Goal: Communication & Community: Answer question/provide support

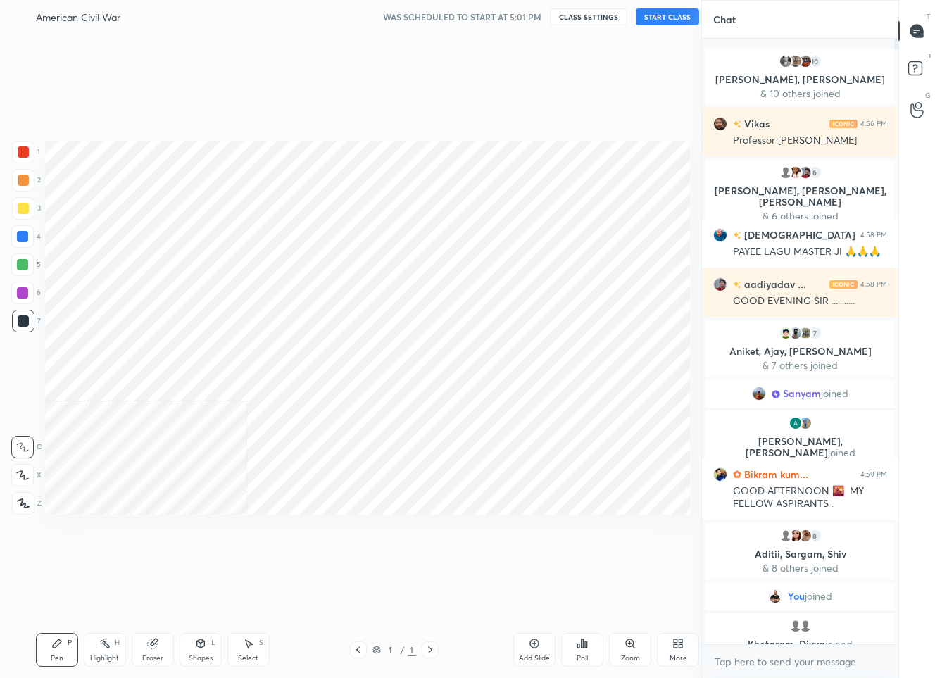
scroll to position [69823, 69766]
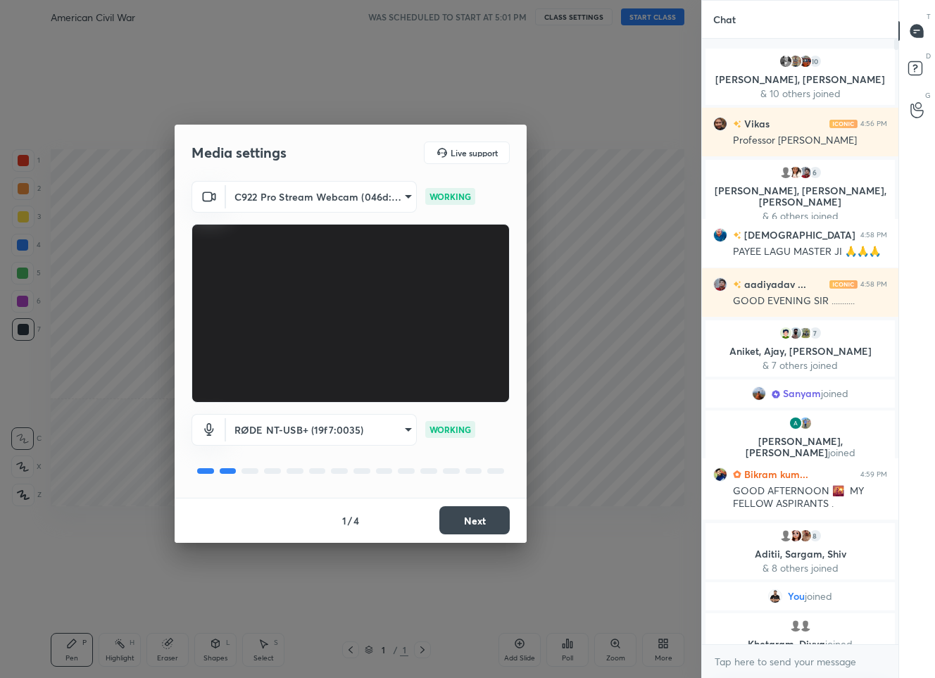
click at [471, 531] on button "Next" at bounding box center [474, 520] width 70 height 28
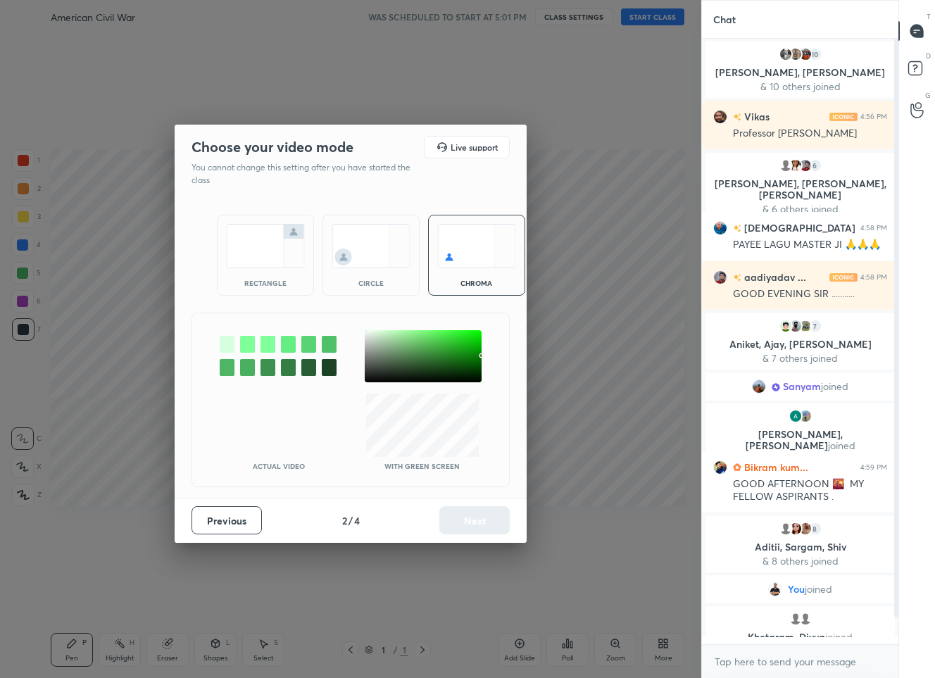
click at [368, 333] on div at bounding box center [423, 356] width 117 height 52
click at [480, 520] on button "Next" at bounding box center [474, 520] width 70 height 28
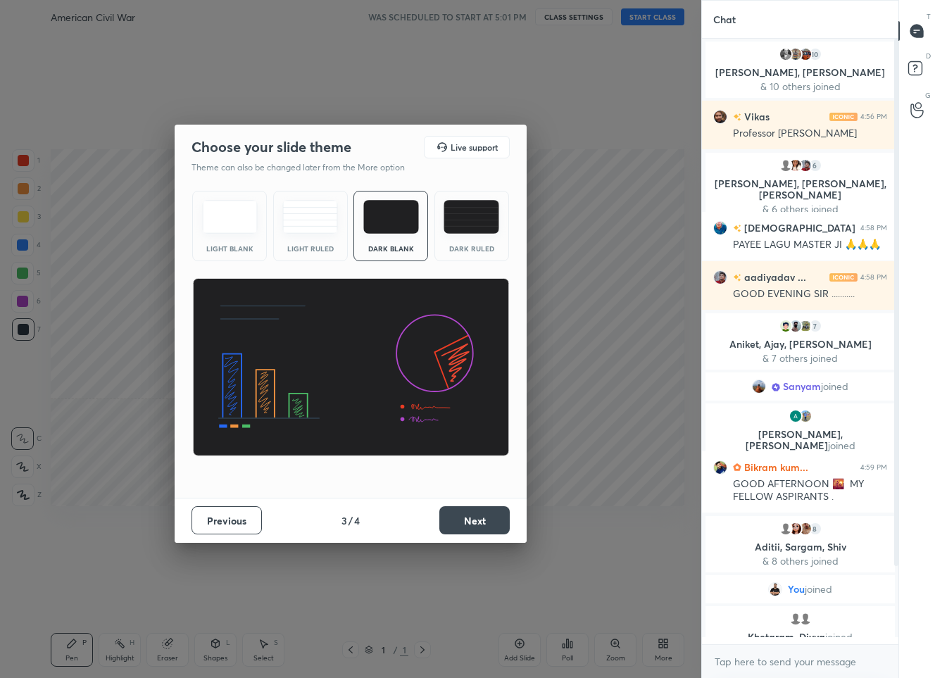
click at [480, 527] on button "Next" at bounding box center [474, 520] width 70 height 28
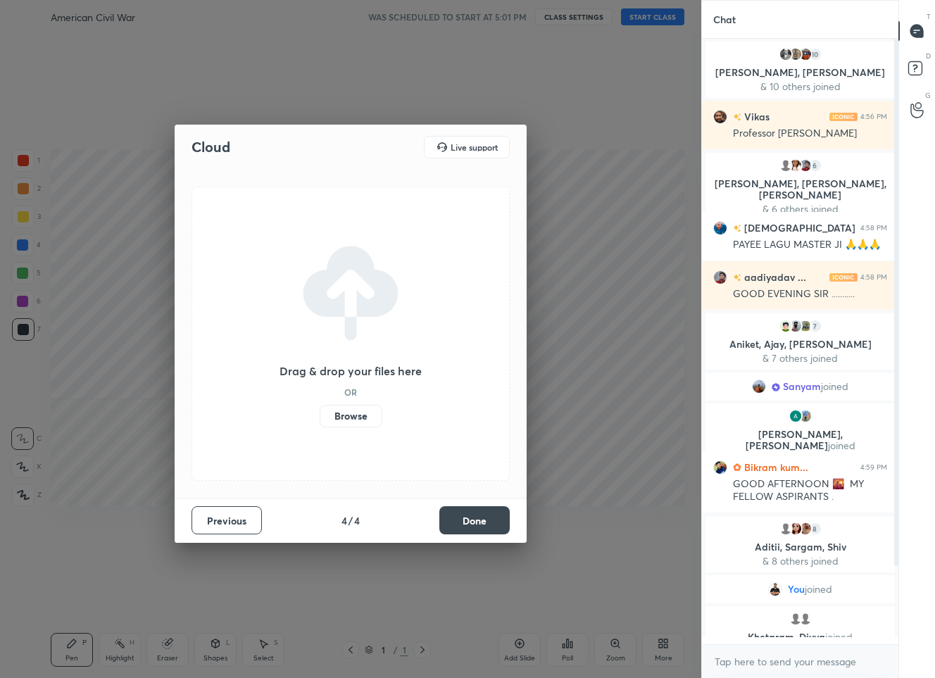
click at [480, 527] on button "Done" at bounding box center [474, 520] width 70 height 28
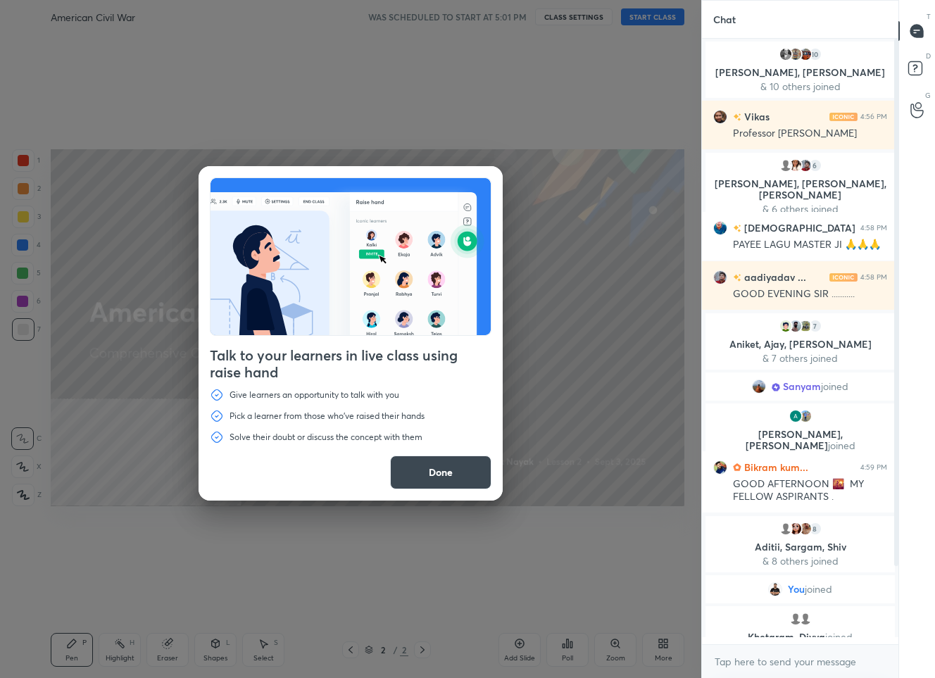
click at [447, 465] on button "Done" at bounding box center [440, 473] width 101 height 34
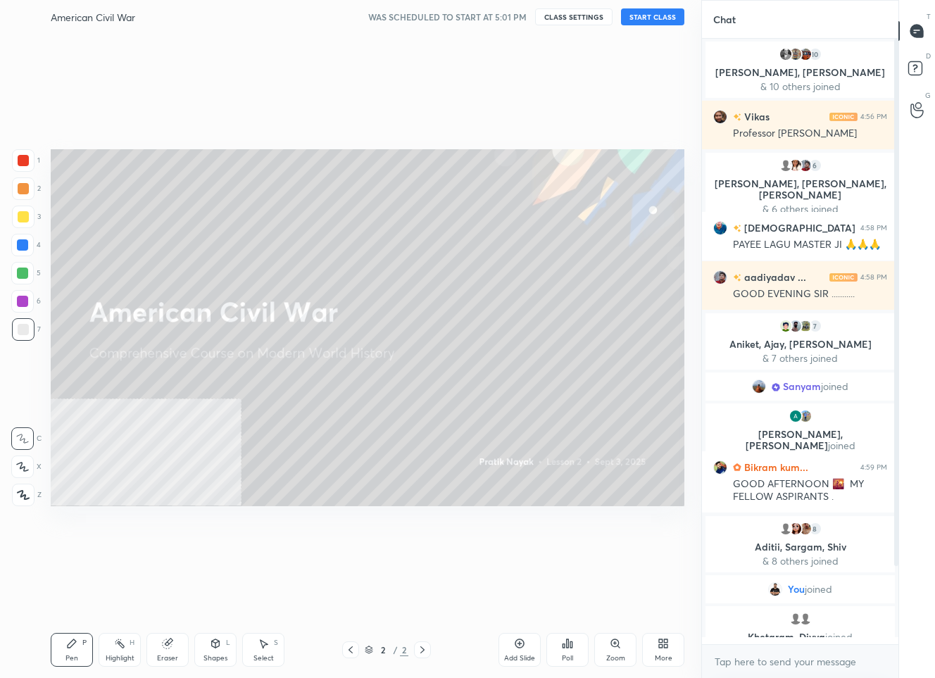
click at [634, 16] on button "START CLASS" at bounding box center [652, 16] width 63 height 17
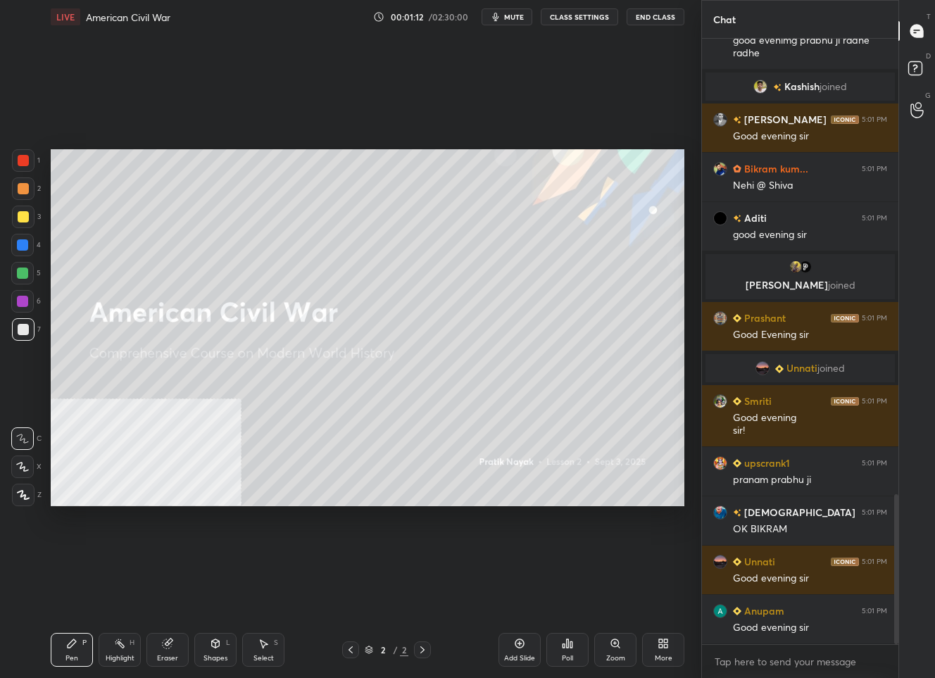
scroll to position [1836, 0]
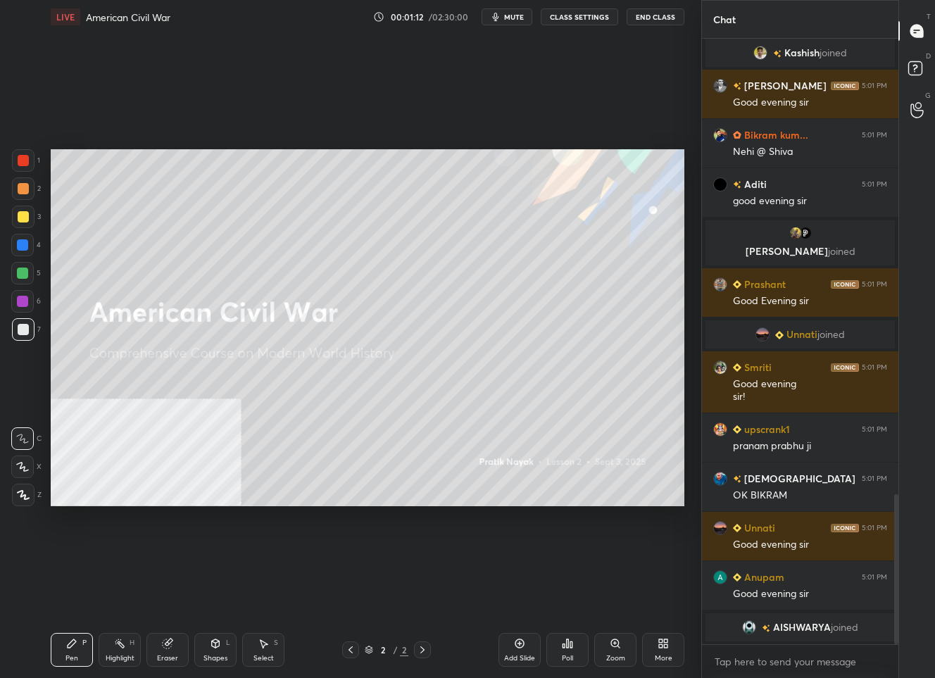
click at [20, 508] on div "1 2 3 4 5 6 7 C X Z C X Z E E Erase all H H LIVE American Civil War 00:01:12 / …" at bounding box center [345, 339] width 690 height 678
click at [20, 503] on div at bounding box center [23, 495] width 23 height 23
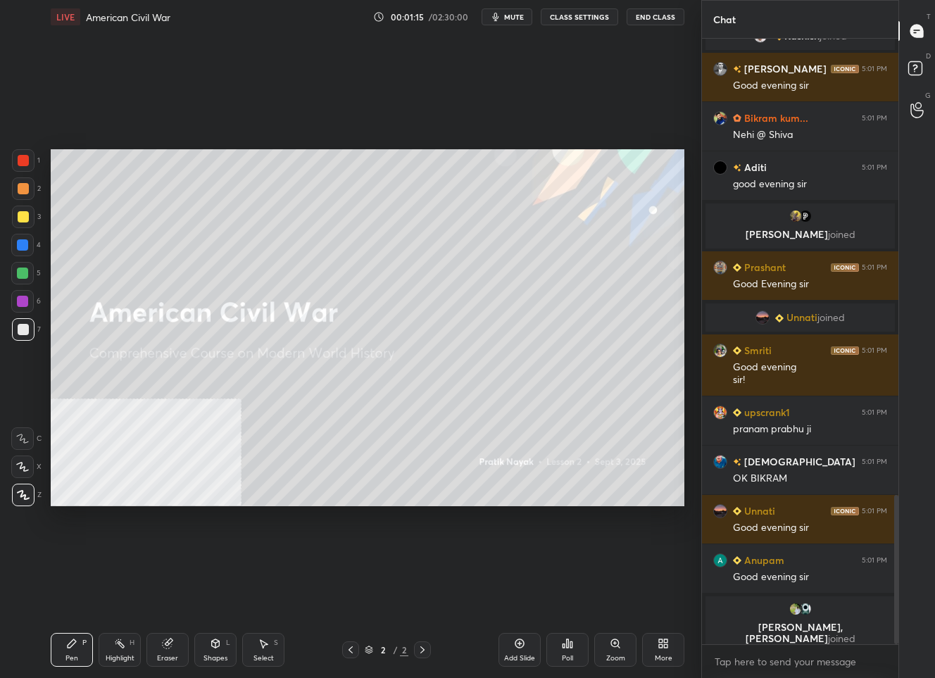
click at [653, 648] on div "More" at bounding box center [663, 650] width 42 height 34
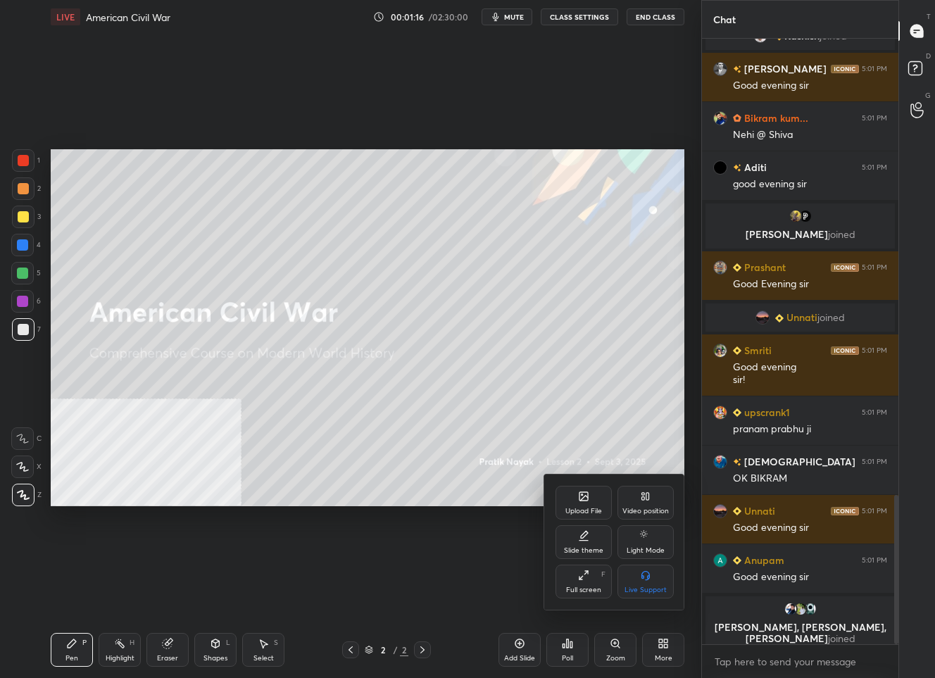
click at [462, 594] on div at bounding box center [467, 339] width 935 height 678
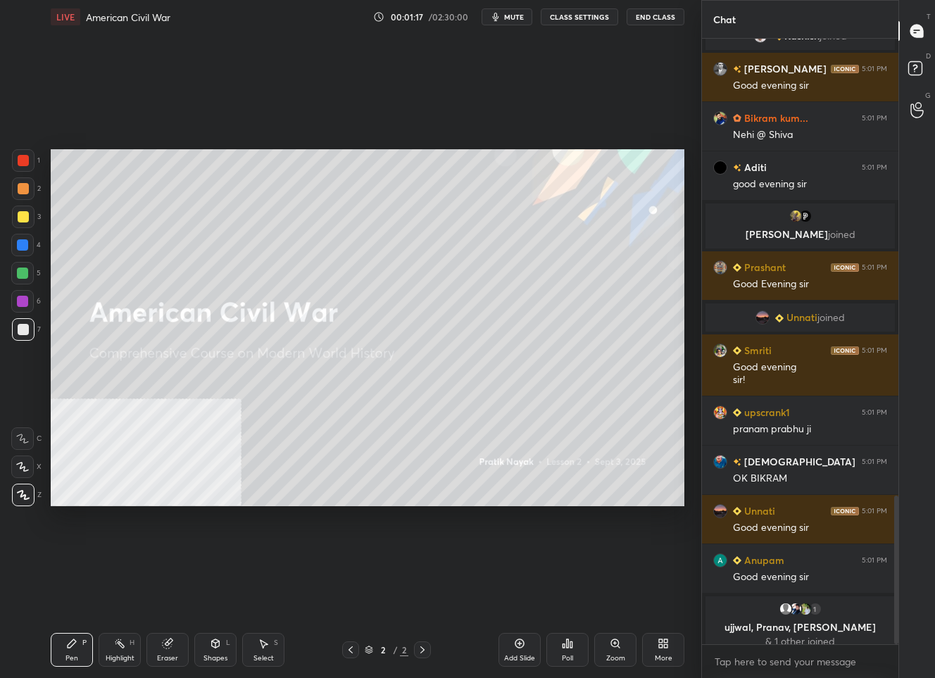
scroll to position [1864, 0]
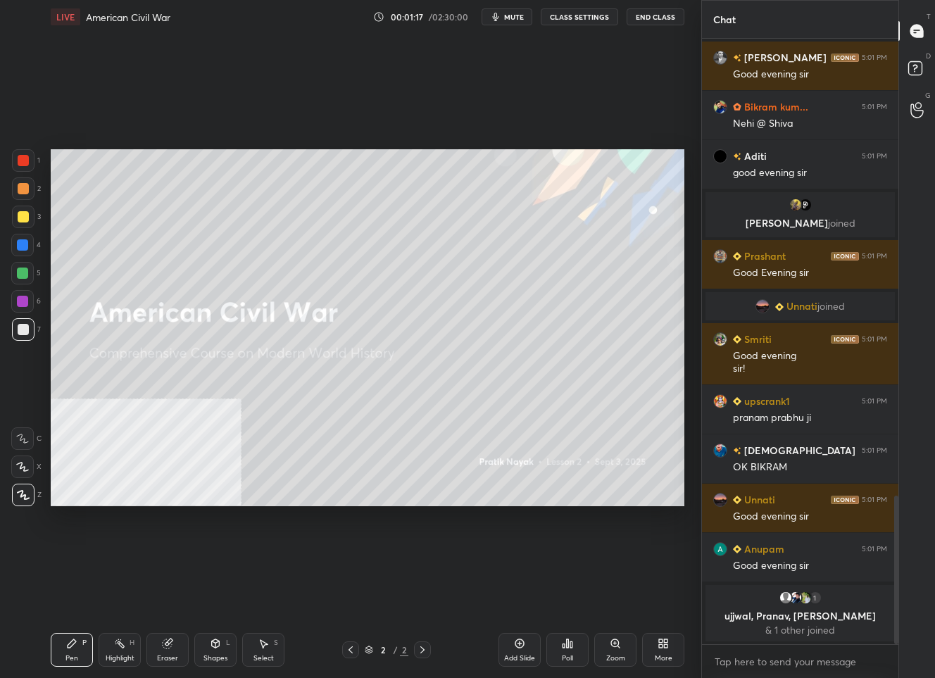
click at [677, 653] on div "More" at bounding box center [663, 650] width 42 height 34
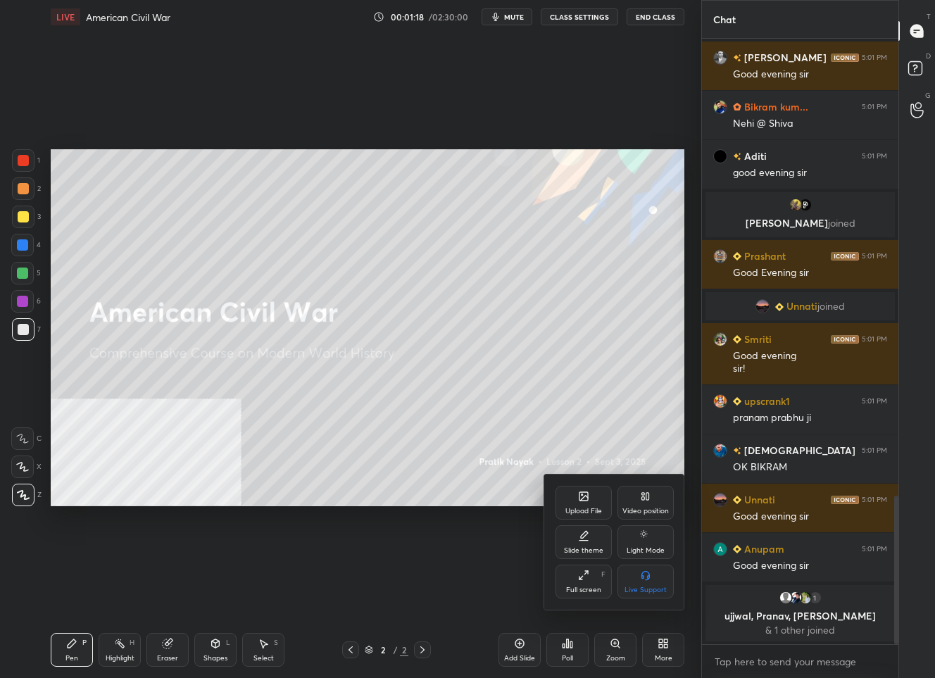
click at [589, 492] on icon at bounding box center [583, 496] width 11 height 11
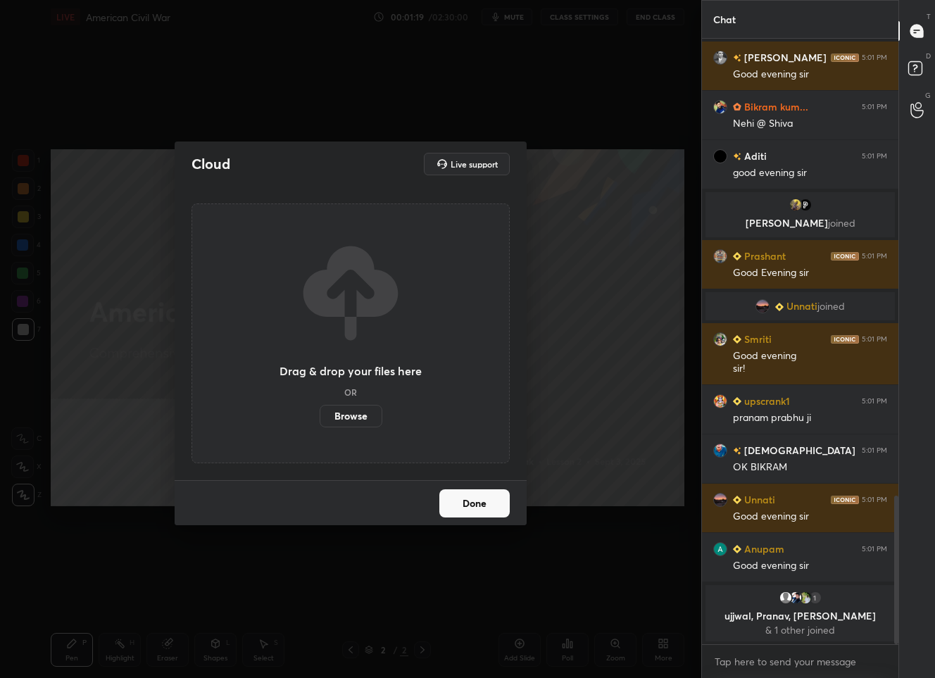
click at [351, 418] on label "Browse" at bounding box center [351, 416] width 63 height 23
click at [320, 418] on input "Browse" at bounding box center [320, 416] width 0 height 23
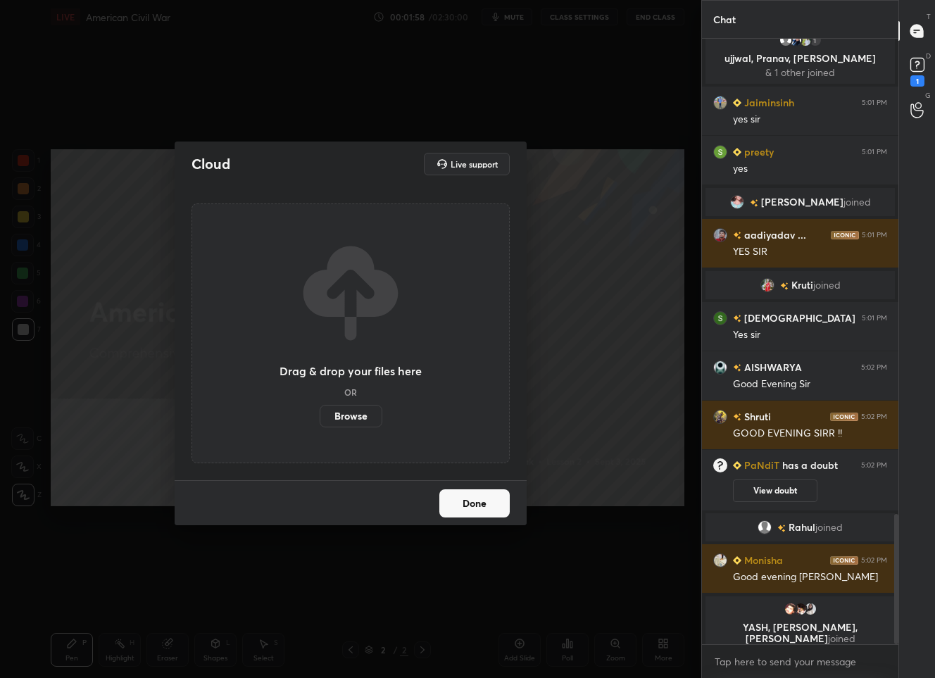
scroll to position [2225, 0]
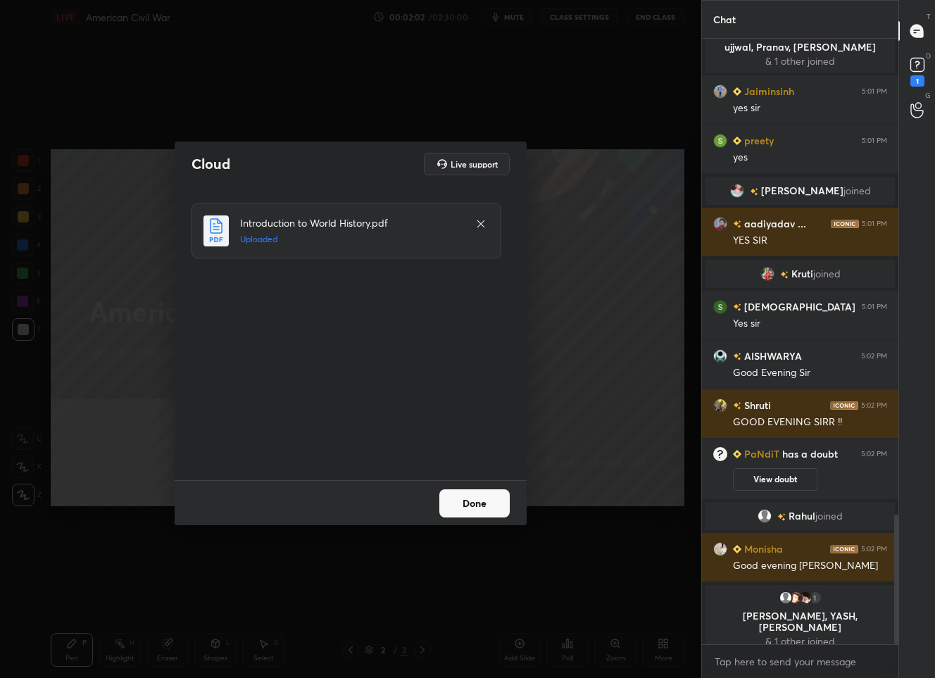
click at [469, 510] on button "Done" at bounding box center [474, 503] width 70 height 28
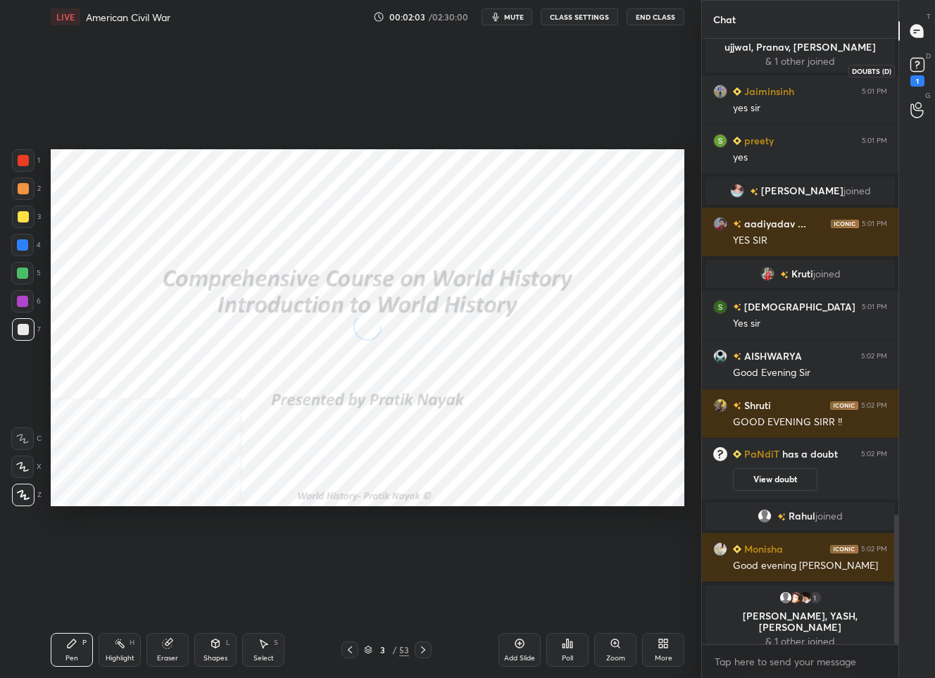
click at [914, 67] on rect at bounding box center [916, 64] width 13 height 13
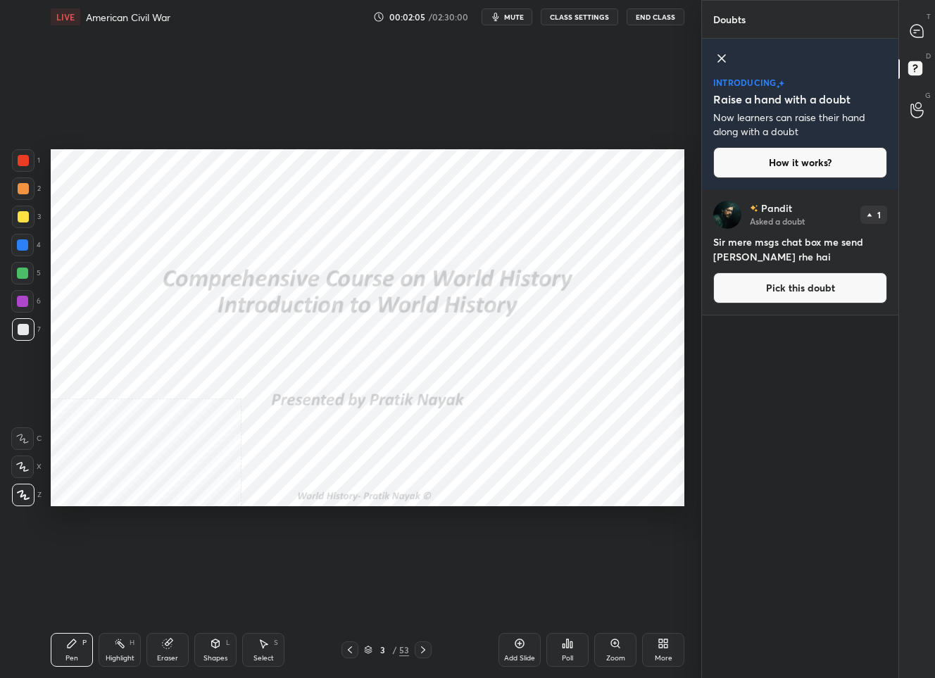
click at [913, 11] on div "T Messages (T)" at bounding box center [917, 30] width 36 height 39
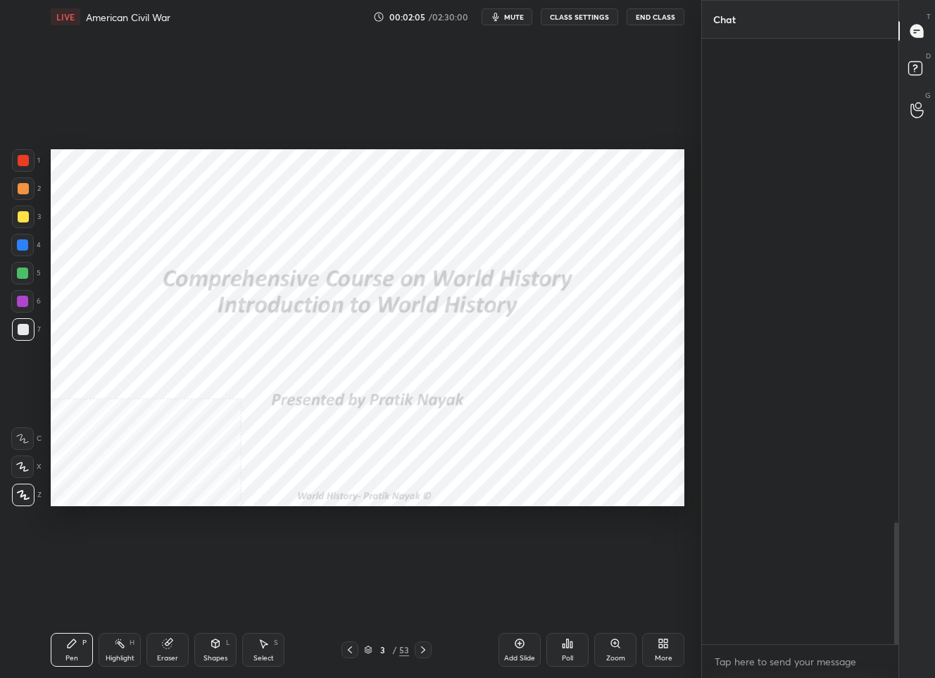
scroll to position [601, 192]
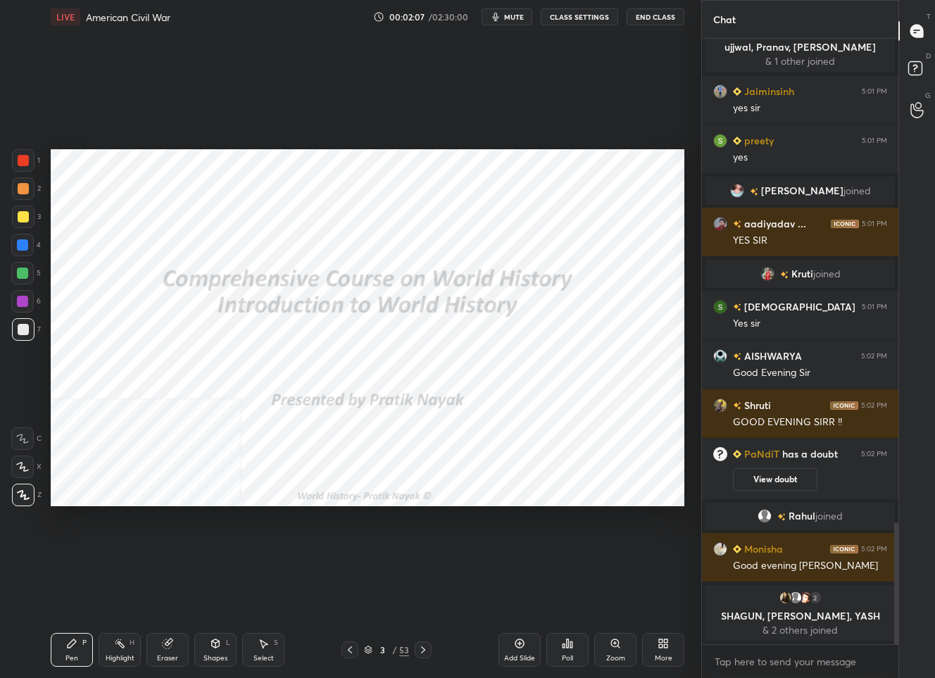
click at [373, 650] on div "3 / 53" at bounding box center [386, 650] width 45 height 13
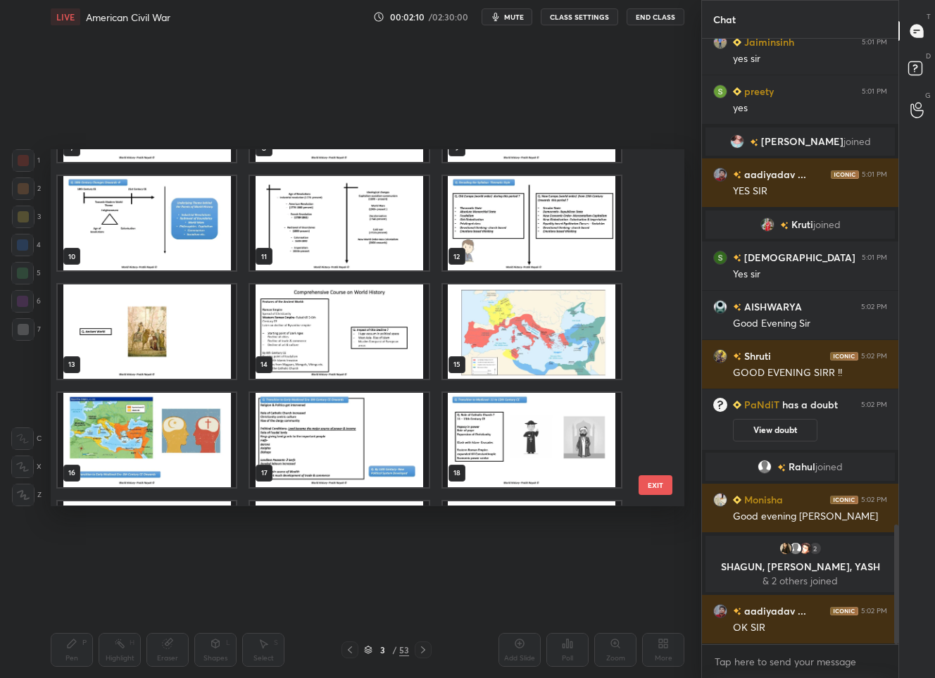
scroll to position [299, 0]
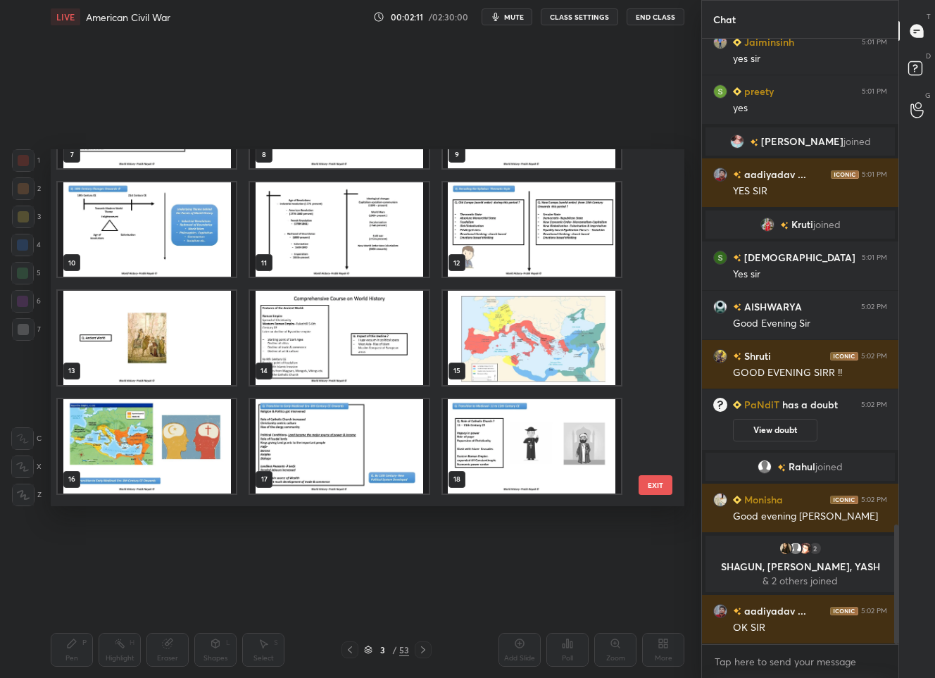
click at [509, 215] on img "grid" at bounding box center [532, 230] width 178 height 94
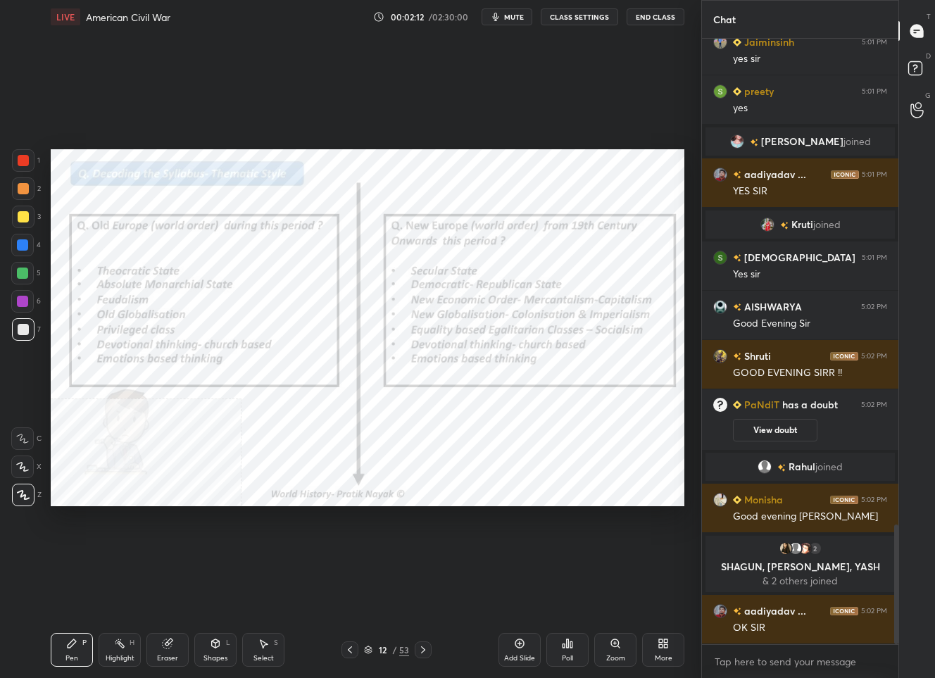
scroll to position [2498, 0]
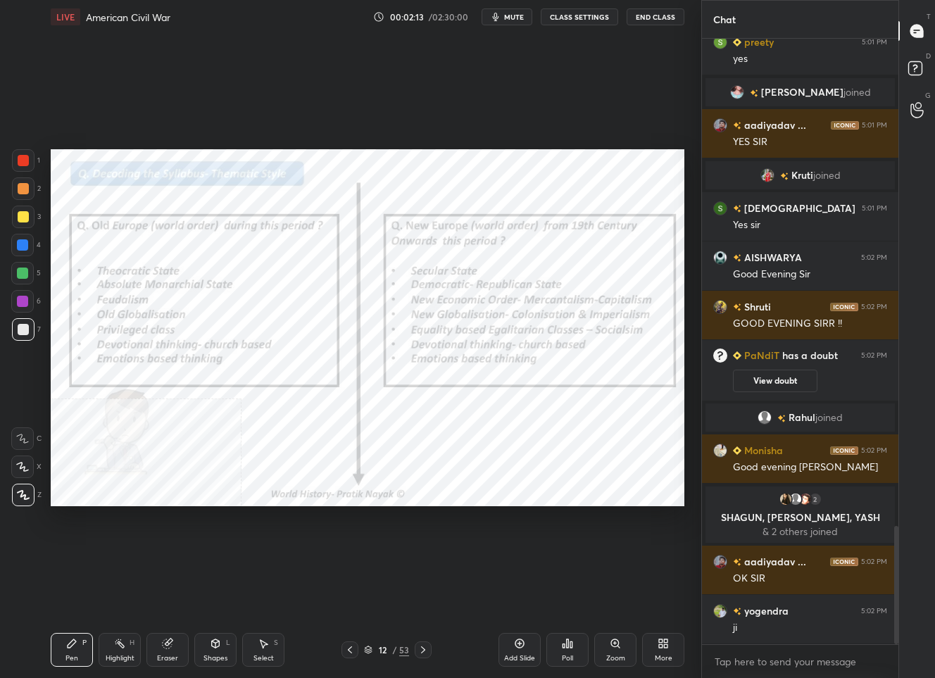
click at [16, 158] on div at bounding box center [23, 160] width 23 height 23
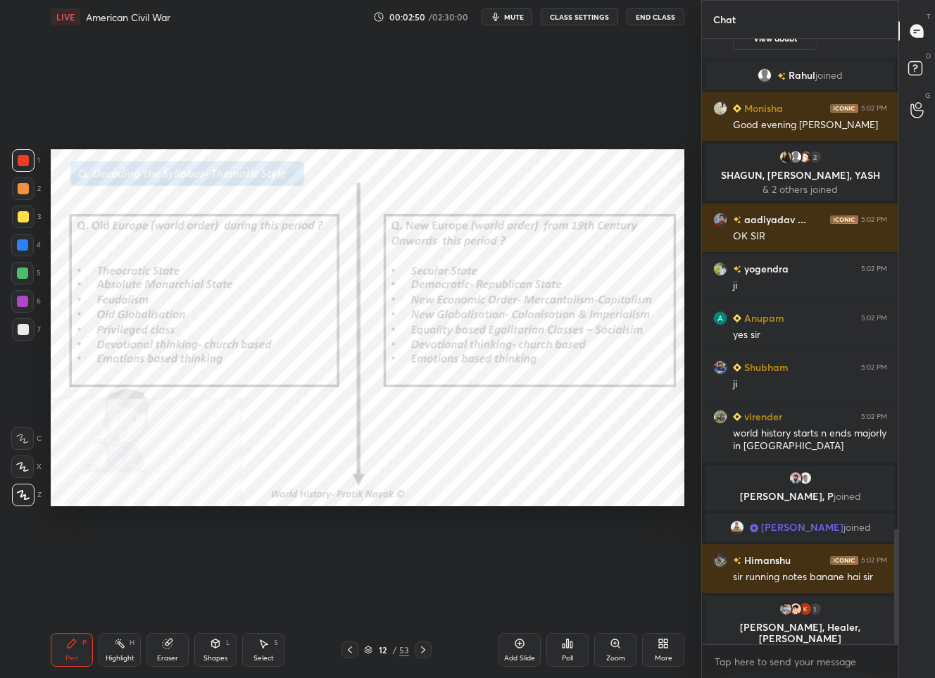
scroll to position [2566, 0]
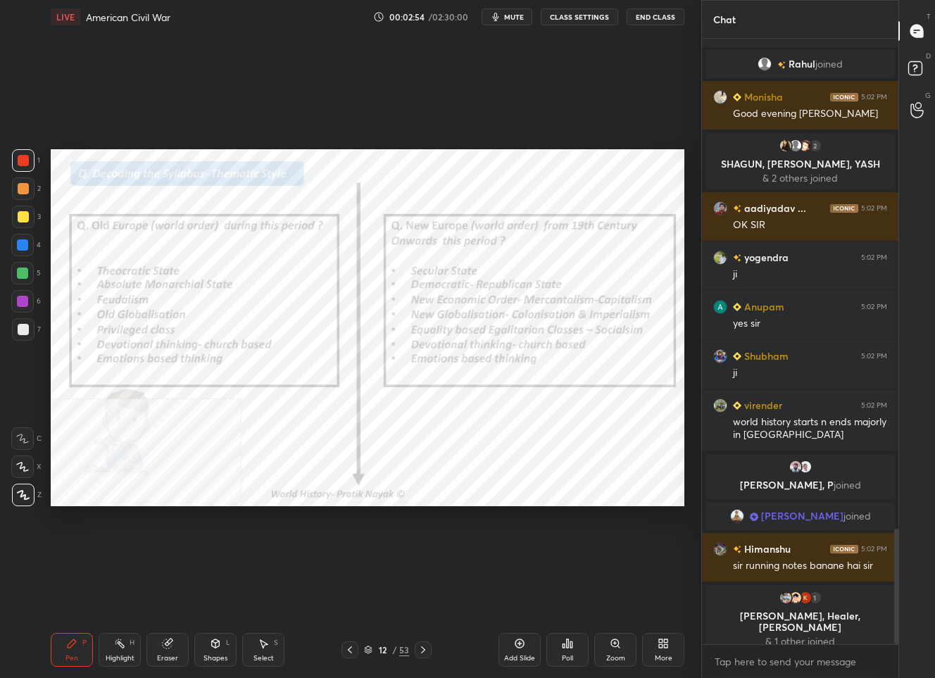
click at [396, 653] on div "/" at bounding box center [394, 650] width 4 height 8
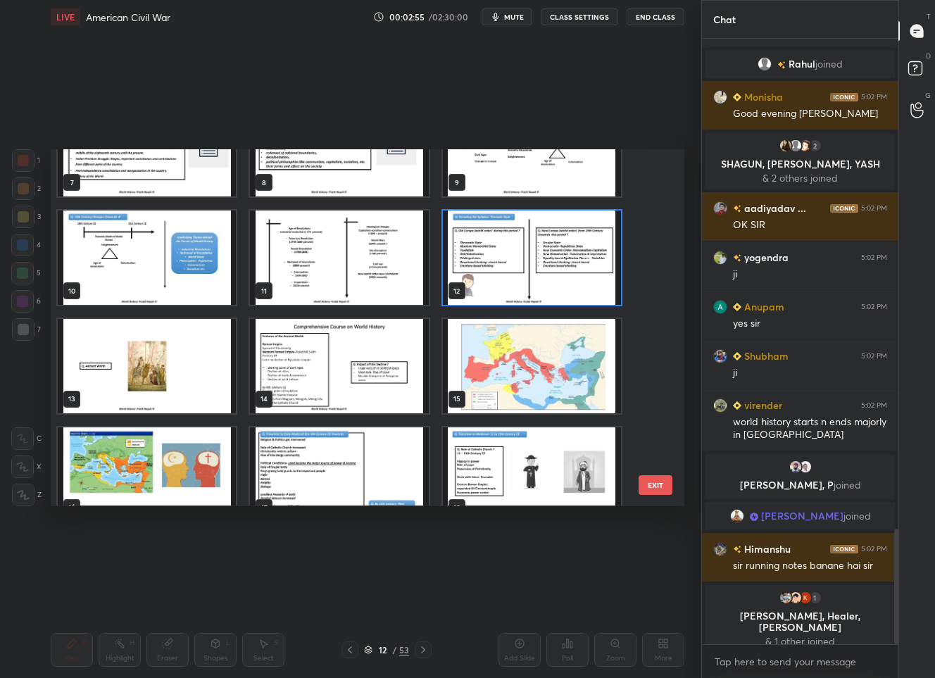
scroll to position [437, 0]
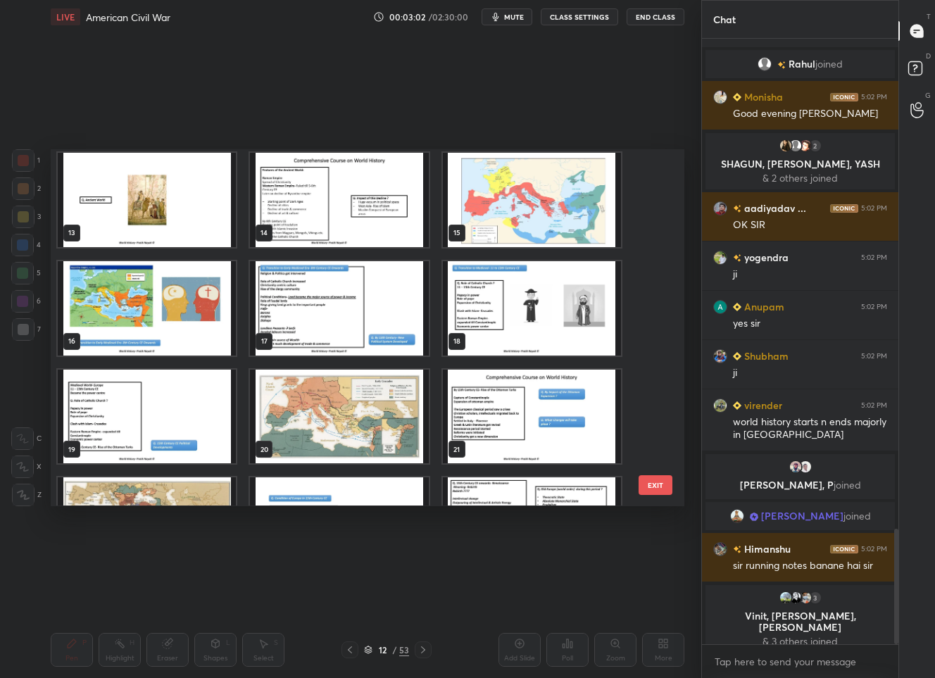
click at [475, 299] on img "grid" at bounding box center [532, 308] width 178 height 94
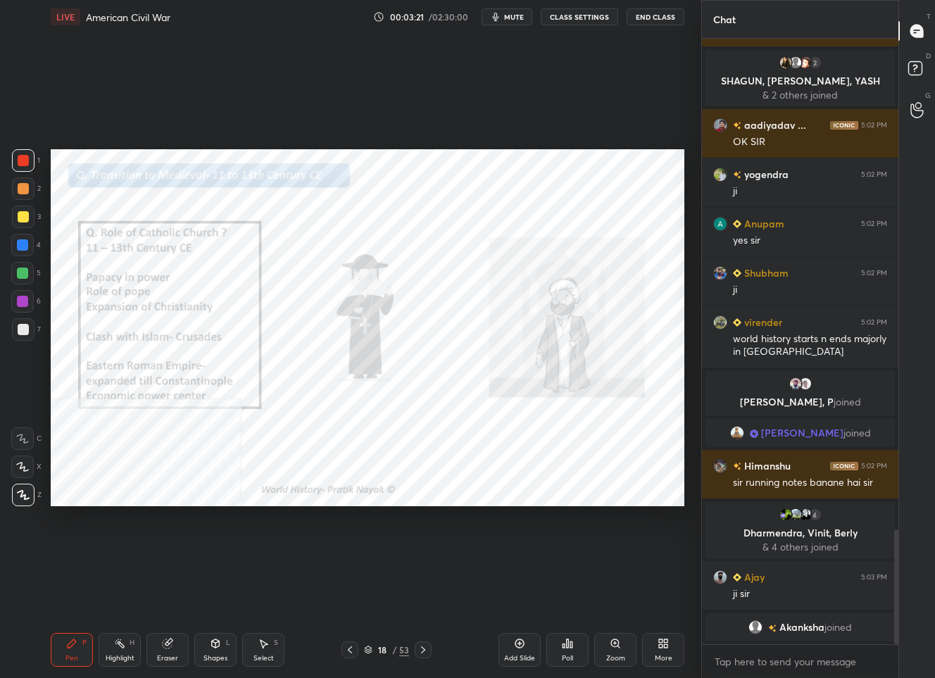
scroll to position [2612, 0]
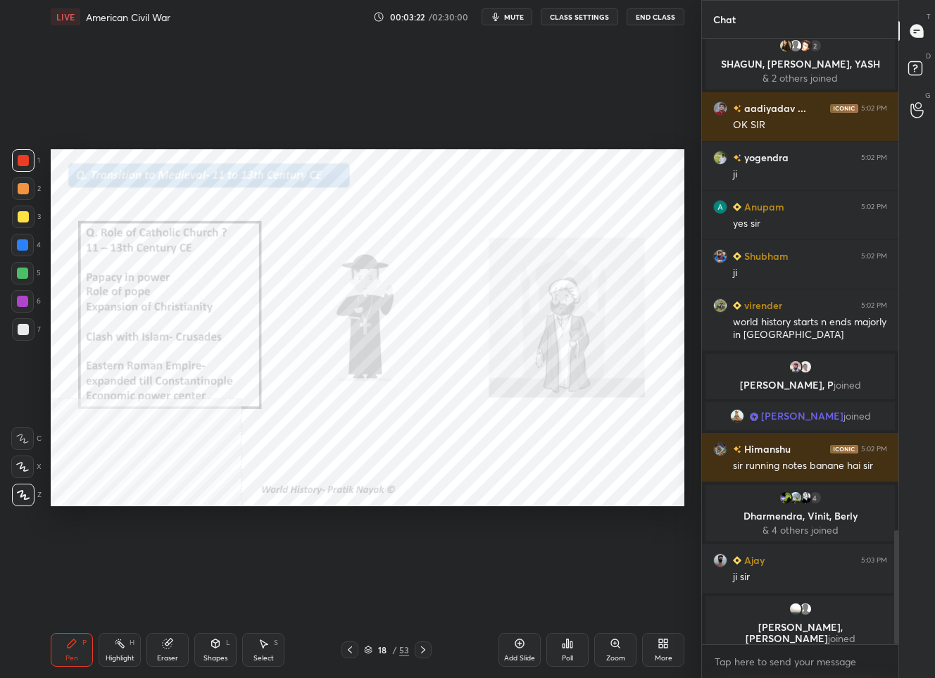
click at [372, 653] on icon at bounding box center [368, 650] width 8 height 8
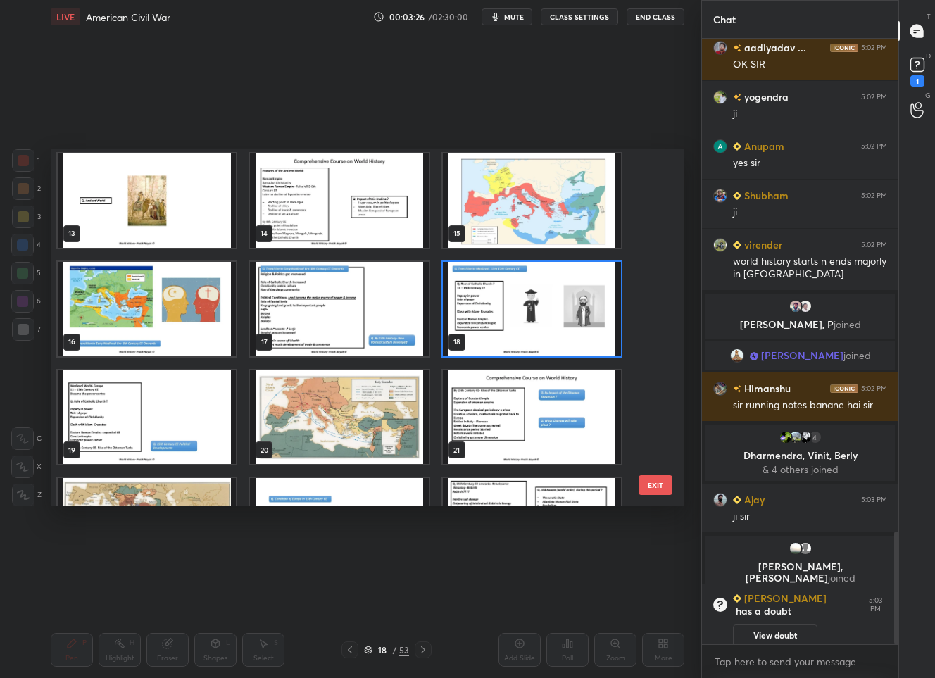
scroll to position [2708, 0]
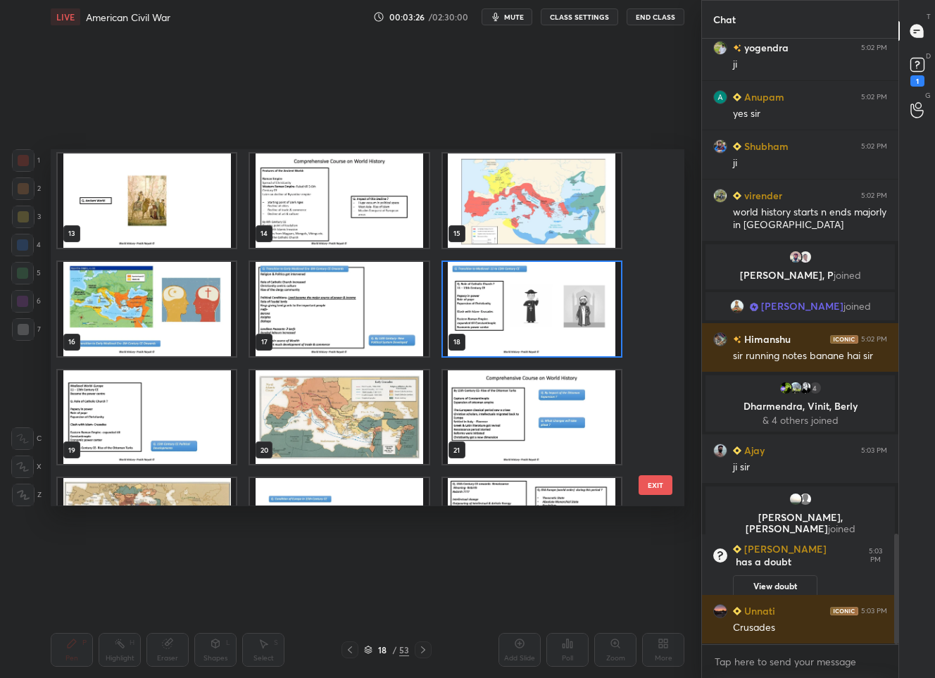
click at [298, 292] on img "grid" at bounding box center [339, 309] width 178 height 94
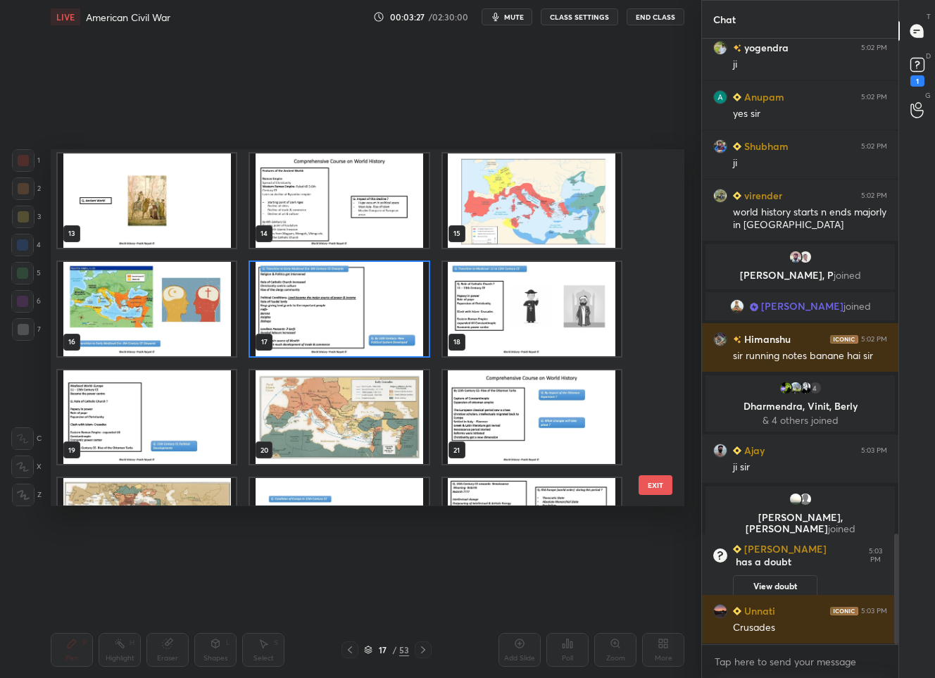
click at [298, 292] on img "grid" at bounding box center [339, 309] width 178 height 94
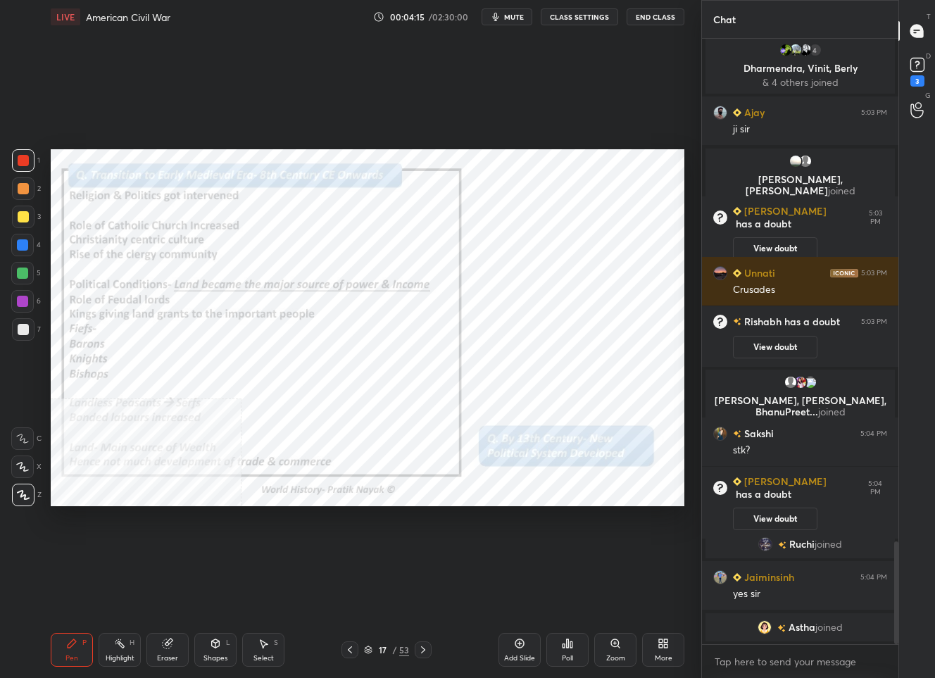
scroll to position [2983, 0]
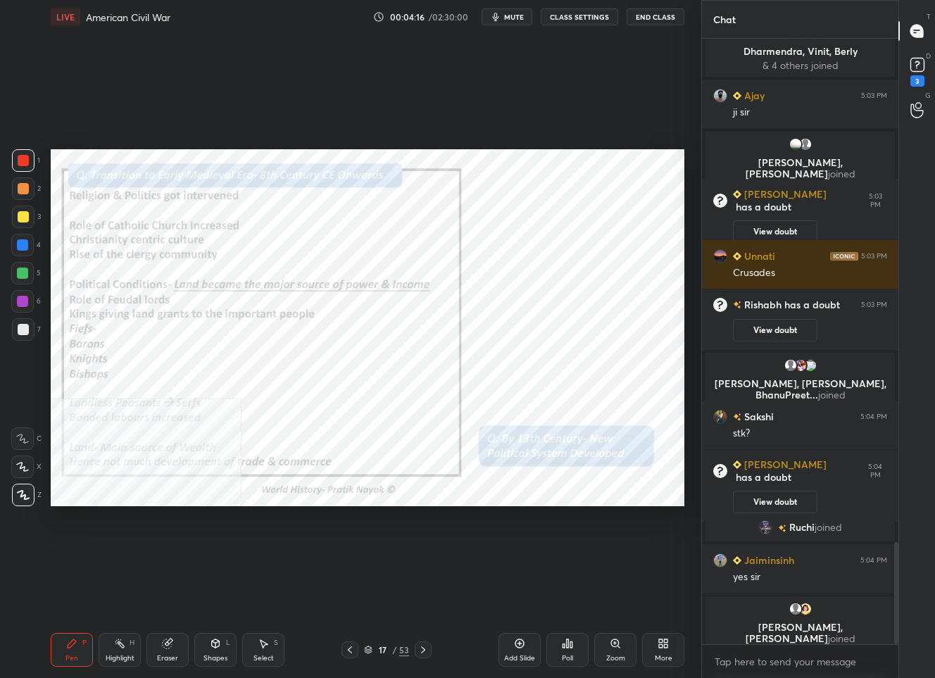
click at [391, 651] on div "17 / 53" at bounding box center [386, 650] width 45 height 13
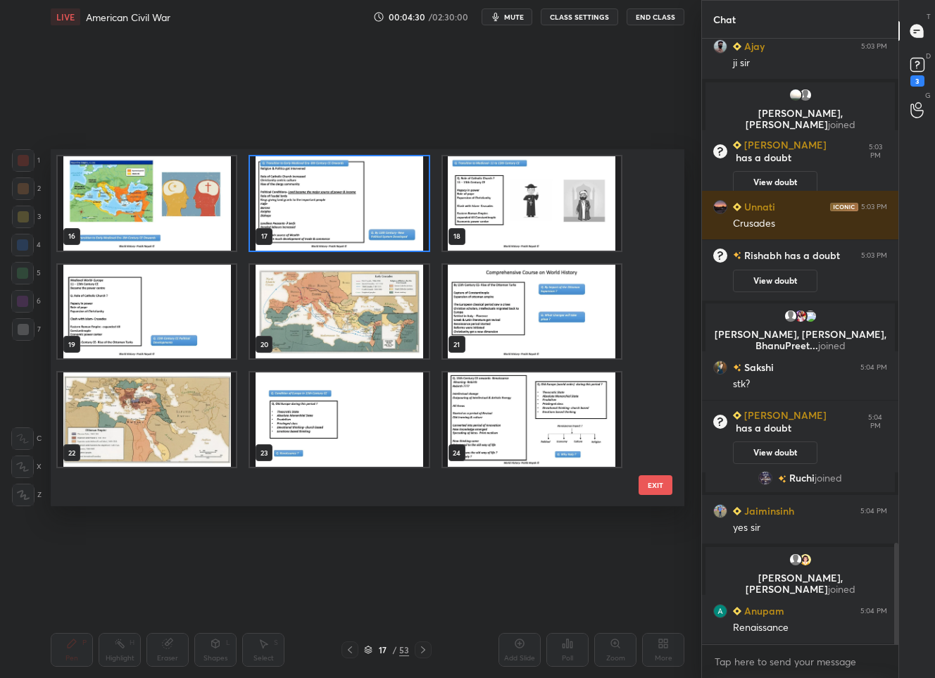
scroll to position [448, 0]
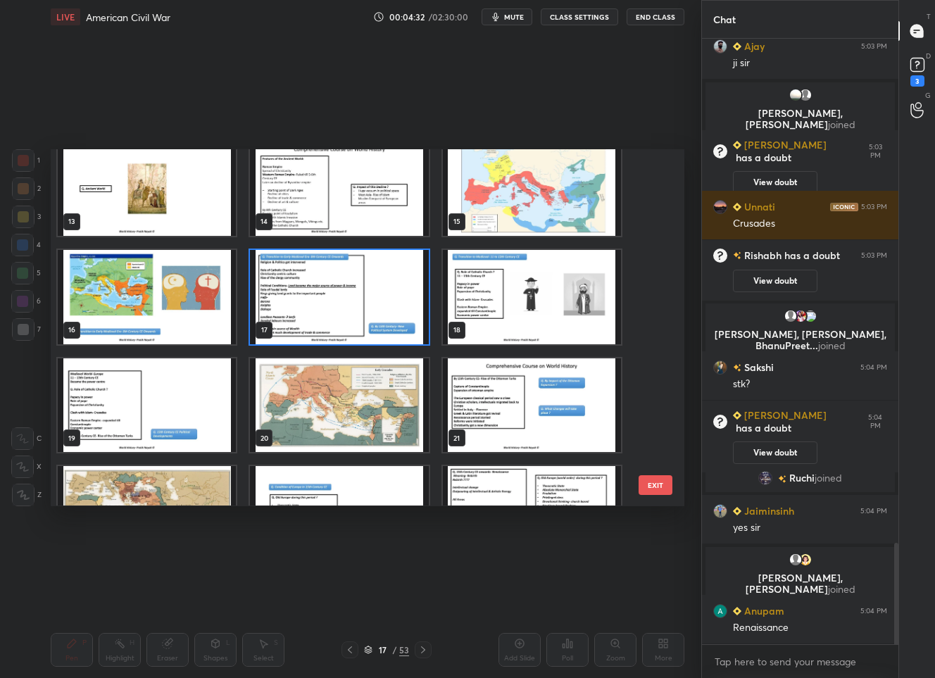
click at [370, 406] on img "grid" at bounding box center [339, 405] width 178 height 94
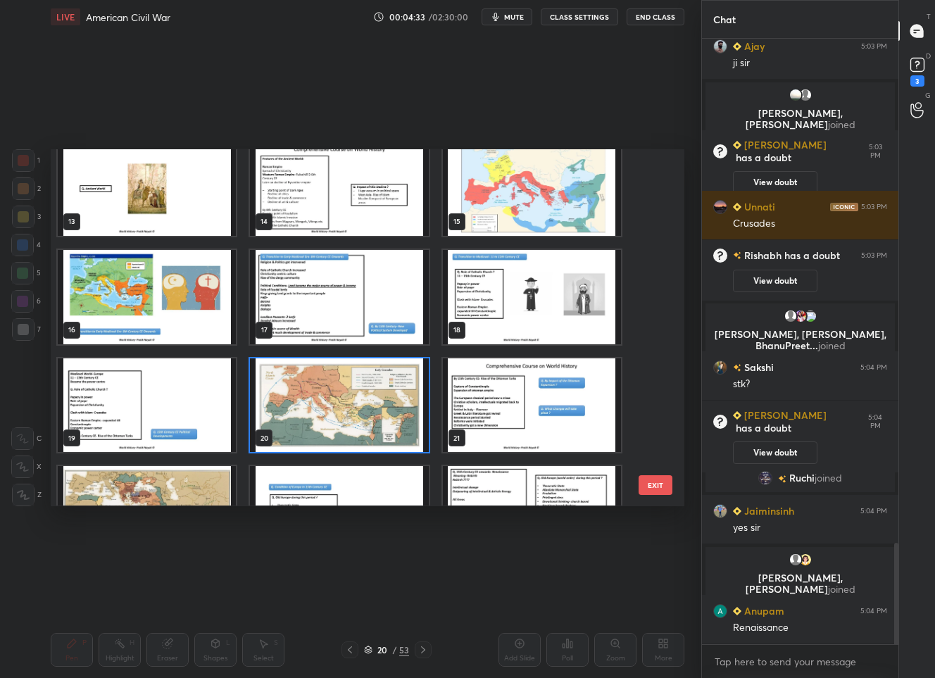
click at [370, 406] on img "grid" at bounding box center [339, 405] width 178 height 94
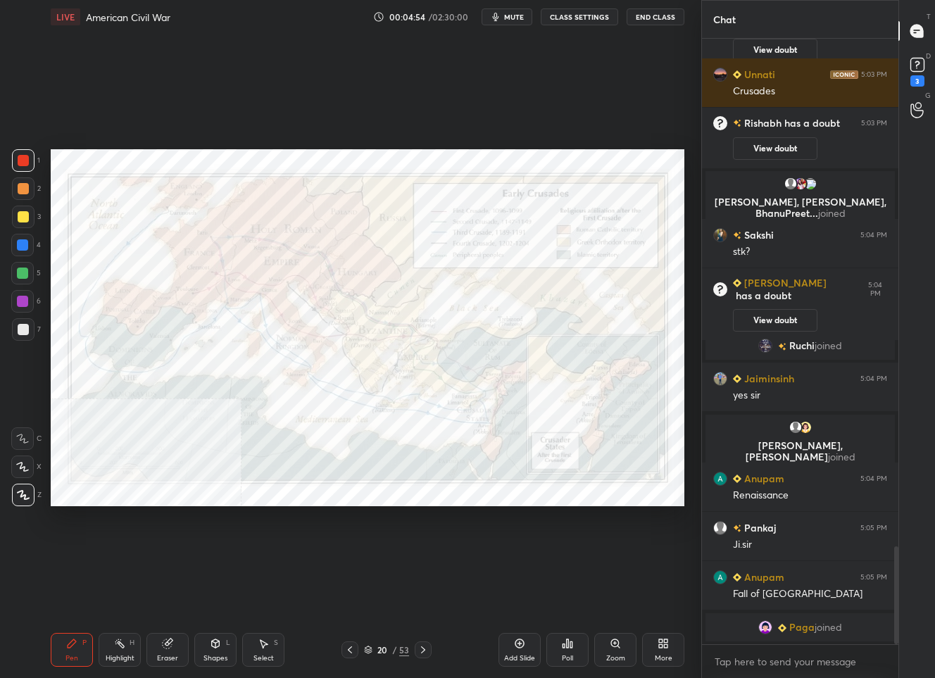
scroll to position [3133, 0]
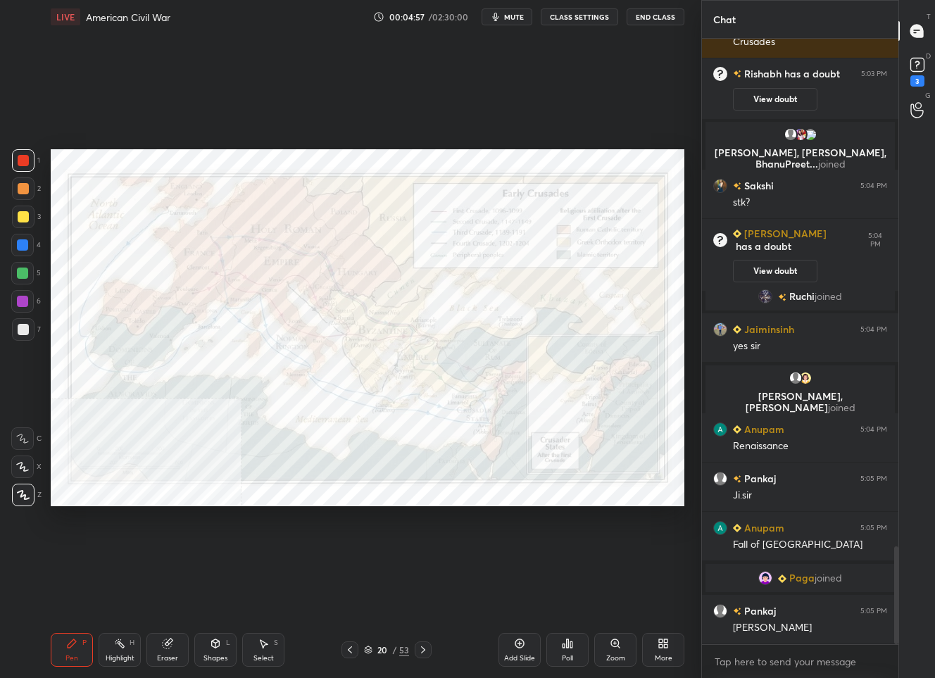
click at [19, 319] on div at bounding box center [23, 329] width 23 height 23
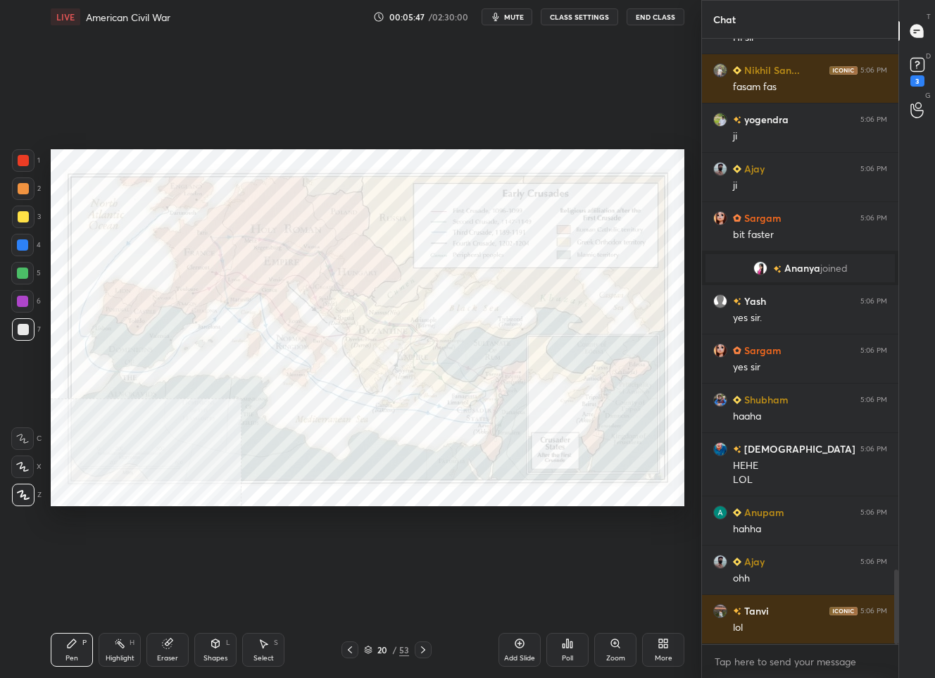
scroll to position [4353, 0]
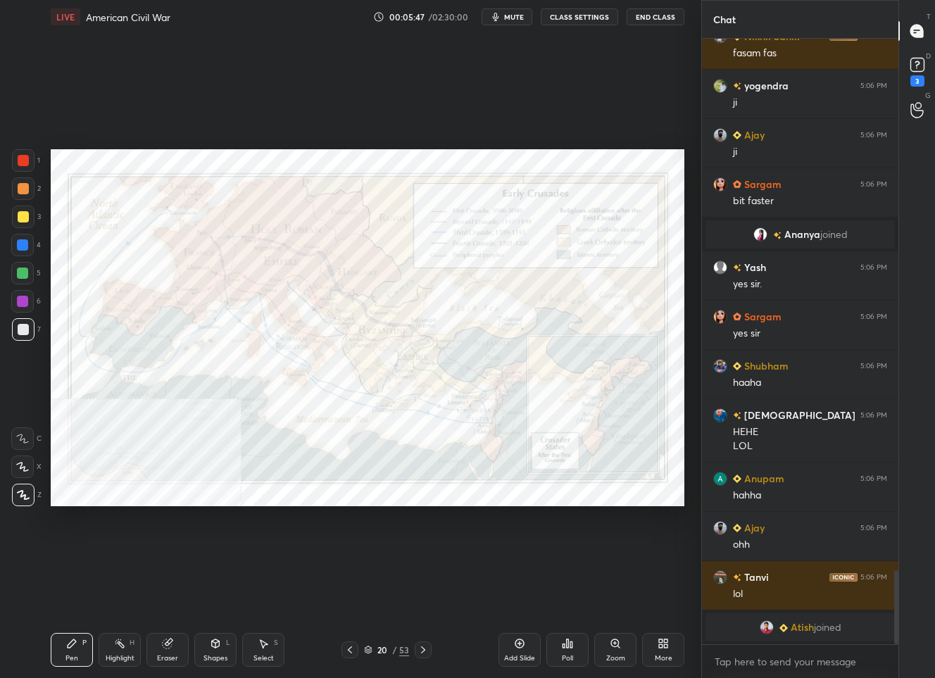
click at [23, 249] on div at bounding box center [22, 245] width 23 height 23
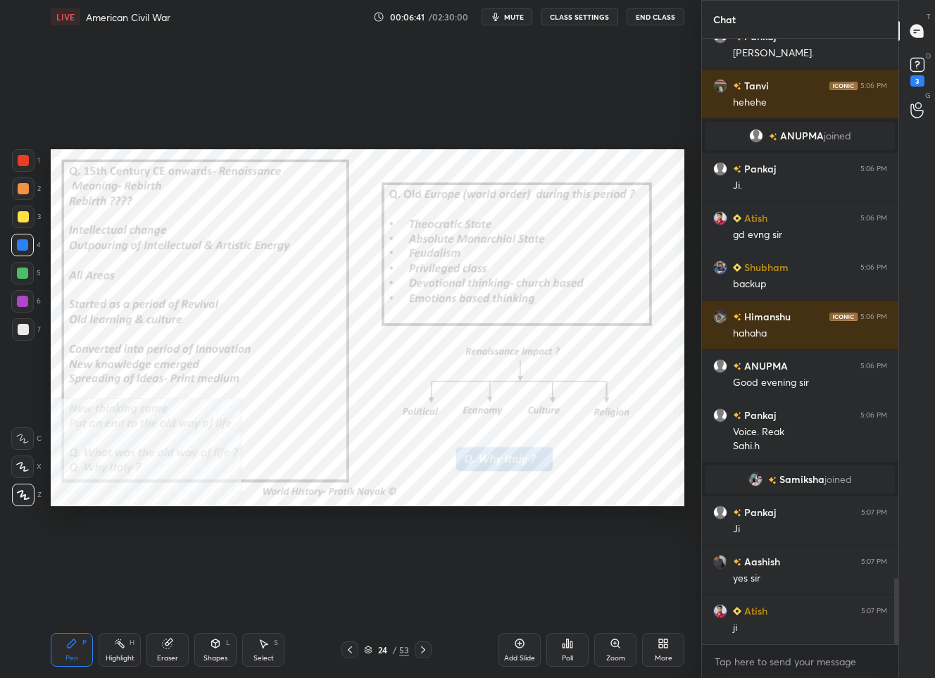
scroll to position [4943, 0]
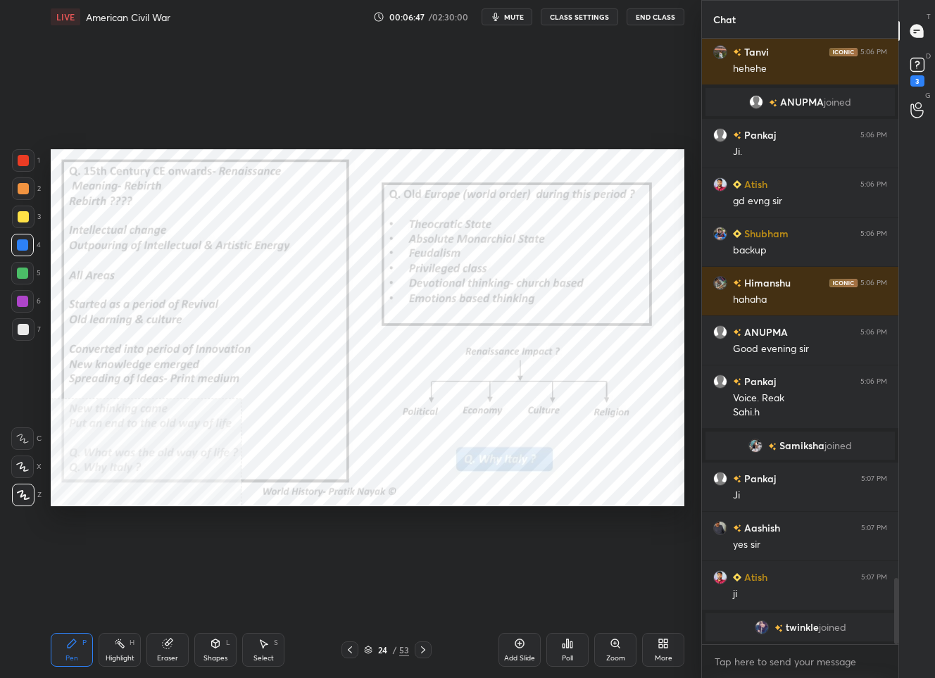
click at [669, 648] on div "More" at bounding box center [663, 650] width 42 height 34
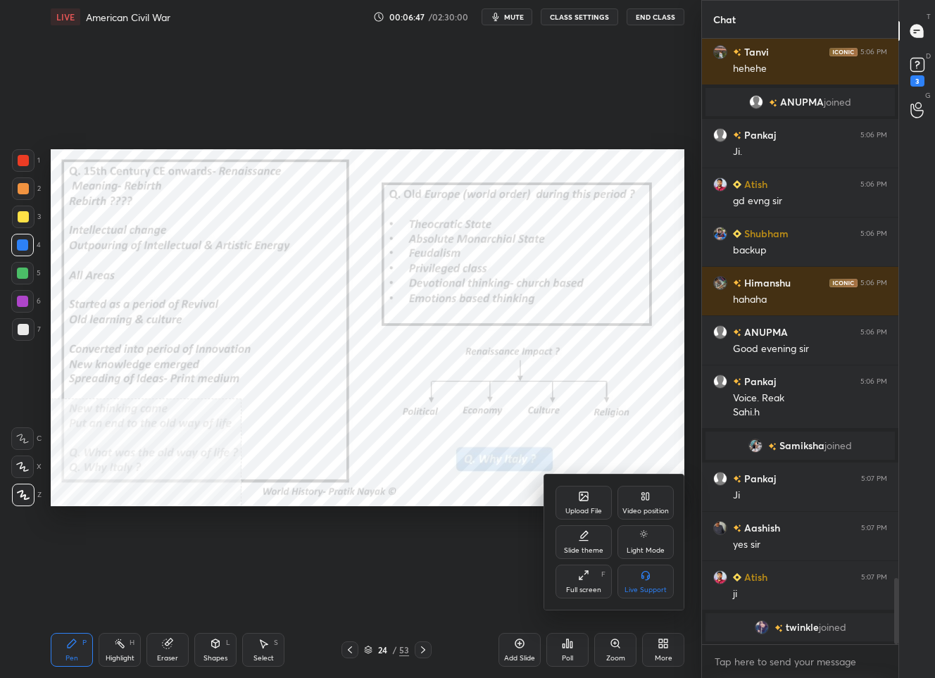
click at [648, 508] on div "Video position" at bounding box center [645, 511] width 46 height 7
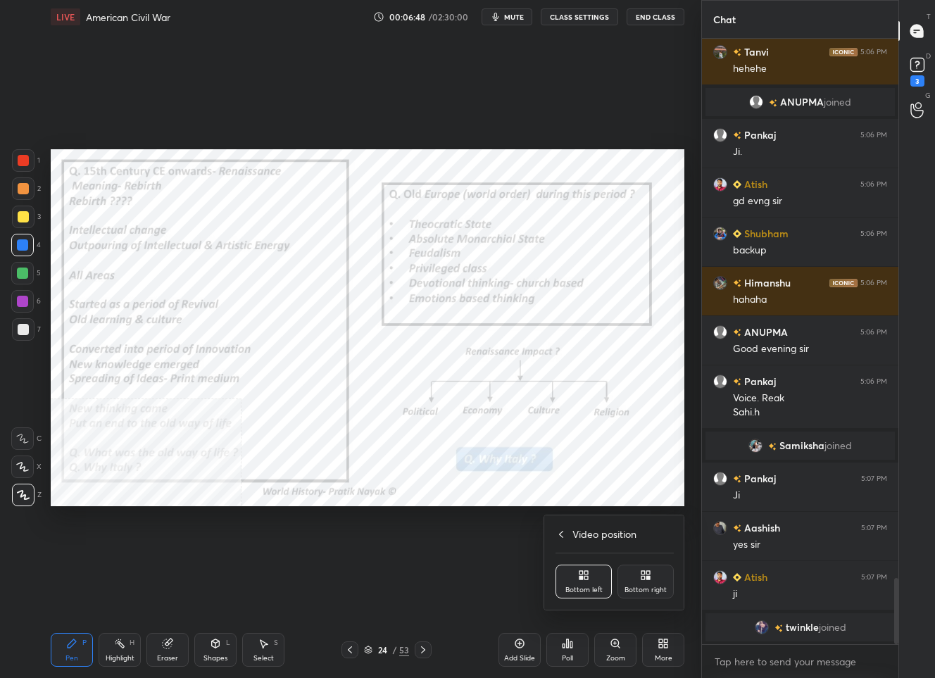
click at [648, 581] on div "Bottom right" at bounding box center [646, 582] width 56 height 34
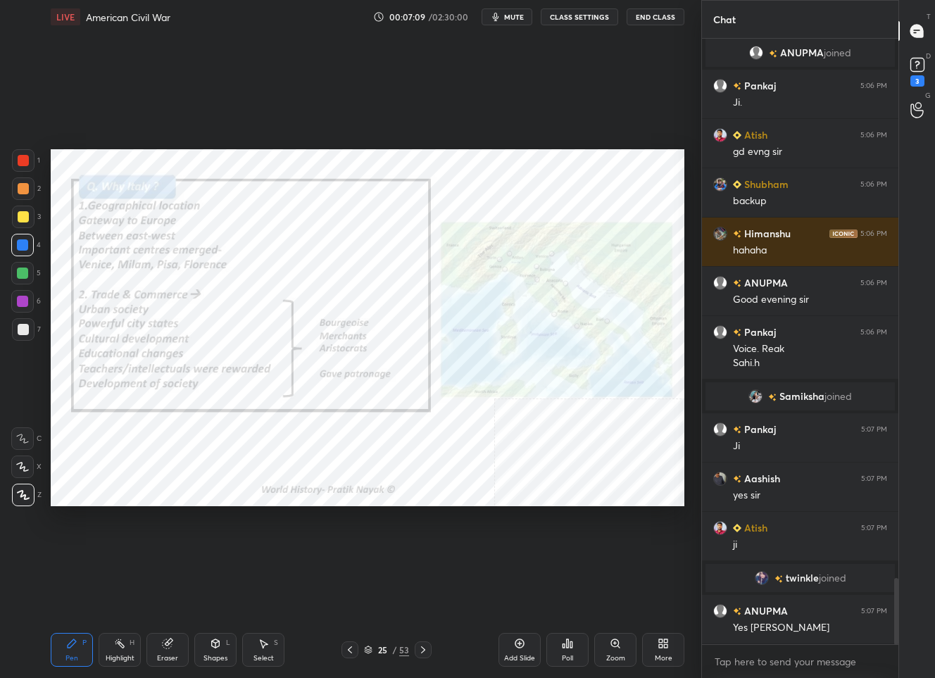
click at [374, 651] on div "25 / 53" at bounding box center [386, 650] width 45 height 13
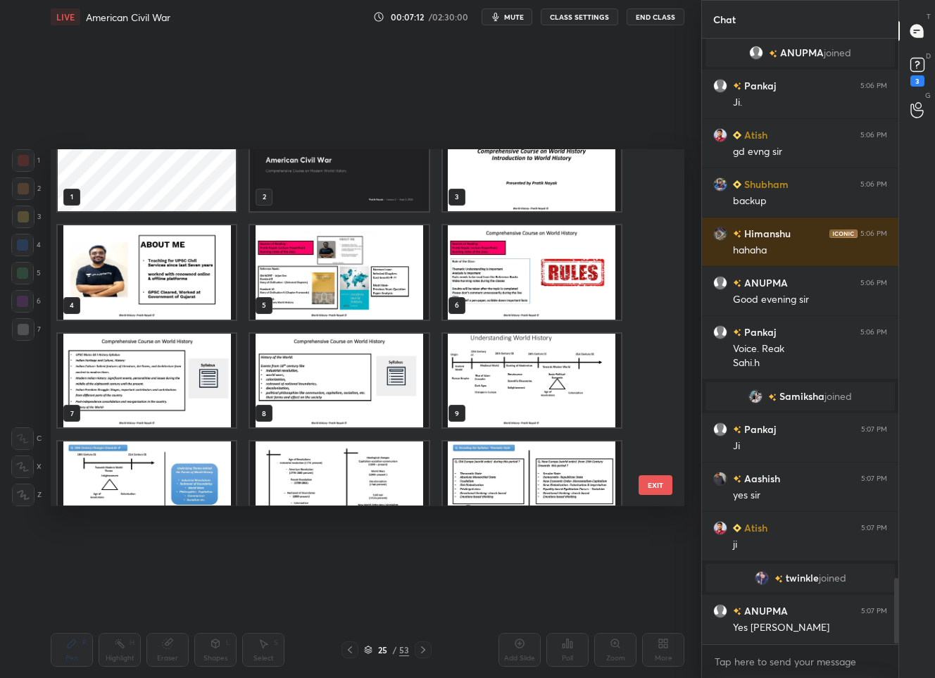
scroll to position [4971, 0]
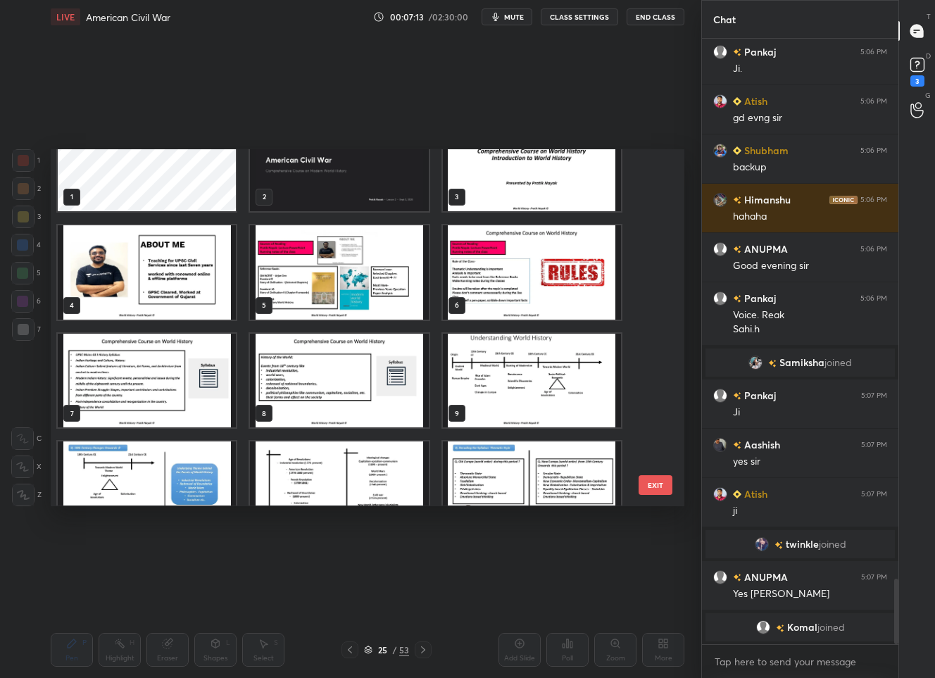
click at [306, 380] on img "grid" at bounding box center [339, 381] width 178 height 94
click at [307, 380] on img "grid" at bounding box center [339, 381] width 178 height 94
click at [310, 378] on img "grid" at bounding box center [339, 381] width 178 height 94
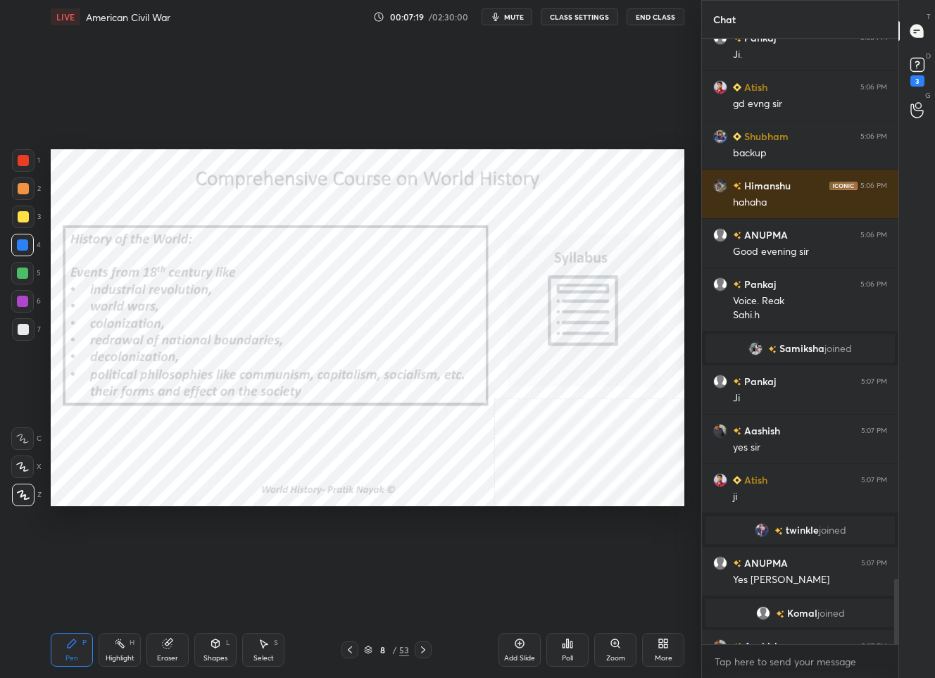
scroll to position [5006, 0]
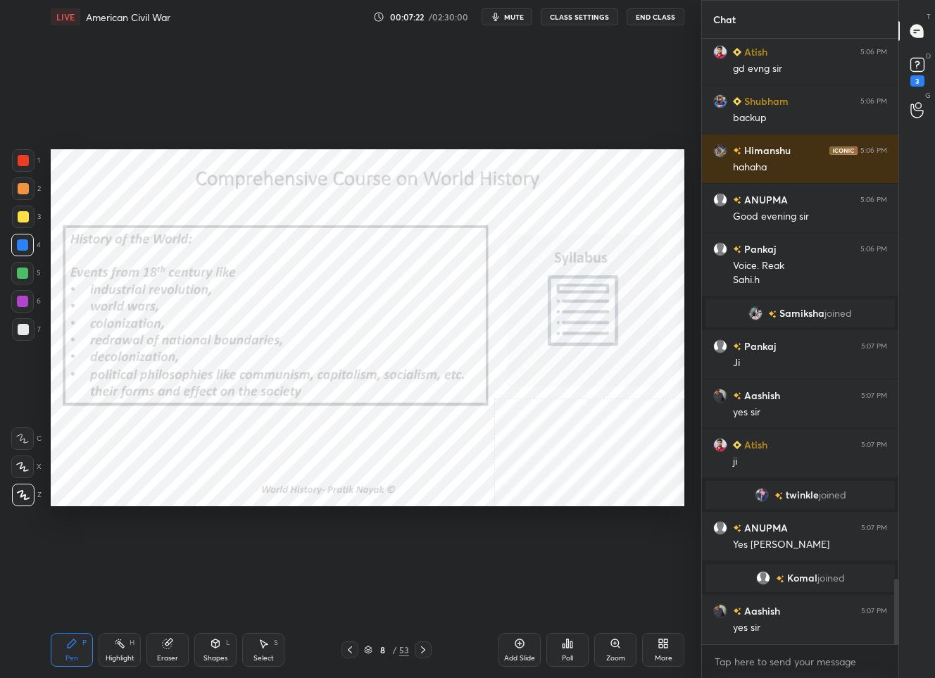
click at [370, 652] on icon at bounding box center [368, 650] width 8 height 8
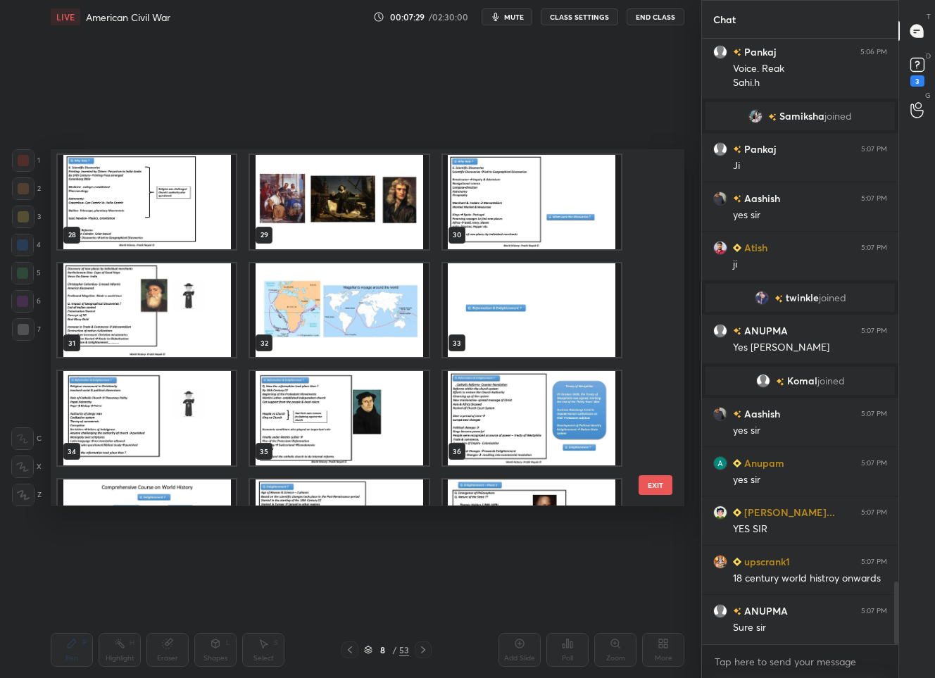
scroll to position [5237, 0]
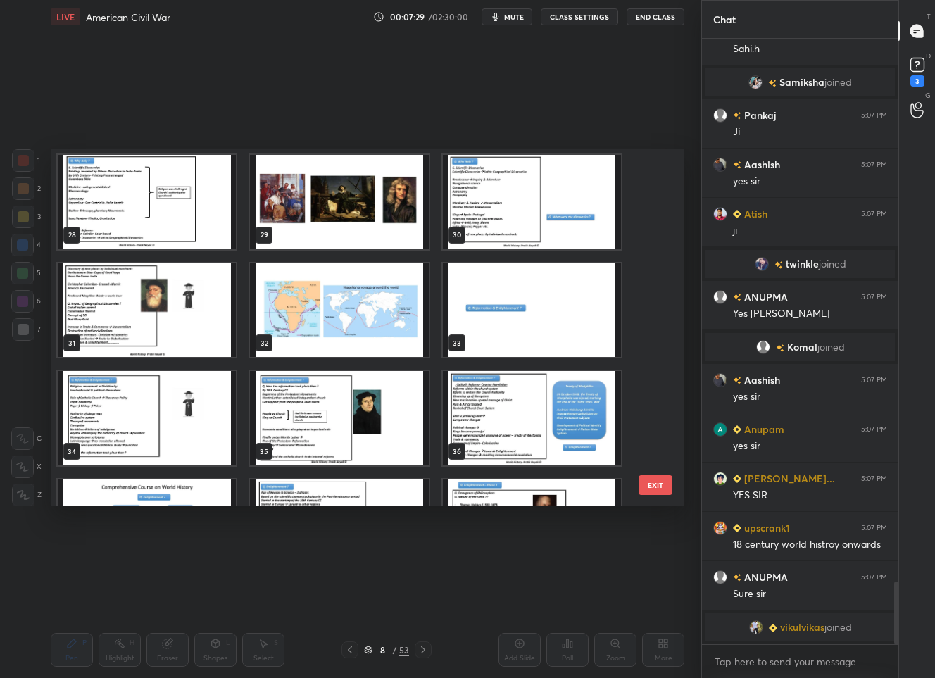
click at [203, 325] on img "grid" at bounding box center [147, 310] width 178 height 94
click at [204, 325] on img "grid" at bounding box center [147, 310] width 178 height 94
click at [208, 329] on img "grid" at bounding box center [147, 310] width 178 height 94
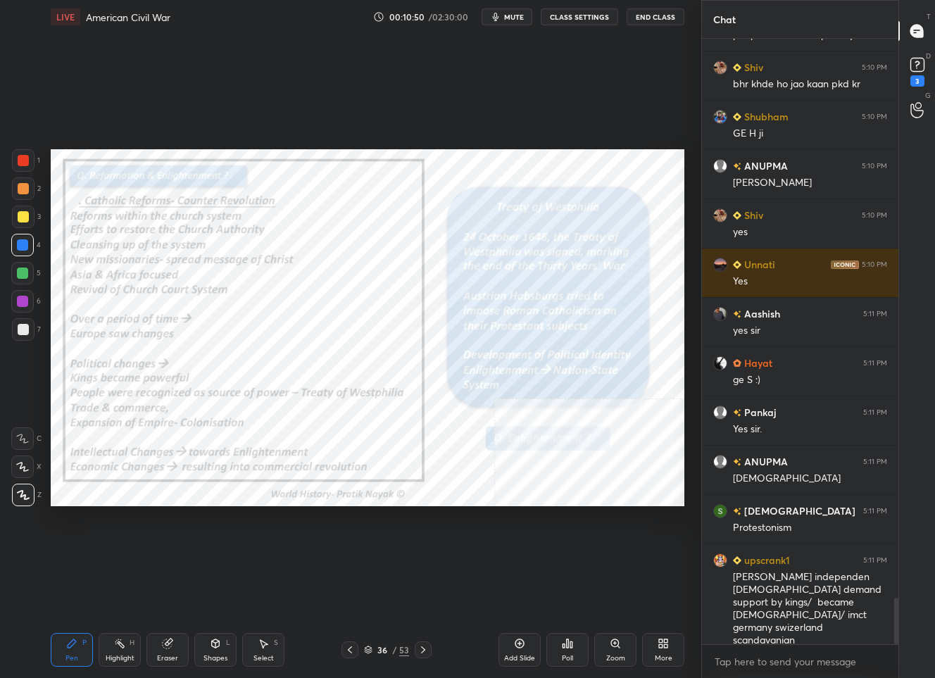
scroll to position [7342, 0]
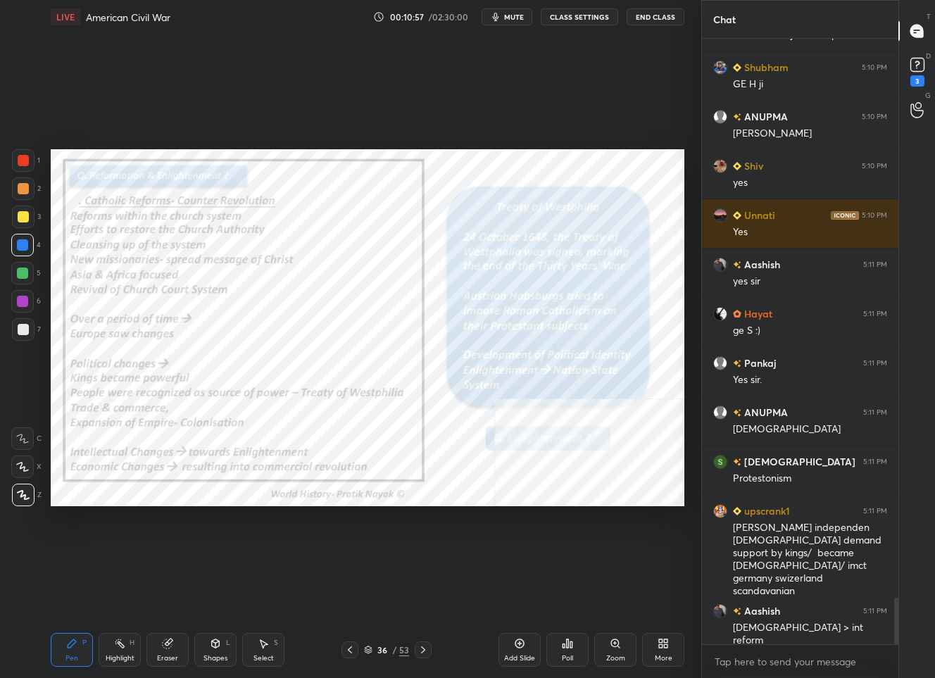
click at [28, 162] on div at bounding box center [23, 160] width 11 height 11
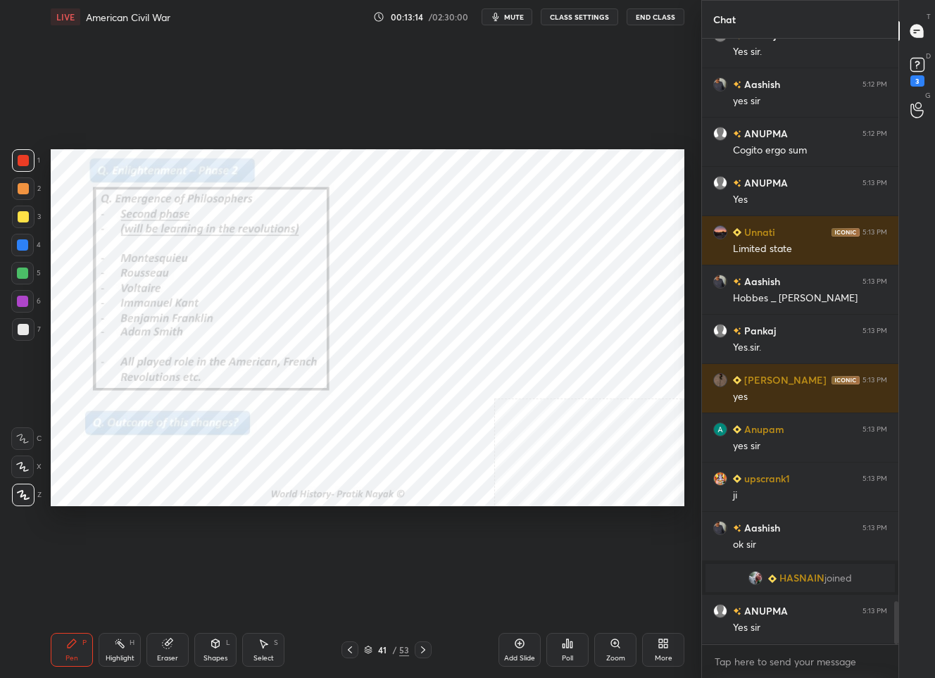
scroll to position [7944, 0]
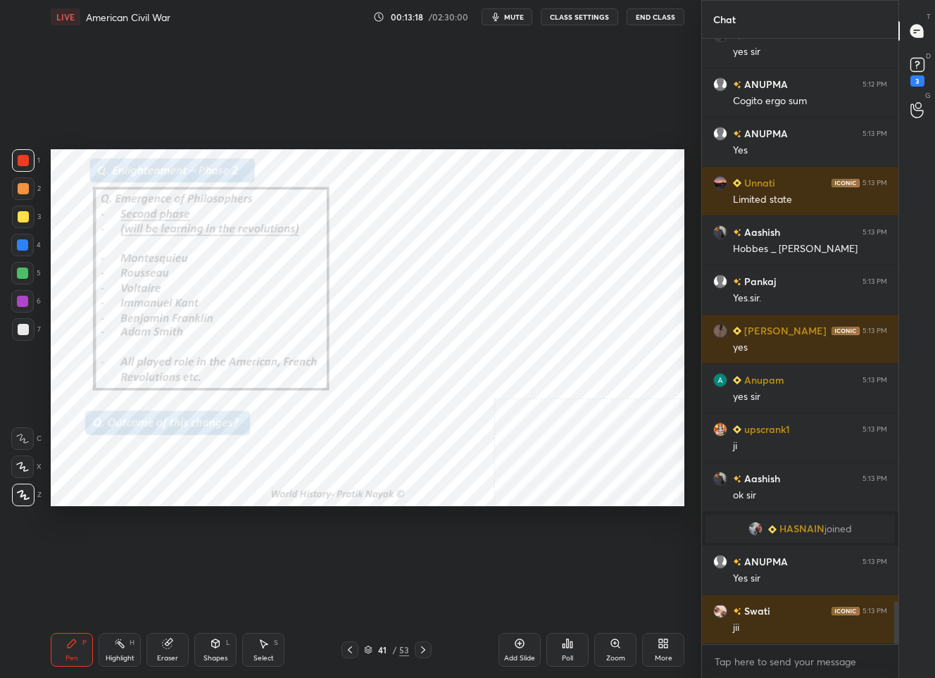
click at [382, 650] on div "41" at bounding box center [382, 650] width 14 height 8
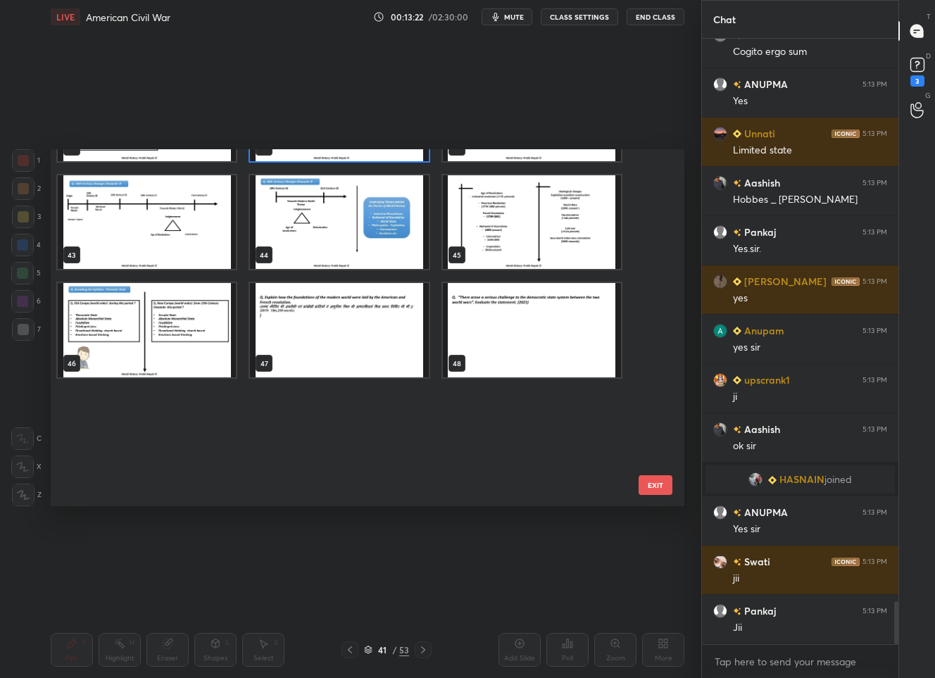
scroll to position [1253, 0]
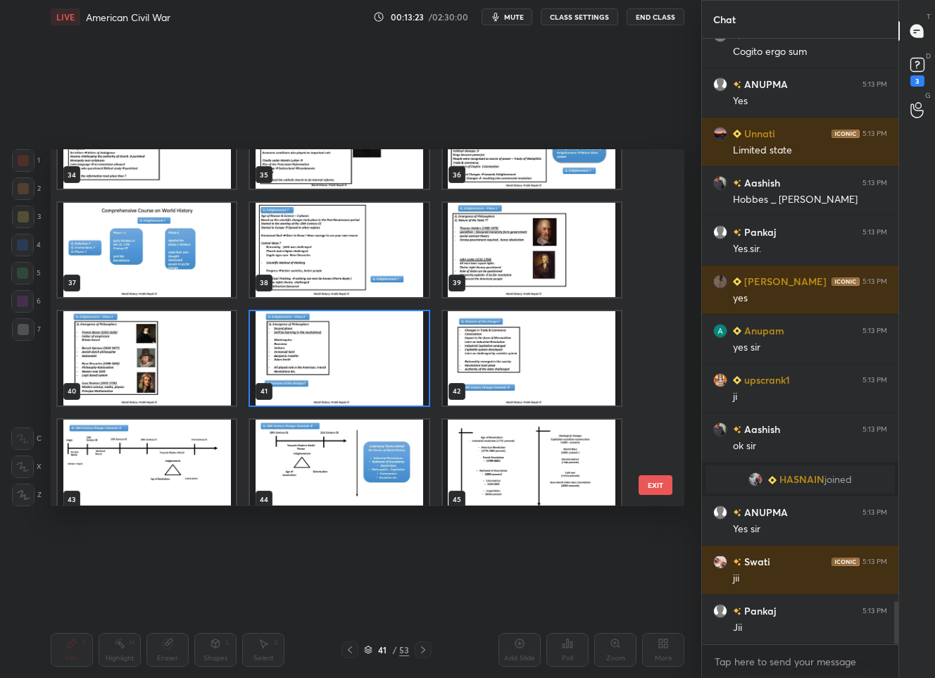
click at [502, 348] on img "grid" at bounding box center [532, 358] width 178 height 94
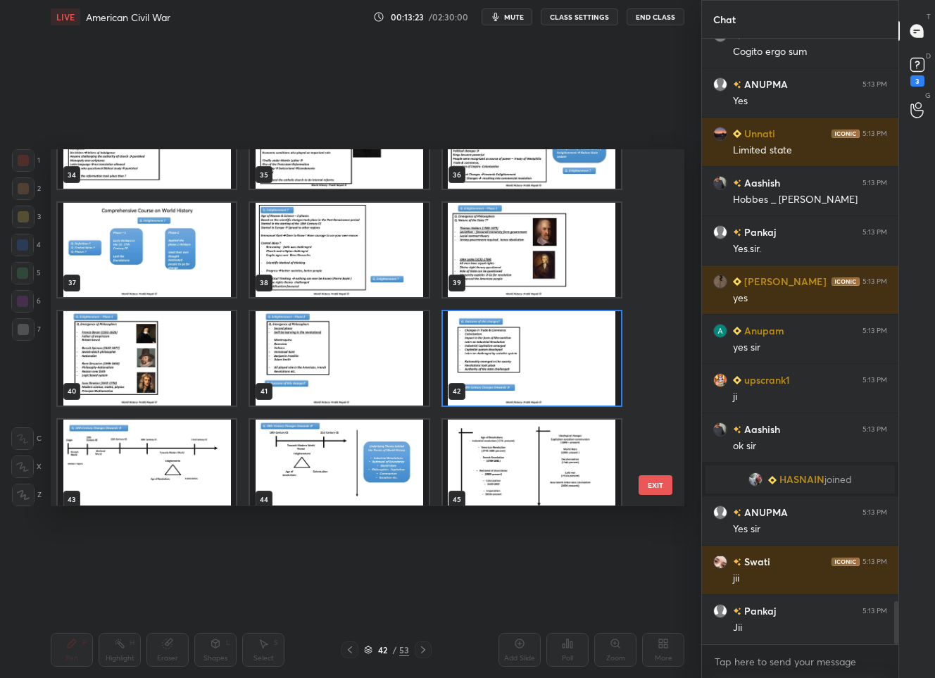
click at [502, 348] on img "grid" at bounding box center [532, 358] width 178 height 94
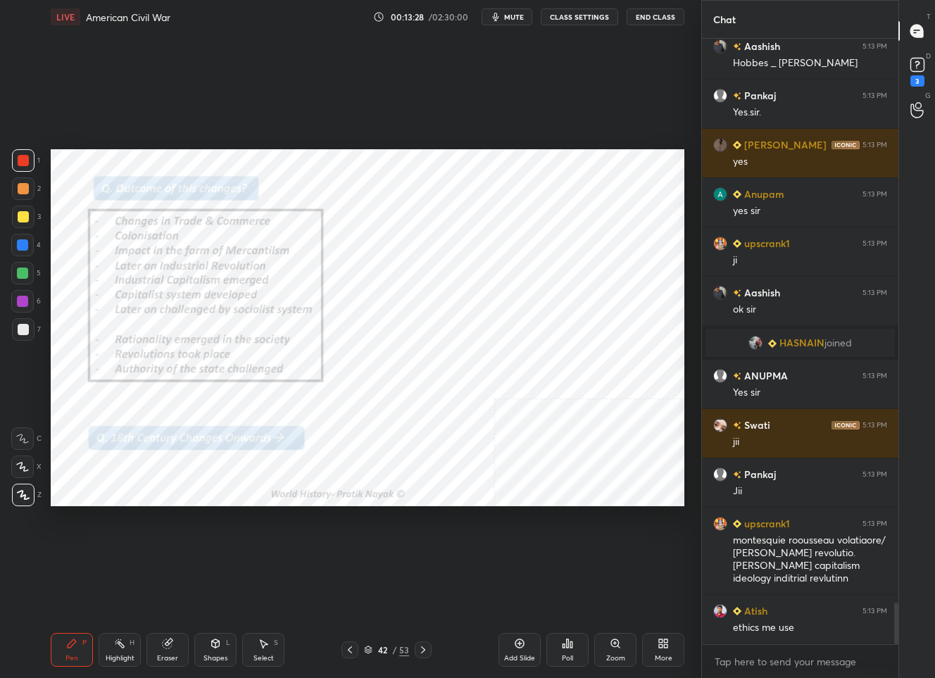
scroll to position [8179, 0]
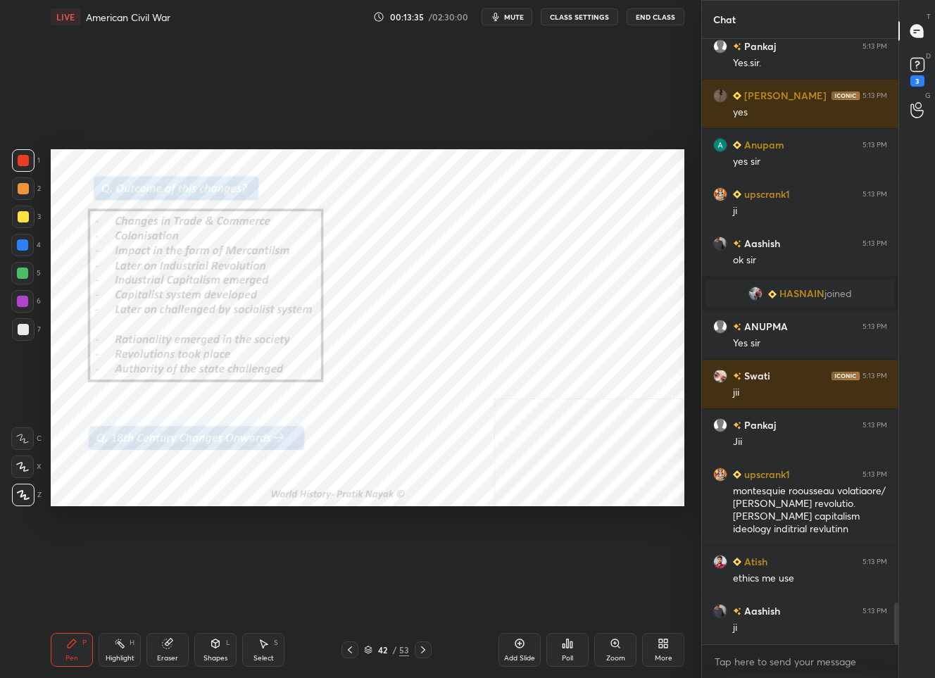
click at [382, 653] on div "42" at bounding box center [382, 650] width 14 height 8
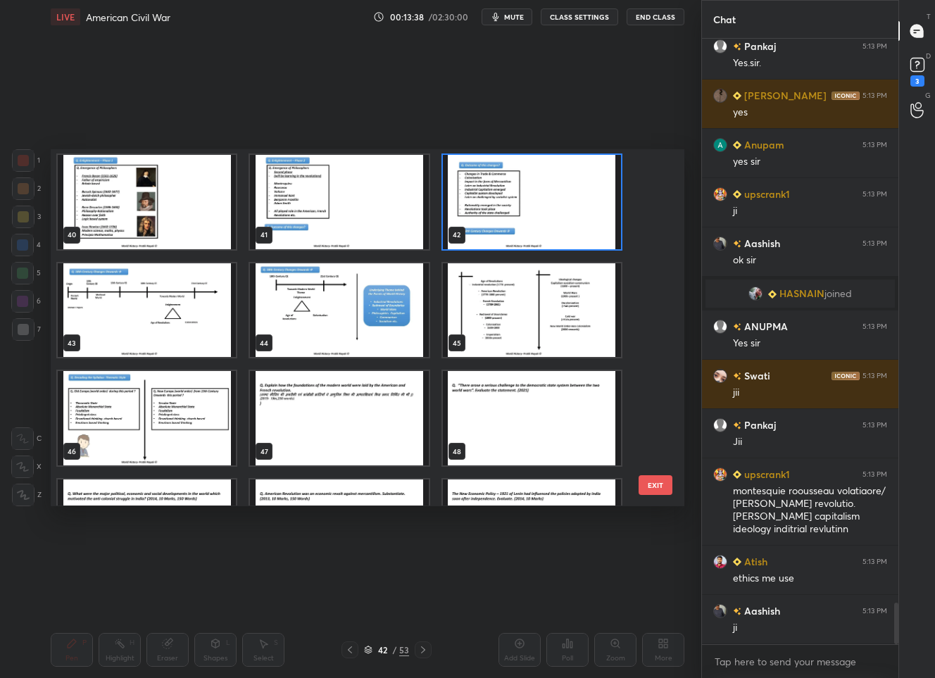
scroll to position [8228, 0]
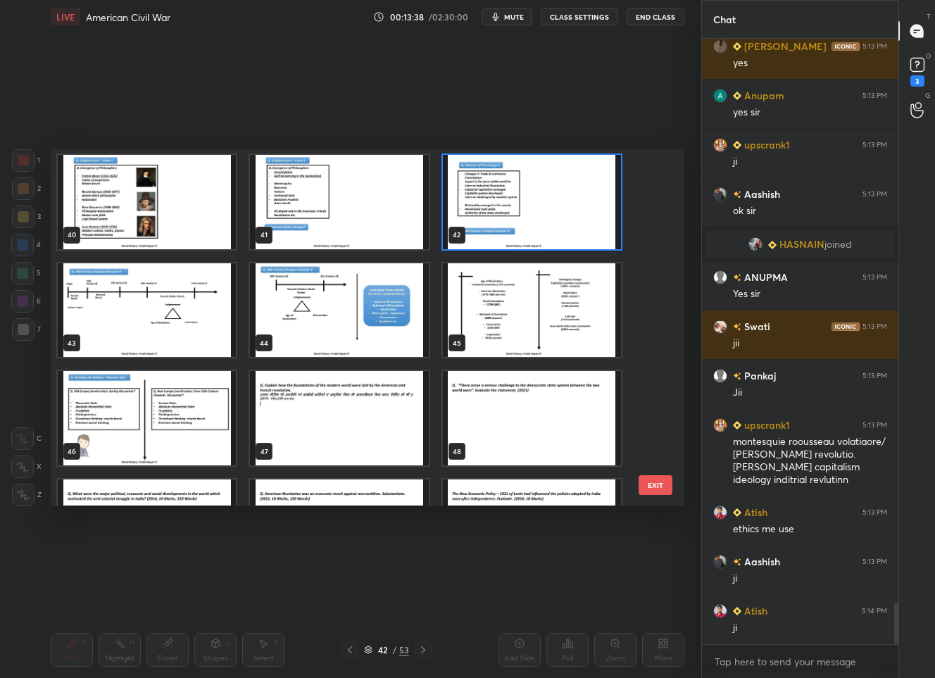
click at [512, 292] on img "grid" at bounding box center [532, 310] width 178 height 94
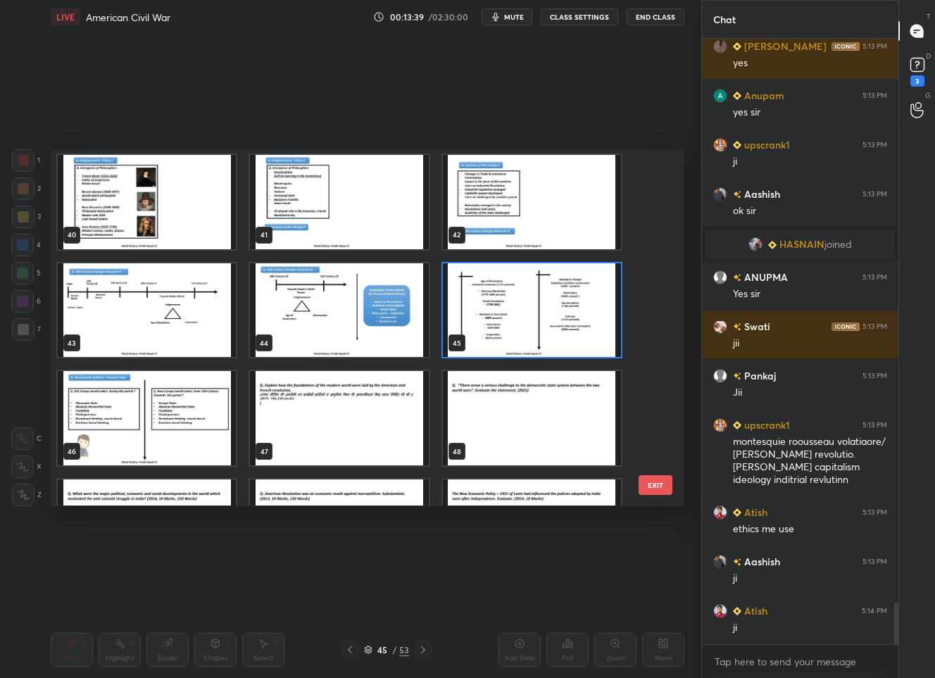
click at [512, 292] on img "grid" at bounding box center [532, 310] width 178 height 94
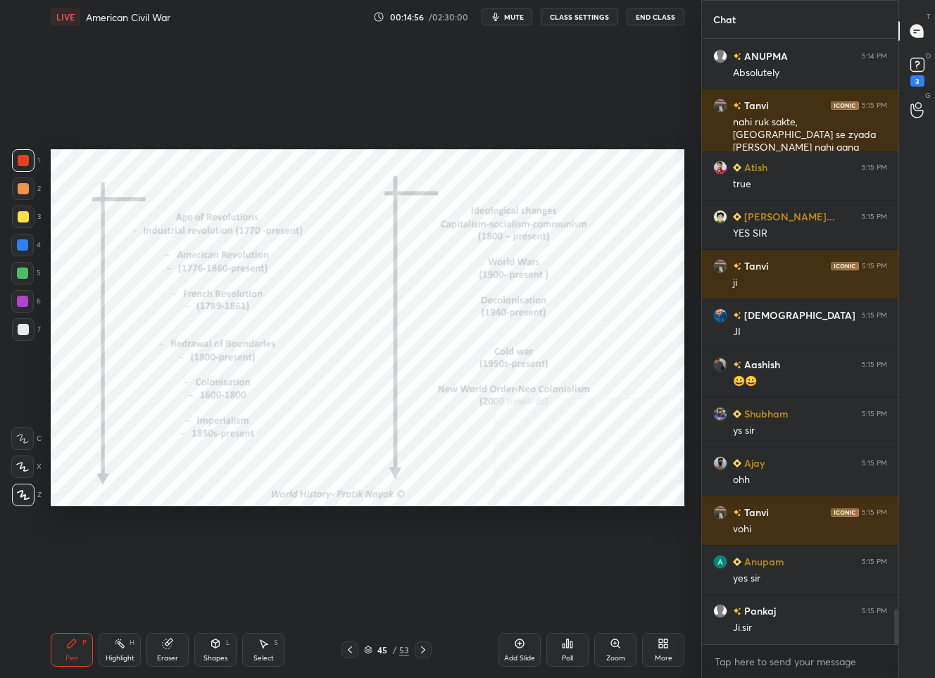
scroll to position [9782, 0]
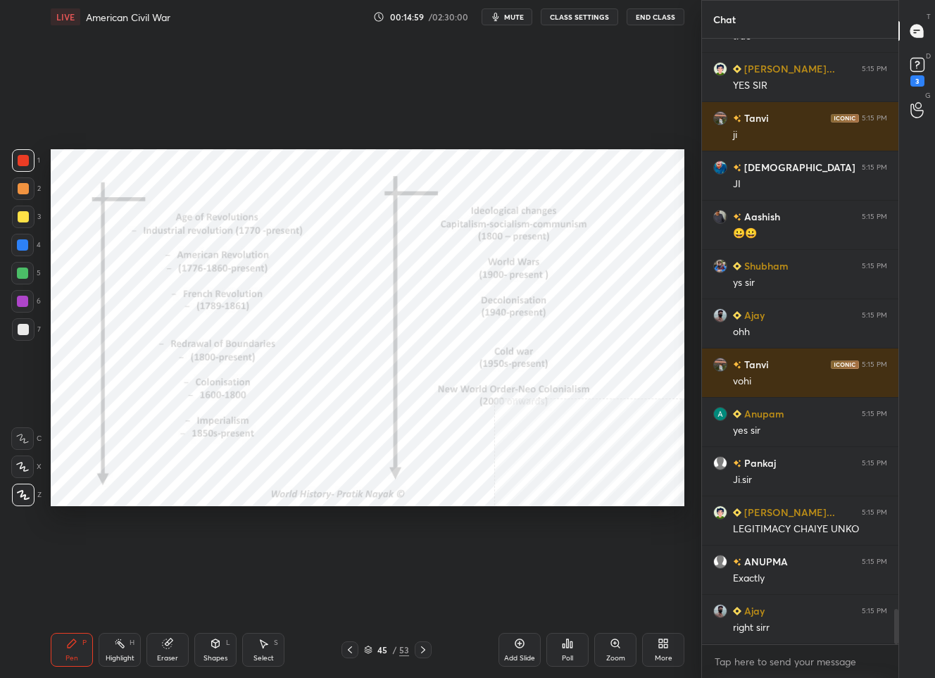
click at [377, 653] on div "45" at bounding box center [382, 650] width 14 height 8
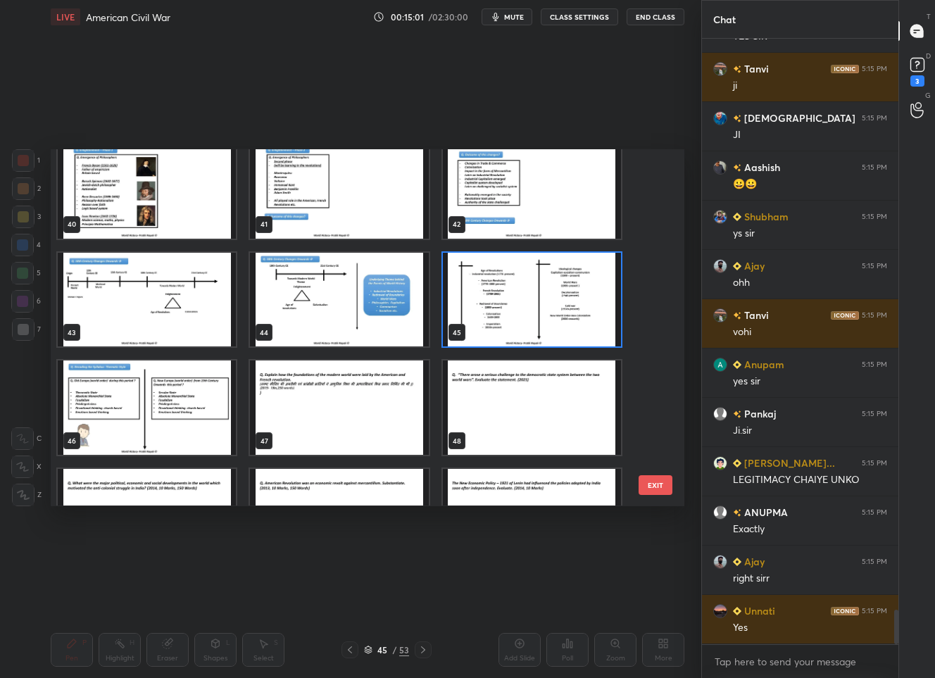
click at [525, 294] on img "grid" at bounding box center [532, 300] width 178 height 94
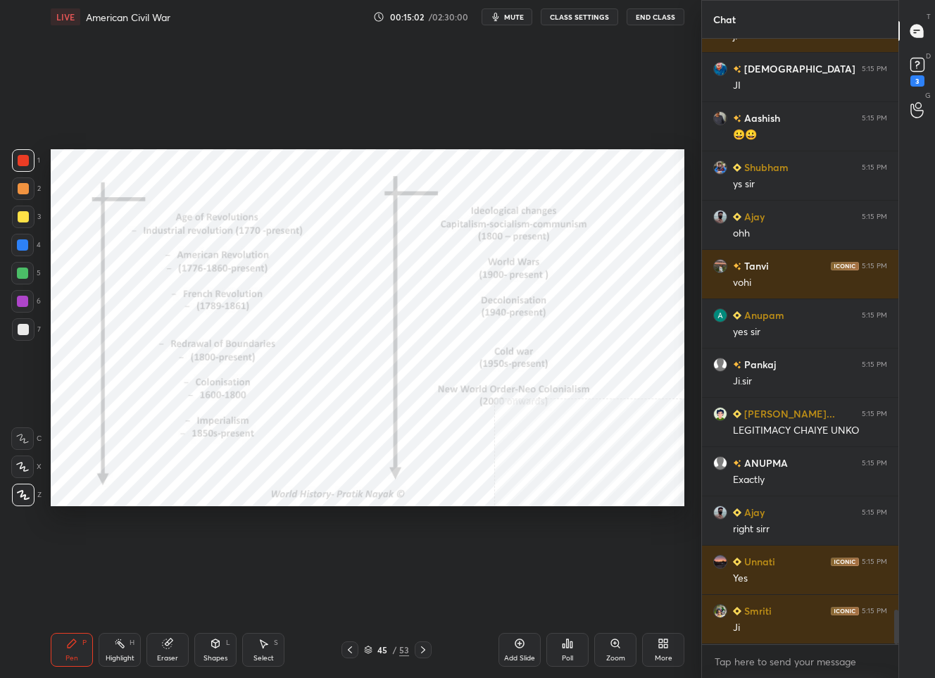
click at [525, 294] on img "grid" at bounding box center [532, 300] width 178 height 94
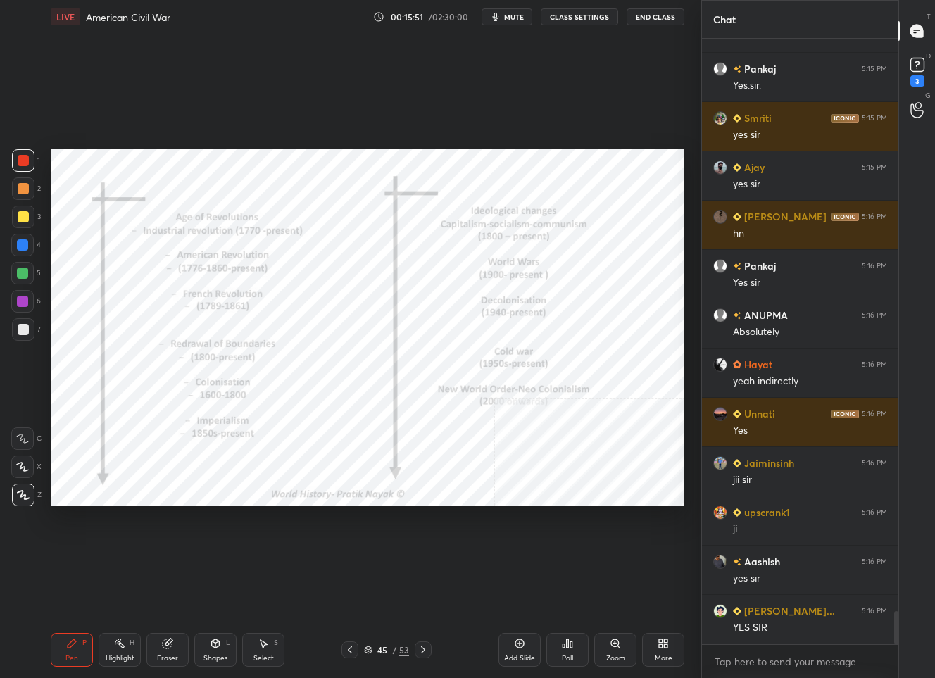
click at [379, 652] on div "45" at bounding box center [382, 650] width 14 height 8
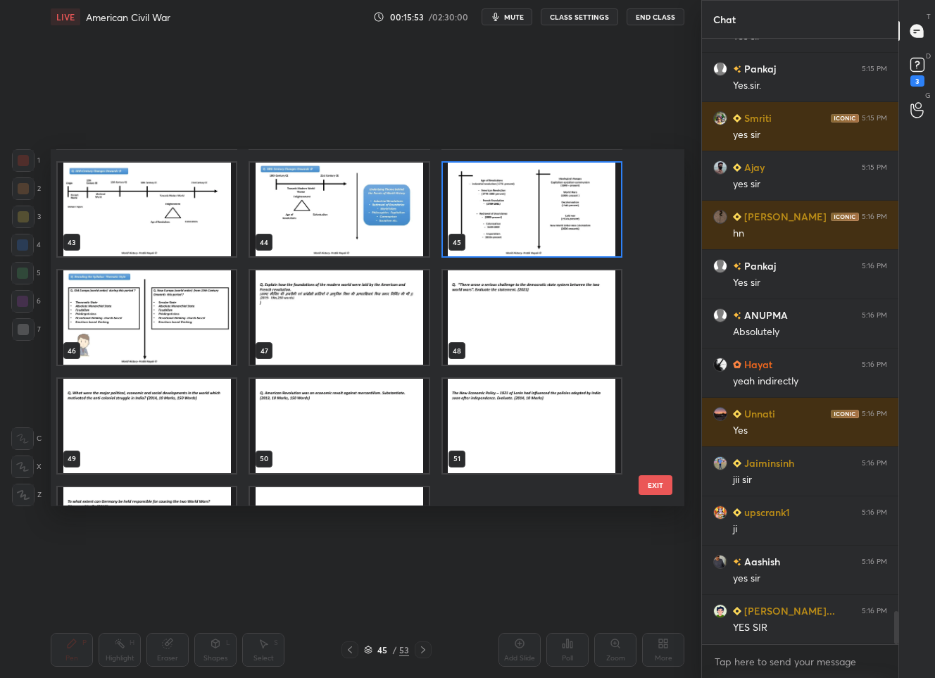
click at [142, 332] on img "grid" at bounding box center [147, 318] width 178 height 94
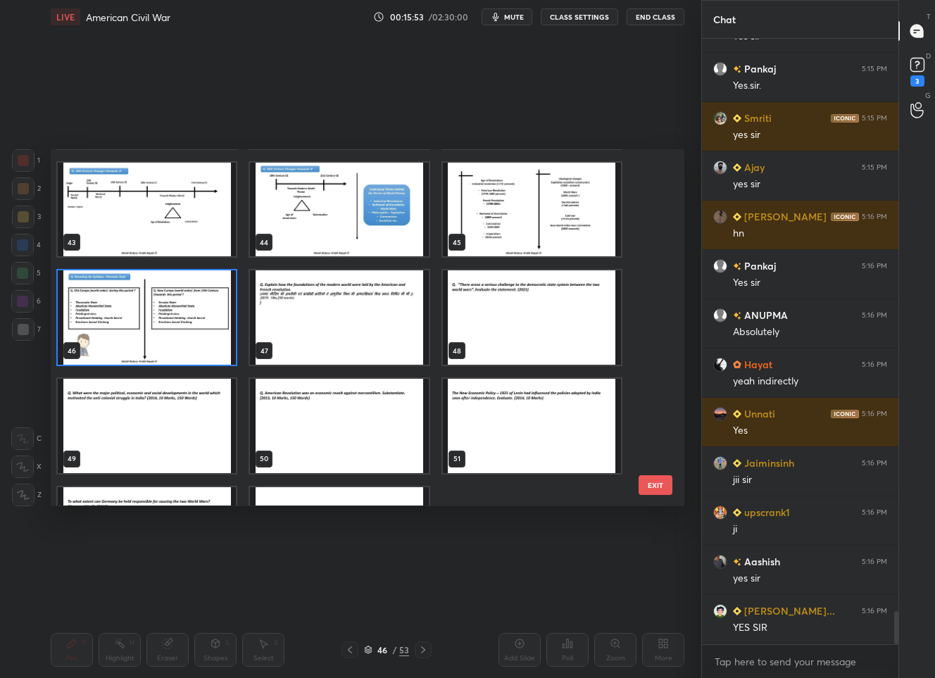
click at [142, 332] on img "grid" at bounding box center [147, 318] width 178 height 94
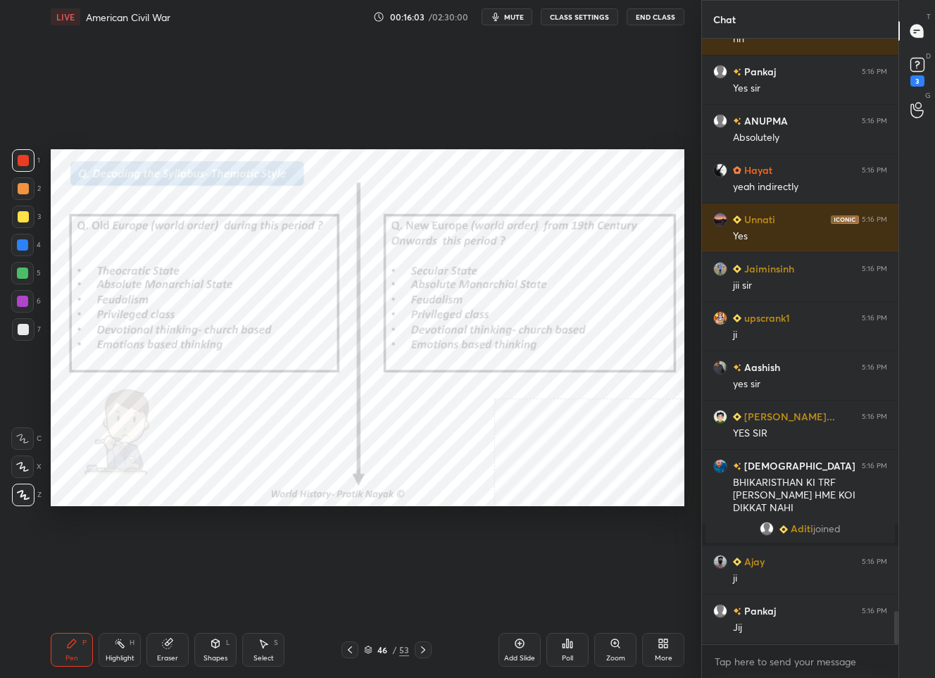
click at [396, 646] on div "/" at bounding box center [394, 650] width 4 height 8
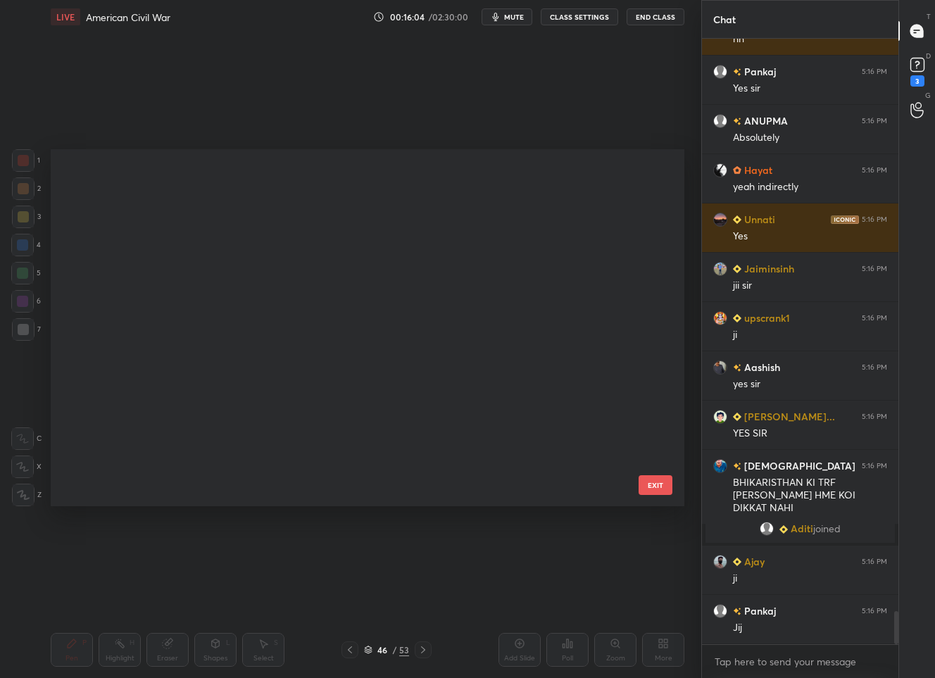
scroll to position [1376, 0]
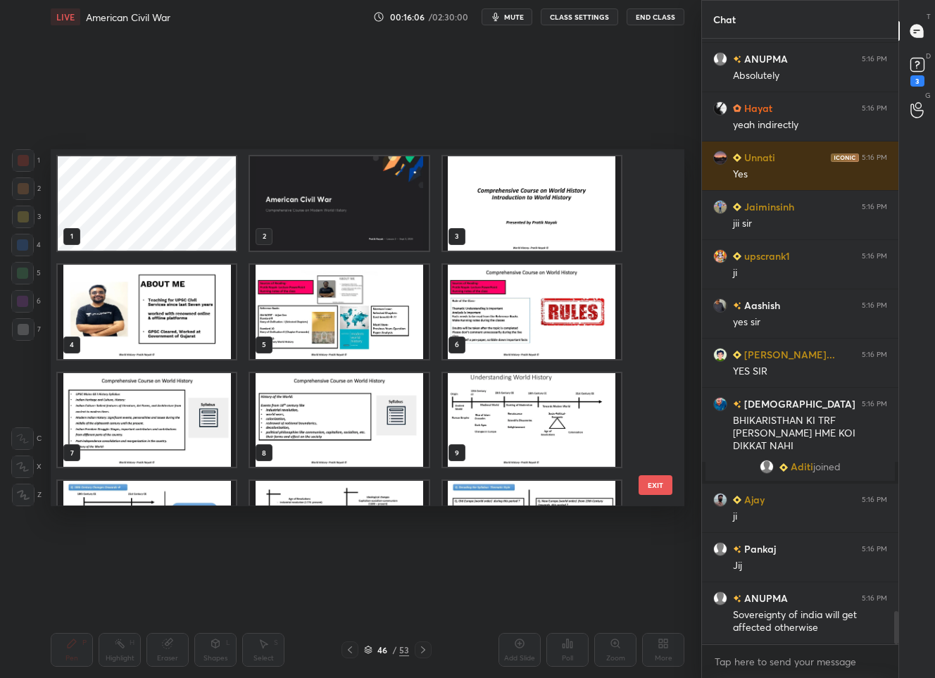
click at [322, 407] on img "grid" at bounding box center [339, 420] width 178 height 94
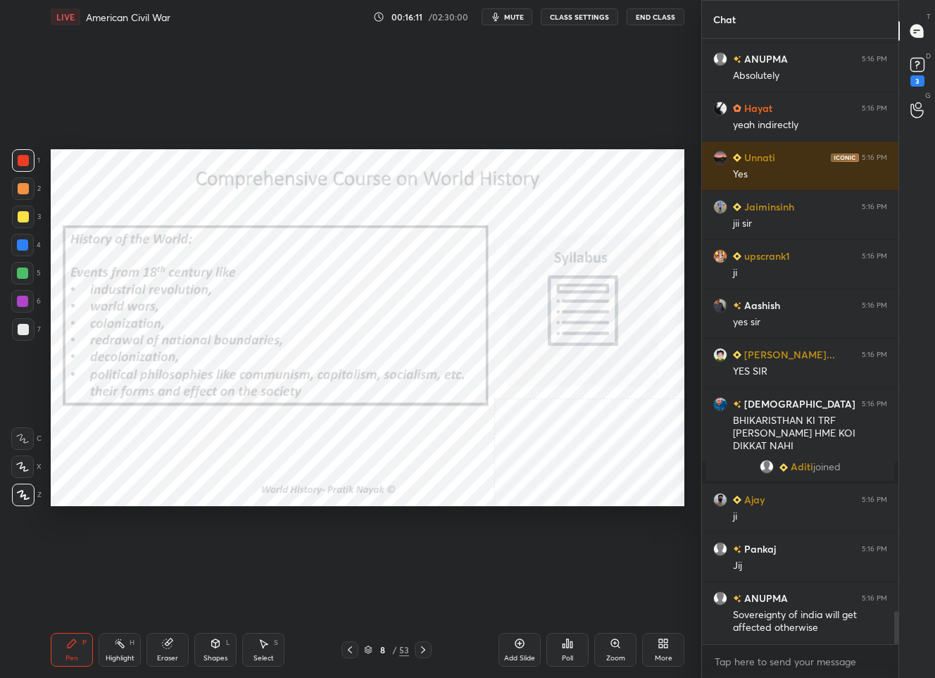
click at [351, 648] on icon at bounding box center [349, 649] width 11 height 11
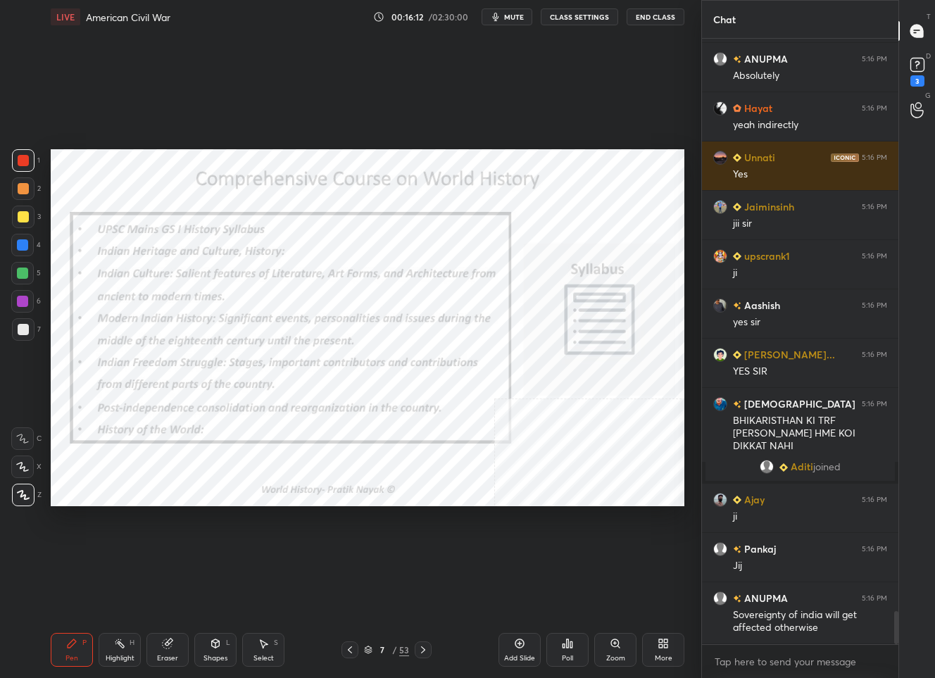
click at [349, 651] on icon at bounding box center [349, 649] width 11 height 11
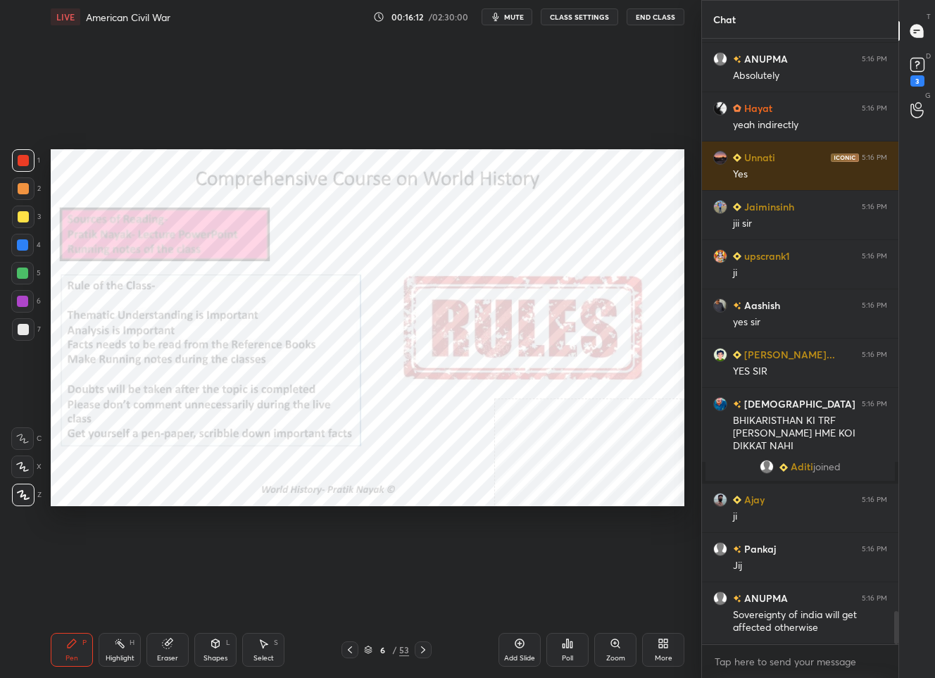
click at [349, 651] on icon at bounding box center [349, 649] width 11 height 11
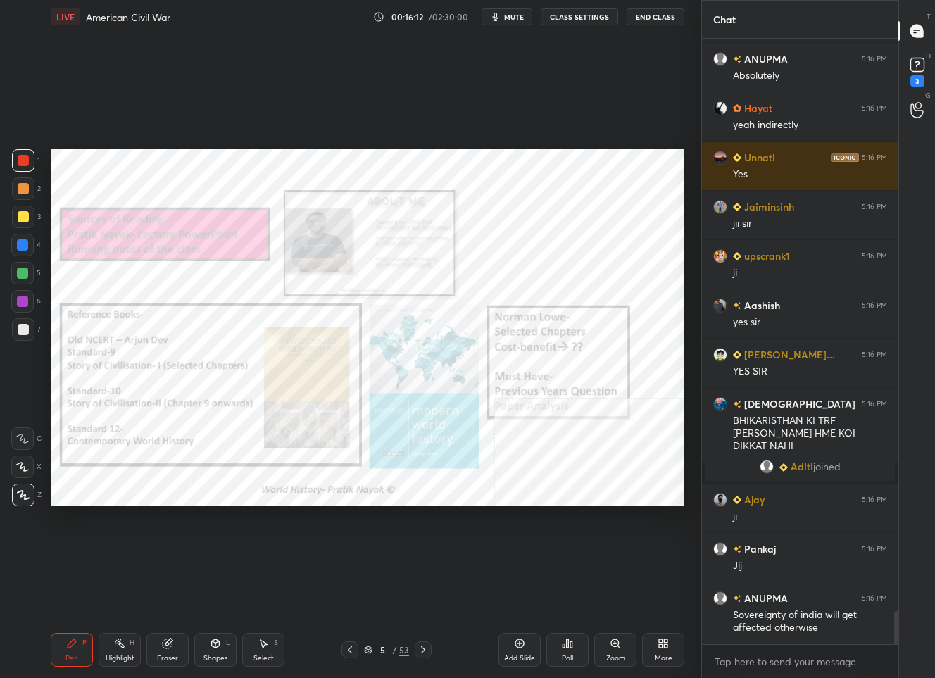
click at [349, 651] on icon at bounding box center [349, 649] width 11 height 11
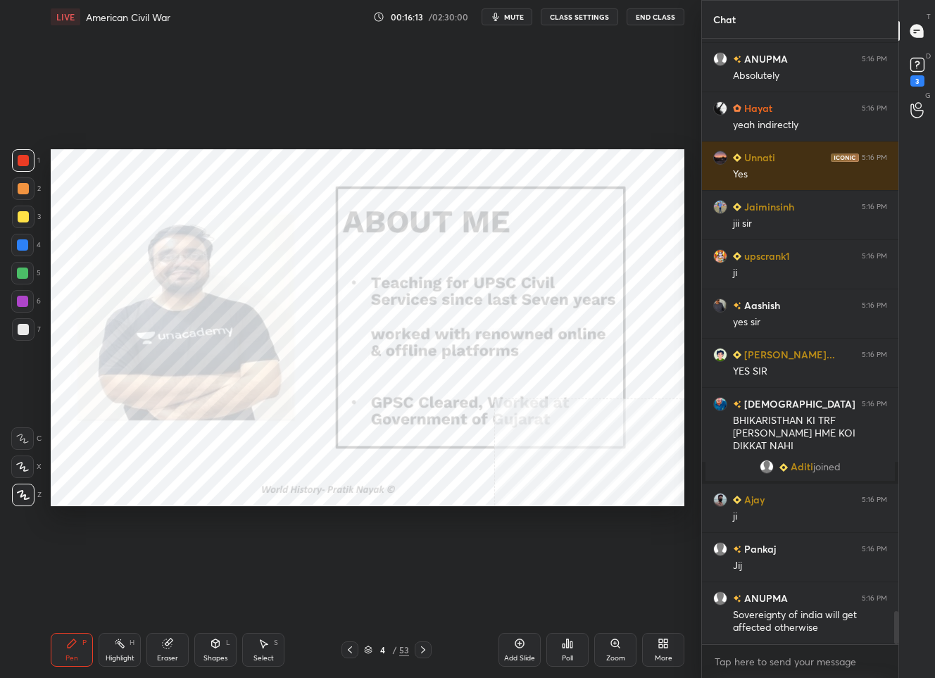
click at [349, 651] on icon at bounding box center [349, 649] width 11 height 11
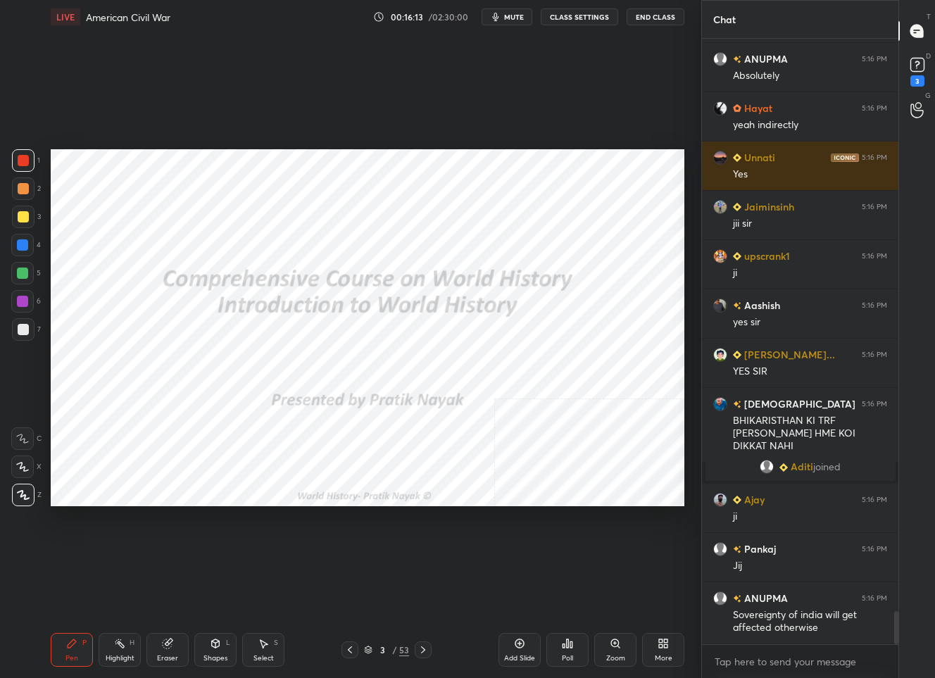
click at [349, 651] on icon at bounding box center [350, 649] width 4 height 7
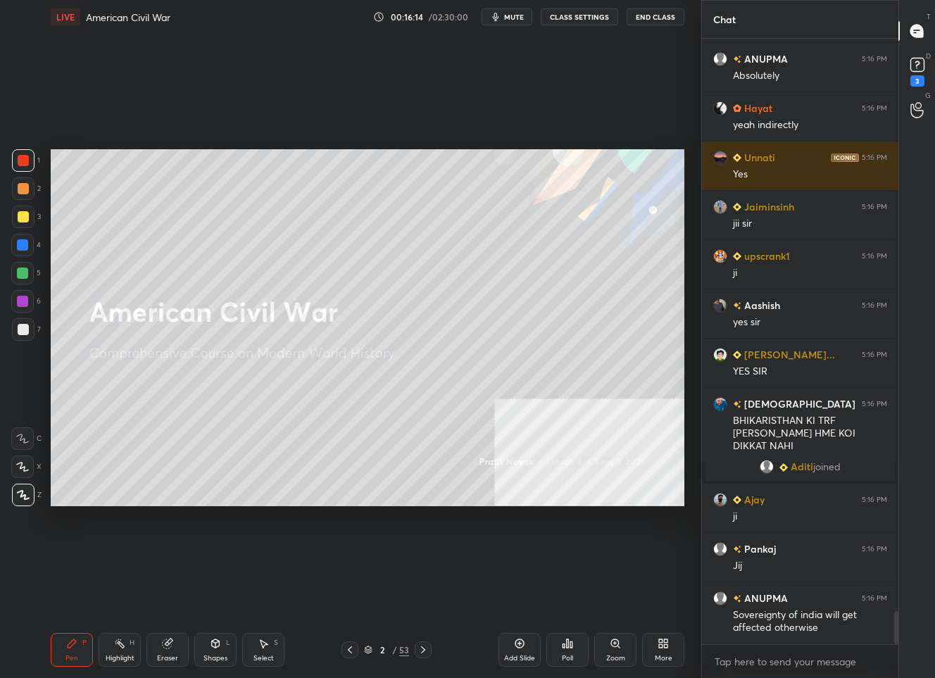
click at [388, 654] on div "2 / 53" at bounding box center [386, 650] width 45 height 13
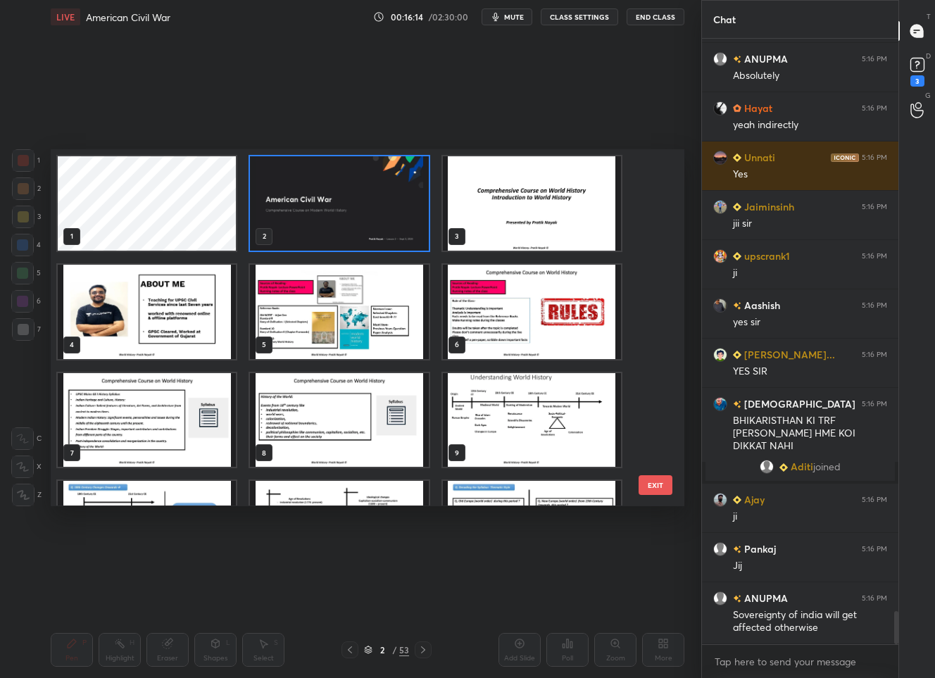
scroll to position [4, 7]
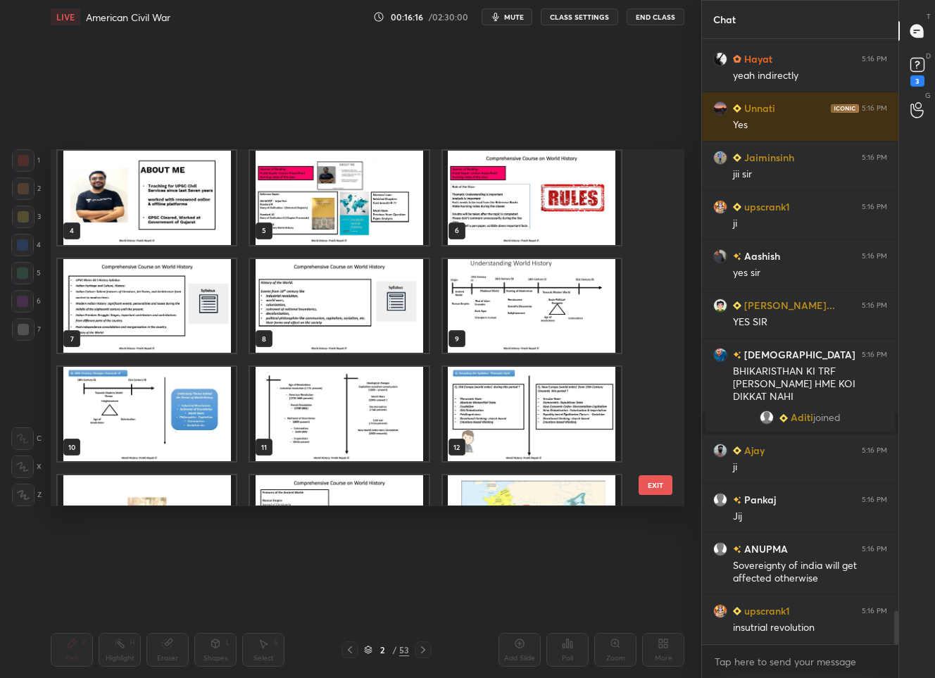
click at [350, 212] on img "grid" at bounding box center [339, 198] width 178 height 94
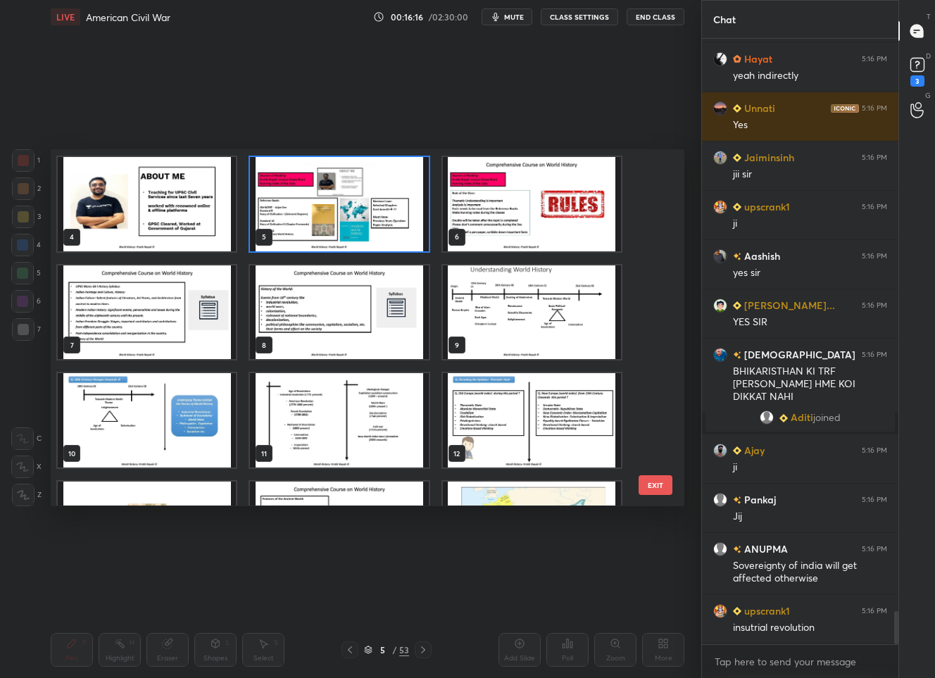
click at [350, 212] on div "1 2 3 4 5 6 7 8 9 10 11 12 13 14 15" at bounding box center [355, 327] width 609 height 356
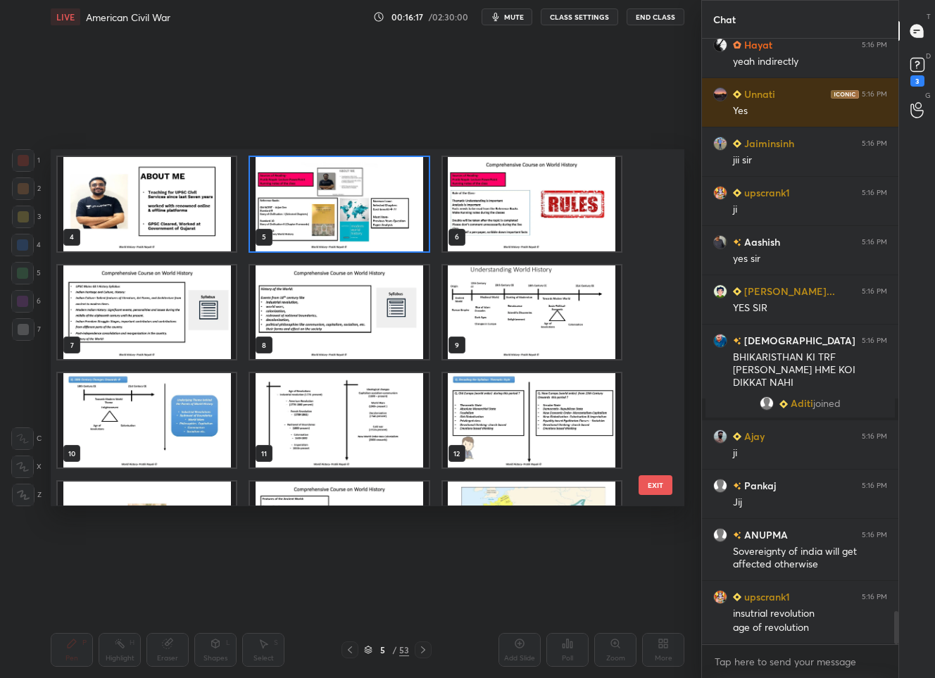
click at [350, 212] on img "grid" at bounding box center [339, 204] width 178 height 94
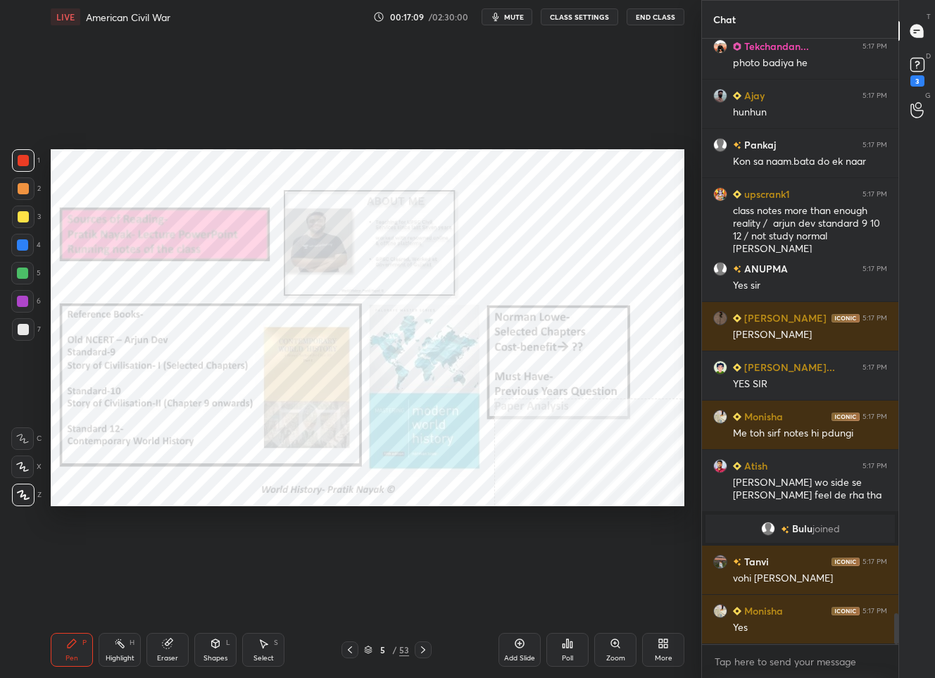
scroll to position [11346, 0]
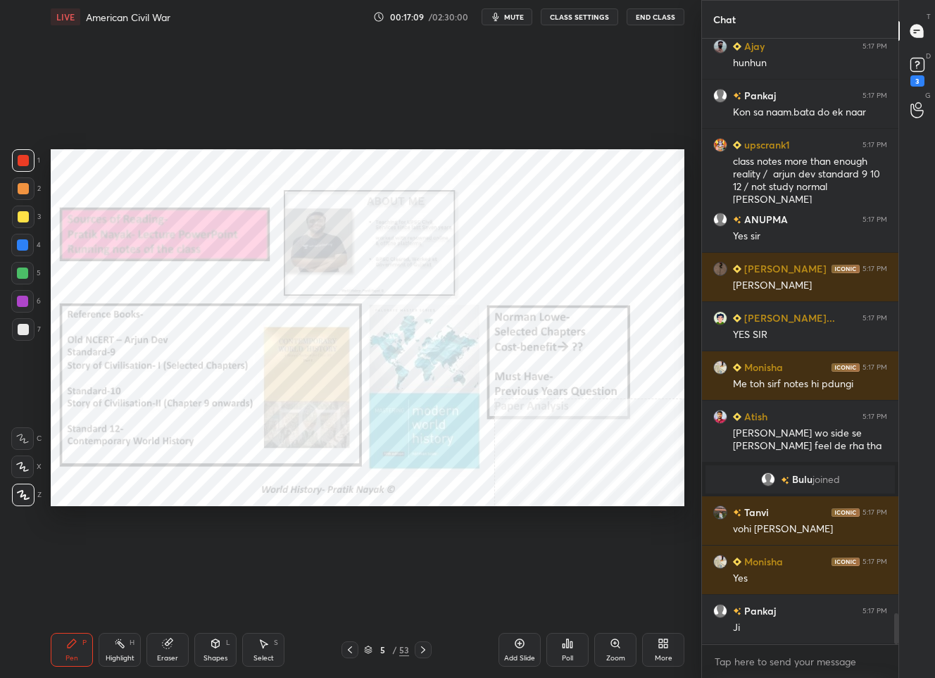
click at [391, 653] on div "5 / 53" at bounding box center [386, 650] width 45 height 13
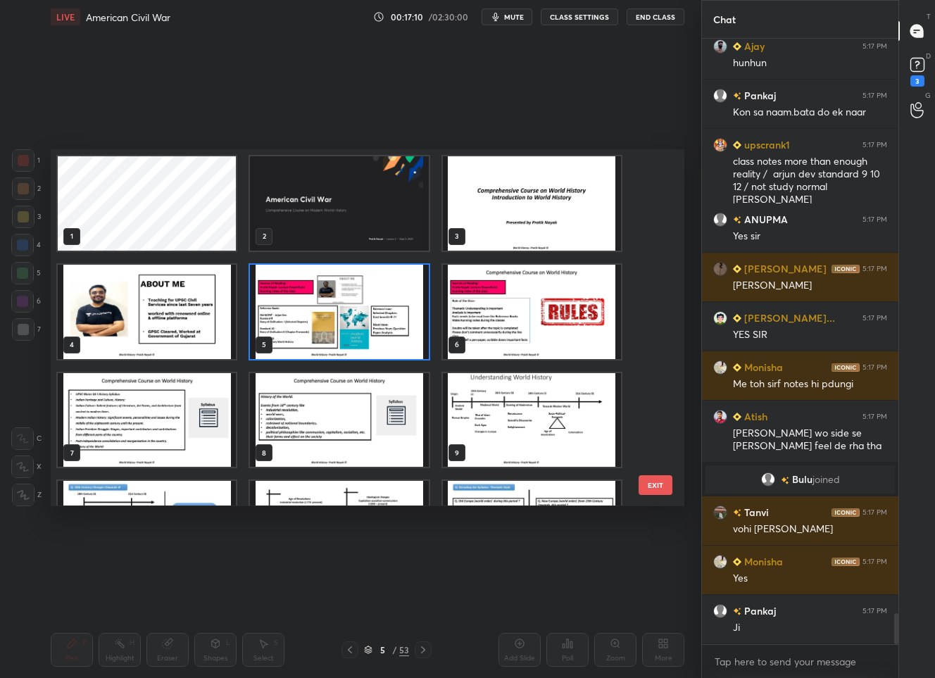
scroll to position [11408, 0]
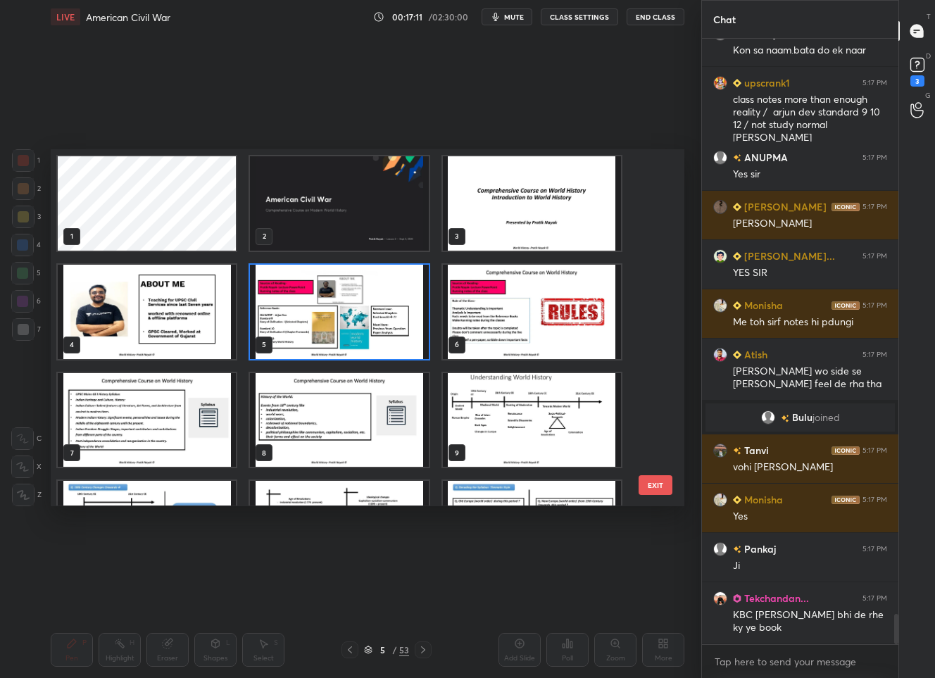
click at [408, 220] on img "grid" at bounding box center [339, 203] width 178 height 94
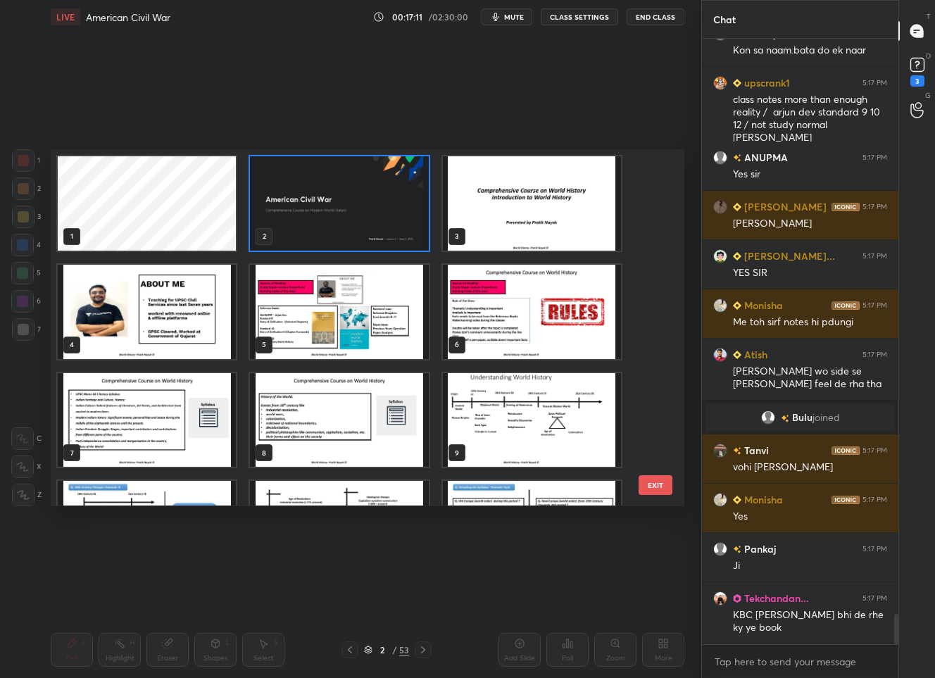
click at [408, 220] on img "grid" at bounding box center [339, 203] width 178 height 94
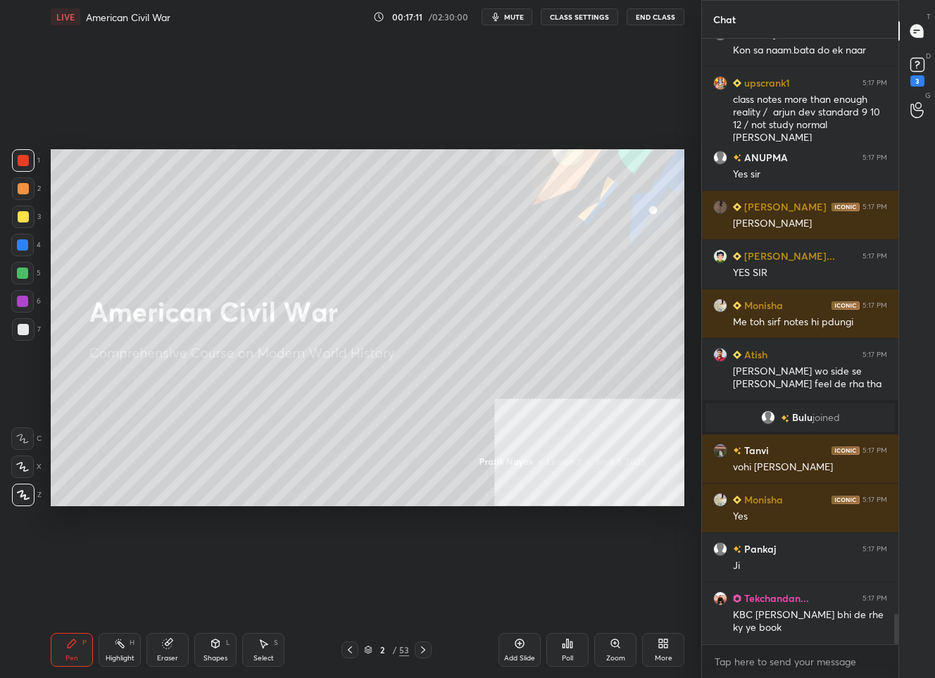
scroll to position [11457, 0]
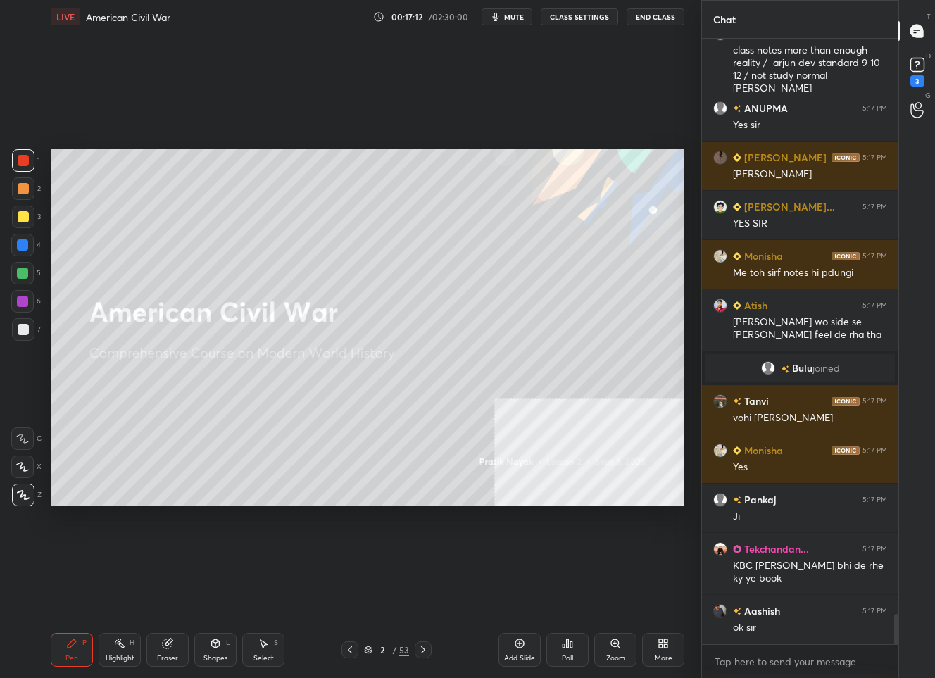
click at [533, 647] on div "Add Slide" at bounding box center [520, 650] width 42 height 34
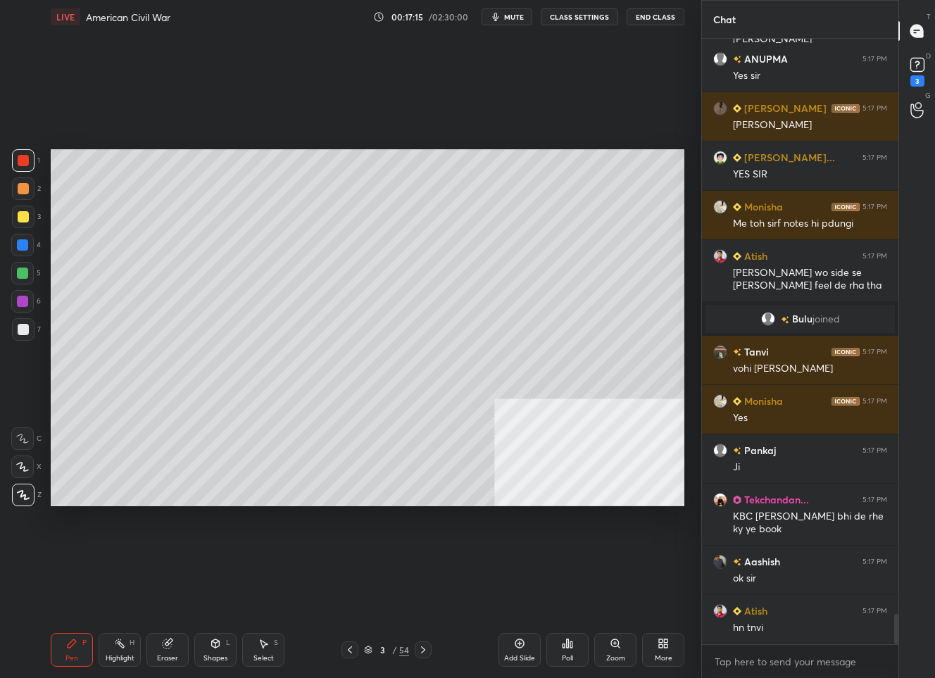
scroll to position [11556, 0]
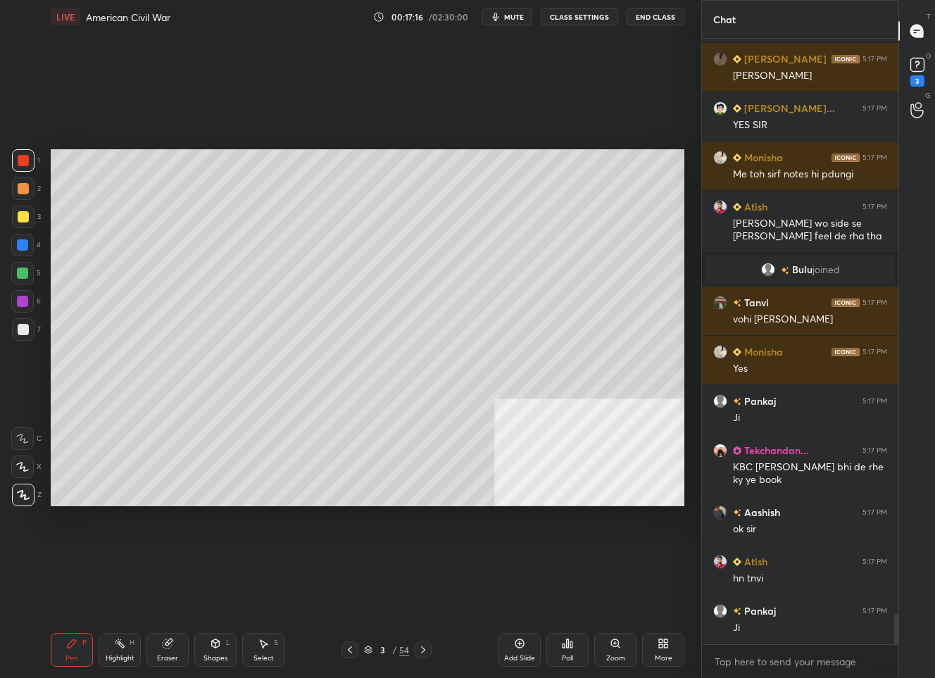
drag, startPoint x: 18, startPoint y: 216, endPoint x: 32, endPoint y: 210, distance: 15.4
click at [18, 216] on div at bounding box center [23, 216] width 11 height 11
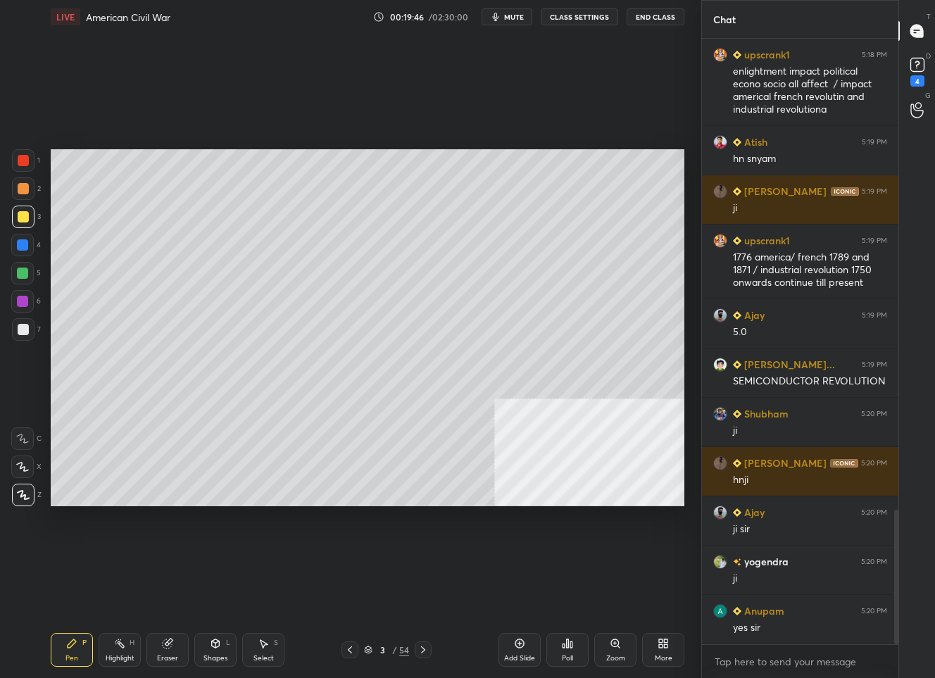
scroll to position [2174, 0]
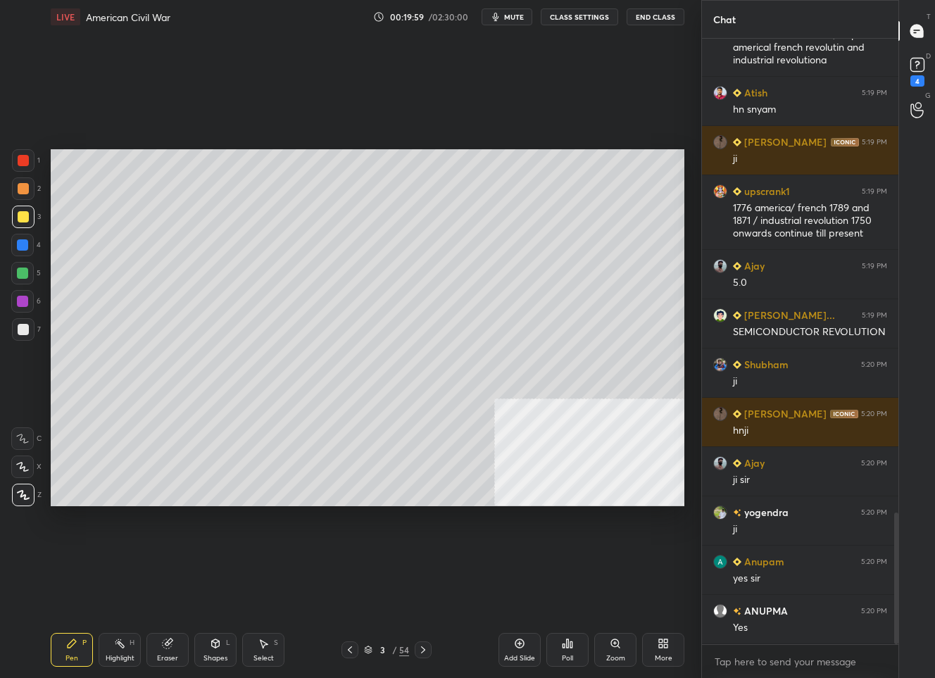
click at [512, 655] on div "Add Slide" at bounding box center [519, 658] width 31 height 7
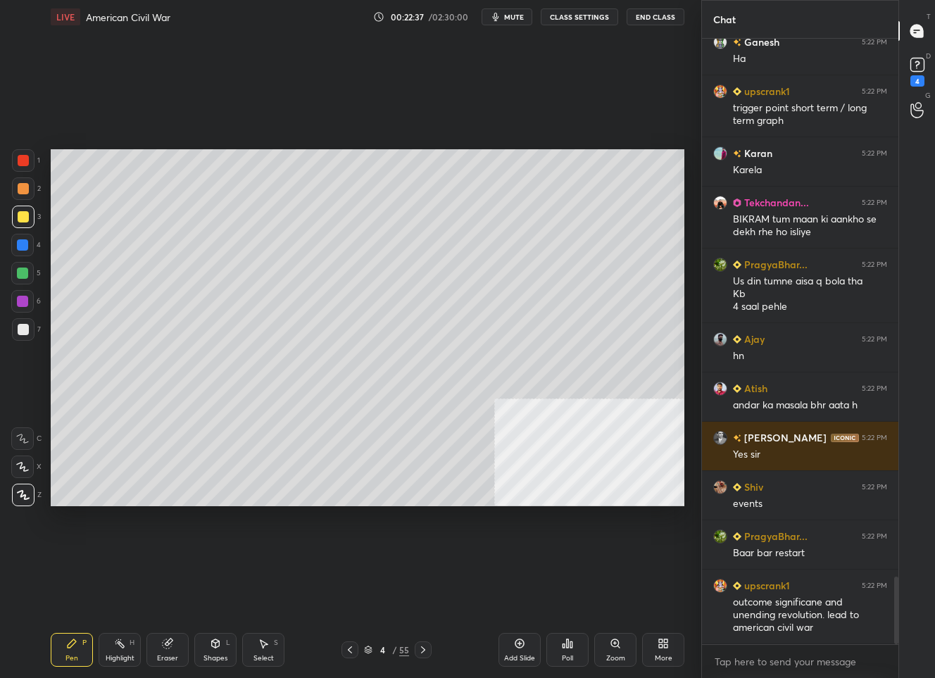
scroll to position [4841, 0]
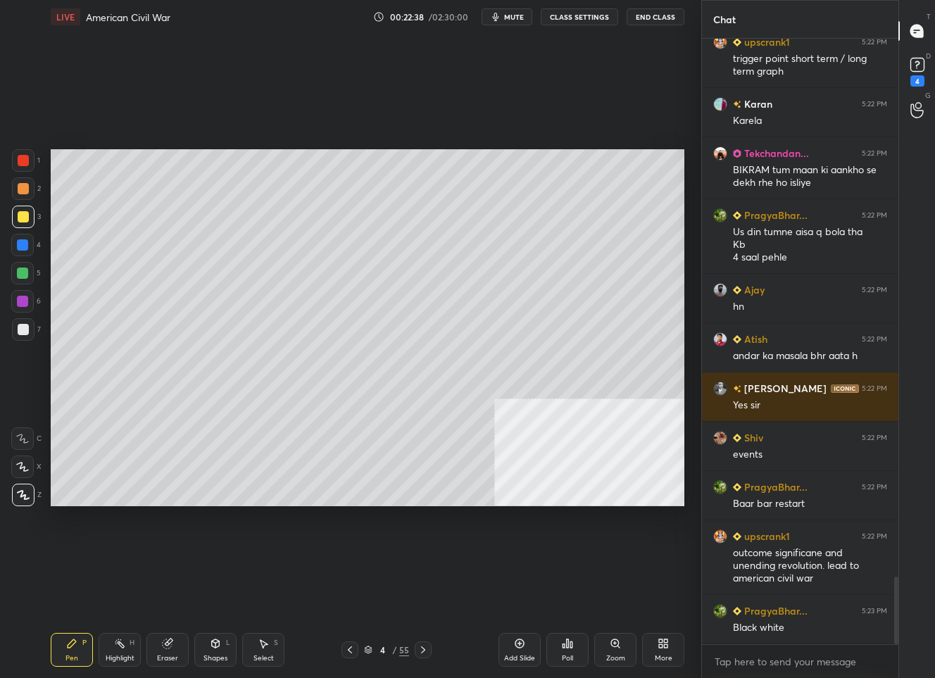
click at [518, 655] on div "Add Slide" at bounding box center [519, 658] width 31 height 7
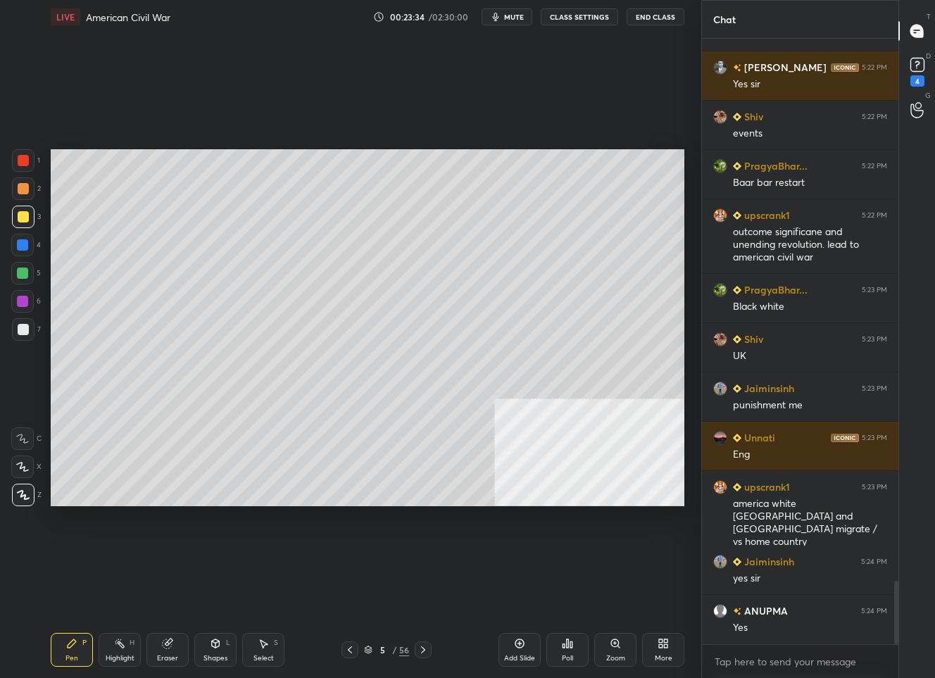
scroll to position [5212, 0]
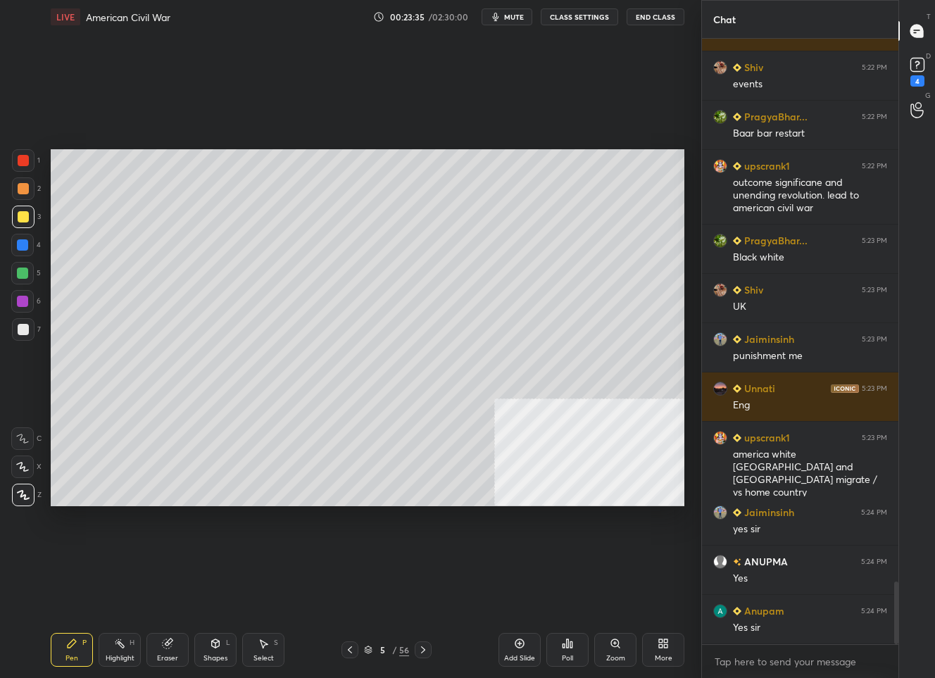
drag, startPoint x: 522, startPoint y: 649, endPoint x: 499, endPoint y: 638, distance: 25.2
click at [521, 648] on div "Add Slide" at bounding box center [520, 650] width 42 height 34
drag, startPoint x: 219, startPoint y: 648, endPoint x: 218, endPoint y: 637, distance: 12.1
click at [217, 644] on icon at bounding box center [215, 643] width 11 height 11
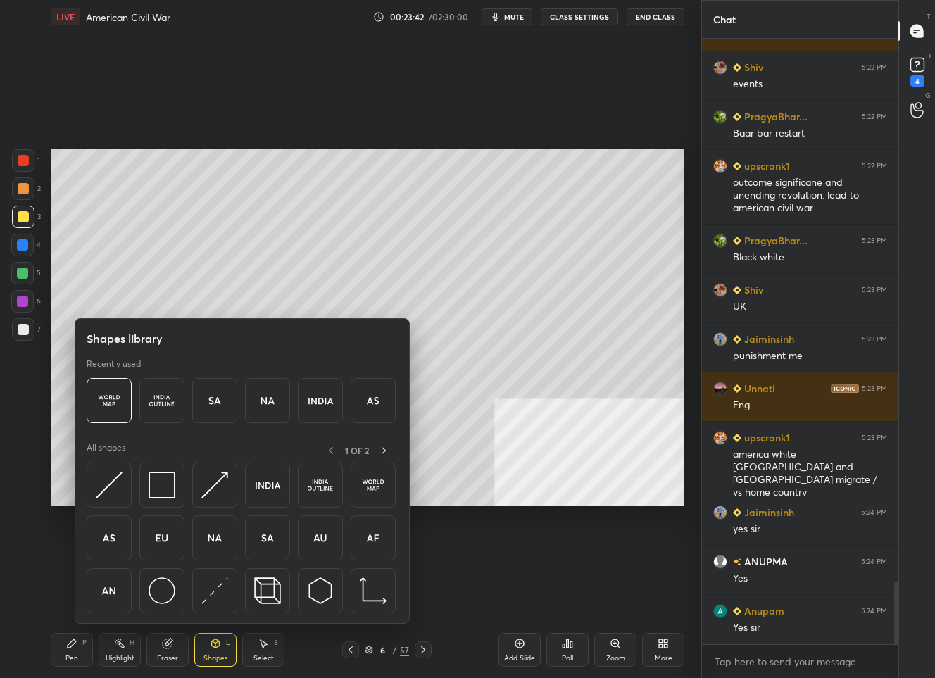
click at [209, 538] on img at bounding box center [214, 538] width 27 height 27
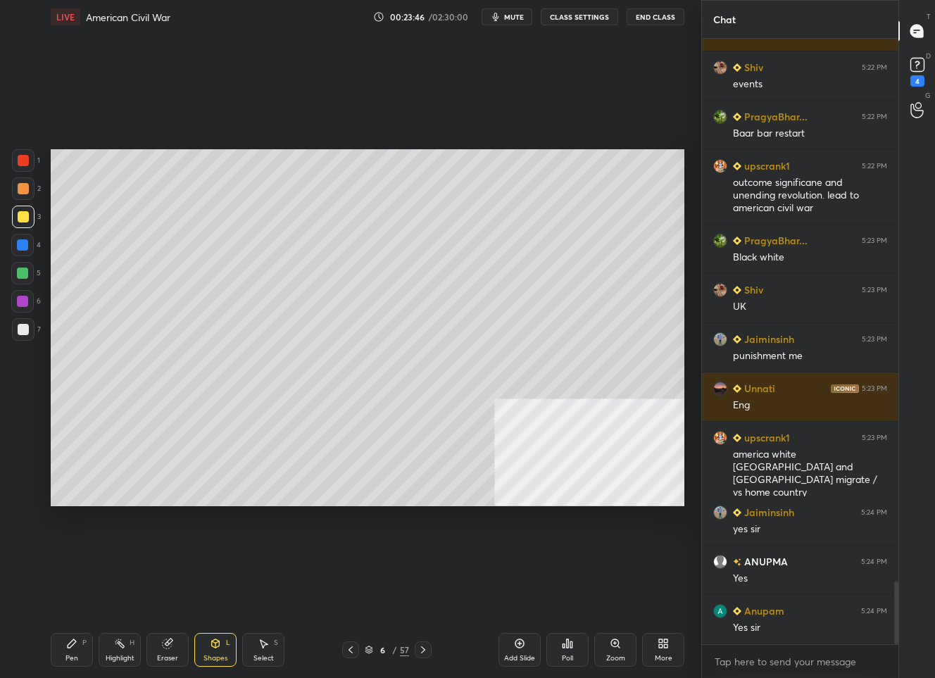
drag, startPoint x: 68, startPoint y: 648, endPoint x: 84, endPoint y: 603, distance: 47.0
click at [69, 645] on icon at bounding box center [71, 643] width 11 height 11
click at [117, 652] on div "Highlight H" at bounding box center [120, 650] width 42 height 34
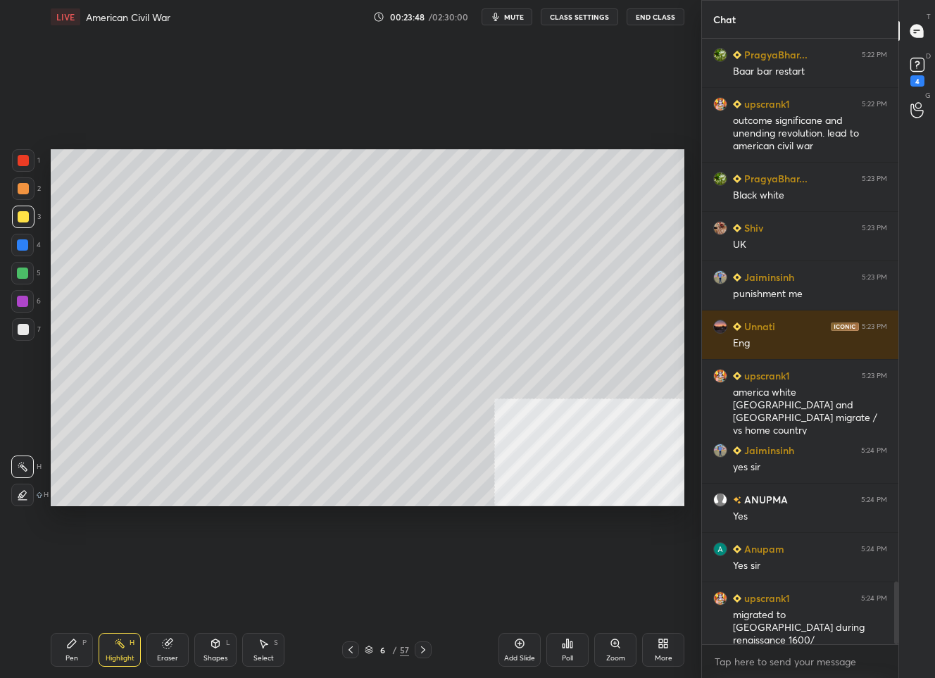
click at [205, 648] on div "Shapes L" at bounding box center [215, 650] width 42 height 34
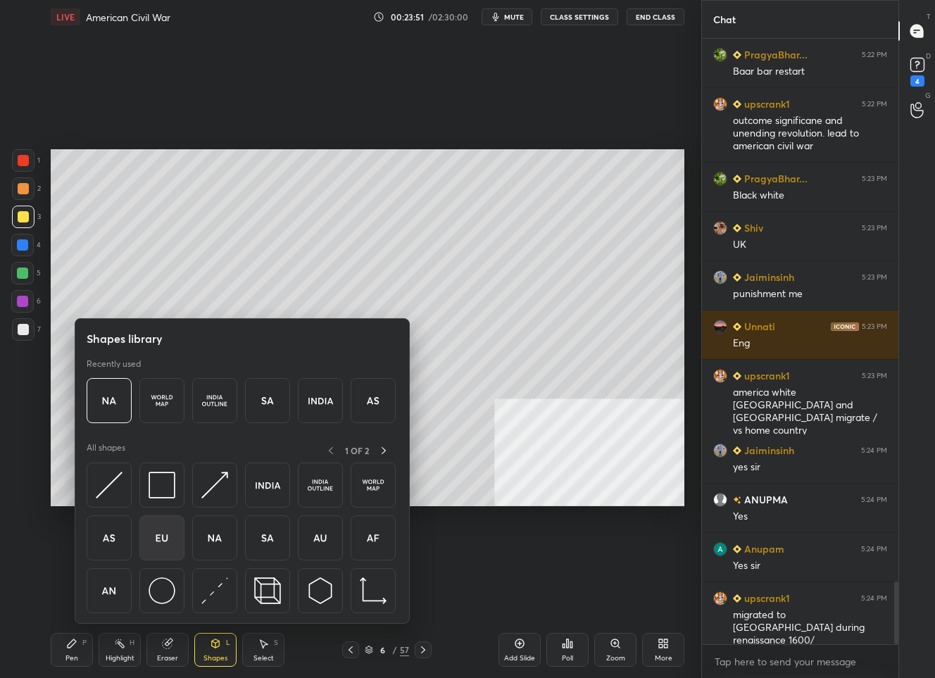
click at [158, 535] on img at bounding box center [162, 538] width 27 height 27
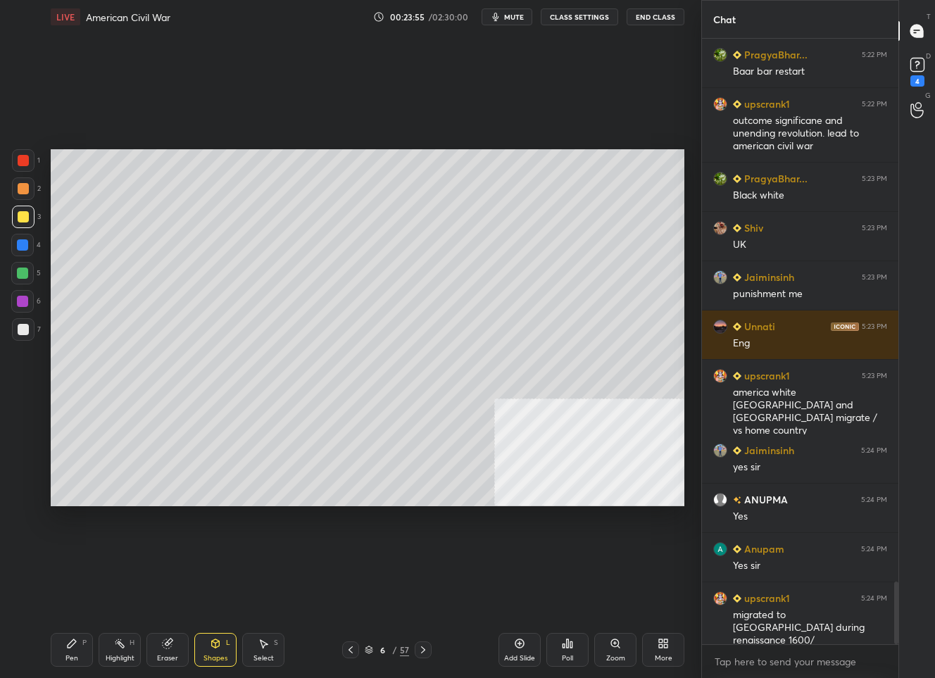
drag, startPoint x: 70, startPoint y: 654, endPoint x: 70, endPoint y: 613, distance: 41.5
click at [70, 648] on div "Pen P" at bounding box center [72, 650] width 42 height 34
click at [19, 332] on div at bounding box center [23, 329] width 11 height 11
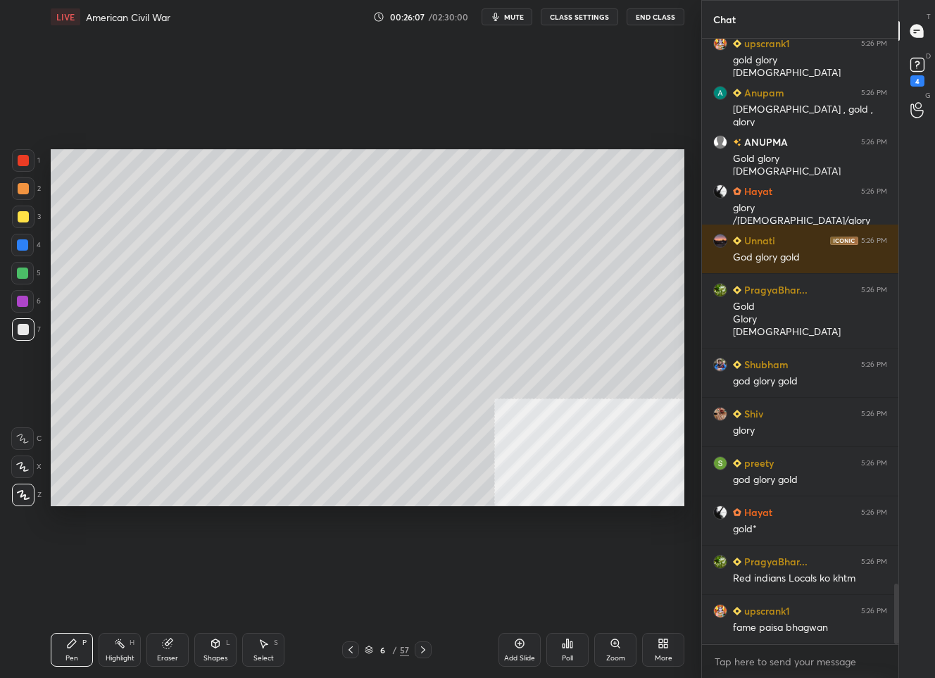
scroll to position [5489, 0]
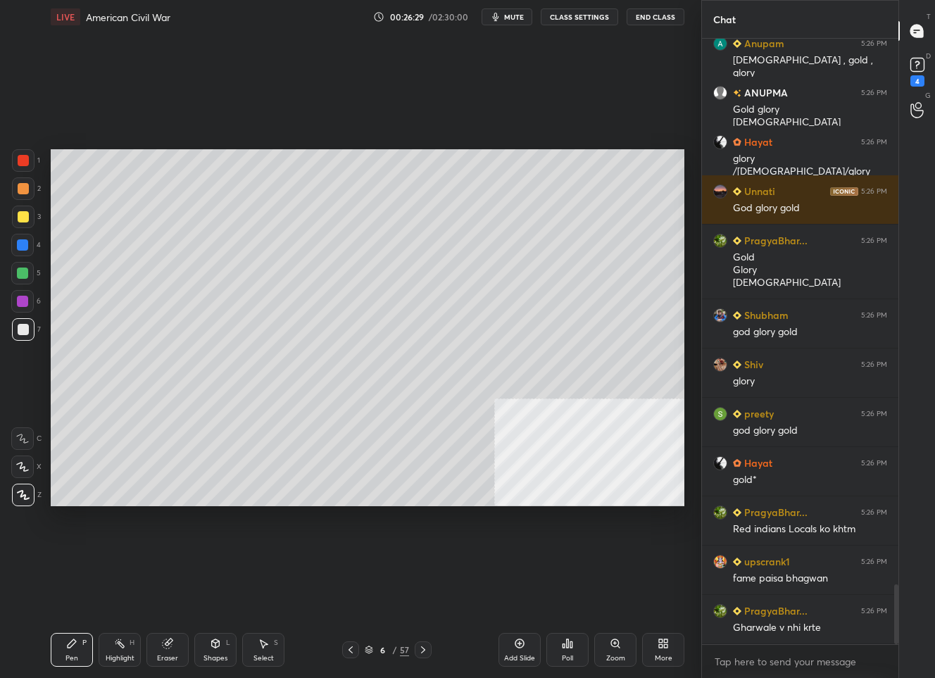
click at [511, 648] on div "Add Slide" at bounding box center [520, 650] width 42 height 34
drag, startPoint x: 213, startPoint y: 651, endPoint x: 211, endPoint y: 641, distance: 10.1
click at [213, 647] on div "Shapes L" at bounding box center [215, 650] width 42 height 34
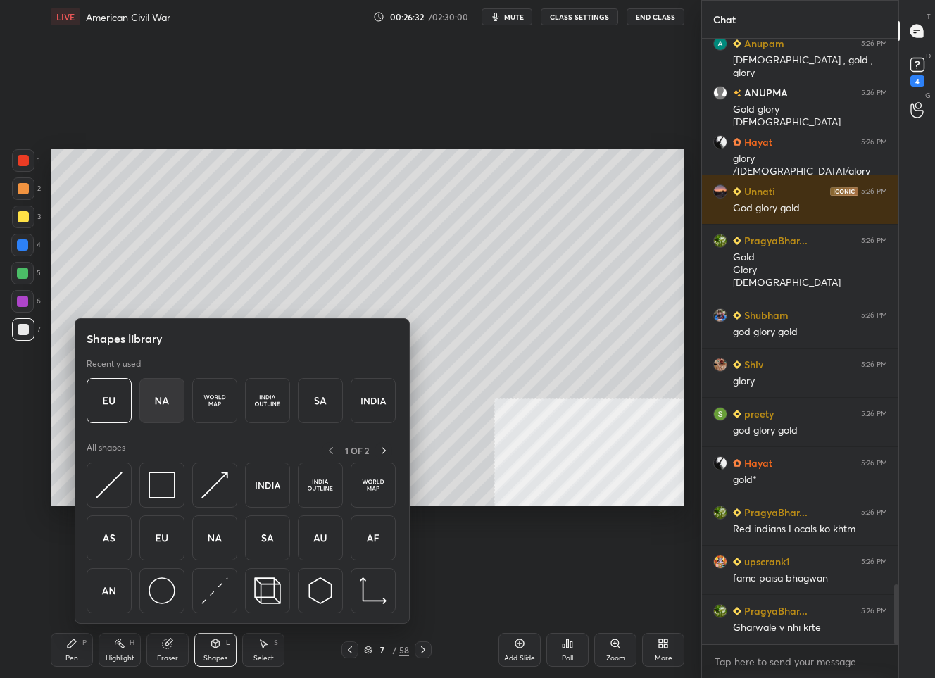
click at [164, 403] on img at bounding box center [162, 400] width 27 height 27
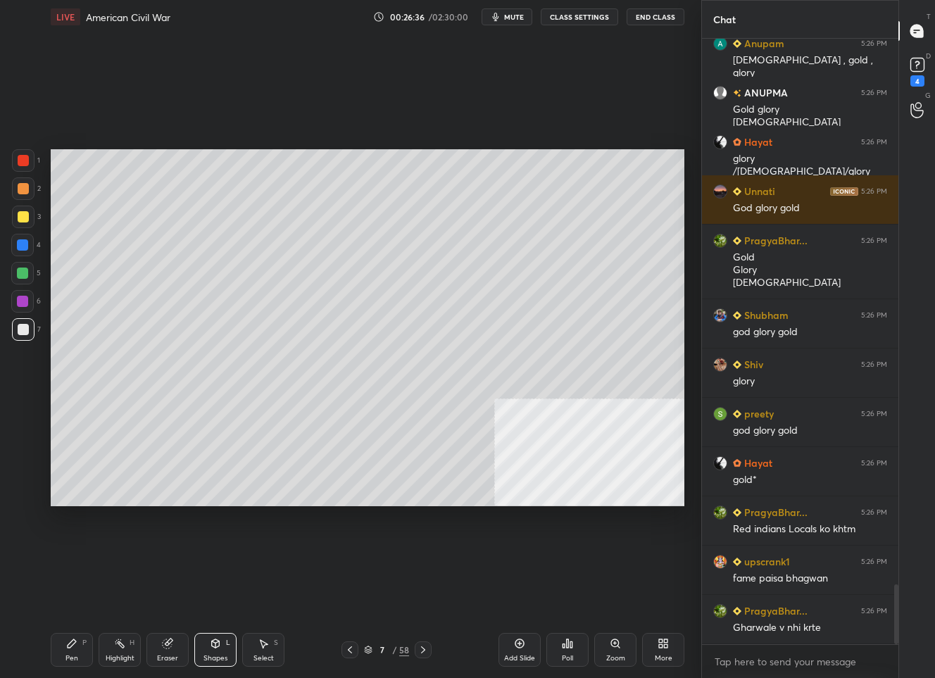
click at [59, 651] on div "Pen P" at bounding box center [72, 650] width 42 height 34
click at [18, 216] on div at bounding box center [23, 216] width 11 height 11
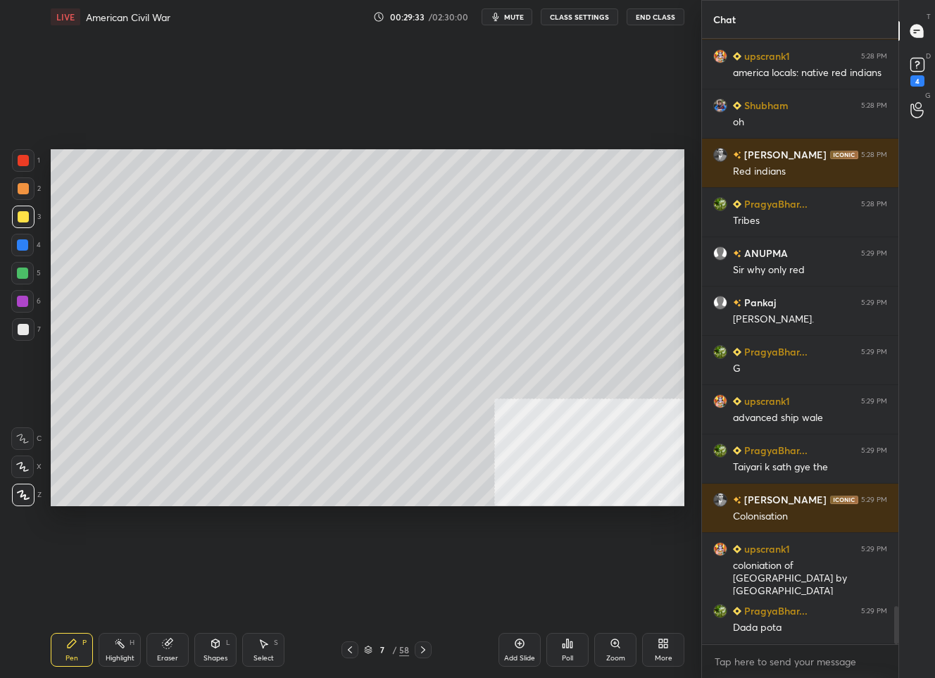
scroll to position [8965, 0]
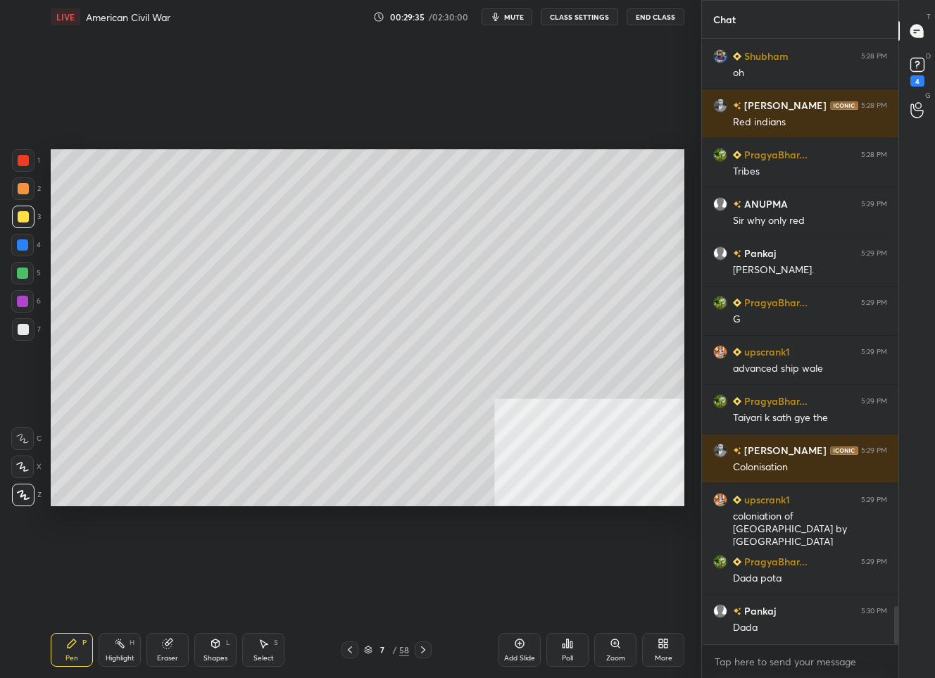
click at [426, 647] on icon at bounding box center [423, 649] width 11 height 11
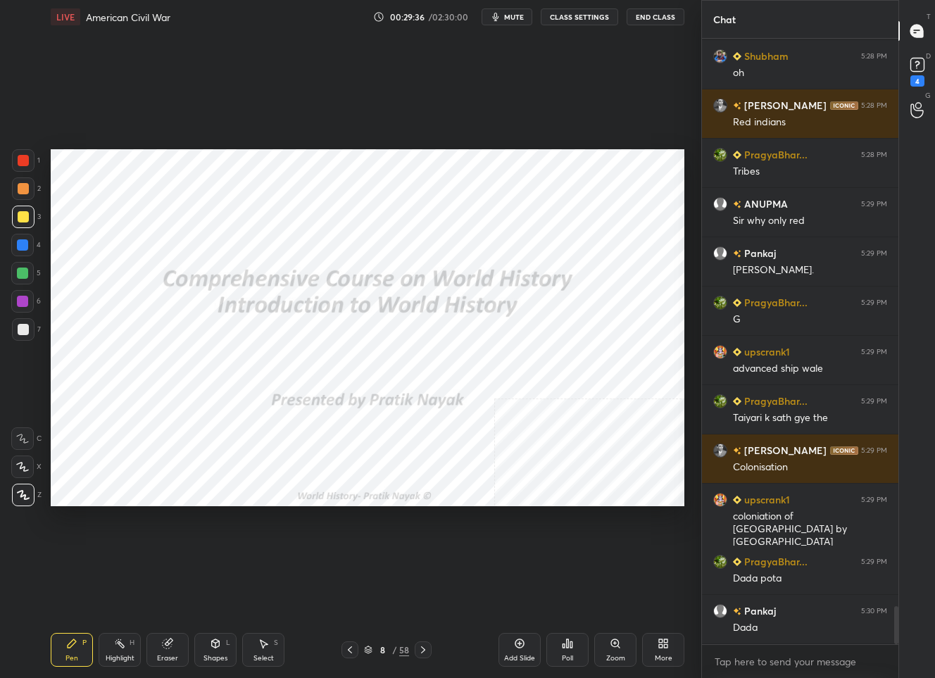
drag, startPoint x: 349, startPoint y: 649, endPoint x: 349, endPoint y: 640, distance: 9.2
click at [349, 648] on icon at bounding box center [349, 649] width 11 height 11
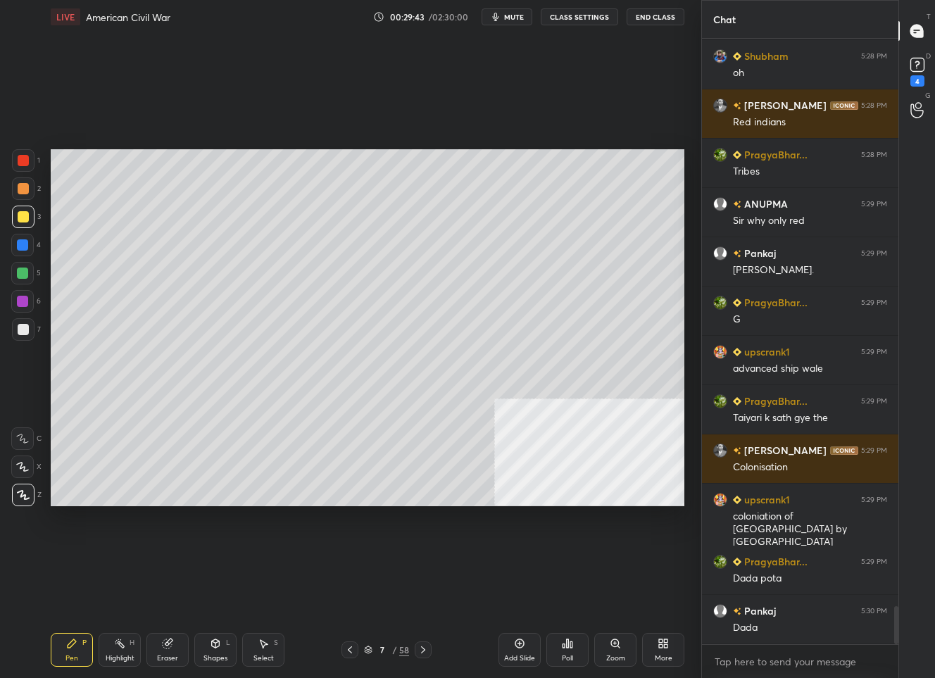
scroll to position [8979, 0]
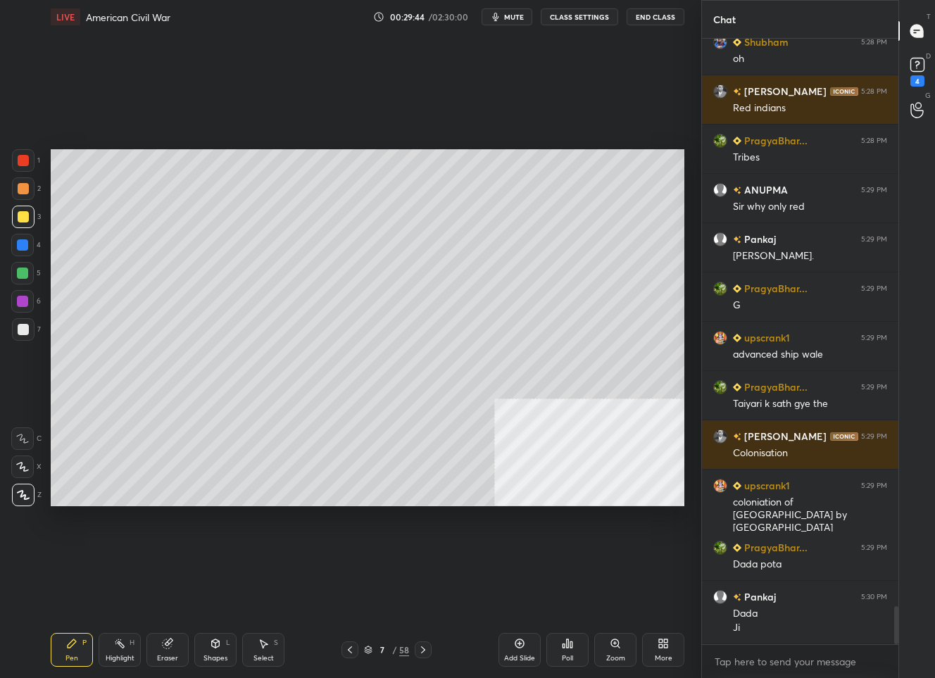
click at [521, 650] on div "Add Slide" at bounding box center [520, 650] width 42 height 34
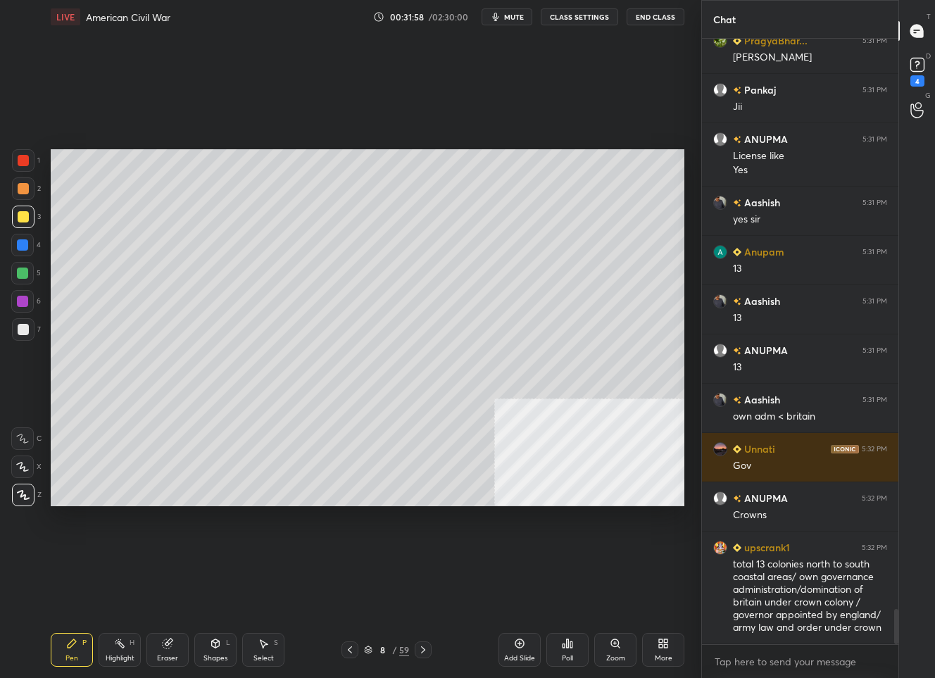
scroll to position [9798, 0]
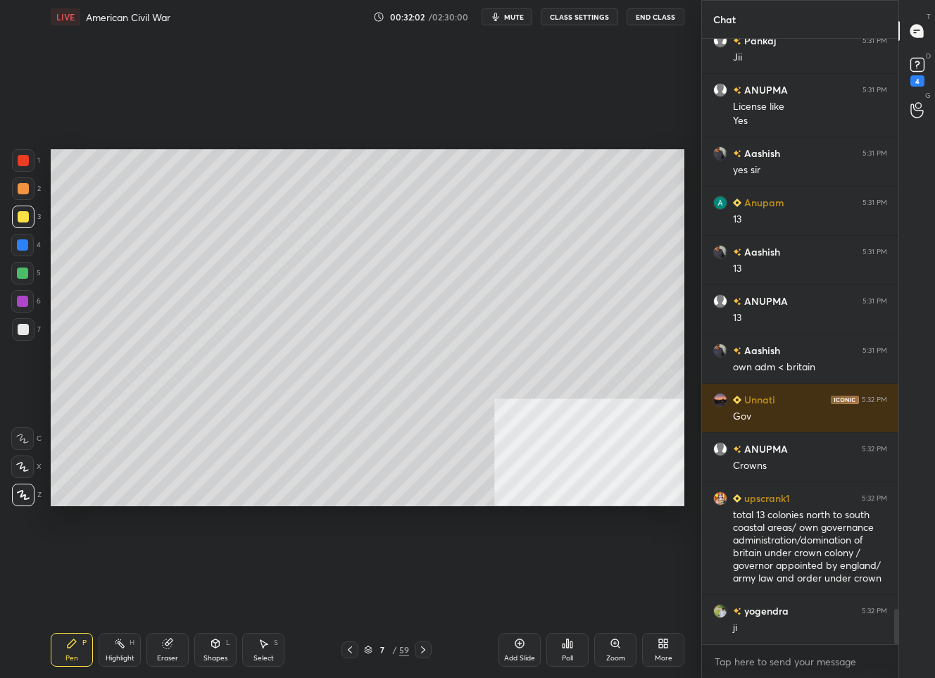
click at [425, 651] on icon at bounding box center [423, 649] width 11 height 11
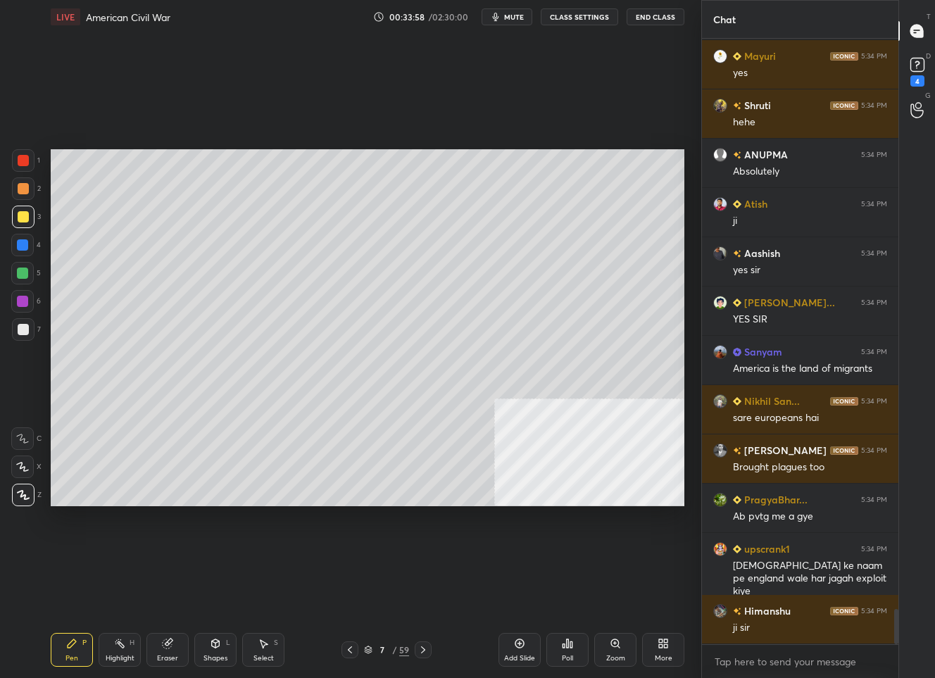
scroll to position [9824, 0]
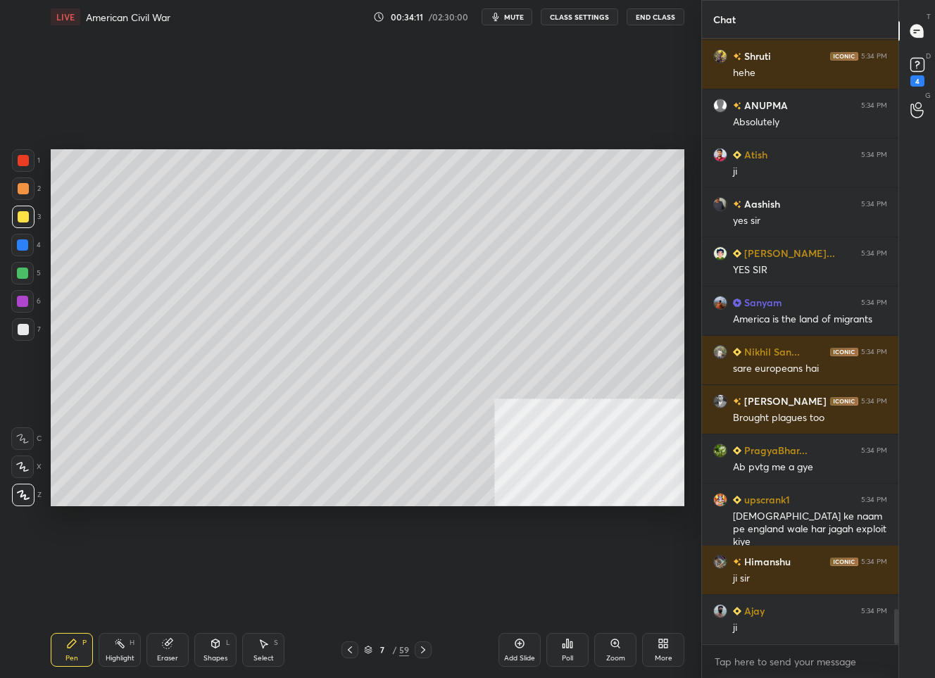
click at [377, 644] on div "7 / 59" at bounding box center [386, 650] width 45 height 13
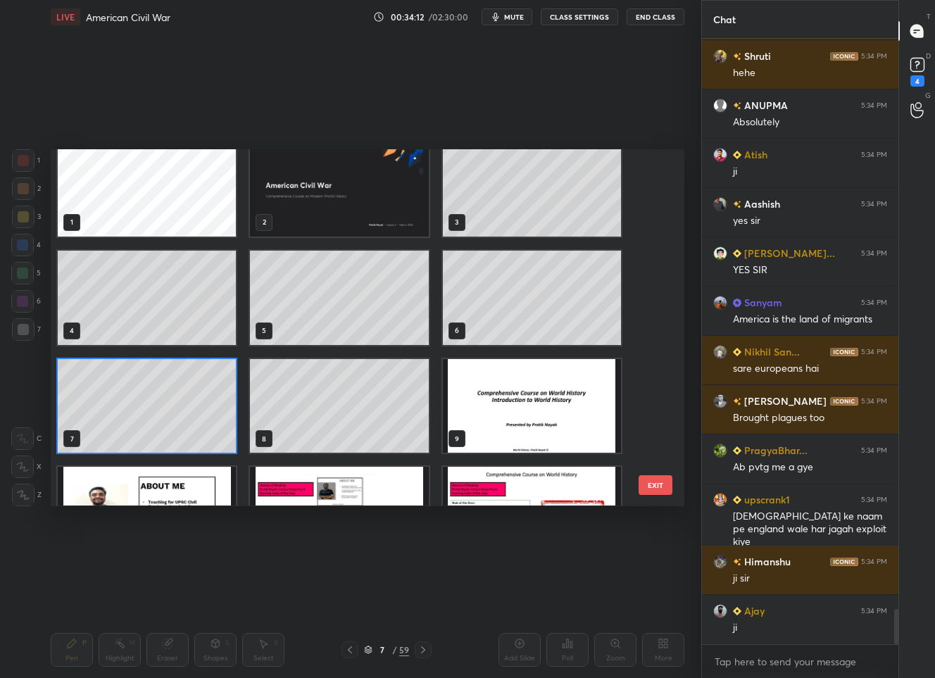
scroll to position [96, 0]
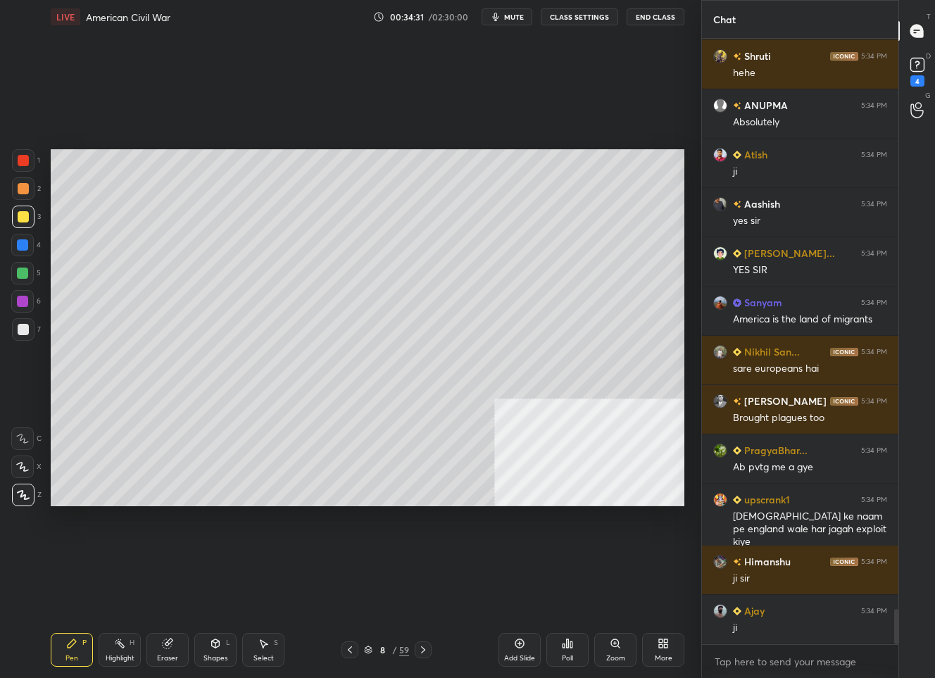
click at [392, 648] on div "/" at bounding box center [394, 650] width 4 height 8
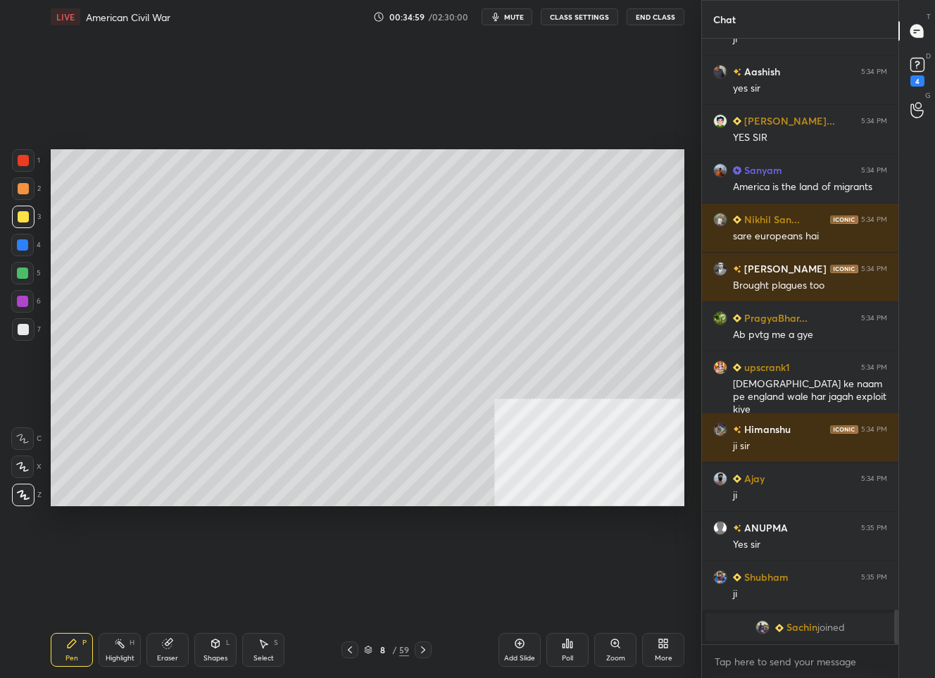
scroll to position [9415, 0]
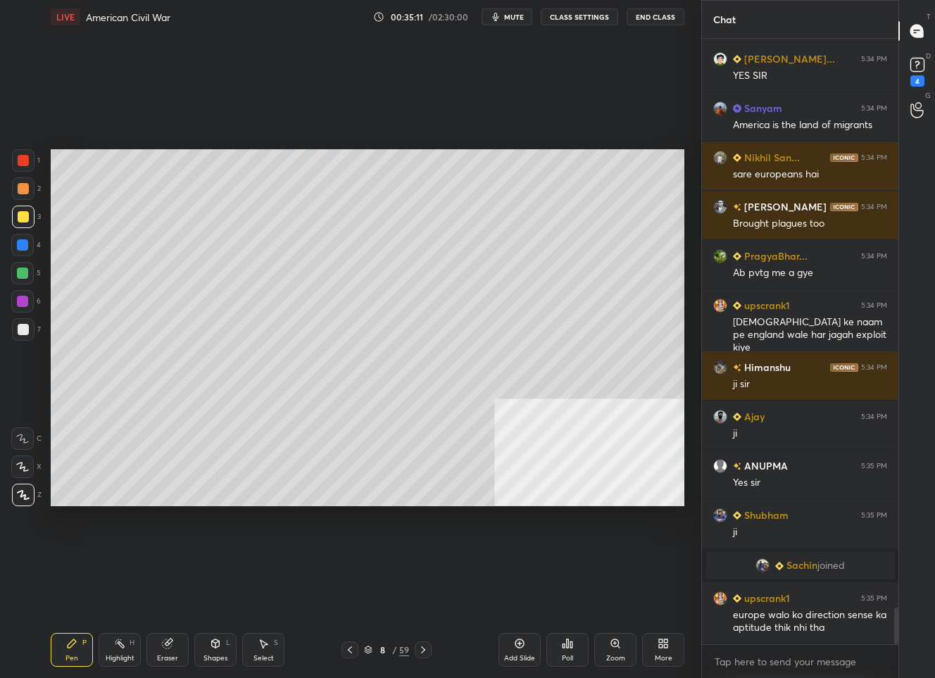
drag, startPoint x: 353, startPoint y: 650, endPoint x: 349, endPoint y: 636, distance: 14.5
click at [352, 648] on icon at bounding box center [349, 649] width 11 height 11
drag, startPoint x: 25, startPoint y: 332, endPoint x: 42, endPoint y: 334, distance: 17.0
click at [25, 332] on div at bounding box center [23, 329] width 11 height 11
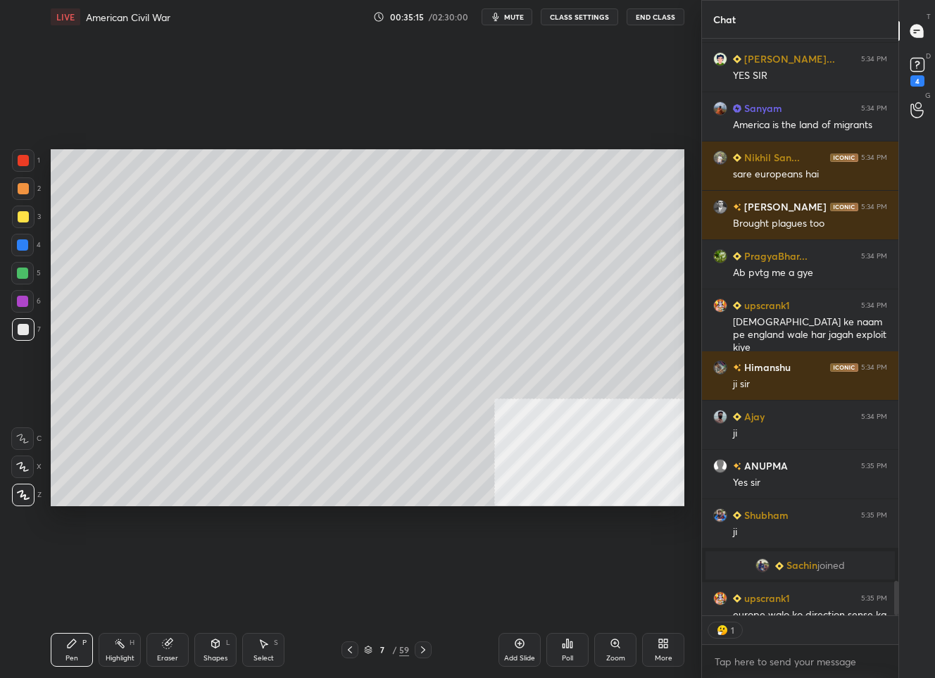
click at [353, 646] on icon at bounding box center [349, 649] width 11 height 11
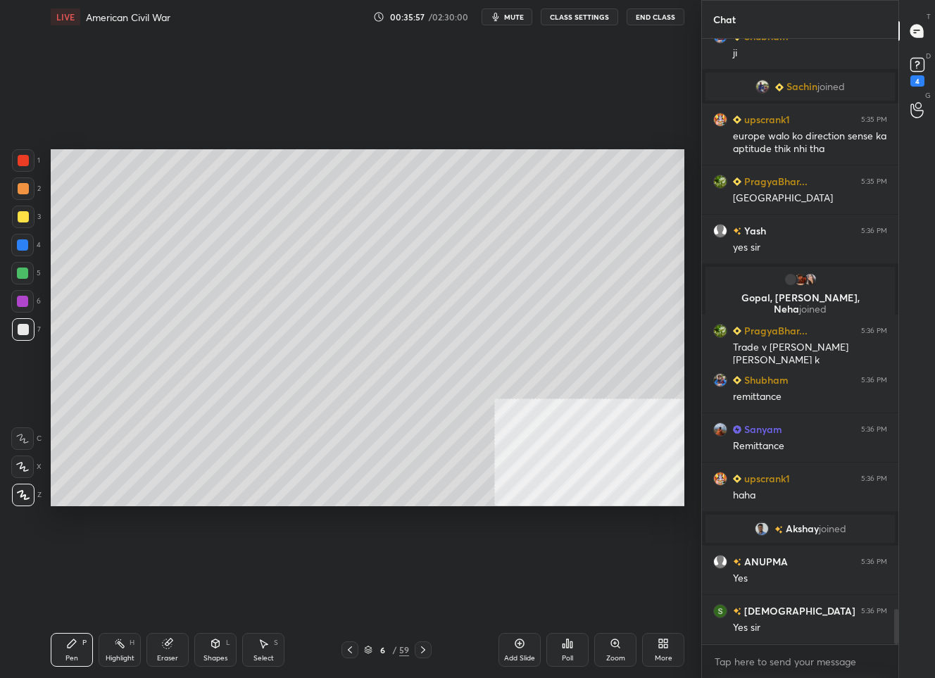
scroll to position [9818, 0]
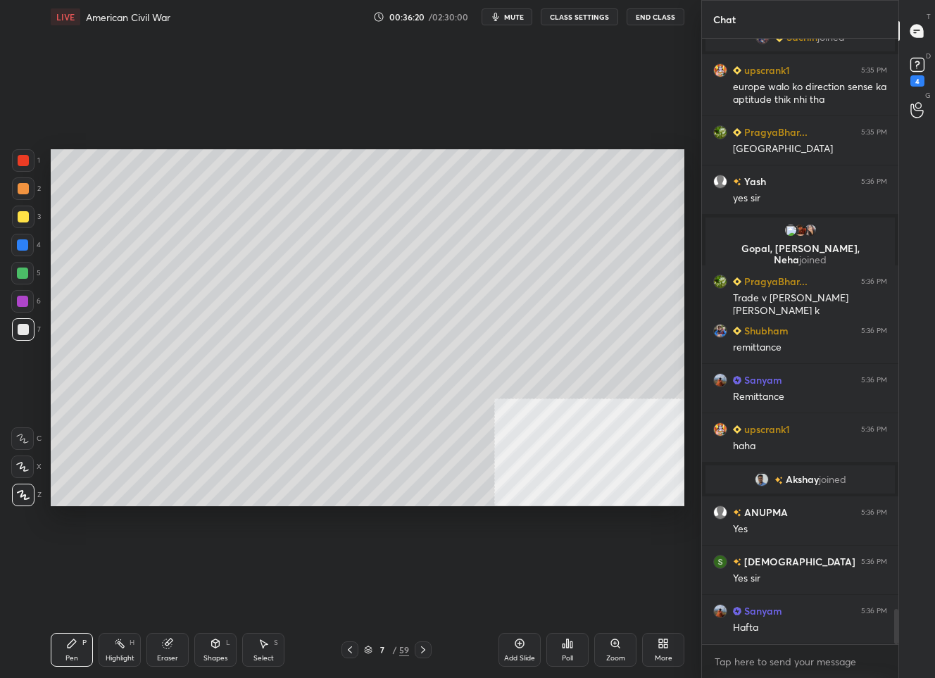
click at [420, 651] on icon at bounding box center [423, 649] width 11 height 11
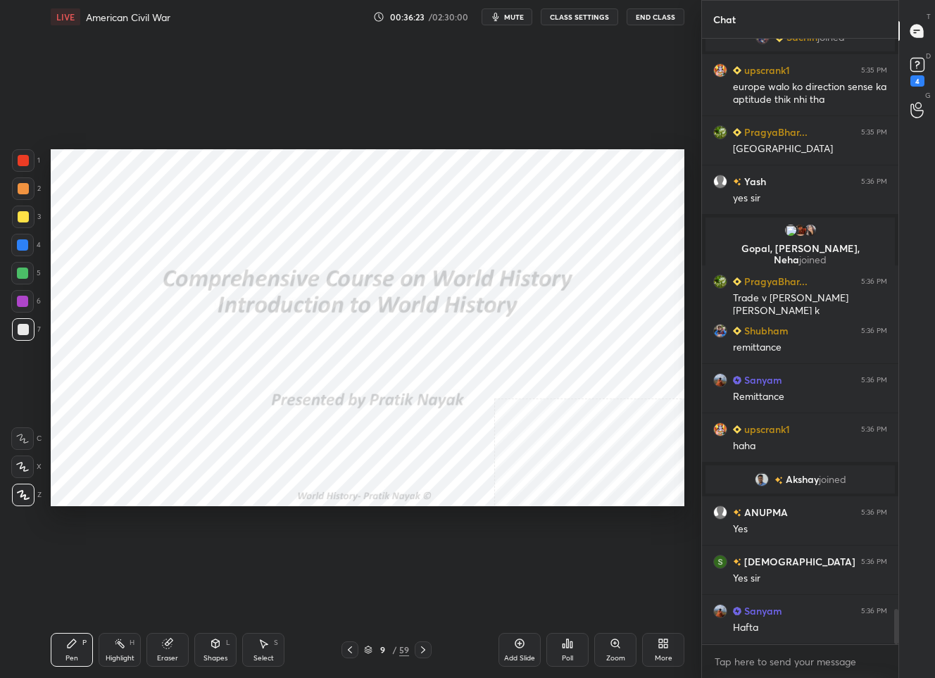
scroll to position [9867, 0]
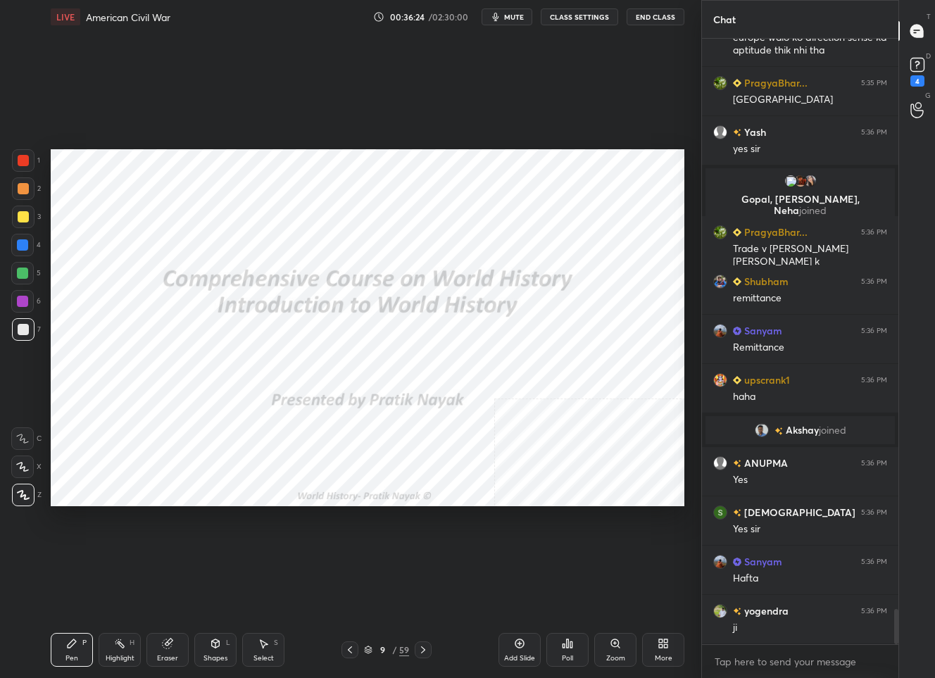
click at [344, 652] on icon at bounding box center [349, 649] width 11 height 11
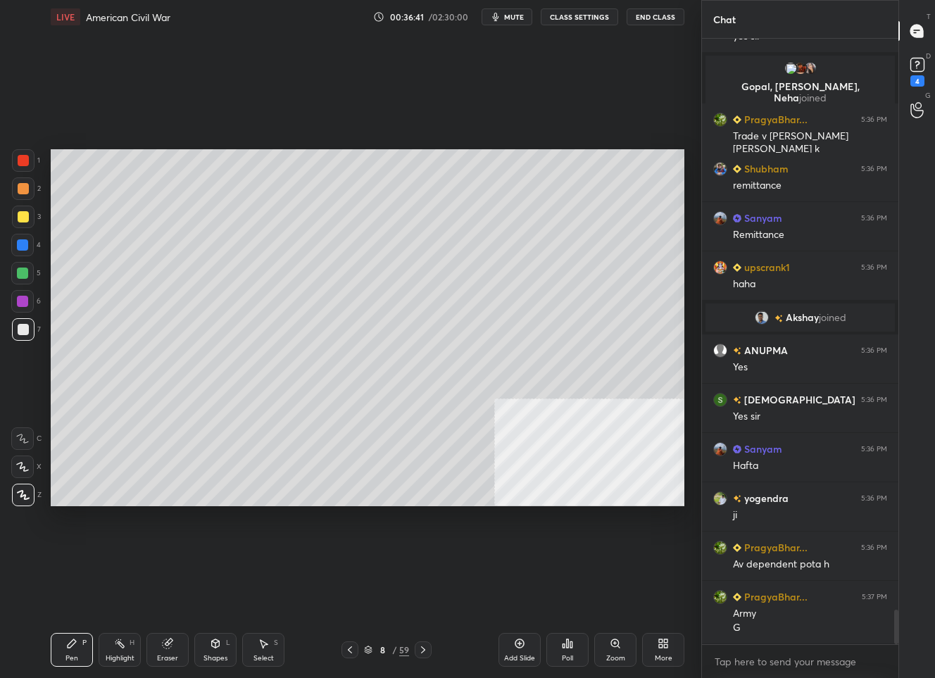
scroll to position [10029, 0]
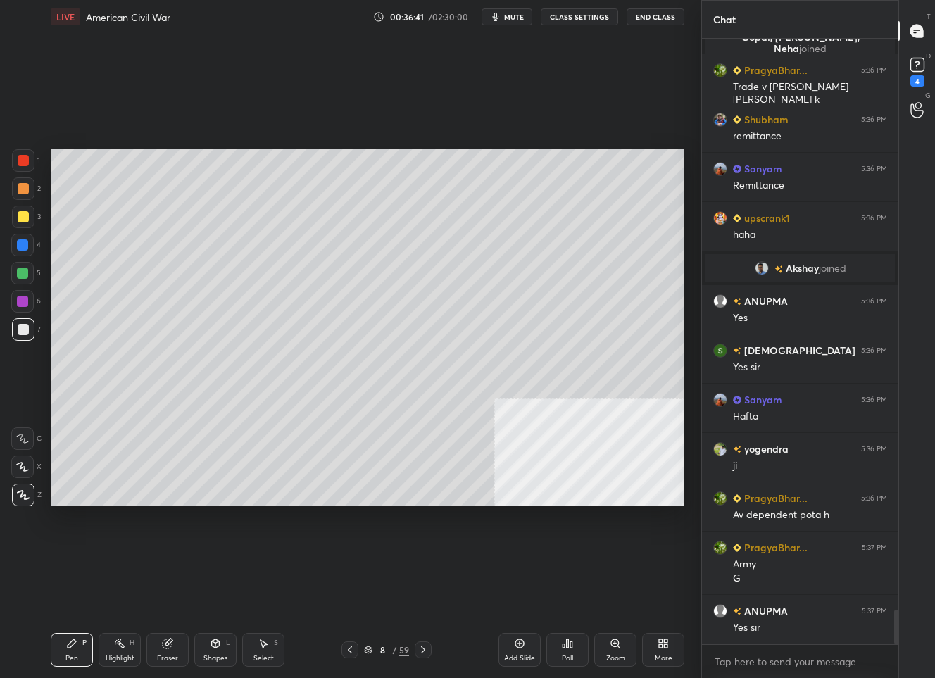
click at [370, 651] on icon at bounding box center [368, 650] width 8 height 8
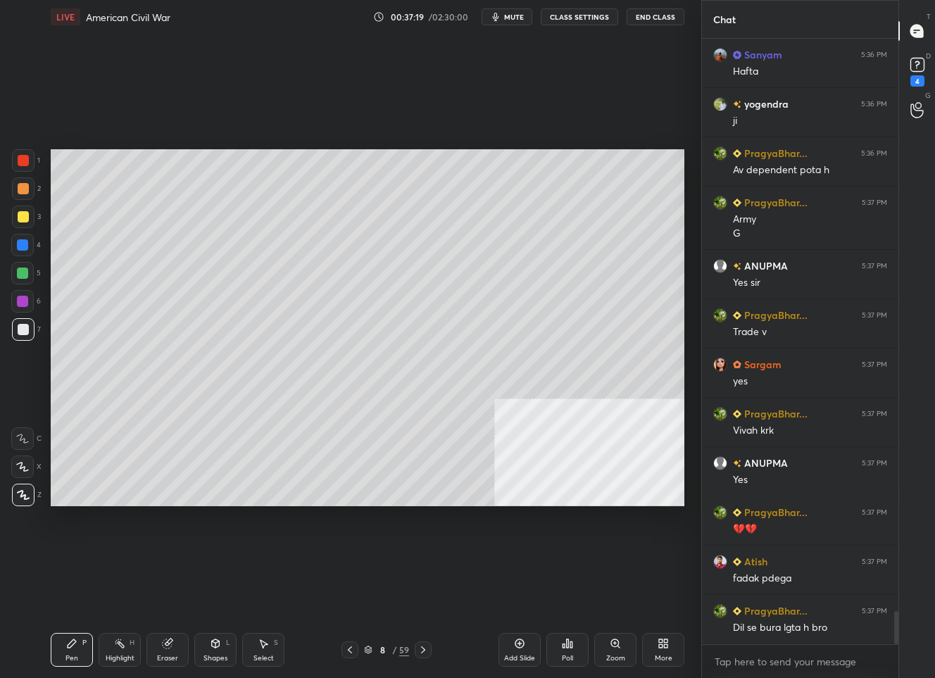
scroll to position [10424, 0]
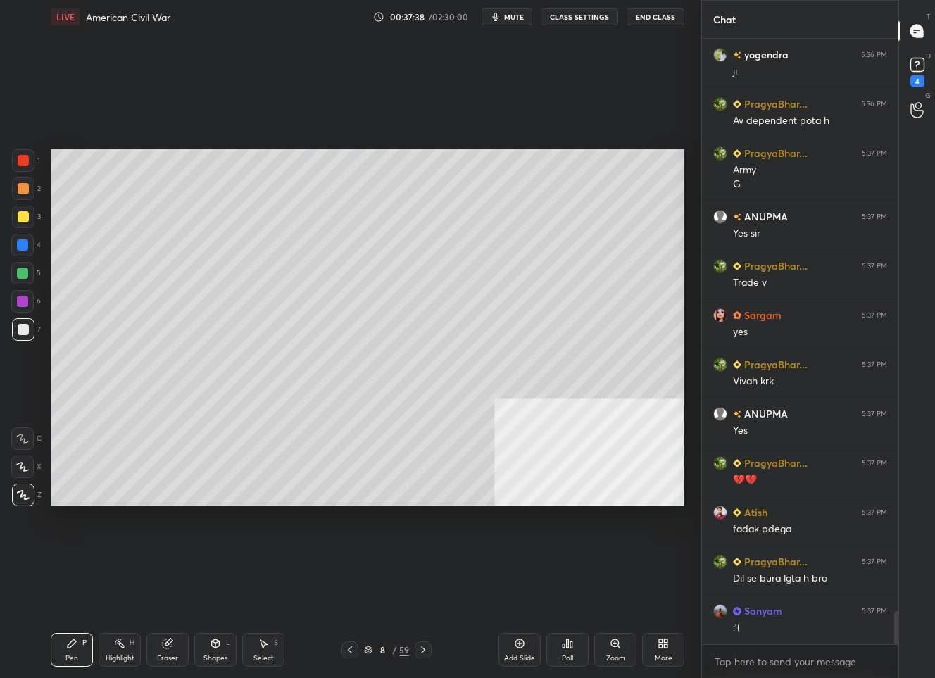
click at [382, 653] on div "8" at bounding box center [382, 650] width 14 height 8
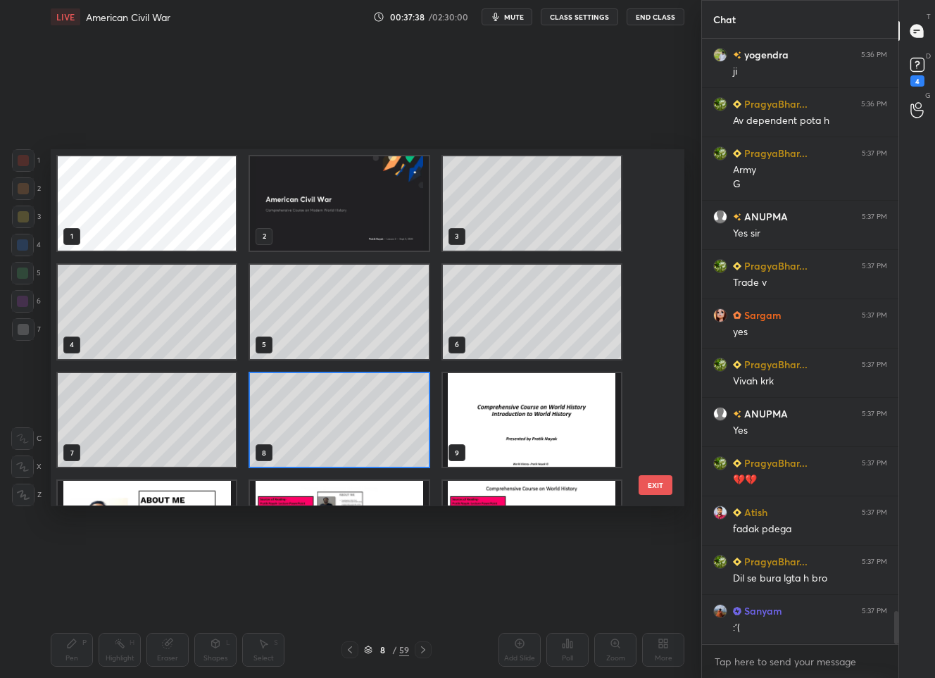
scroll to position [352, 627]
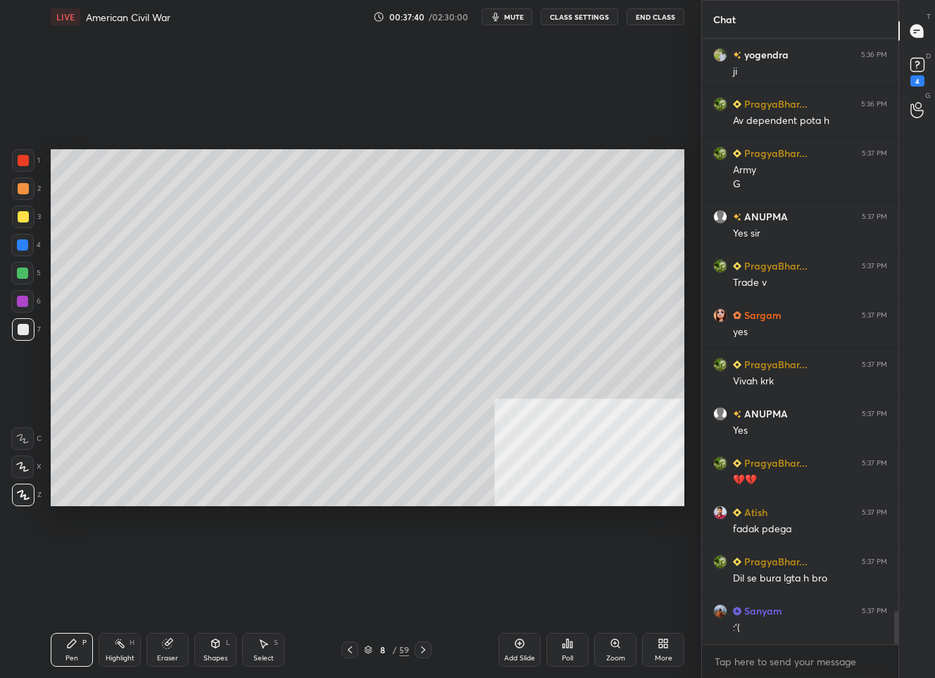
click at [506, 653] on div "Add Slide" at bounding box center [520, 650] width 42 height 34
click at [375, 651] on div "9" at bounding box center [382, 650] width 14 height 8
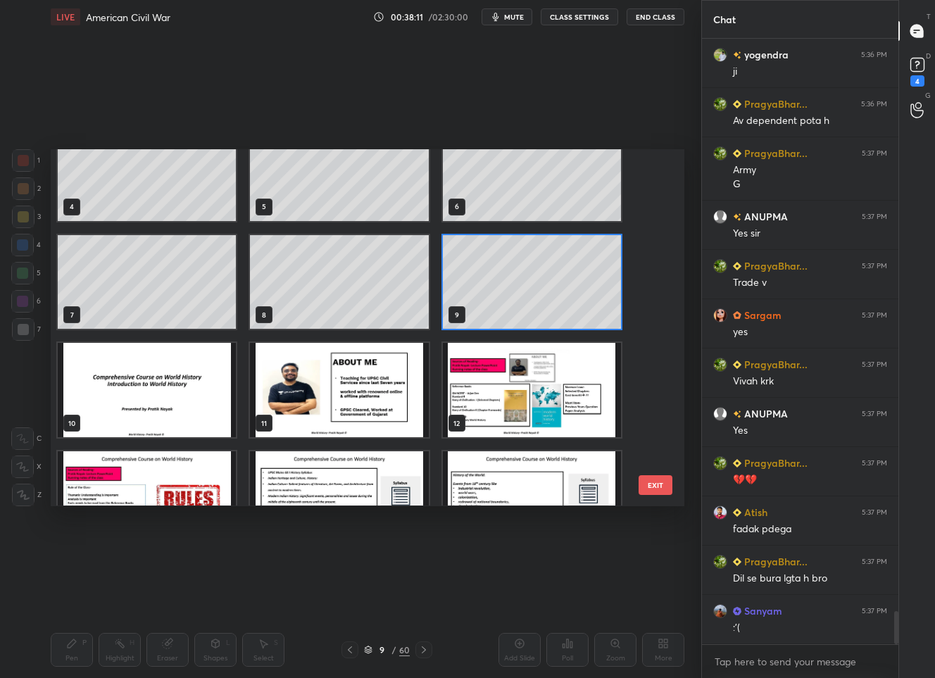
scroll to position [311, 0]
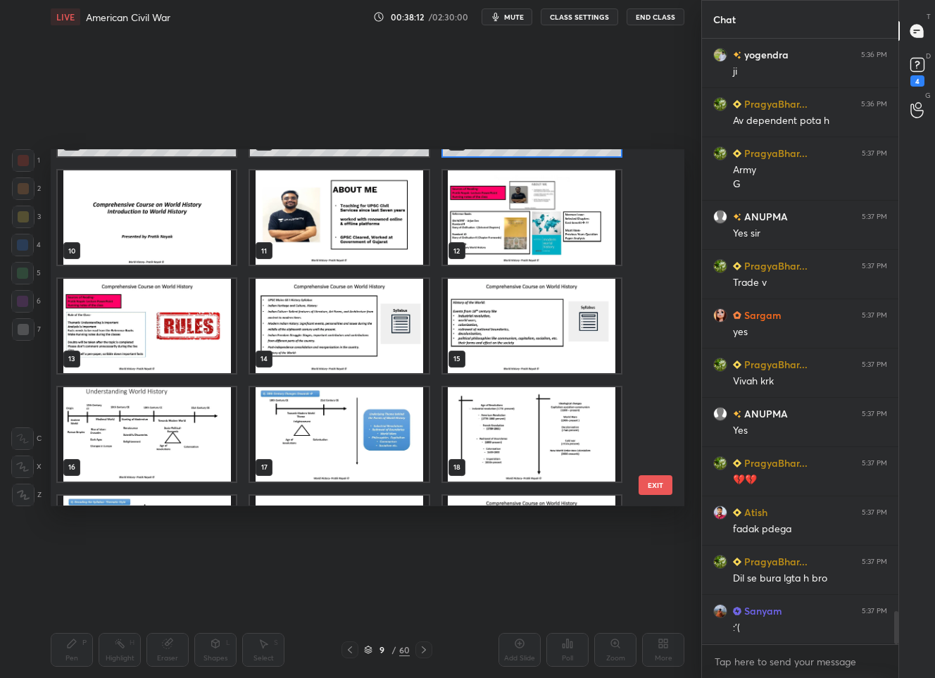
click at [467, 320] on img "grid" at bounding box center [532, 326] width 178 height 94
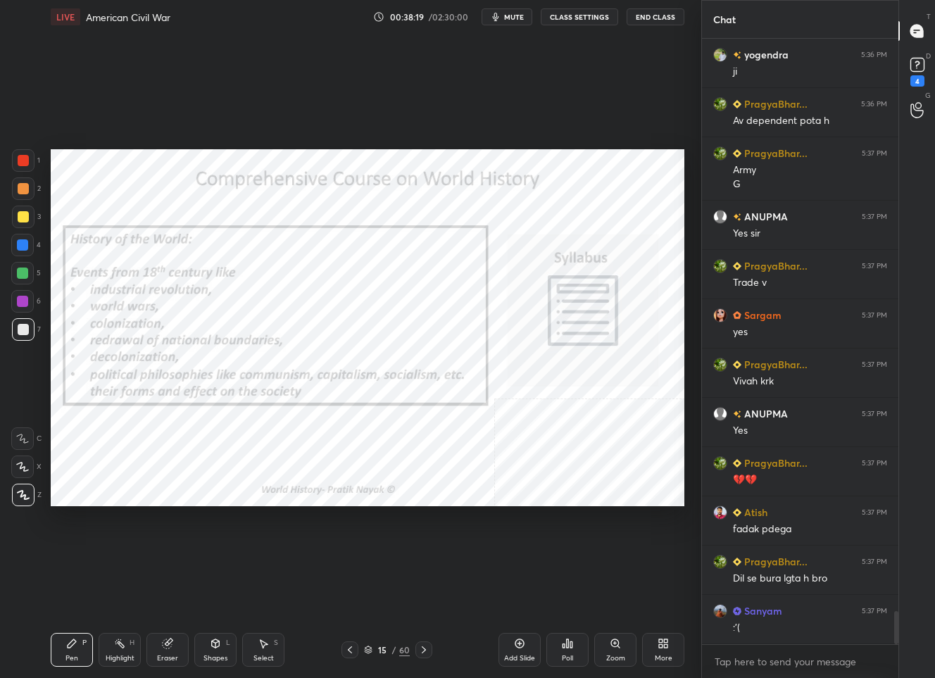
scroll to position [10473, 0]
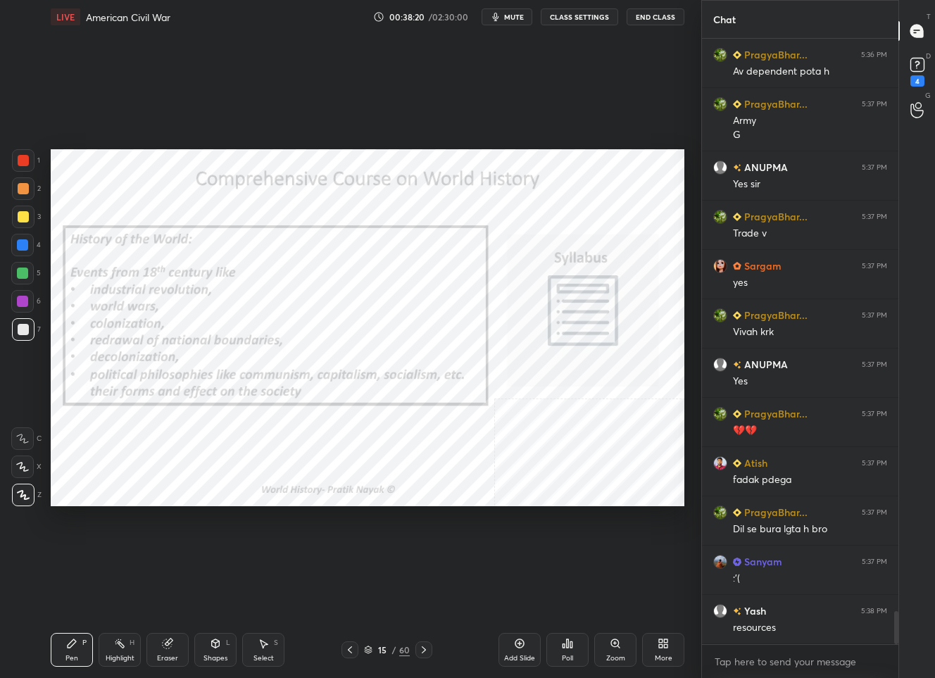
click at [384, 650] on div "15" at bounding box center [382, 650] width 14 height 8
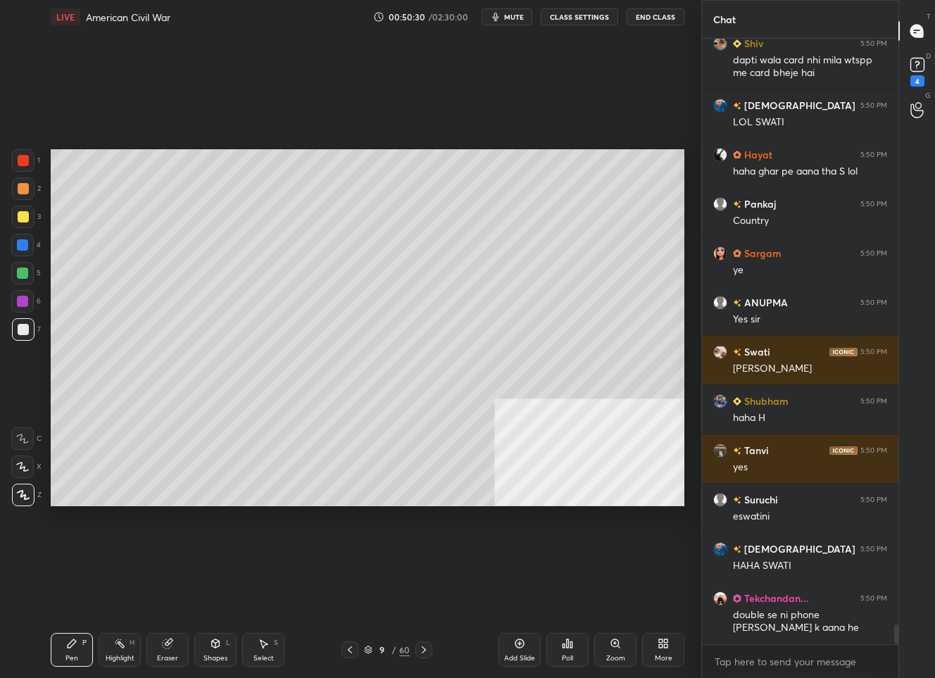
scroll to position [18273, 0]
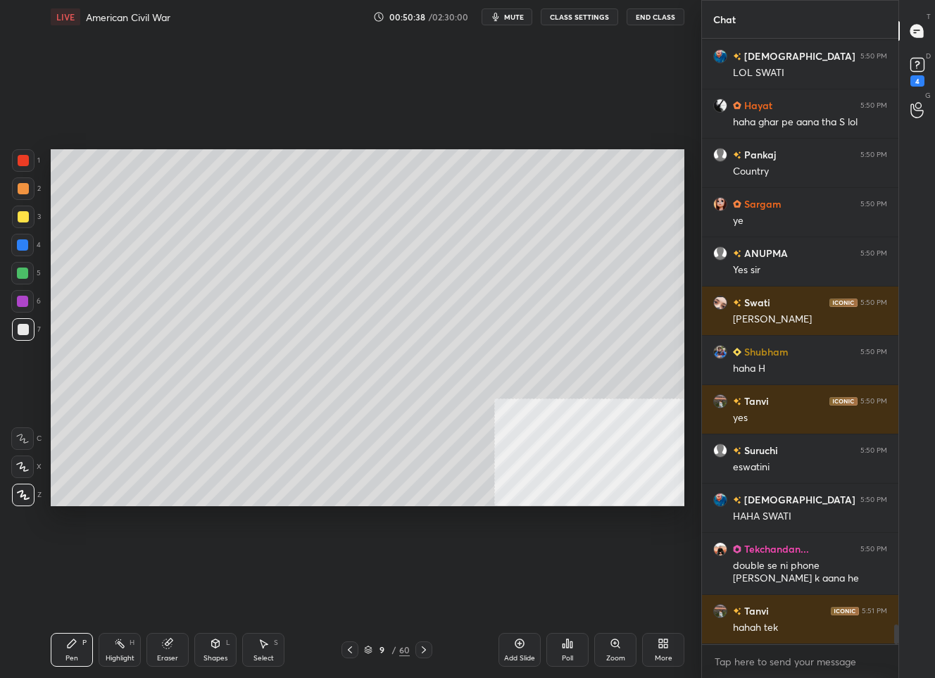
drag, startPoint x: 520, startPoint y: 653, endPoint x: 508, endPoint y: 631, distance: 25.2
click at [520, 652] on div "Add Slide" at bounding box center [520, 650] width 42 height 34
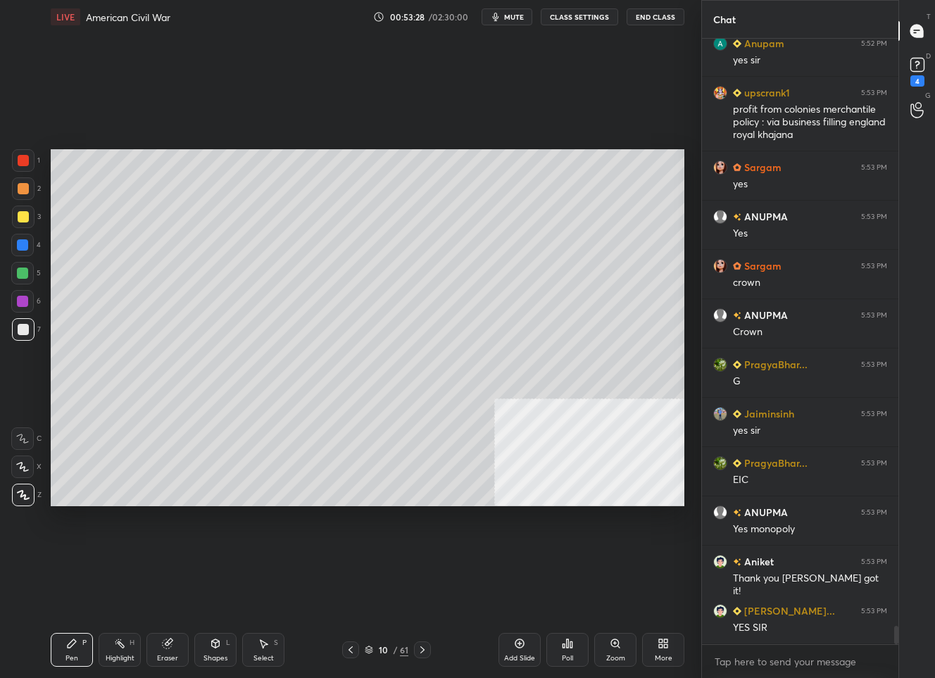
scroll to position [19359, 0]
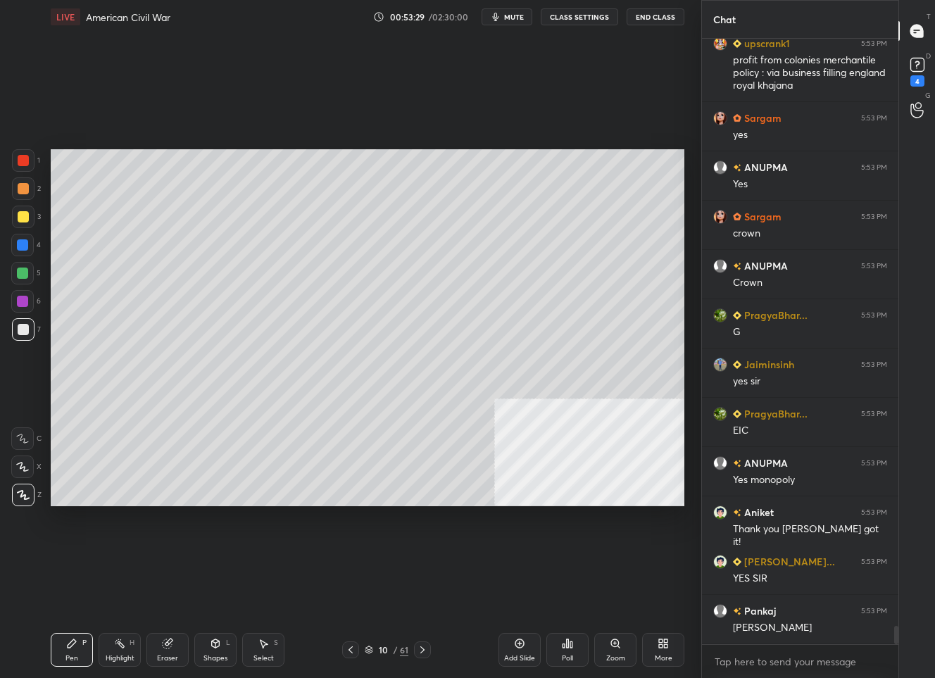
click at [353, 648] on icon at bounding box center [350, 649] width 11 height 11
click at [351, 649] on icon at bounding box center [350, 649] width 11 height 11
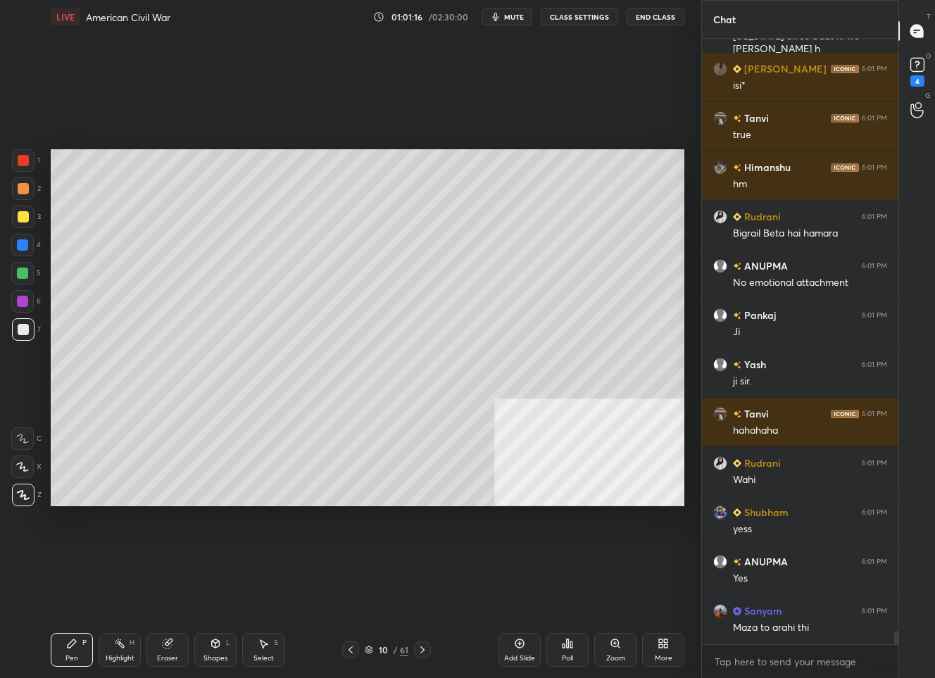
scroll to position [27414, 0]
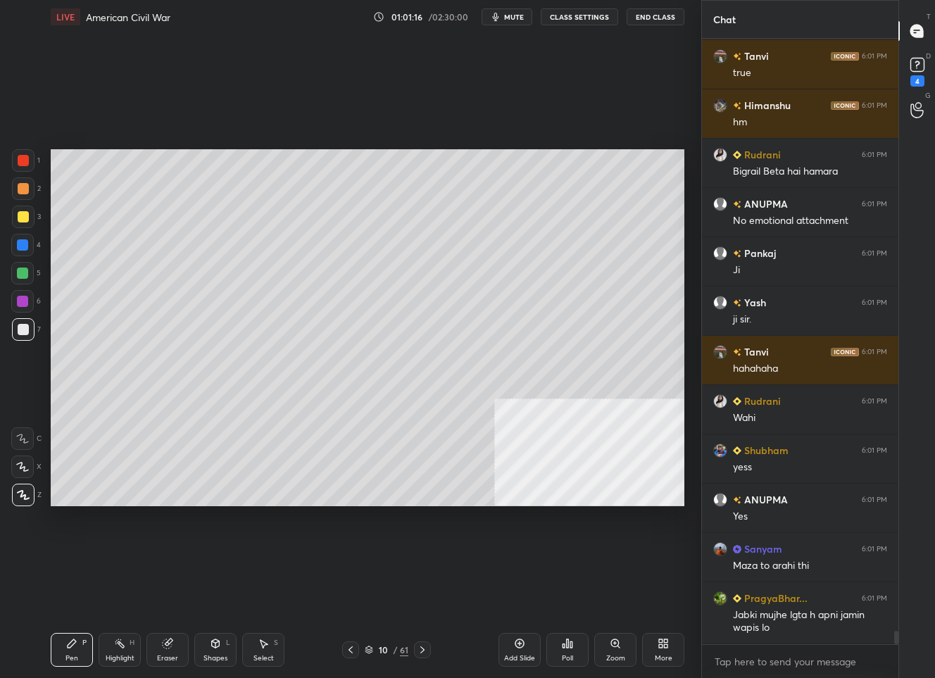
click at [25, 216] on div at bounding box center [23, 216] width 11 height 11
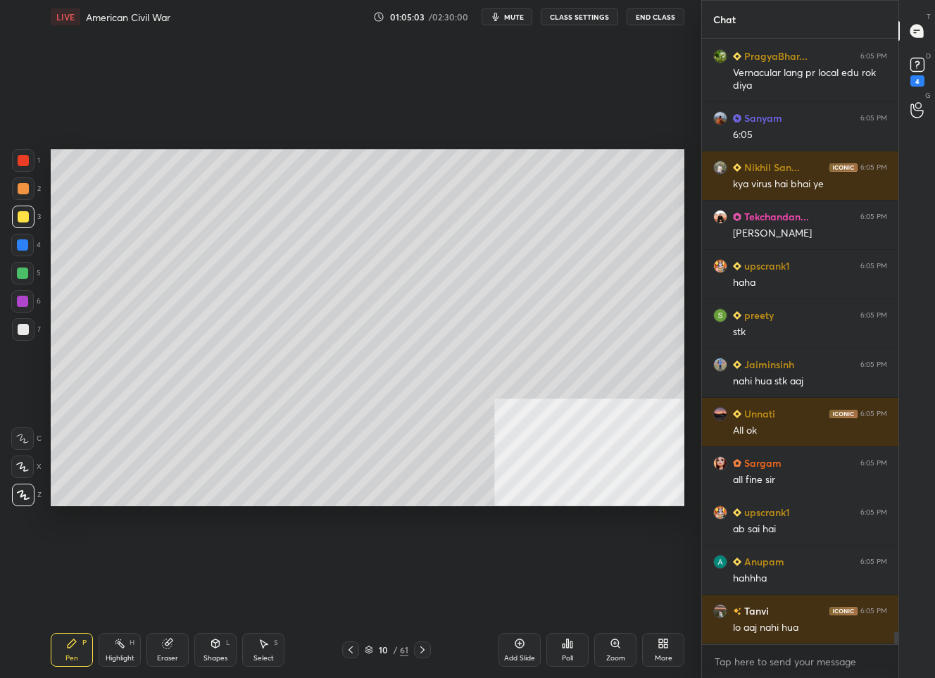
scroll to position [27749, 0]
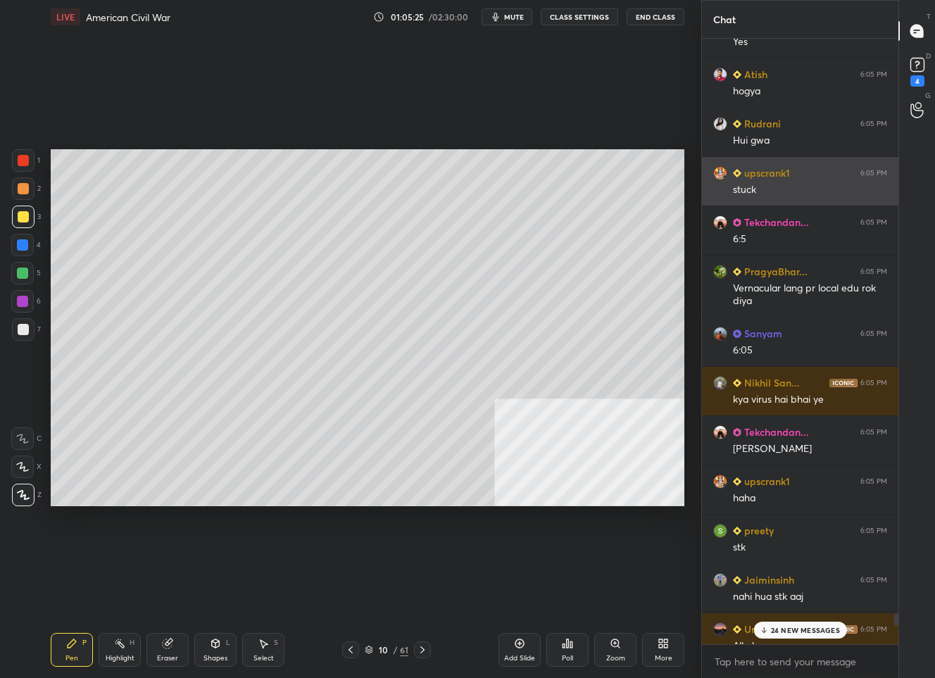
click at [753, 179] on h6 "upscrank1" at bounding box center [765, 172] width 49 height 15
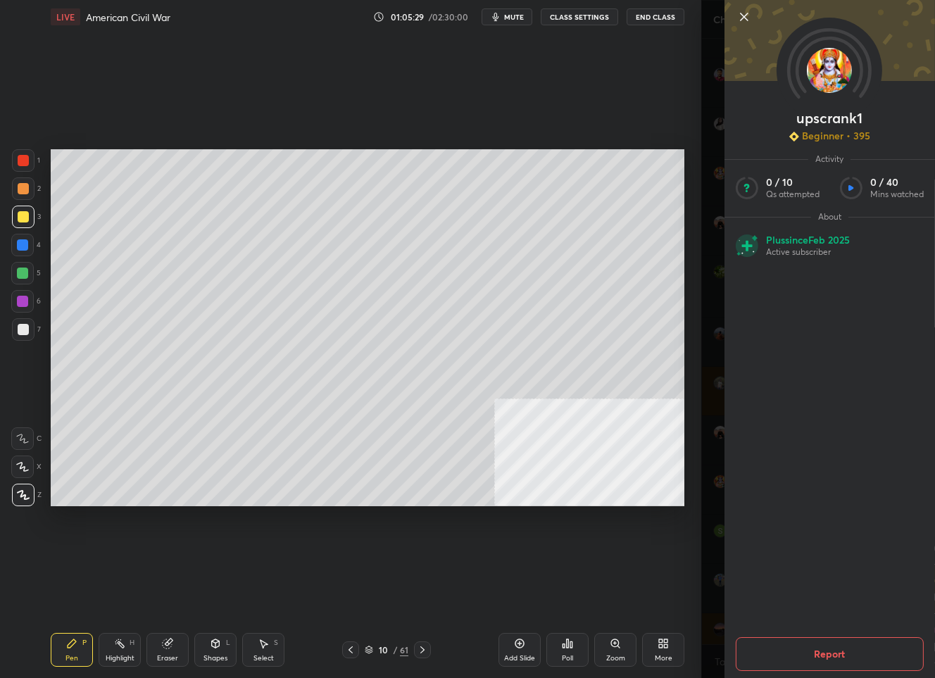
click at [797, 646] on button "Report" at bounding box center [830, 654] width 188 height 34
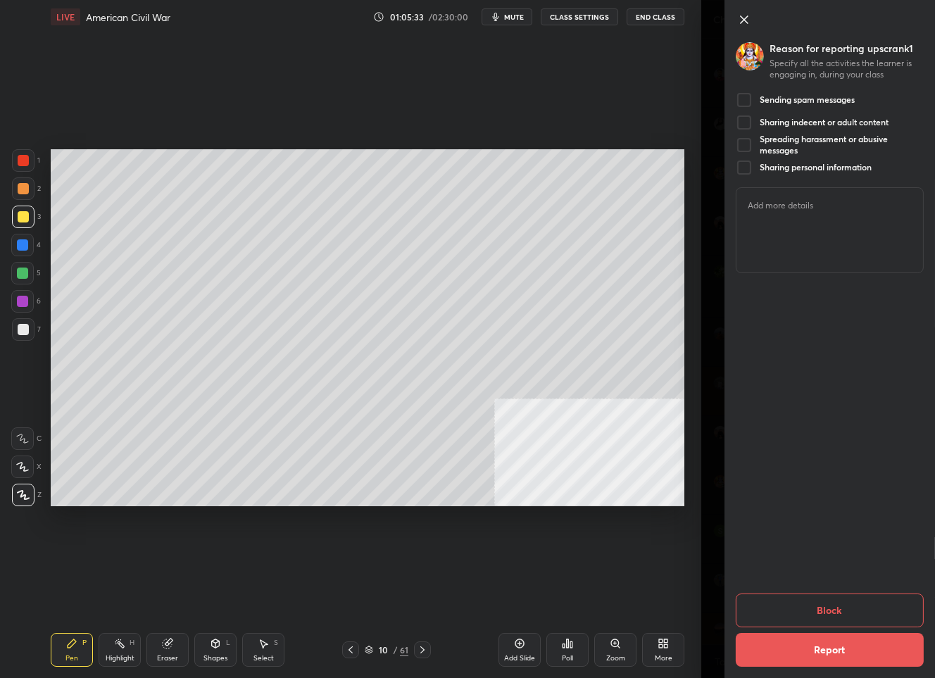
click at [741, 15] on icon at bounding box center [744, 19] width 17 height 17
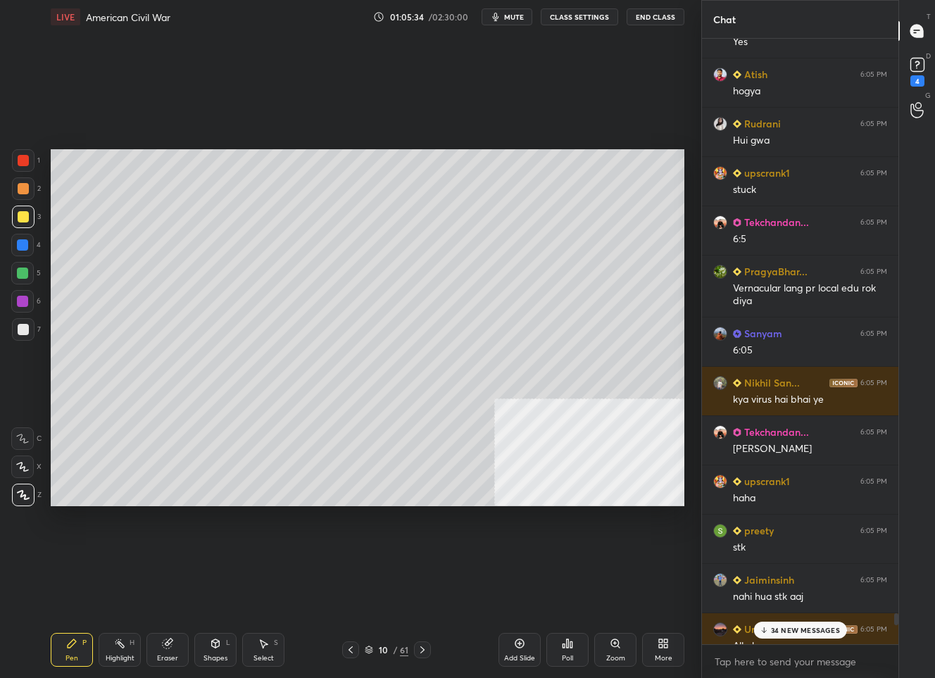
click at [795, 630] on p "34 NEW MESSAGES" at bounding box center [805, 630] width 69 height 8
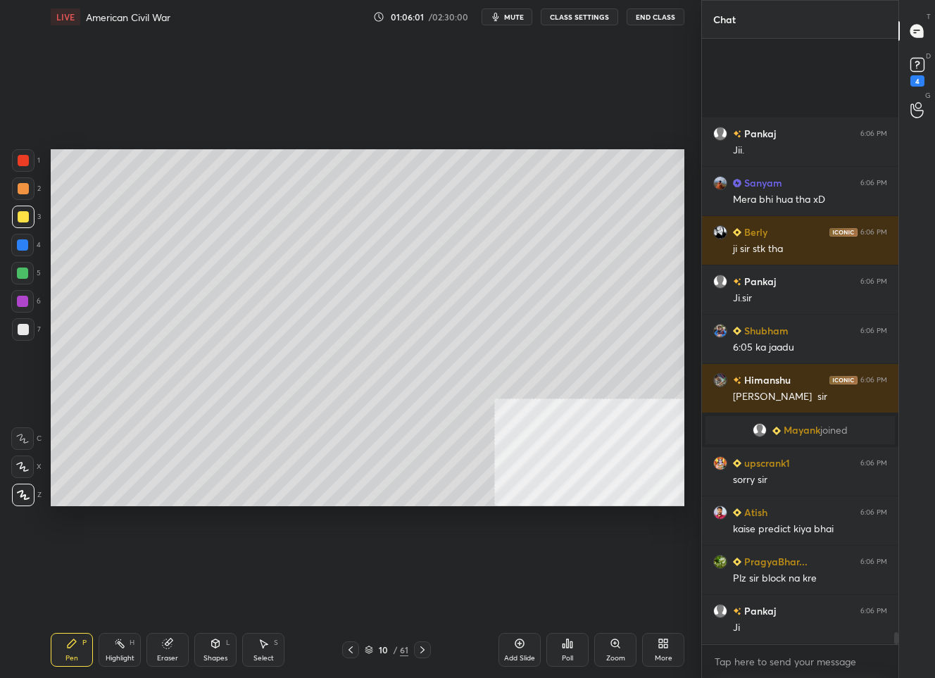
scroll to position [29578, 0]
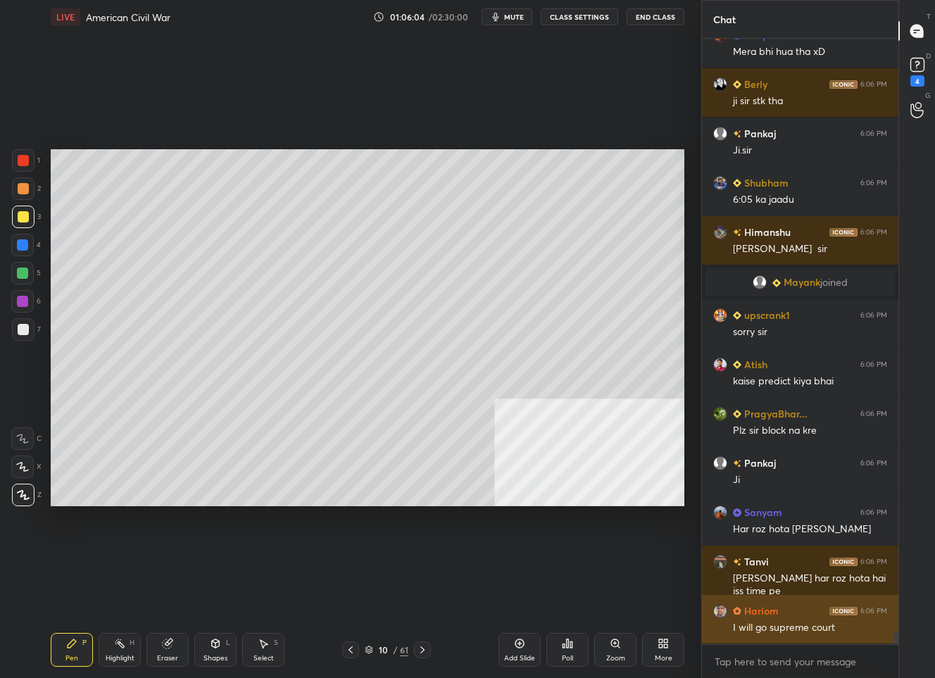
click at [714, 613] on img "grid" at bounding box center [720, 611] width 14 height 14
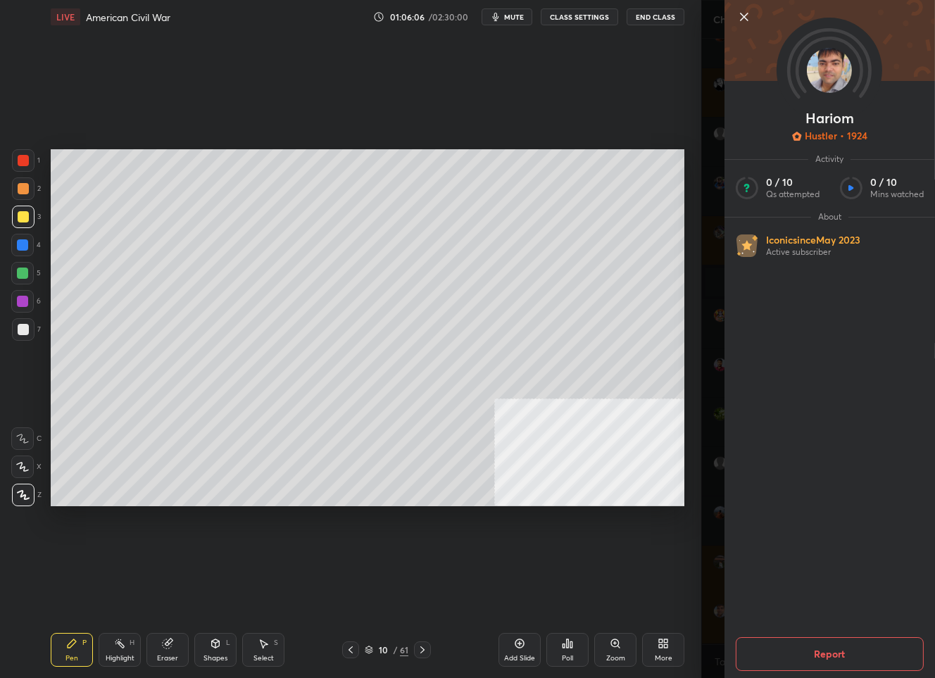
click at [746, 15] on icon at bounding box center [744, 16] width 17 height 17
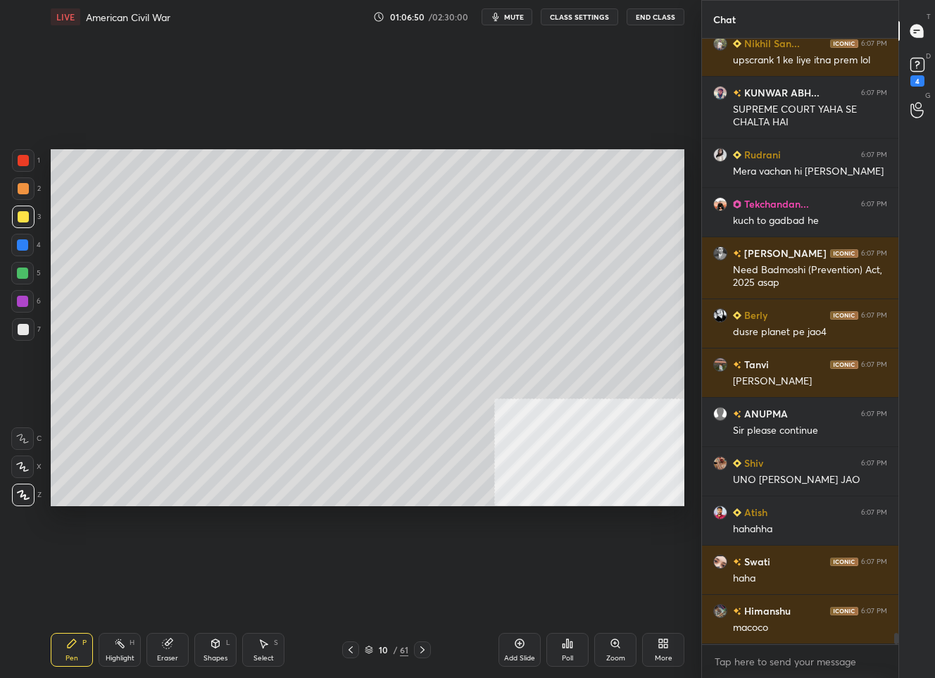
scroll to position [31624, 0]
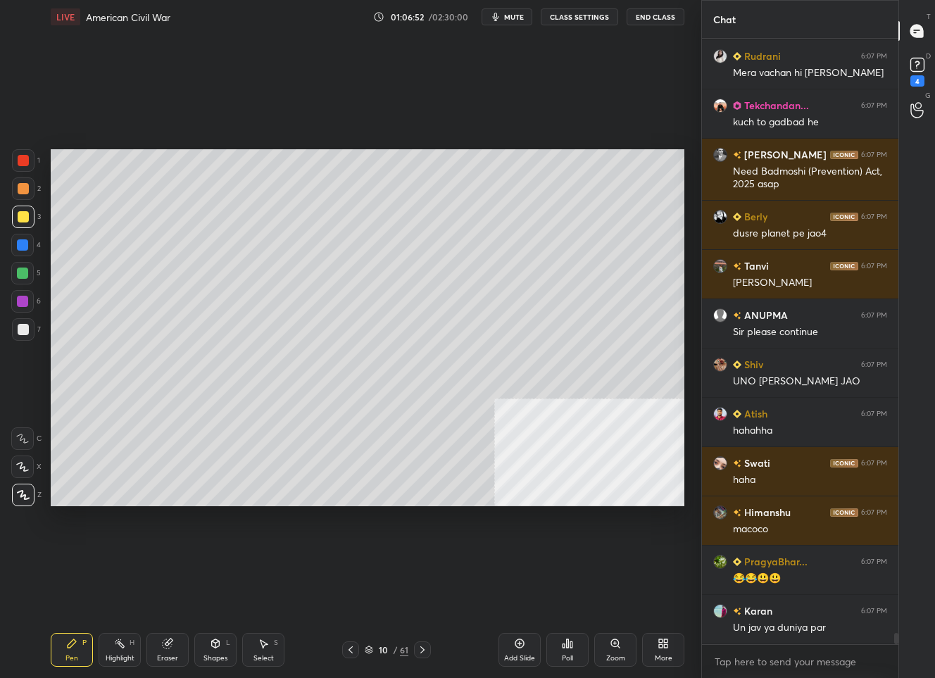
click at [517, 655] on div "Add Slide" at bounding box center [519, 658] width 31 height 7
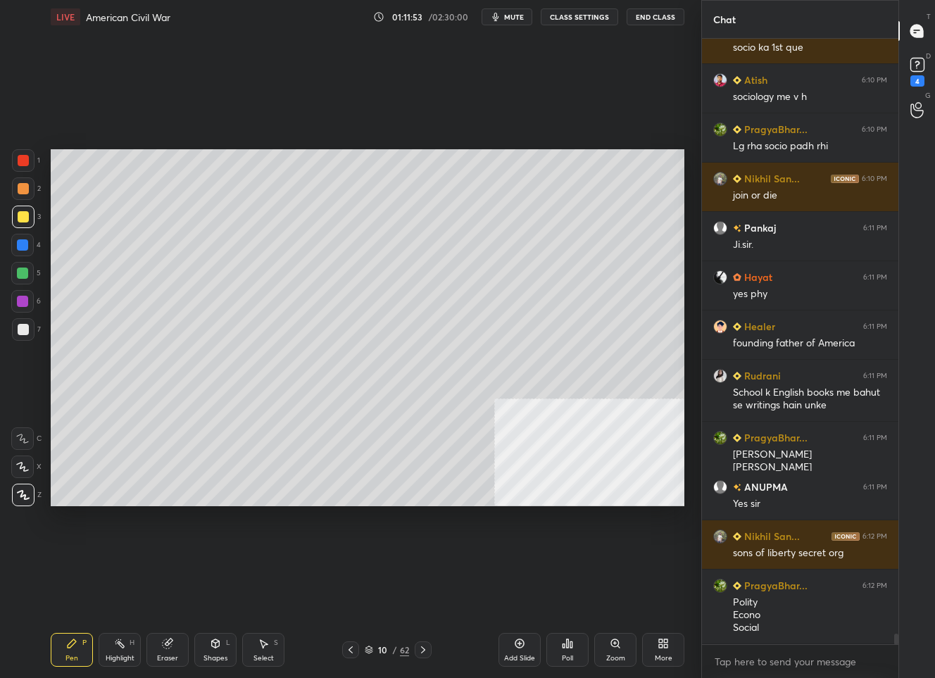
scroll to position [33823, 0]
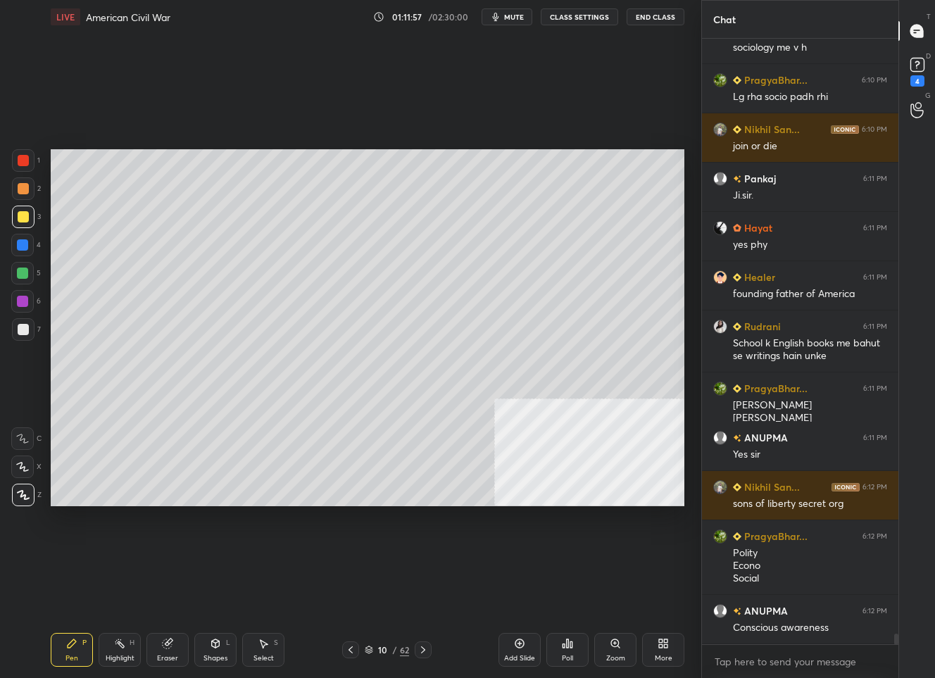
click at [420, 651] on icon at bounding box center [423, 649] width 11 height 11
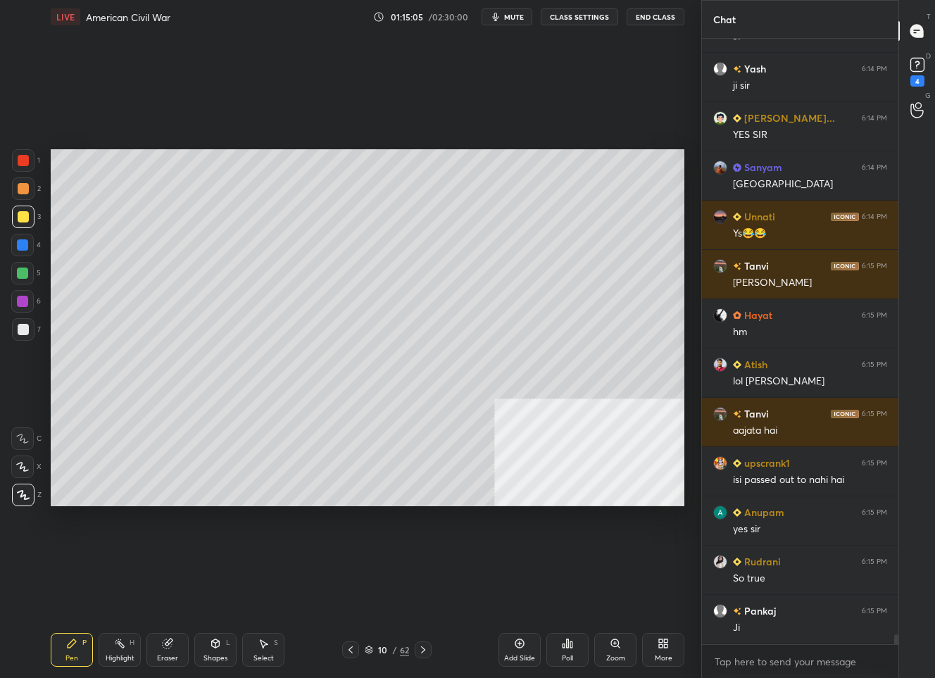
scroll to position [37757, 0]
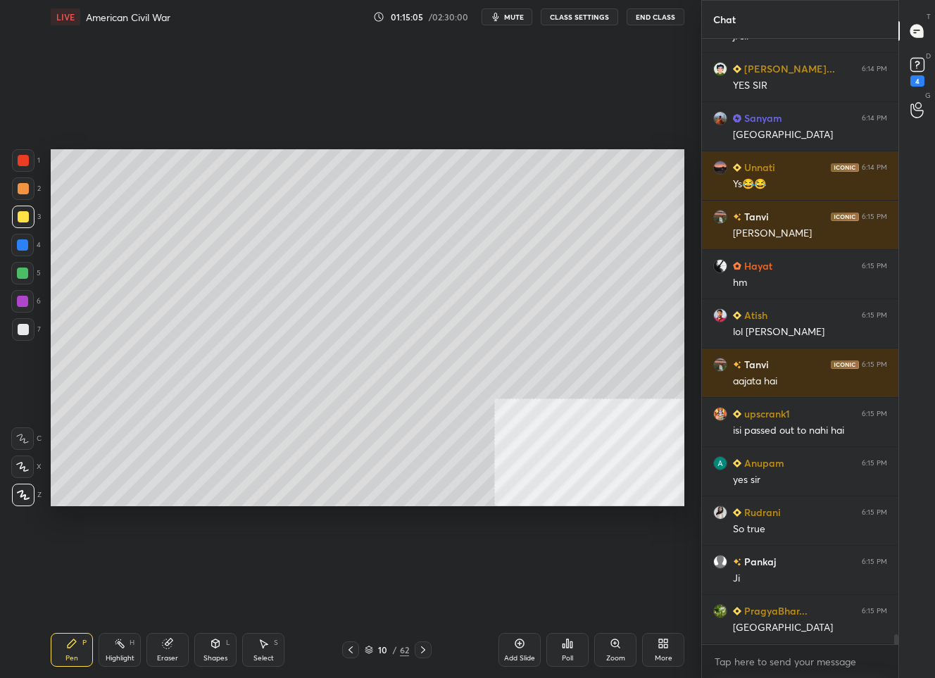
click at [524, 652] on div "Add Slide" at bounding box center [520, 650] width 42 height 34
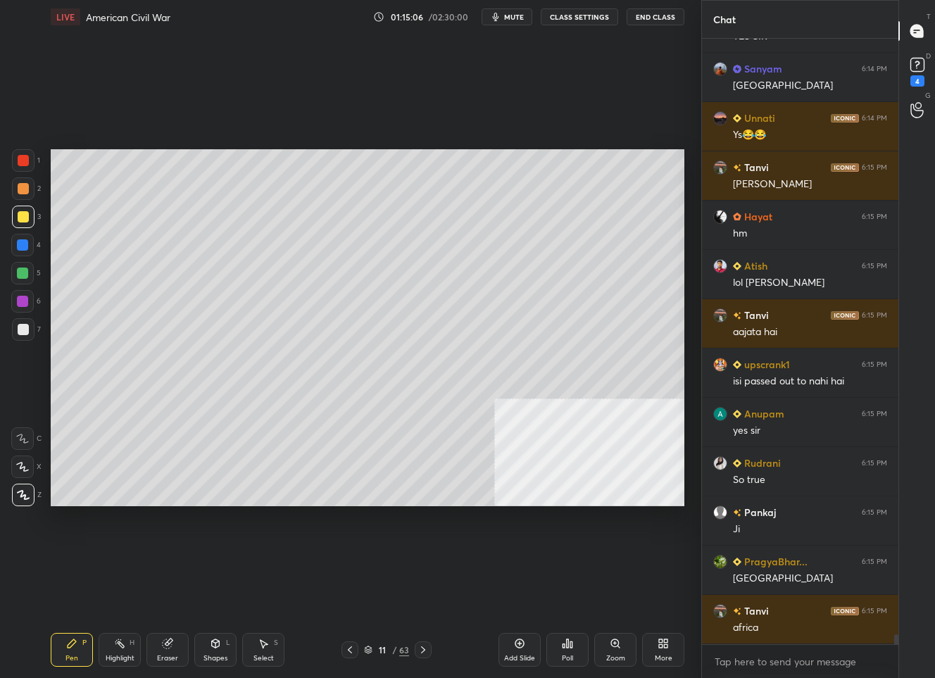
click at [218, 641] on icon at bounding box center [215, 643] width 11 height 11
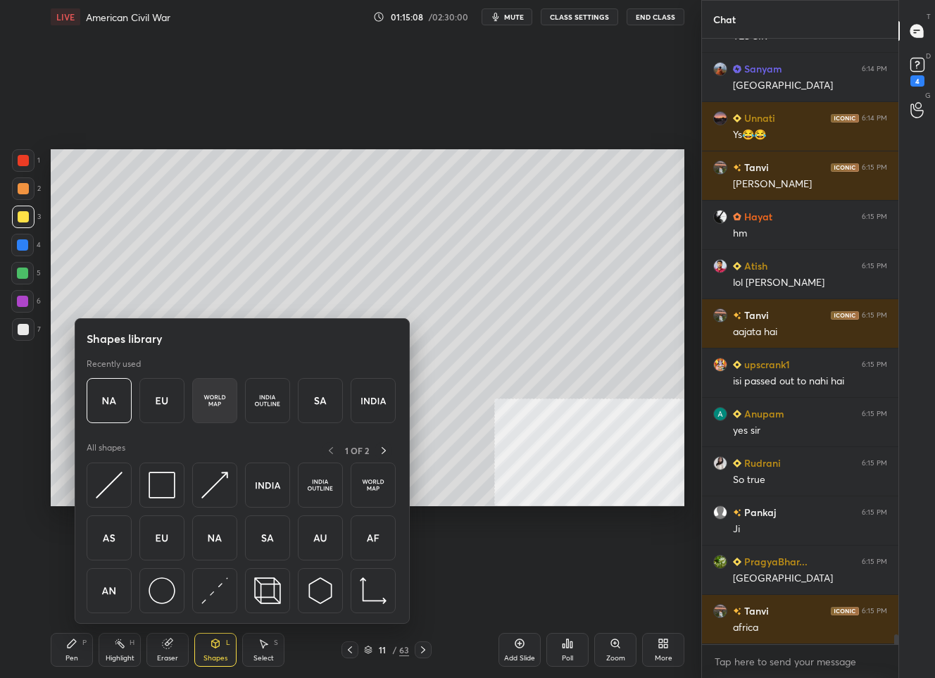
click at [211, 403] on img at bounding box center [214, 400] width 27 height 27
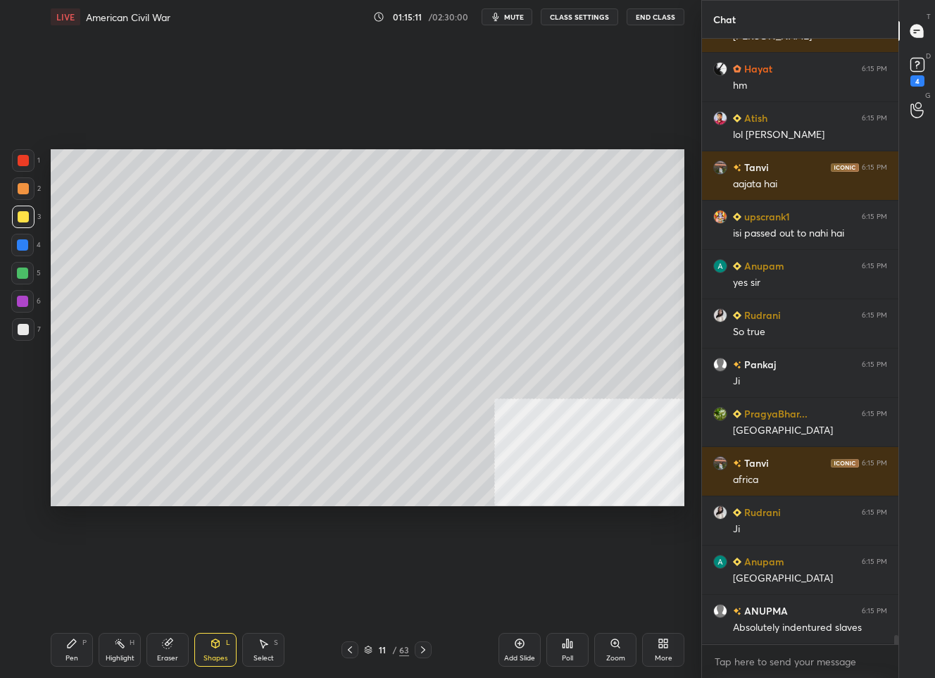
scroll to position [38004, 0]
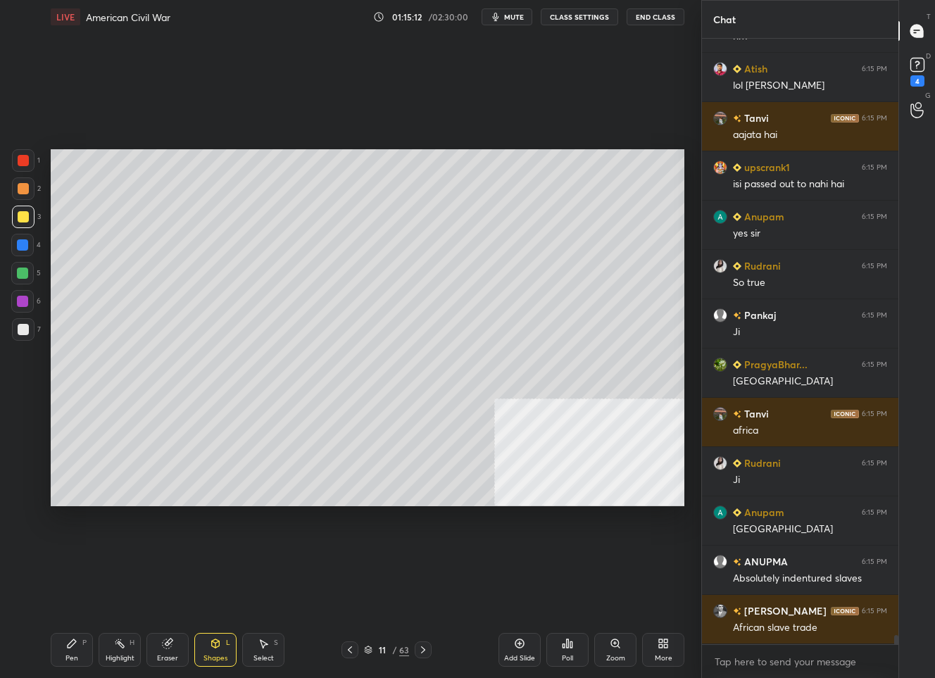
click at [64, 651] on div "Pen P" at bounding box center [72, 650] width 42 height 34
drag, startPoint x: 20, startPoint y: 332, endPoint x: 40, endPoint y: 324, distance: 22.1
click at [20, 332] on div at bounding box center [23, 329] width 11 height 11
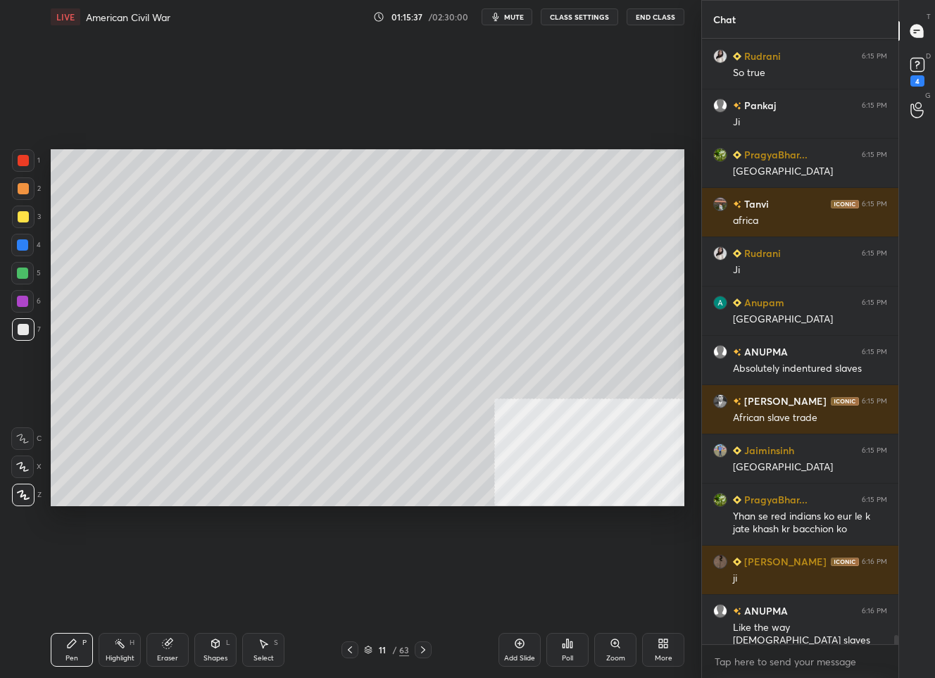
scroll to position [38263, 0]
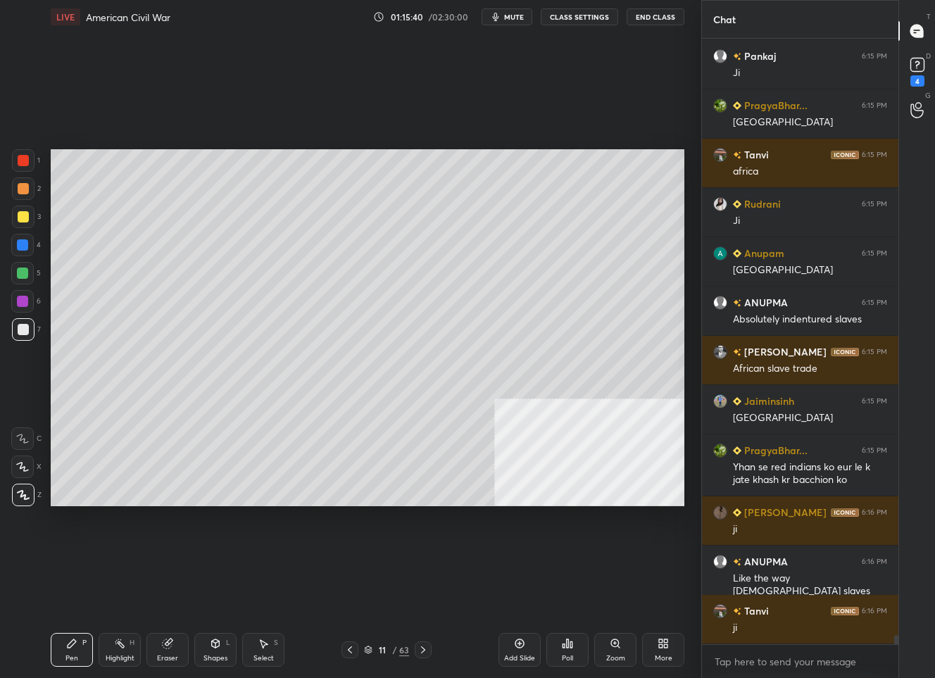
click at [352, 654] on icon at bounding box center [349, 649] width 11 height 11
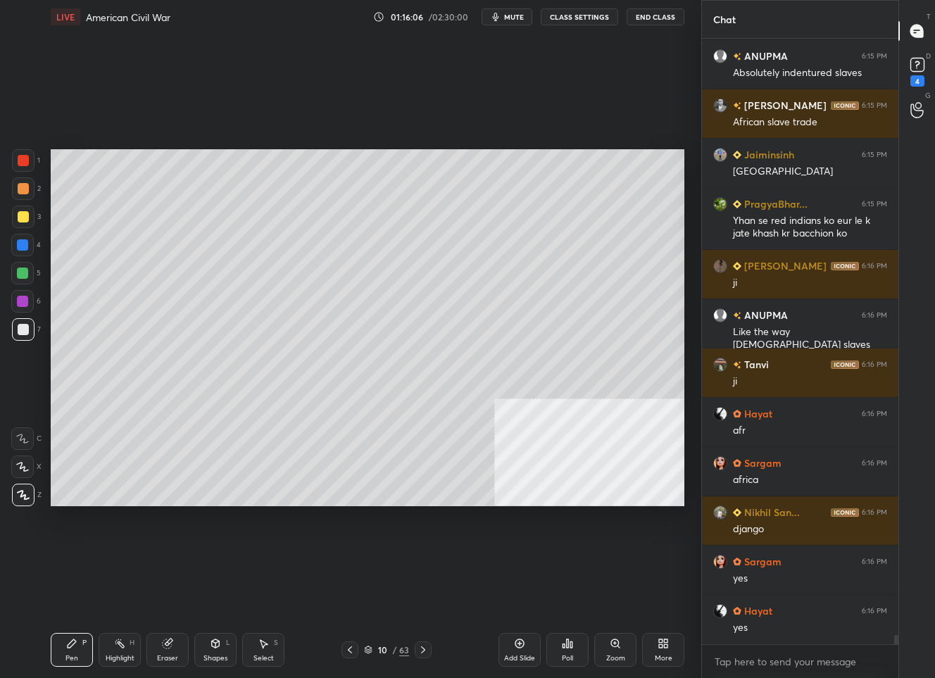
scroll to position [38559, 0]
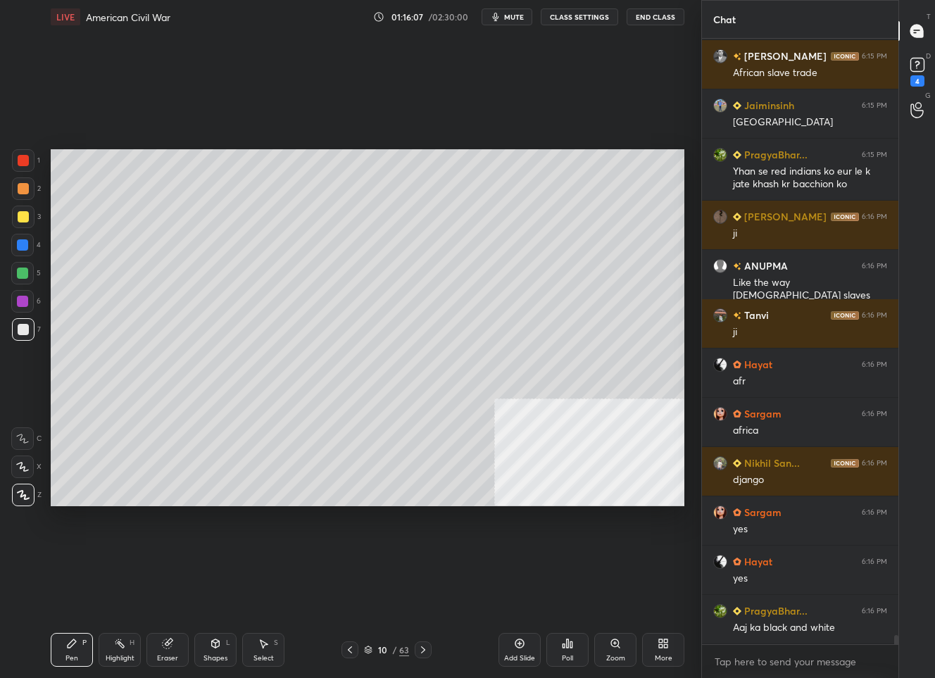
click at [32, 213] on div "3" at bounding box center [26, 217] width 29 height 23
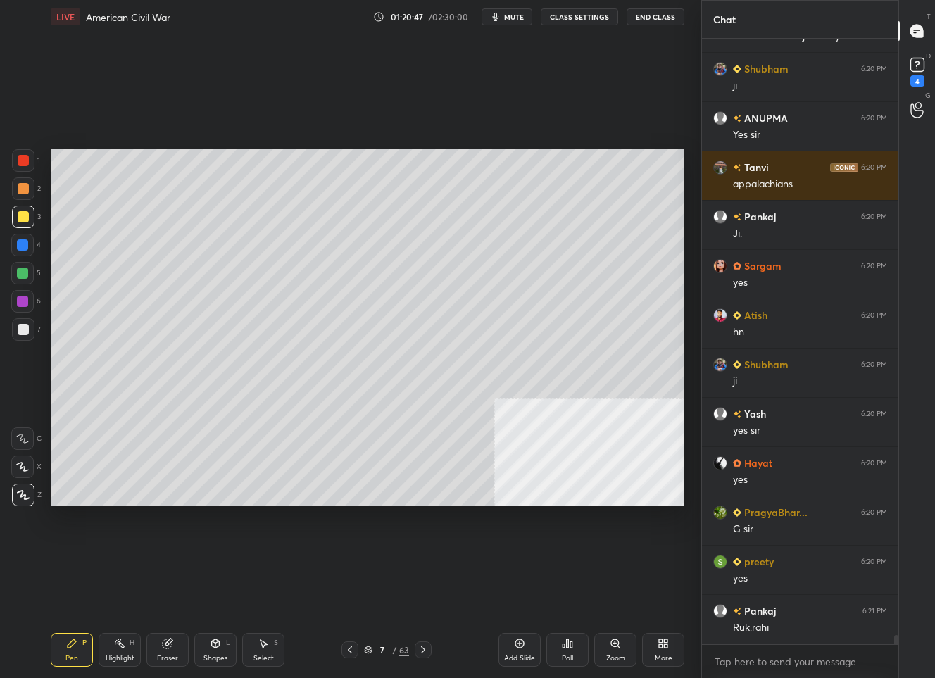
scroll to position [40754, 0]
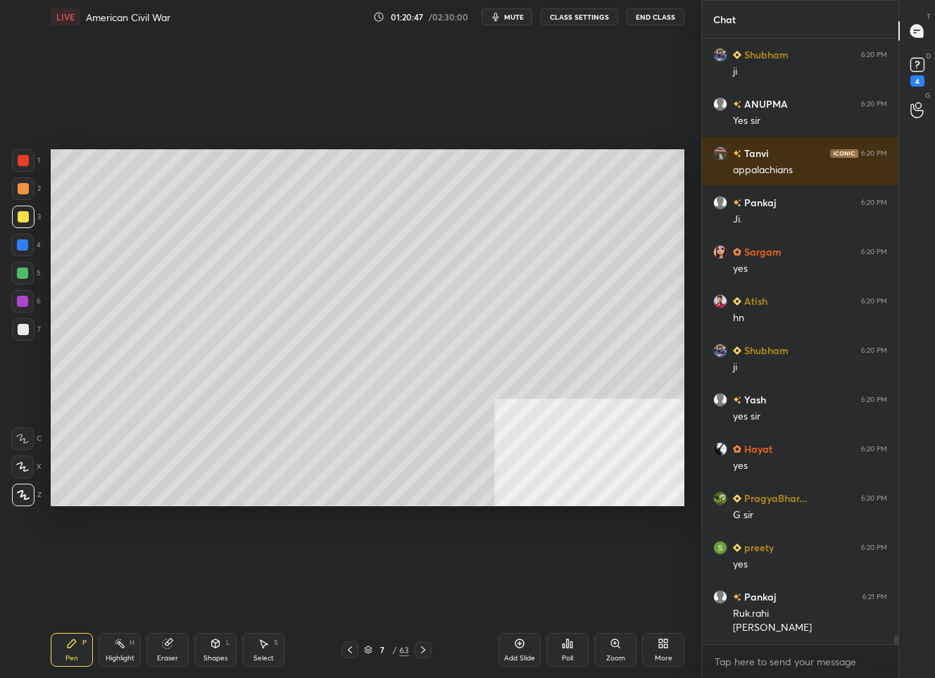
click at [419, 646] on icon at bounding box center [423, 649] width 11 height 11
click at [380, 651] on div "9" at bounding box center [382, 650] width 14 height 8
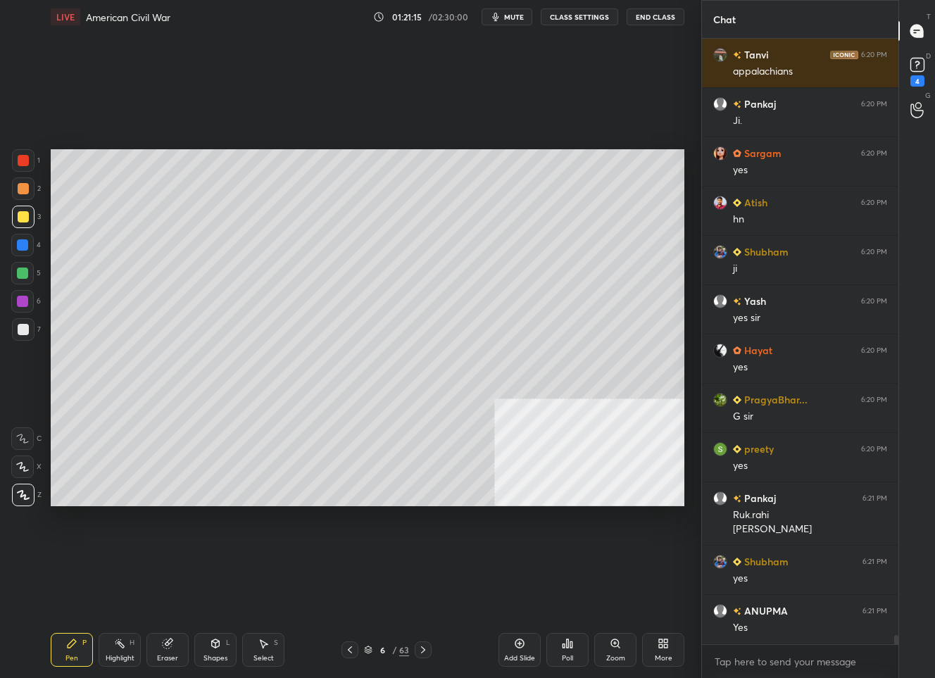
scroll to position [40902, 0]
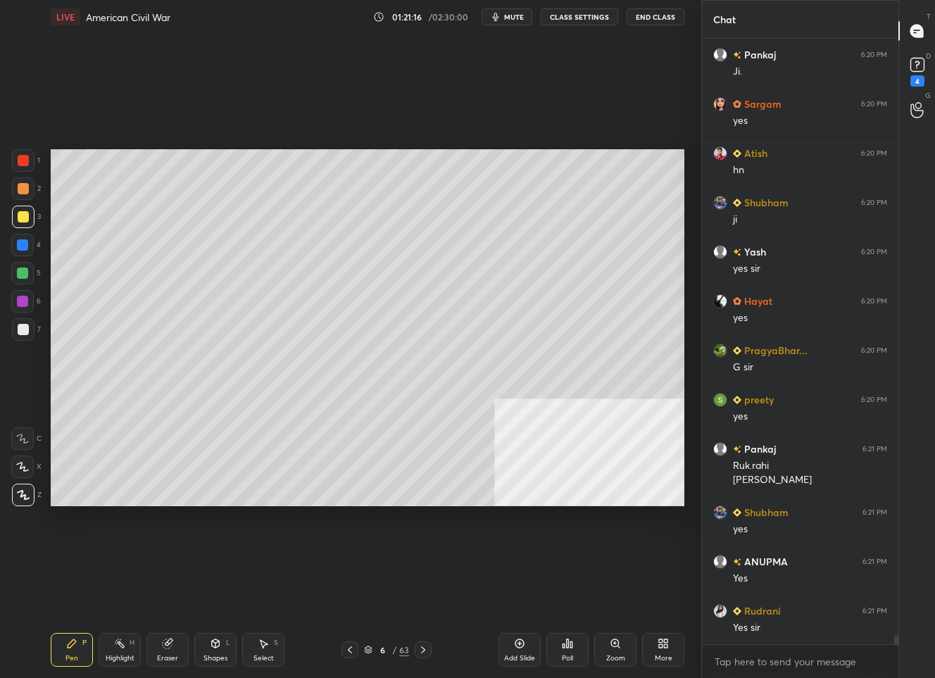
click at [375, 652] on div "6" at bounding box center [382, 650] width 14 height 8
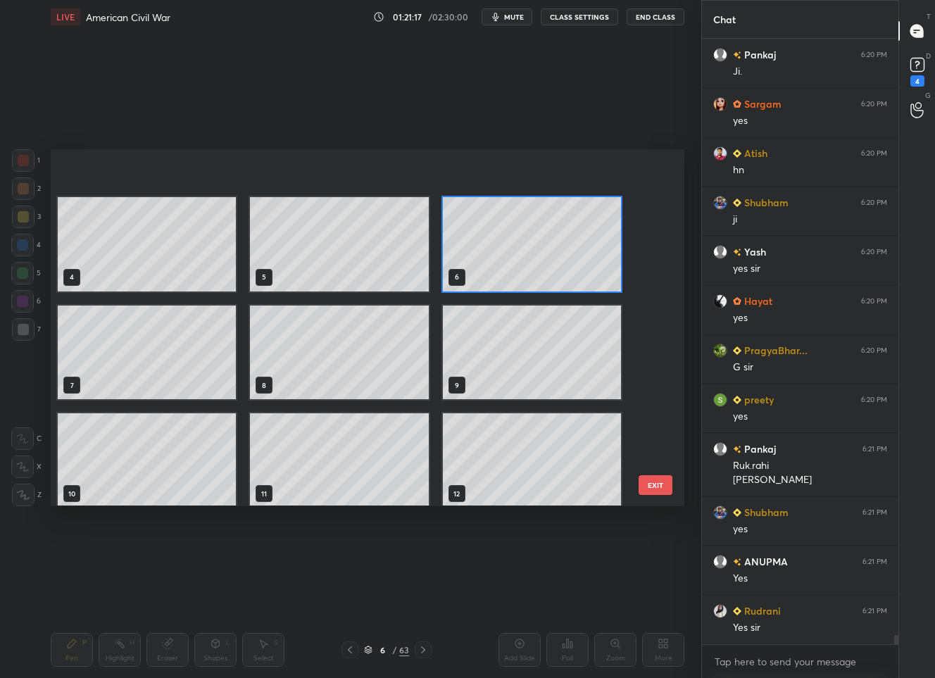
scroll to position [225, 0]
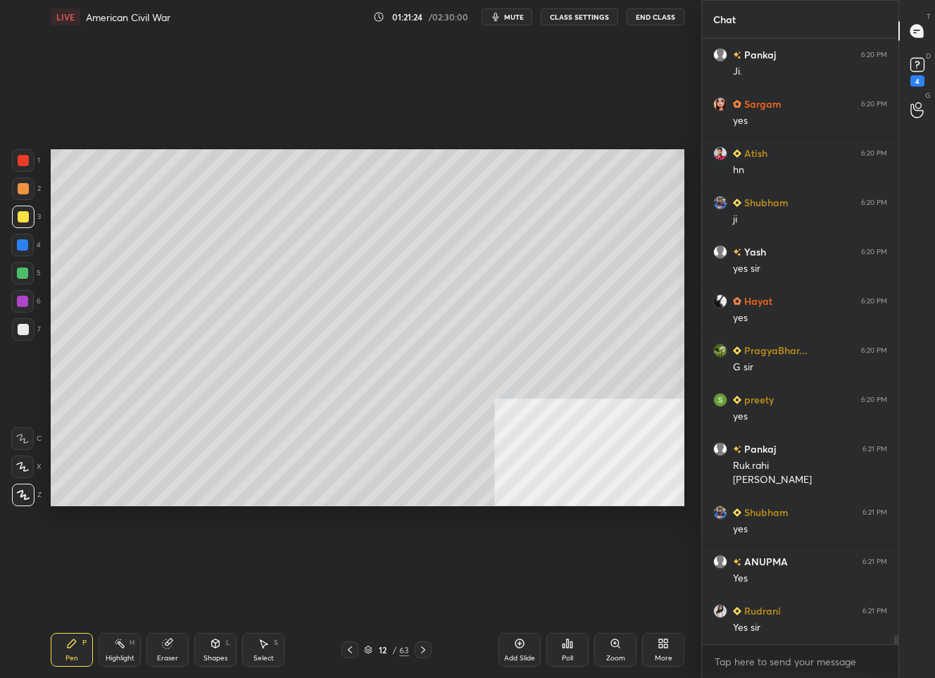
drag, startPoint x: 515, startPoint y: 647, endPoint x: 517, endPoint y: 594, distance: 52.9
click at [515, 646] on div "Add Slide" at bounding box center [520, 650] width 42 height 34
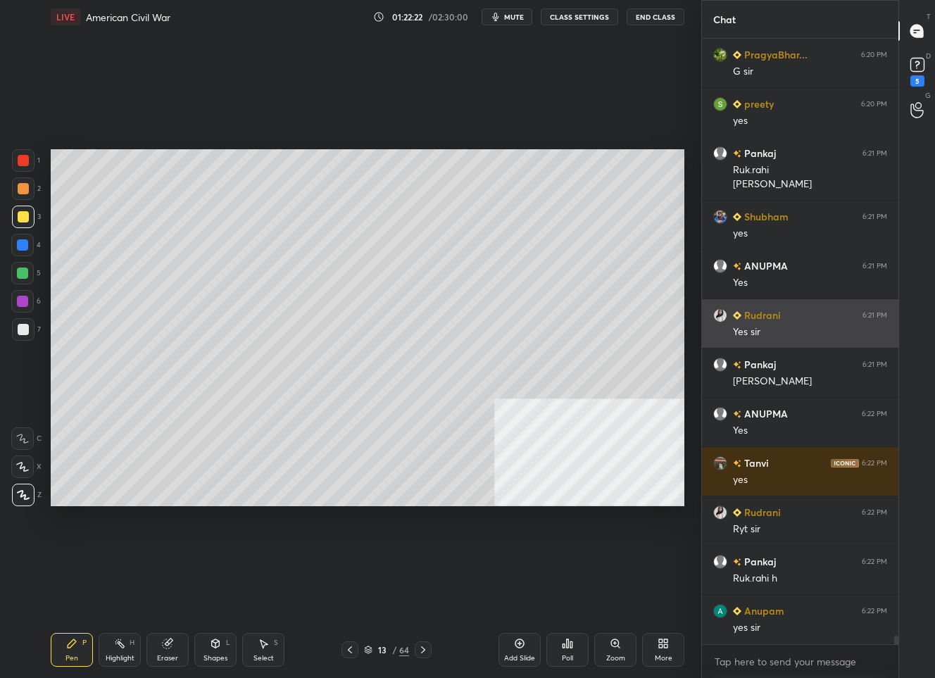
scroll to position [41269, 0]
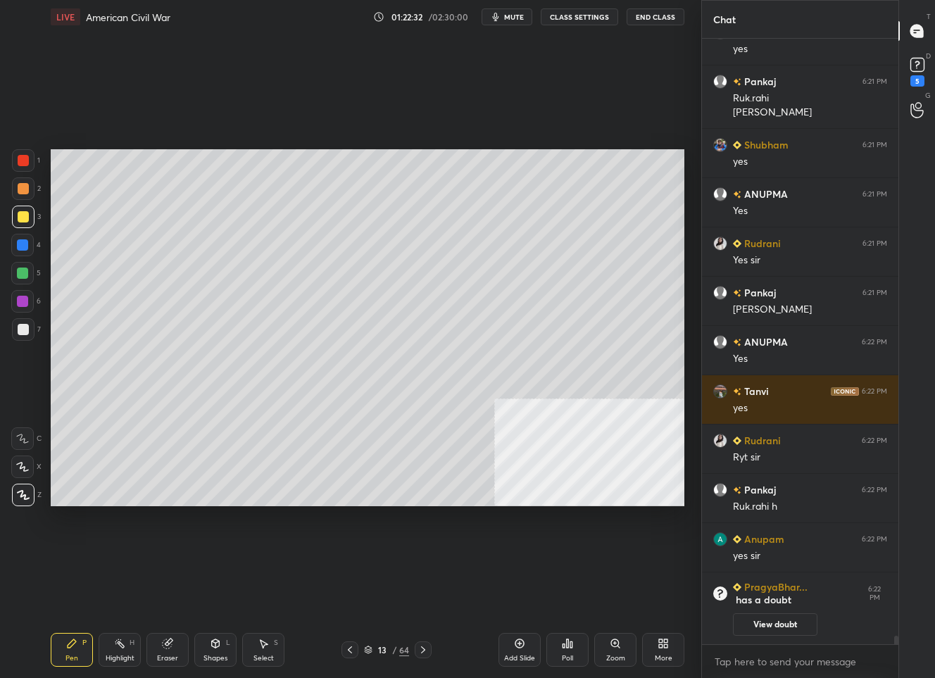
drag, startPoint x: 522, startPoint y: 646, endPoint x: 522, endPoint y: 634, distance: 12.0
click at [522, 643] on icon at bounding box center [519, 643] width 11 height 11
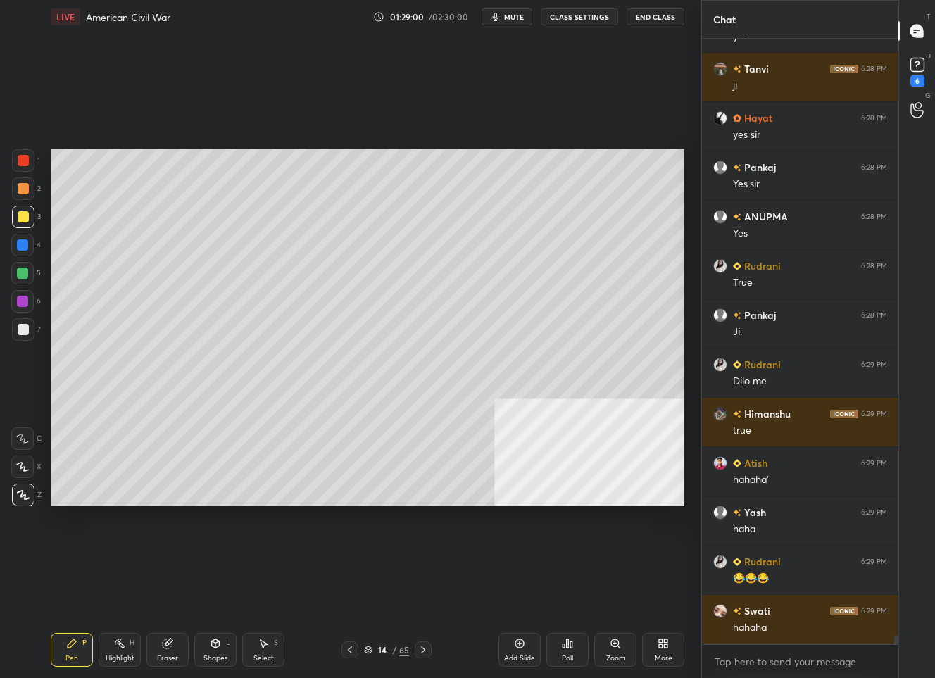
scroll to position [41848, 0]
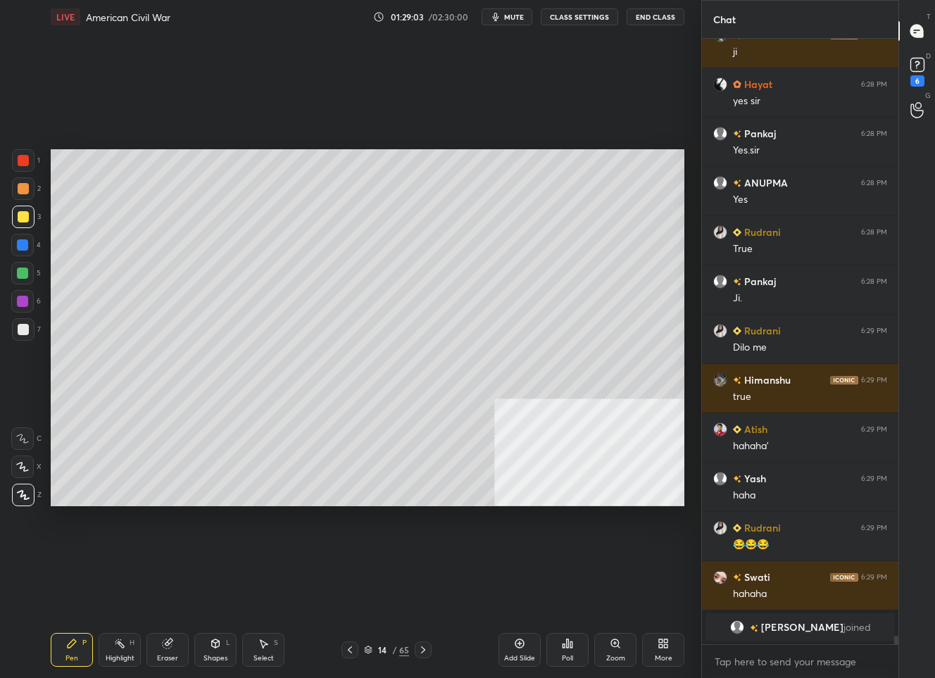
click at [515, 647] on div "Add Slide" at bounding box center [520, 650] width 42 height 34
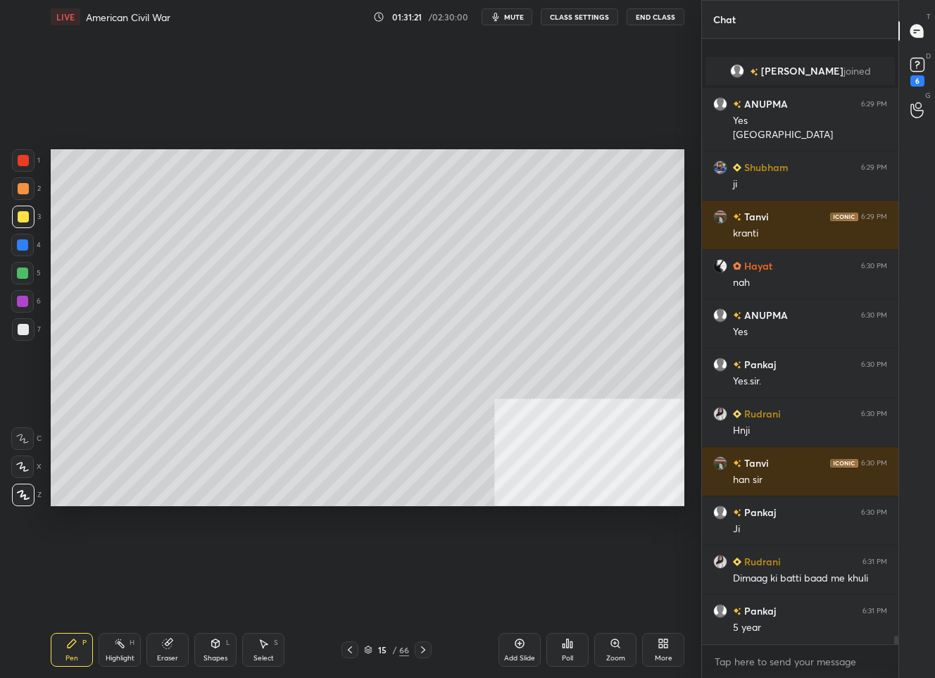
scroll to position [42020, 0]
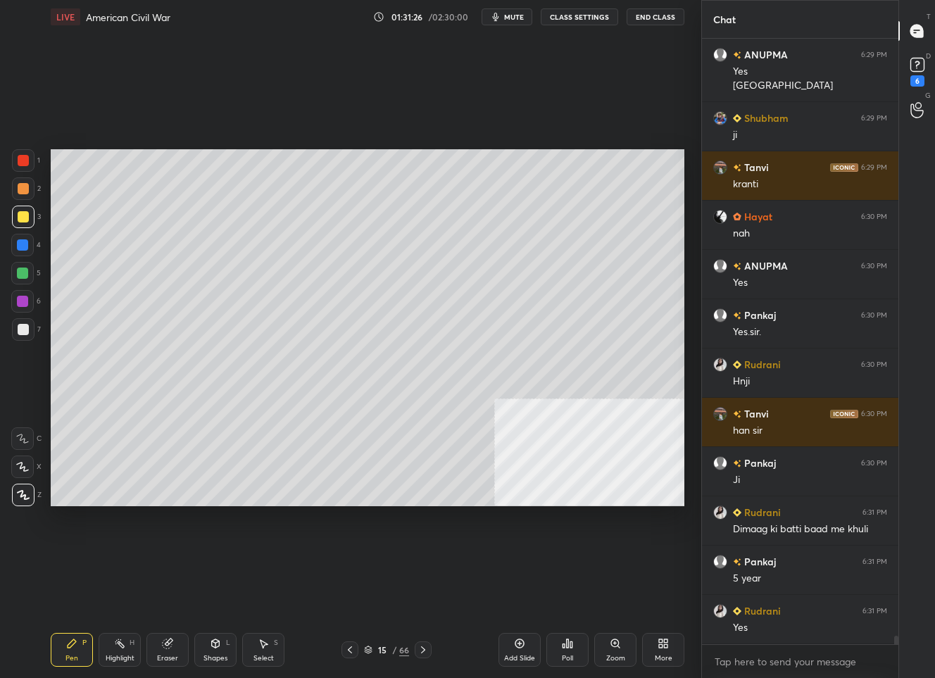
drag, startPoint x: 375, startPoint y: 649, endPoint x: 376, endPoint y: 642, distance: 7.2
click at [375, 646] on div "15" at bounding box center [382, 650] width 14 height 8
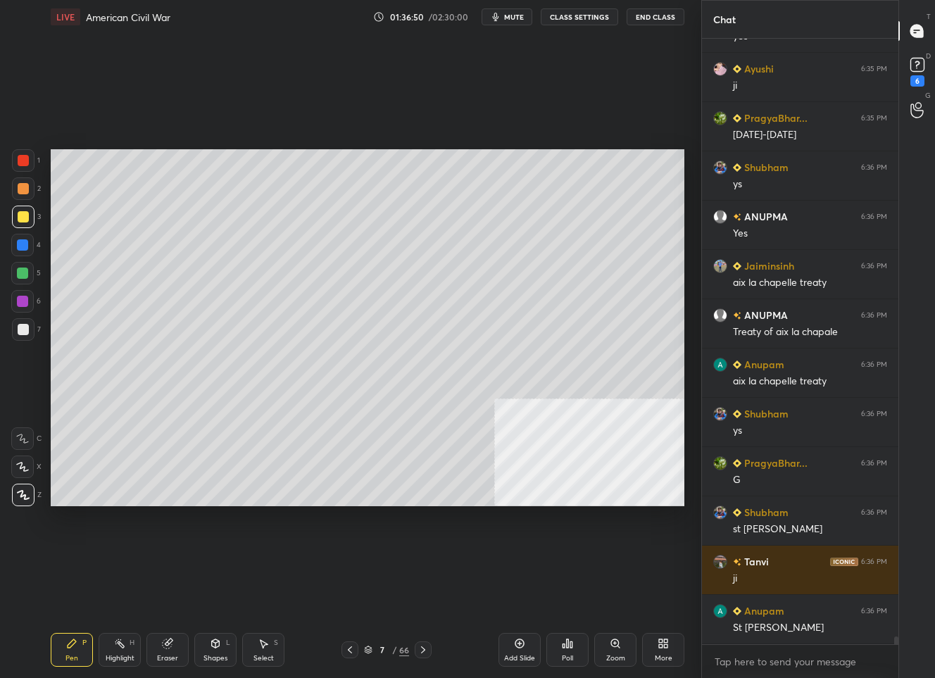
scroll to position [46005, 0]
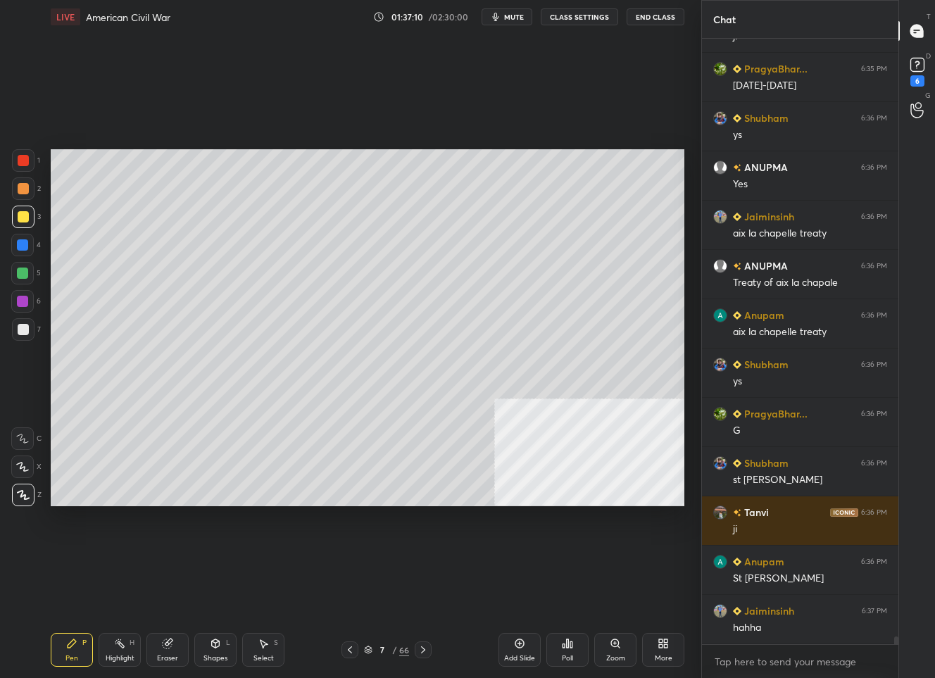
click at [23, 271] on div at bounding box center [22, 273] width 11 height 11
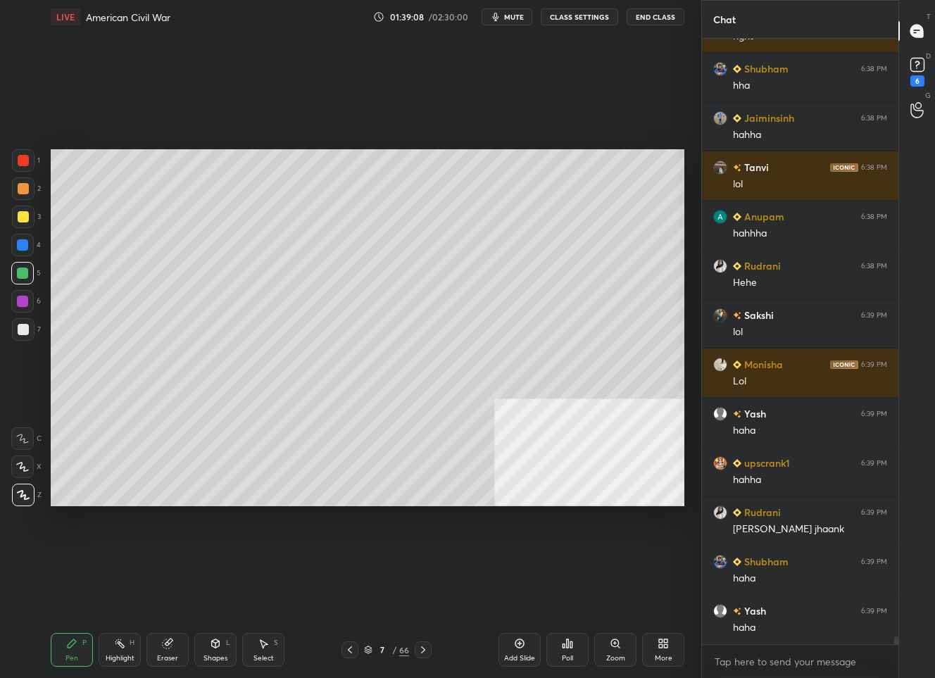
scroll to position [46892, 0]
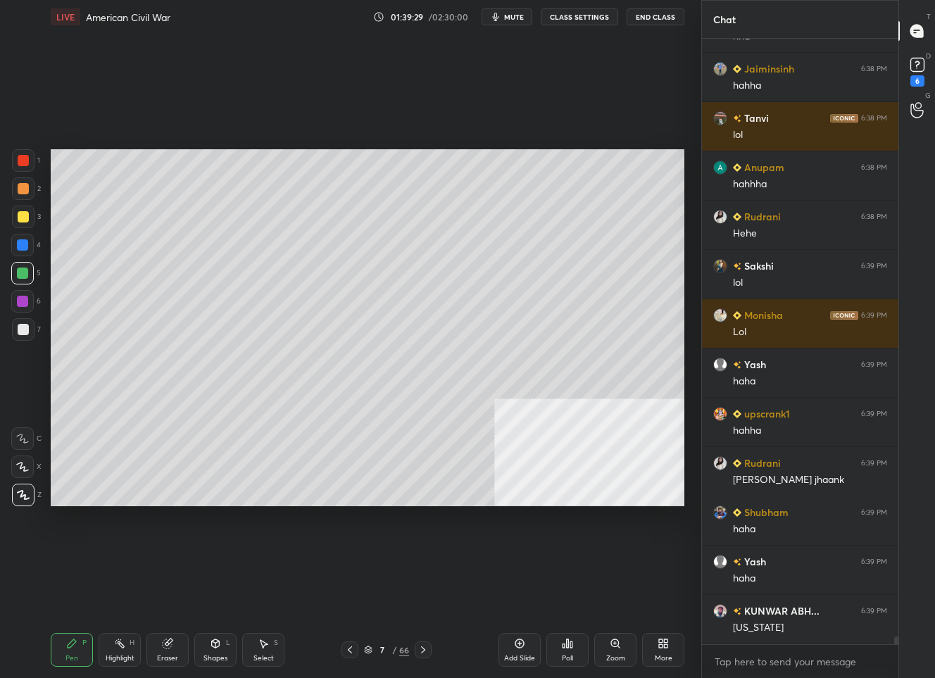
click at [381, 644] on div "7 / 66" at bounding box center [386, 650] width 45 height 13
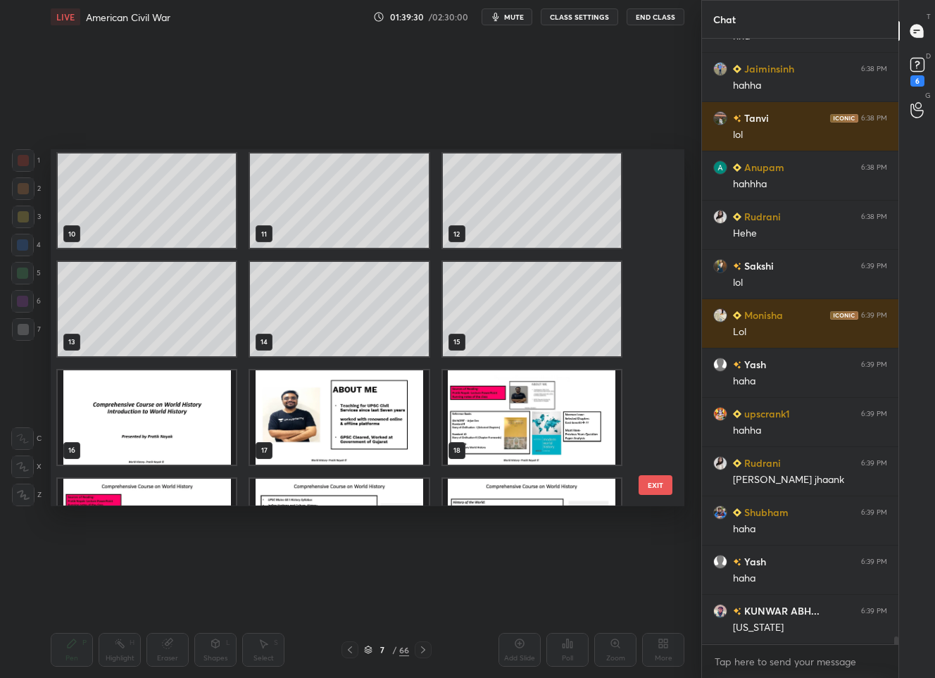
scroll to position [406, 0]
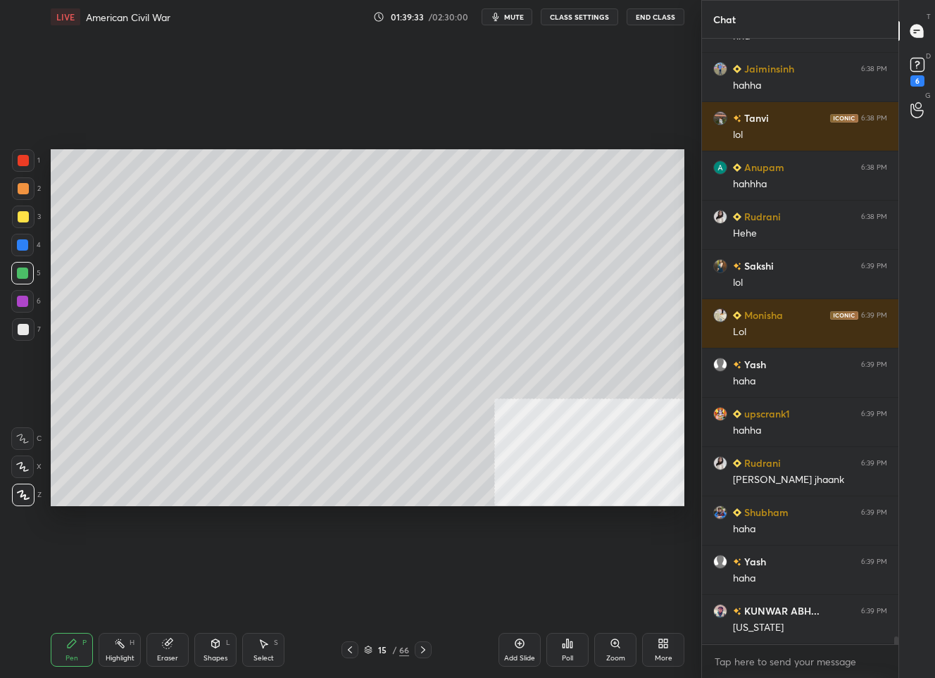
click at [30, 325] on div at bounding box center [23, 329] width 23 height 23
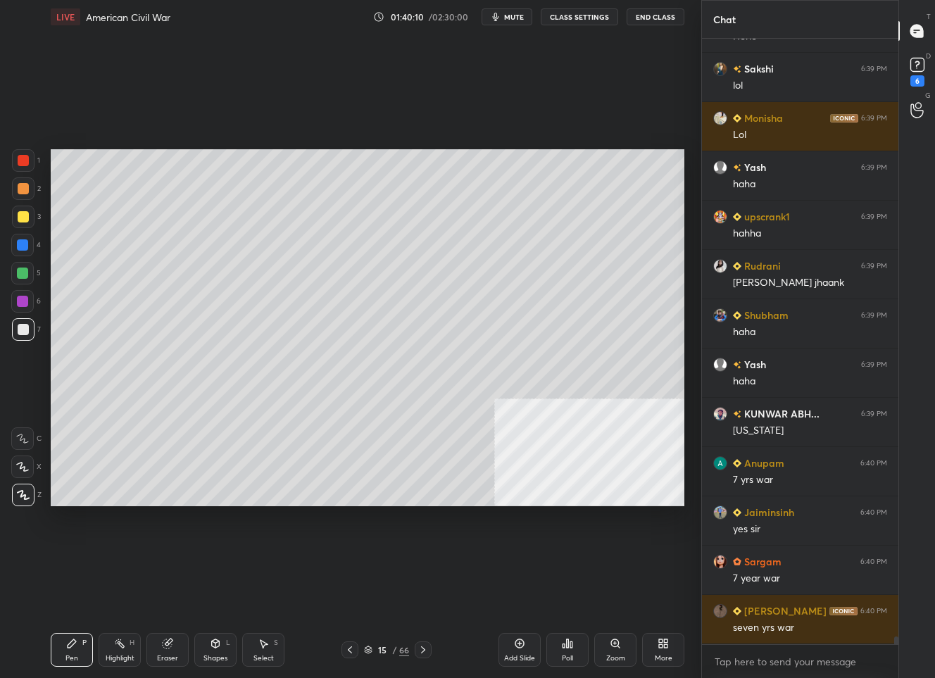
scroll to position [47139, 0]
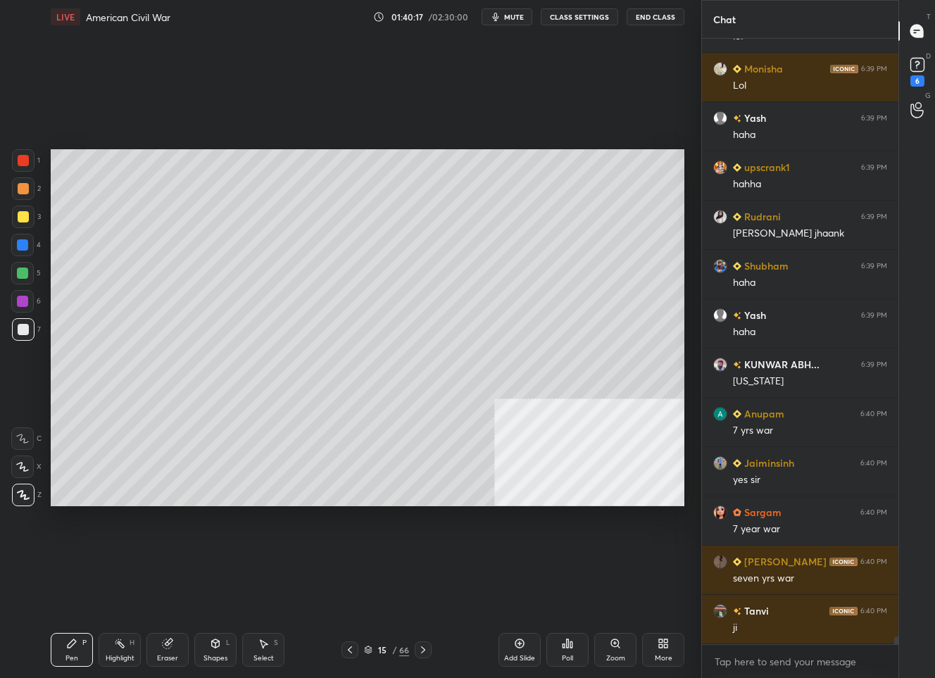
click at [665, 651] on div "More" at bounding box center [663, 650] width 42 height 34
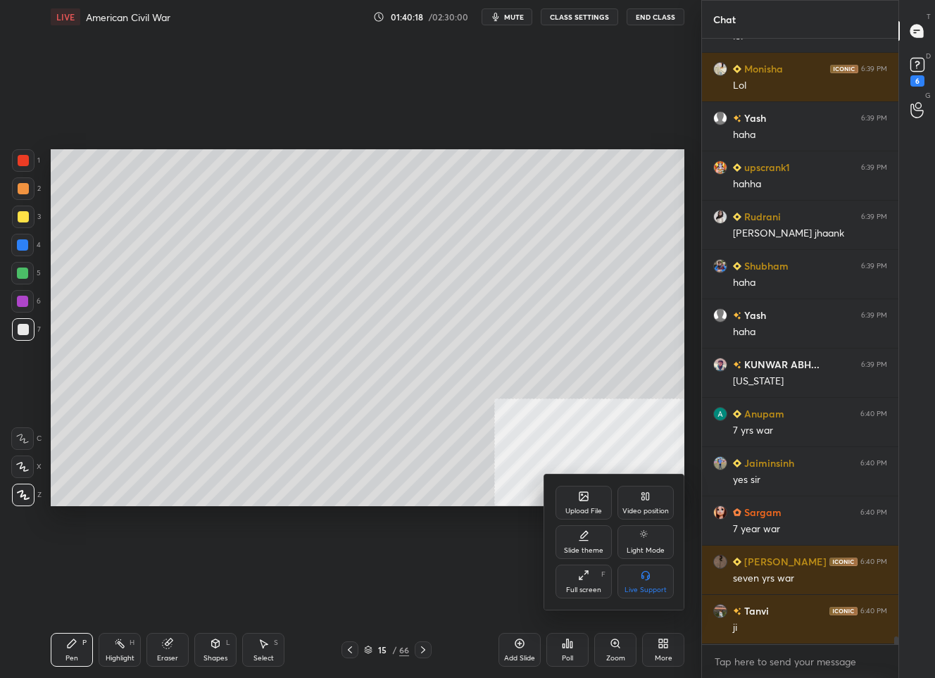
click at [646, 498] on icon at bounding box center [647, 496] width 3 height 7
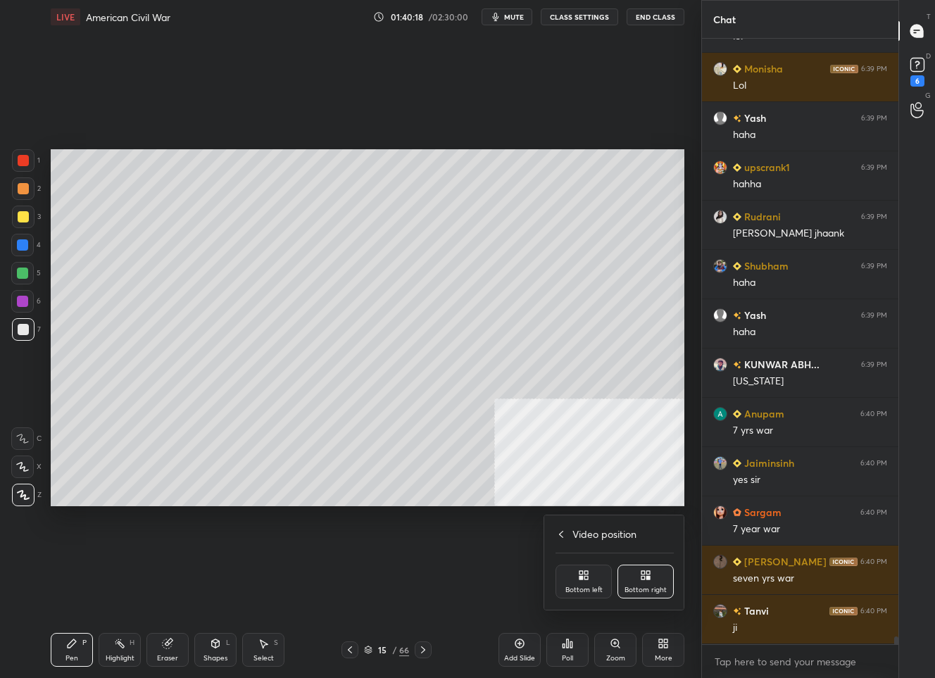
click at [595, 580] on div "Bottom left" at bounding box center [584, 582] width 56 height 34
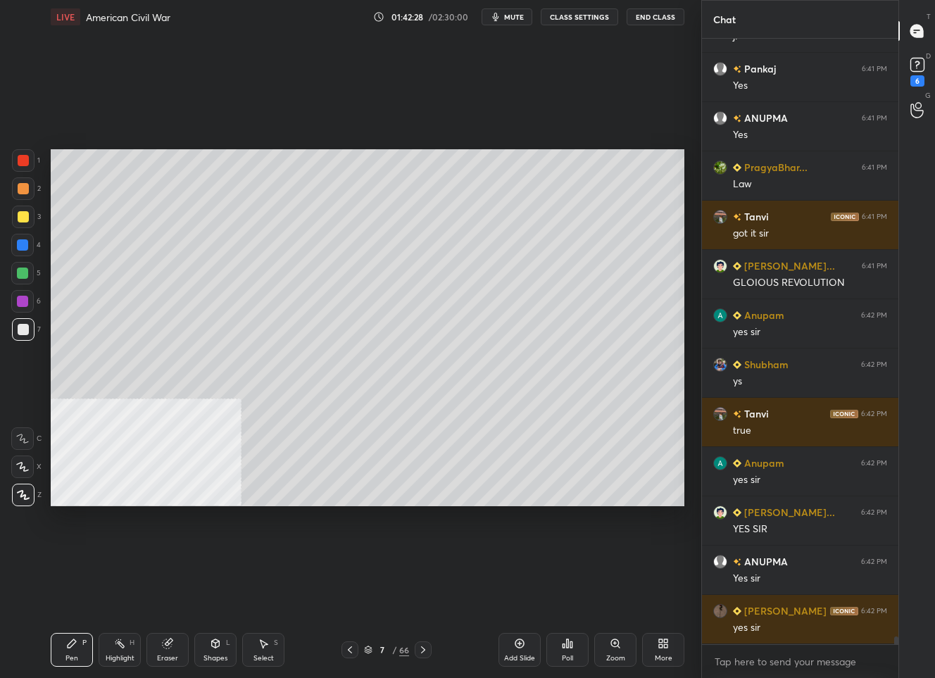
scroll to position [47977, 0]
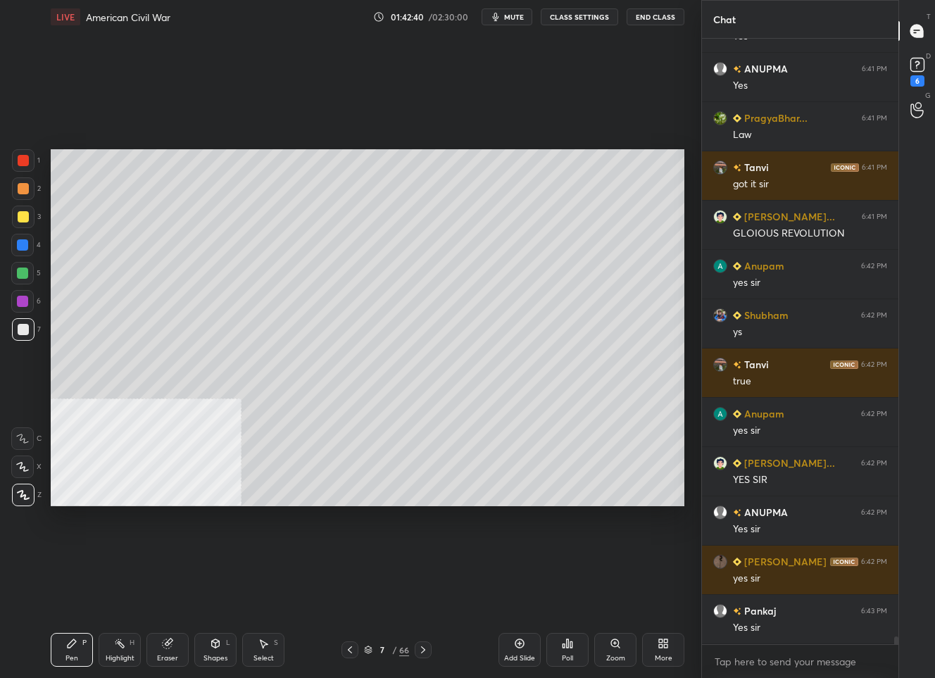
click at [377, 649] on div "7" at bounding box center [382, 650] width 14 height 8
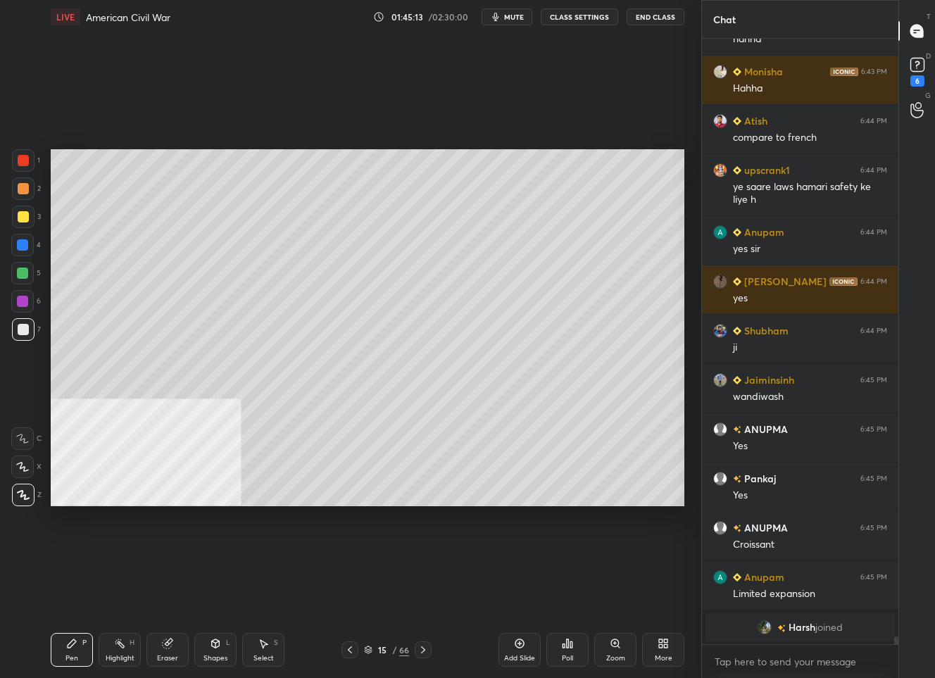
scroll to position [46778, 0]
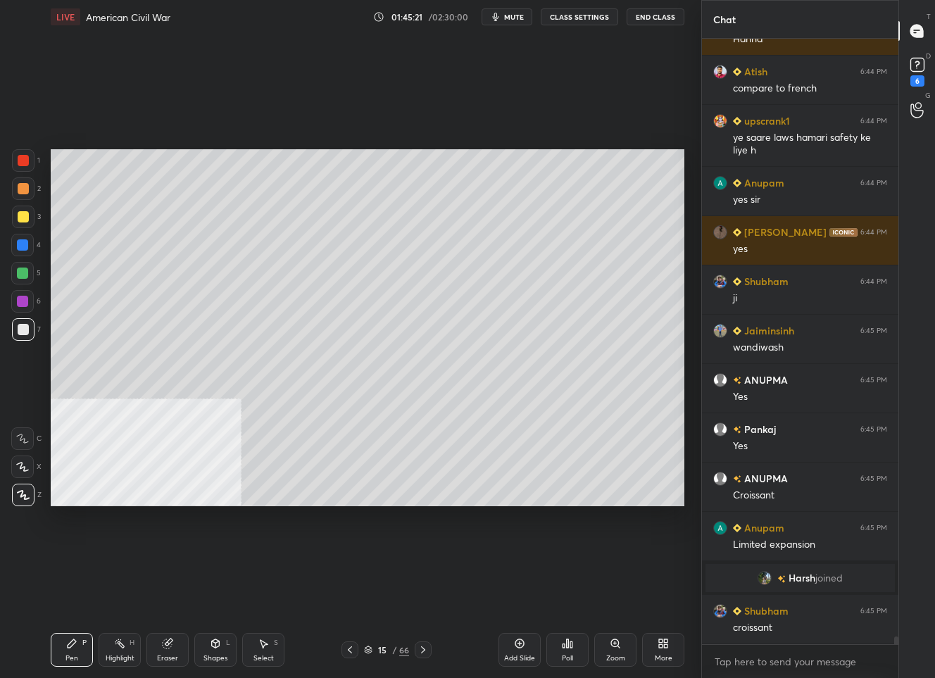
drag, startPoint x: 510, startPoint y: 644, endPoint x: 506, endPoint y: 637, distance: 8.2
click at [510, 643] on div "Add Slide" at bounding box center [520, 650] width 42 height 34
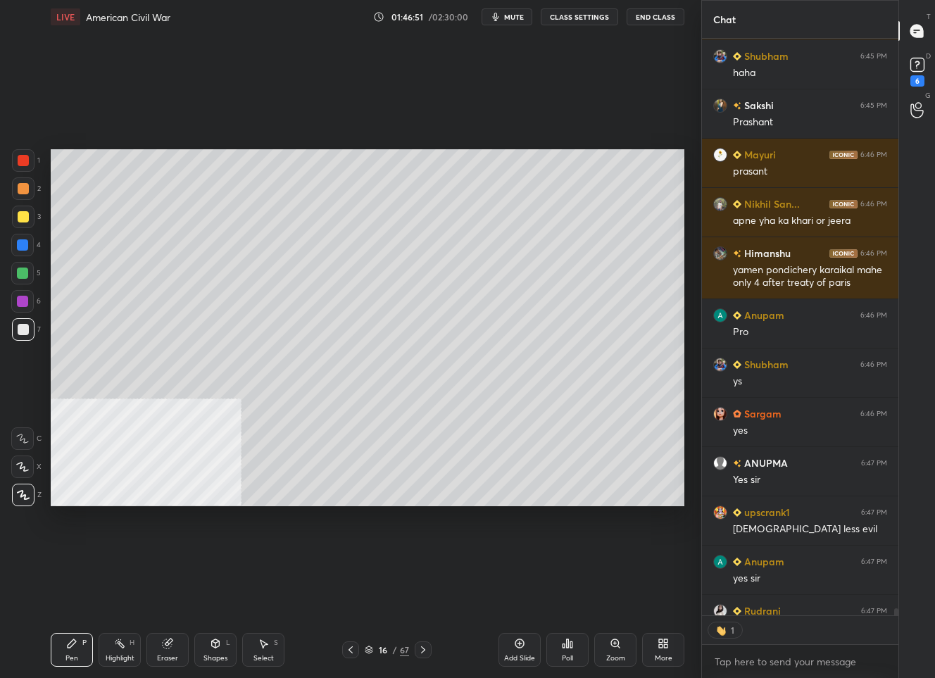
scroll to position [573, 192]
click at [352, 648] on icon at bounding box center [350, 649] width 11 height 11
drag, startPoint x: 424, startPoint y: 653, endPoint x: 420, endPoint y: 644, distance: 9.8
click at [422, 649] on icon at bounding box center [423, 649] width 11 height 11
click at [25, 213] on div at bounding box center [23, 216] width 11 height 11
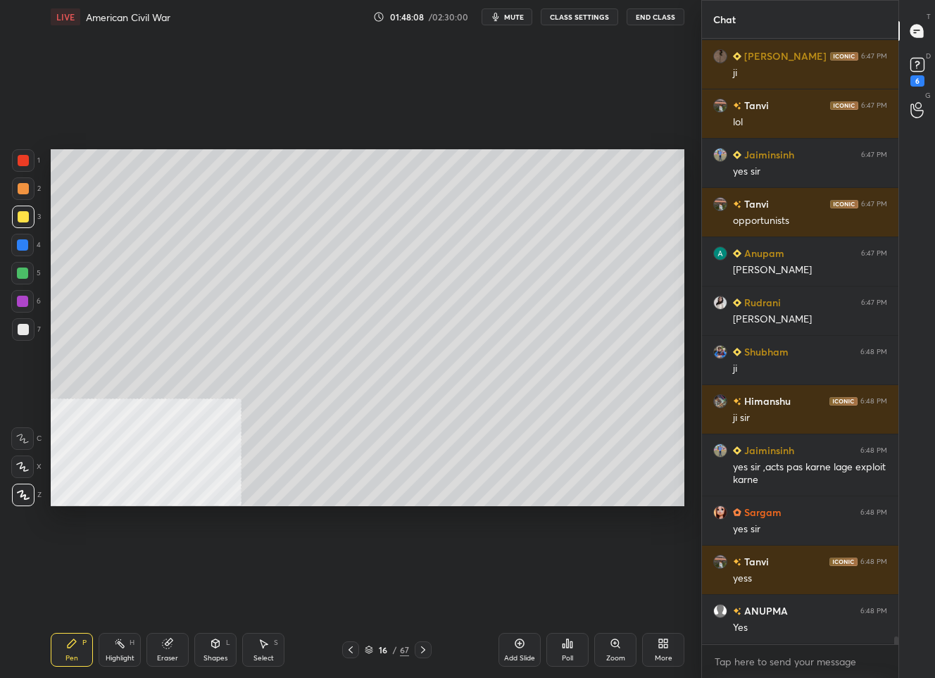
scroll to position [48134, 0]
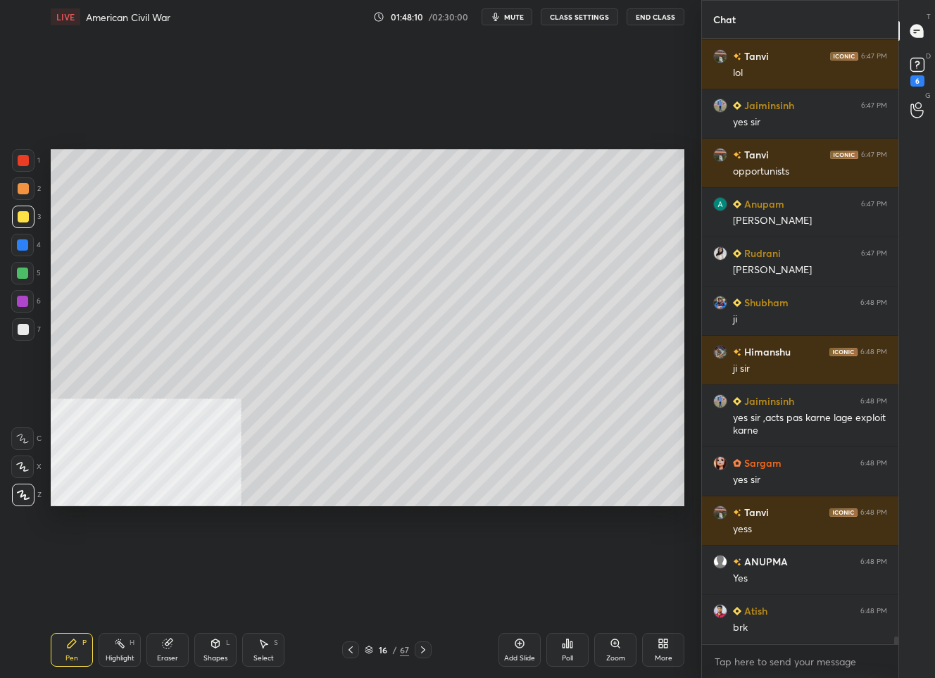
drag, startPoint x: 517, startPoint y: 19, endPoint x: 532, endPoint y: 1, distance: 23.5
click at [518, 18] on span "mute" at bounding box center [514, 17] width 20 height 10
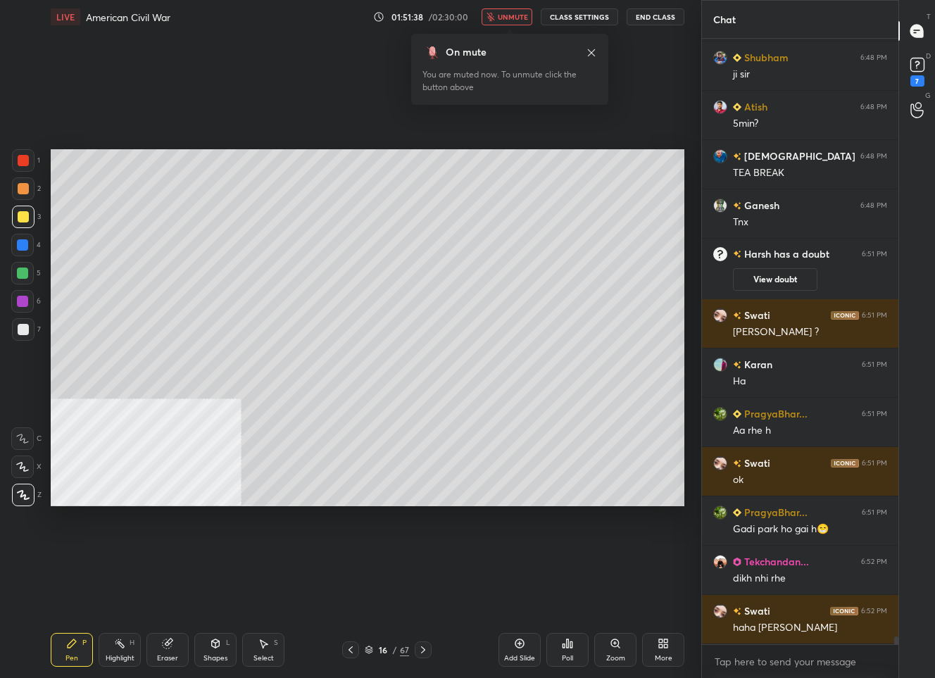
scroll to position [48453, 0]
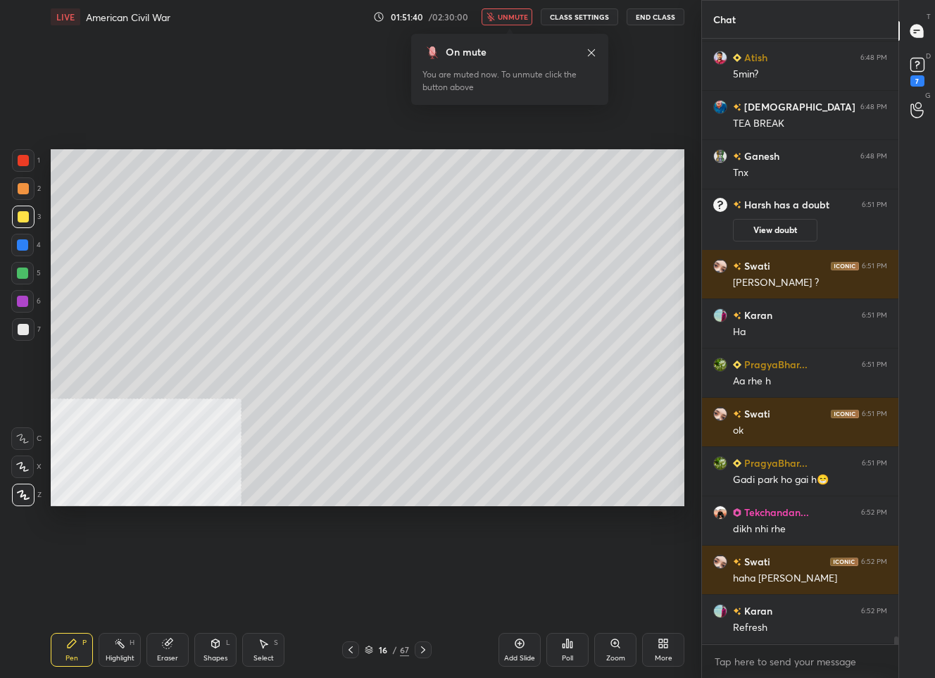
click at [494, 15] on icon "button" at bounding box center [491, 17] width 8 height 8
click at [915, 61] on rect at bounding box center [916, 64] width 13 height 13
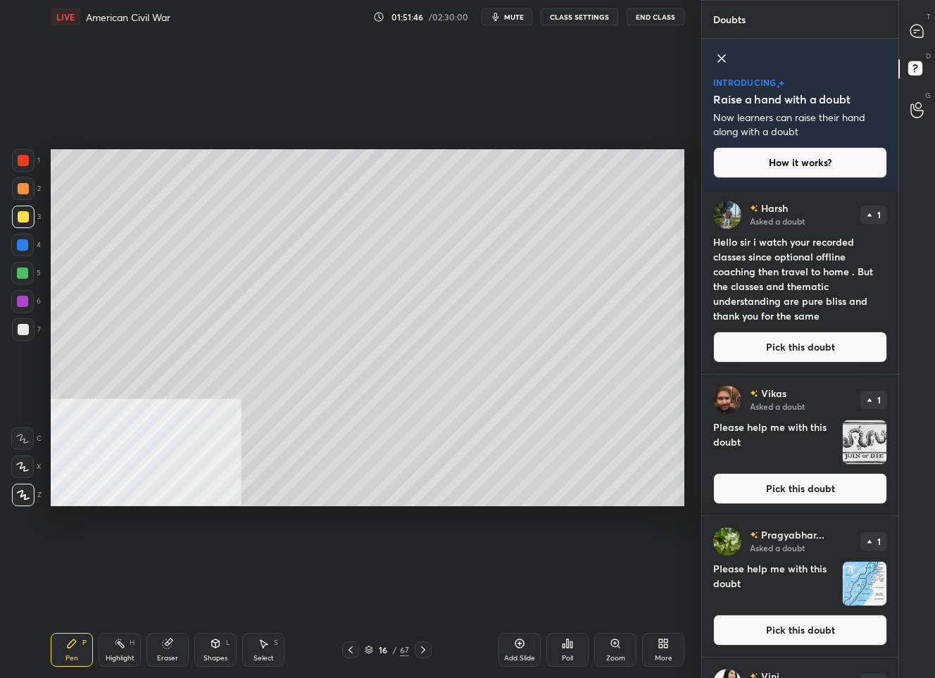
click at [793, 494] on button "Pick this doubt" at bounding box center [800, 488] width 174 height 31
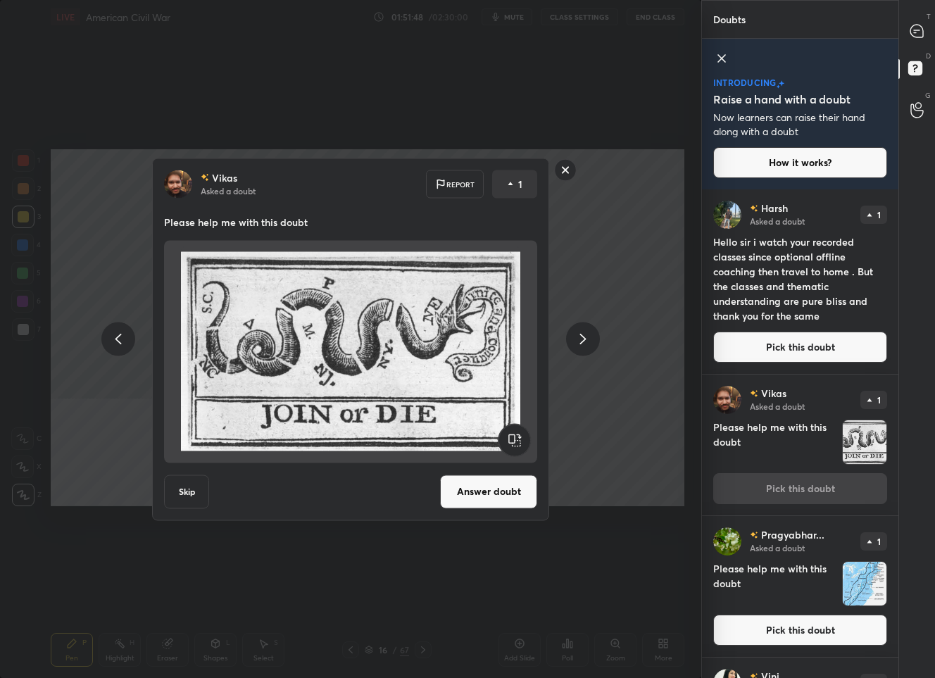
click at [467, 487] on button "Answer doubt" at bounding box center [488, 492] width 97 height 34
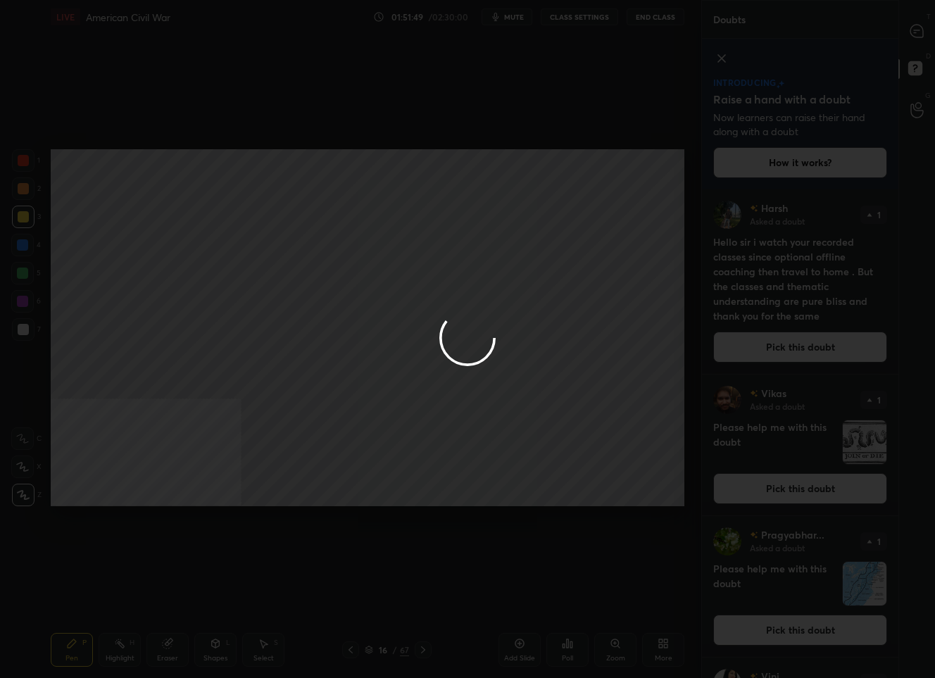
click at [915, 33] on div at bounding box center [467, 339] width 935 height 678
click at [915, 33] on icon at bounding box center [916, 31] width 13 height 13
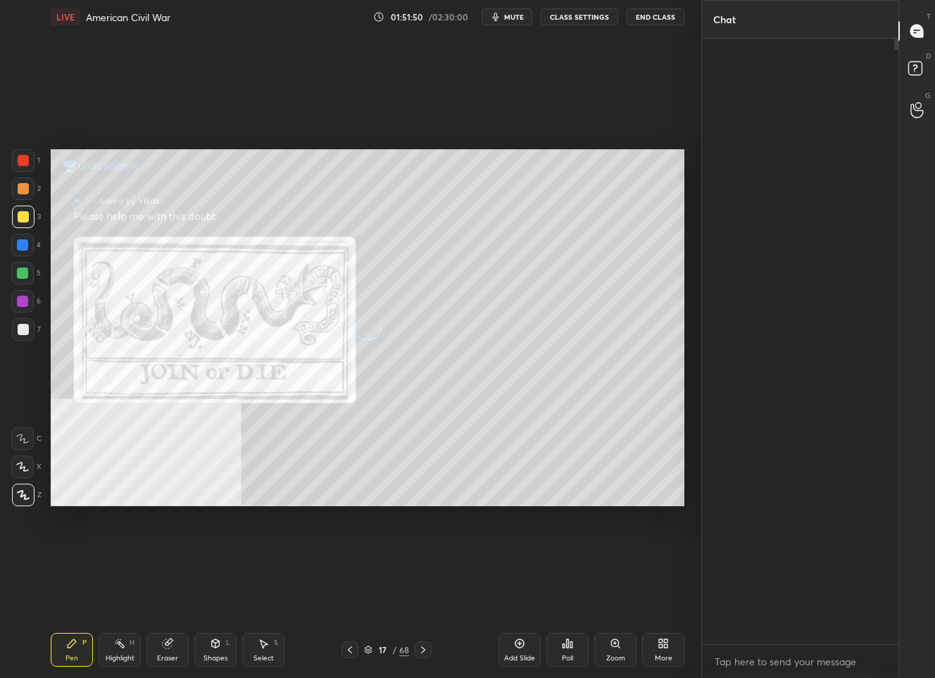
scroll to position [601, 192]
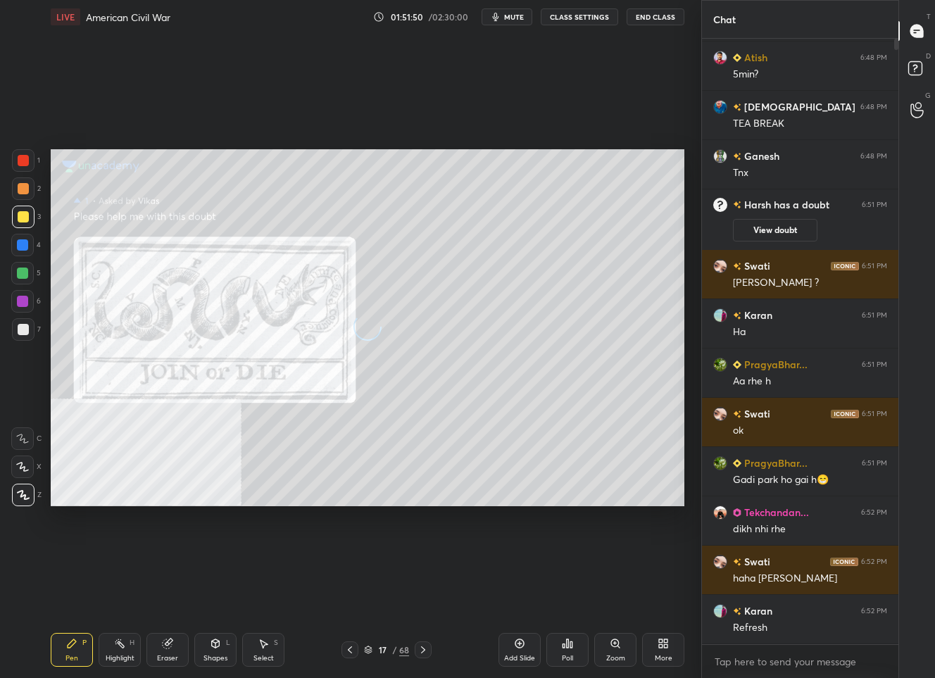
click at [915, 33] on icon at bounding box center [916, 31] width 13 height 13
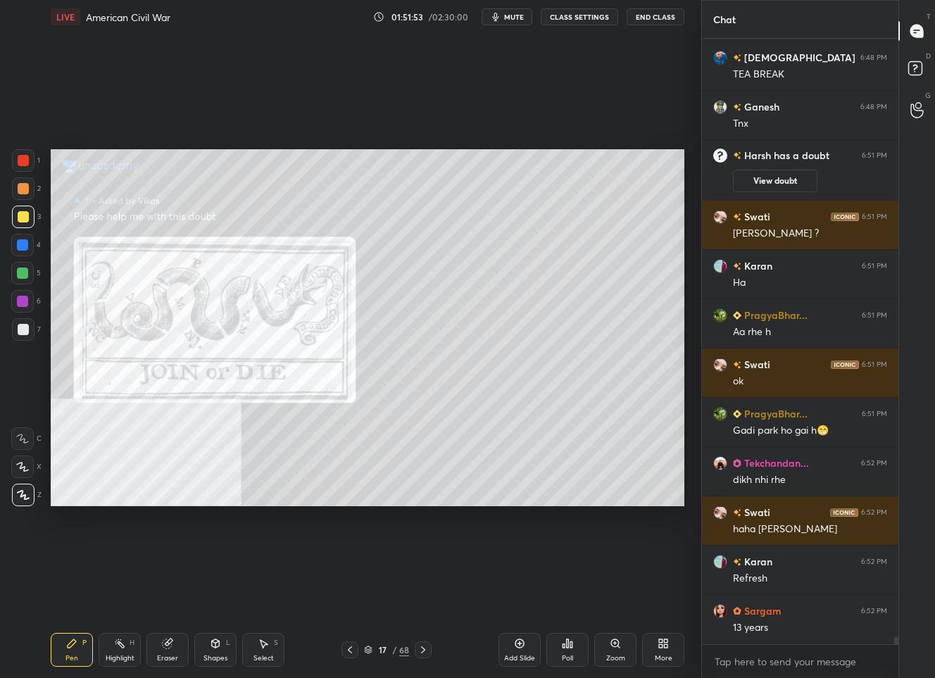
click at [29, 165] on div at bounding box center [23, 160] width 23 height 23
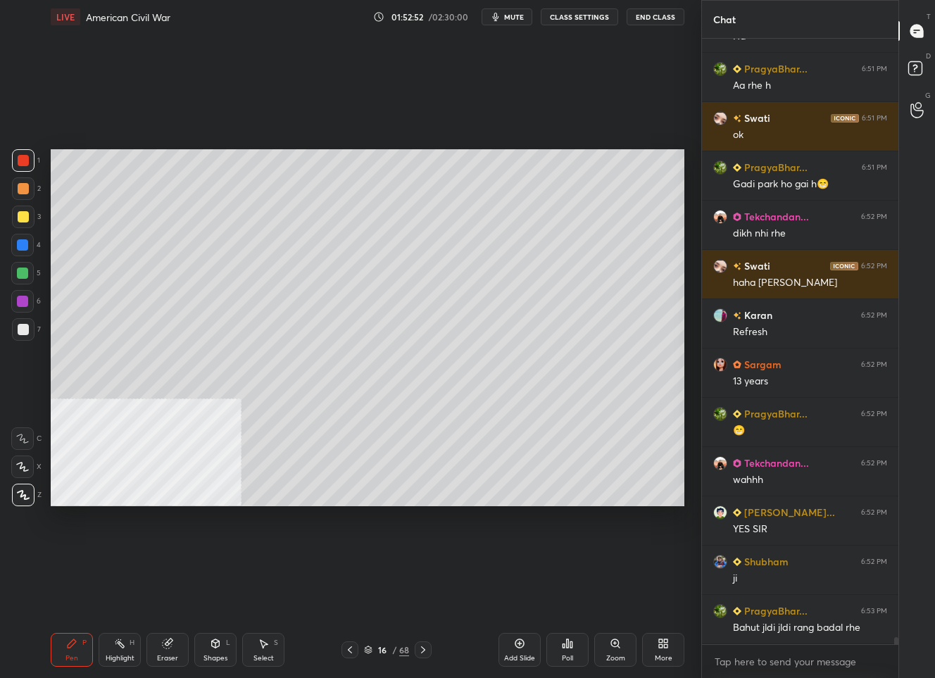
scroll to position [49216, 0]
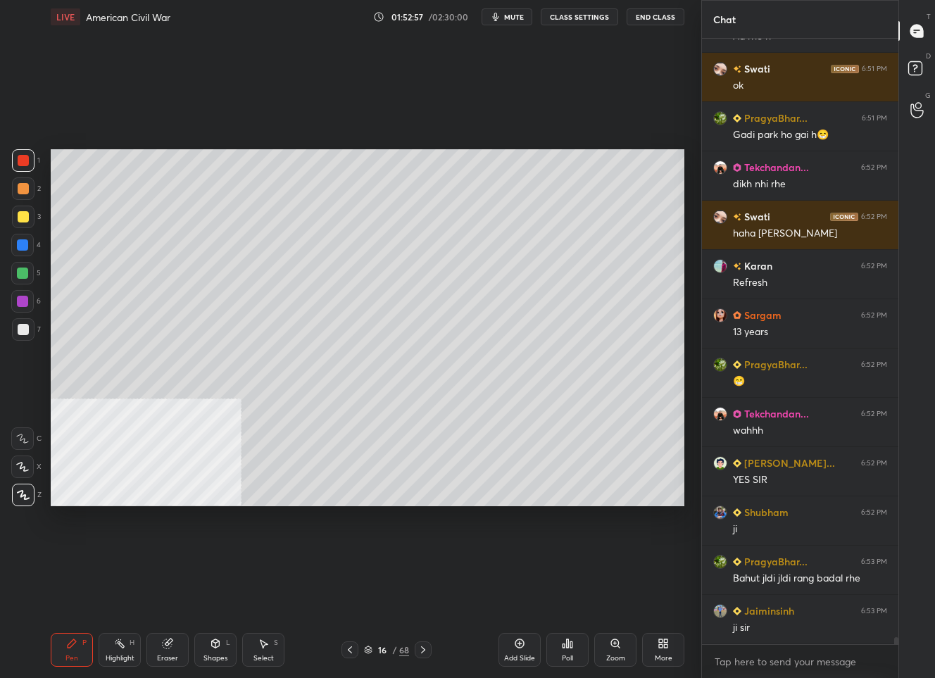
drag, startPoint x: 519, startPoint y: 653, endPoint x: 520, endPoint y: 646, distance: 7.8
click at [520, 652] on div "Add Slide" at bounding box center [520, 650] width 42 height 34
click at [25, 222] on div at bounding box center [23, 216] width 11 height 11
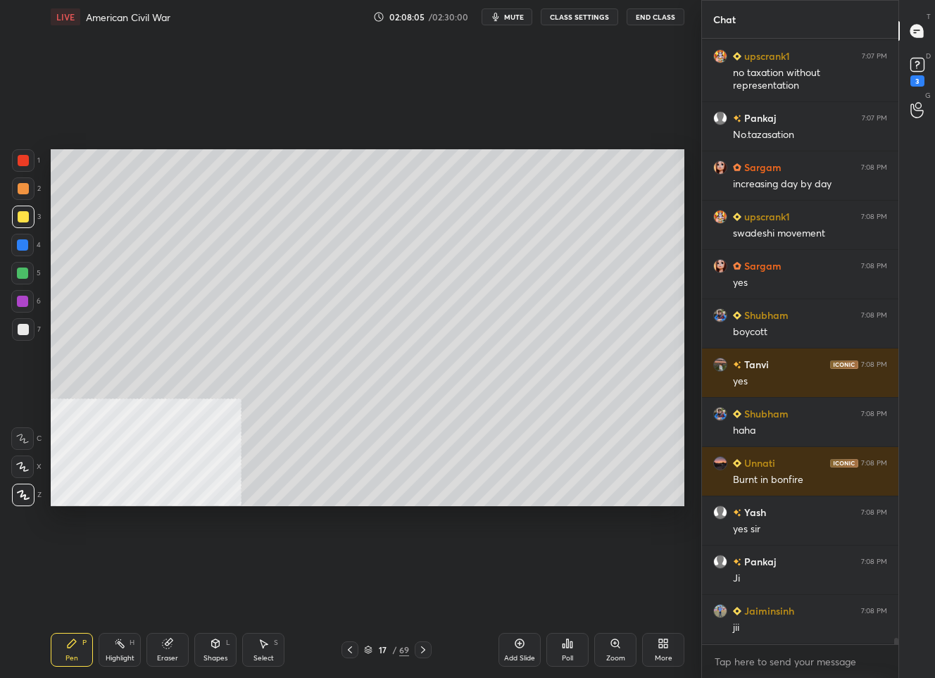
scroll to position [55906, 0]
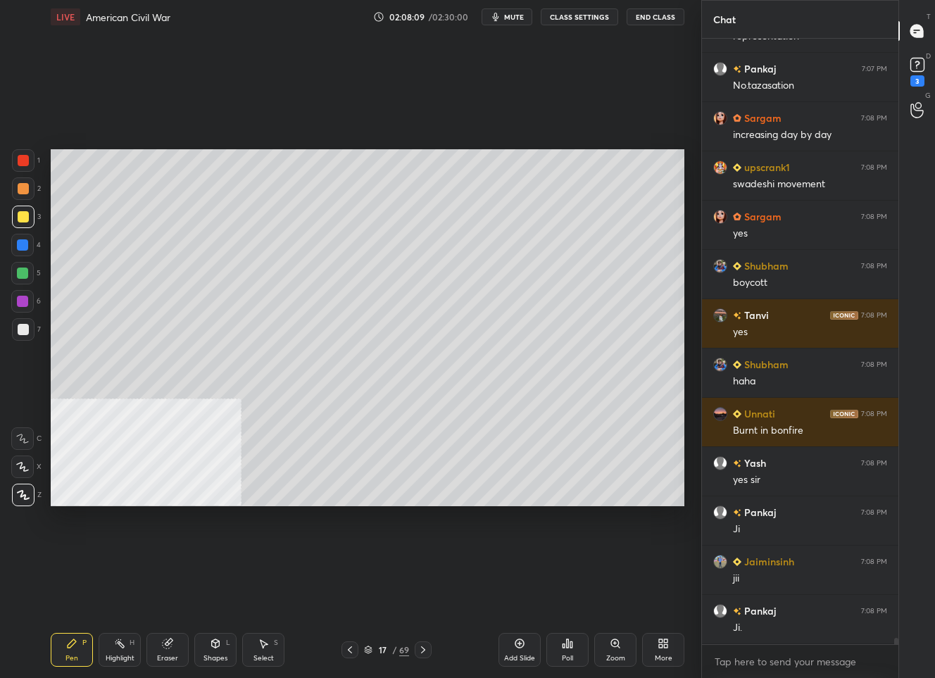
click at [518, 642] on icon at bounding box center [519, 643] width 11 height 11
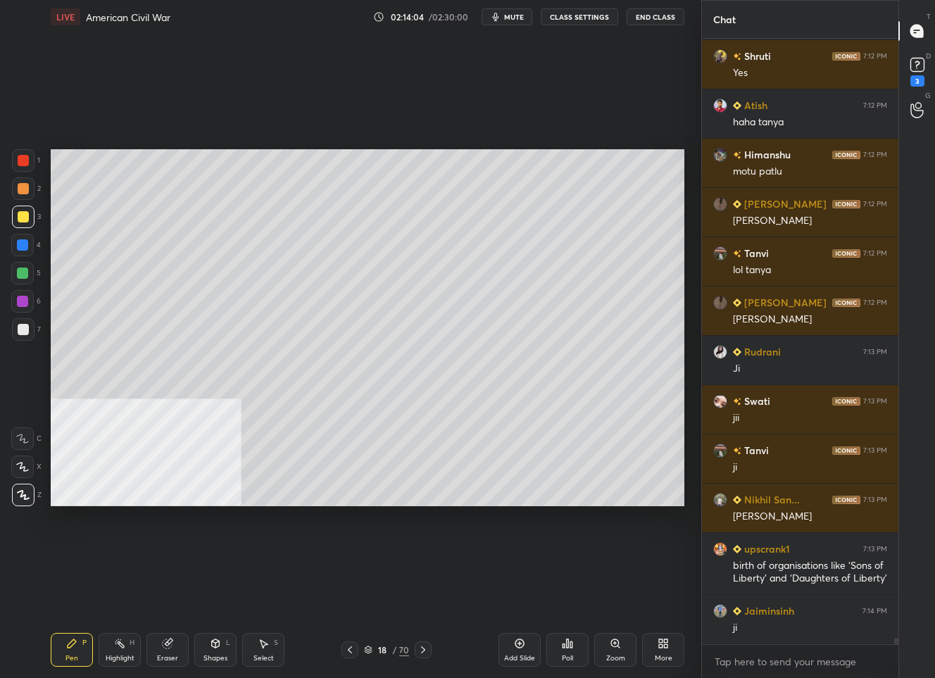
scroll to position [59530, 0]
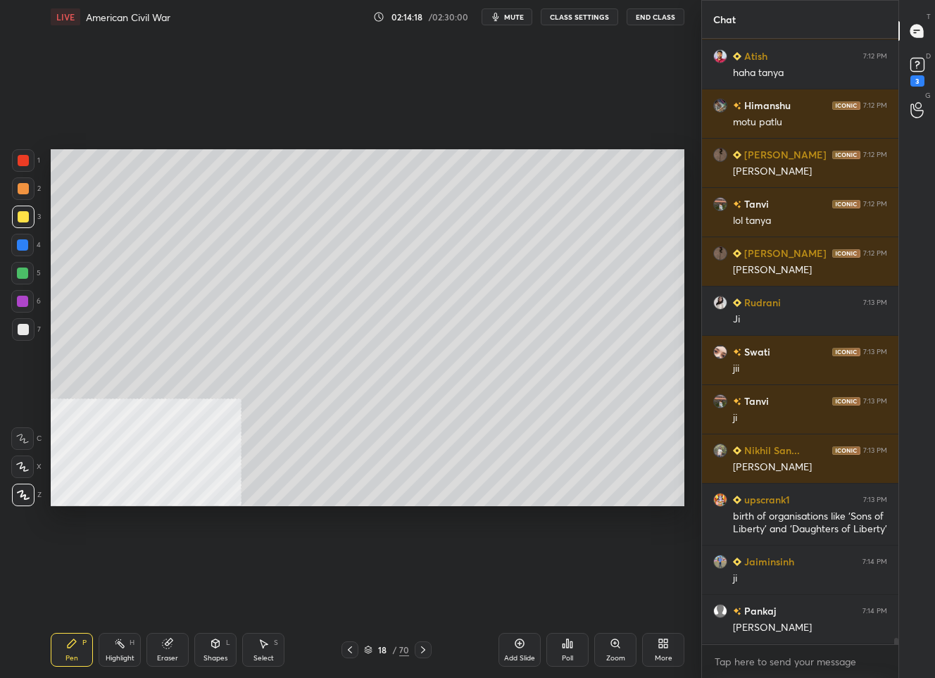
drag, startPoint x: 514, startPoint y: 647, endPoint x: 511, endPoint y: 640, distance: 7.6
click at [512, 645] on div "Add Slide" at bounding box center [520, 650] width 42 height 34
drag, startPoint x: 351, startPoint y: 651, endPoint x: 346, endPoint y: 641, distance: 11.4
click at [349, 648] on icon at bounding box center [350, 649] width 11 height 11
click at [422, 646] on icon at bounding box center [422, 649] width 11 height 11
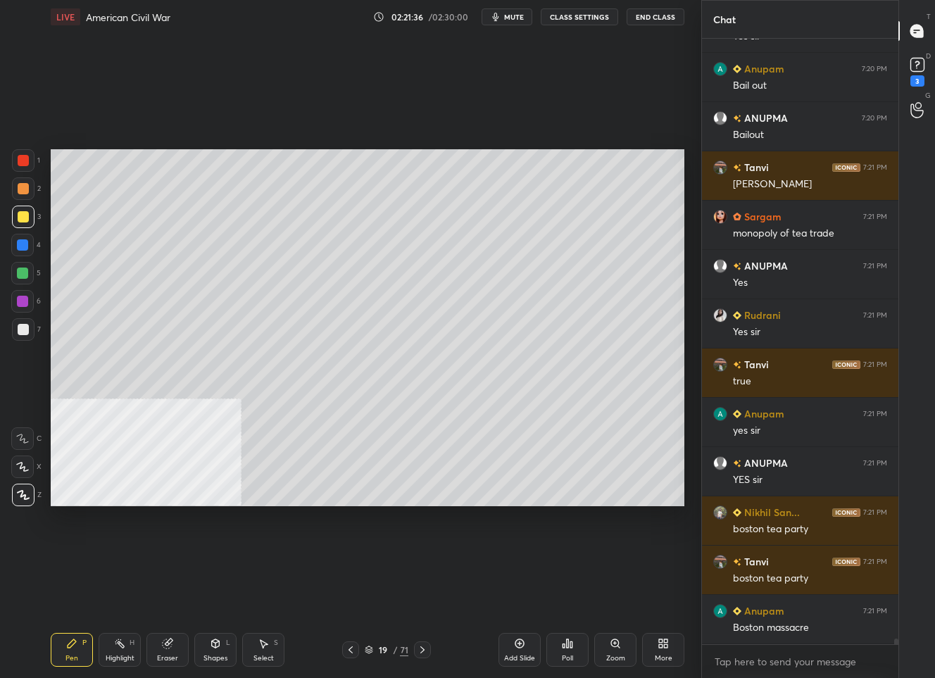
scroll to position [64660, 0]
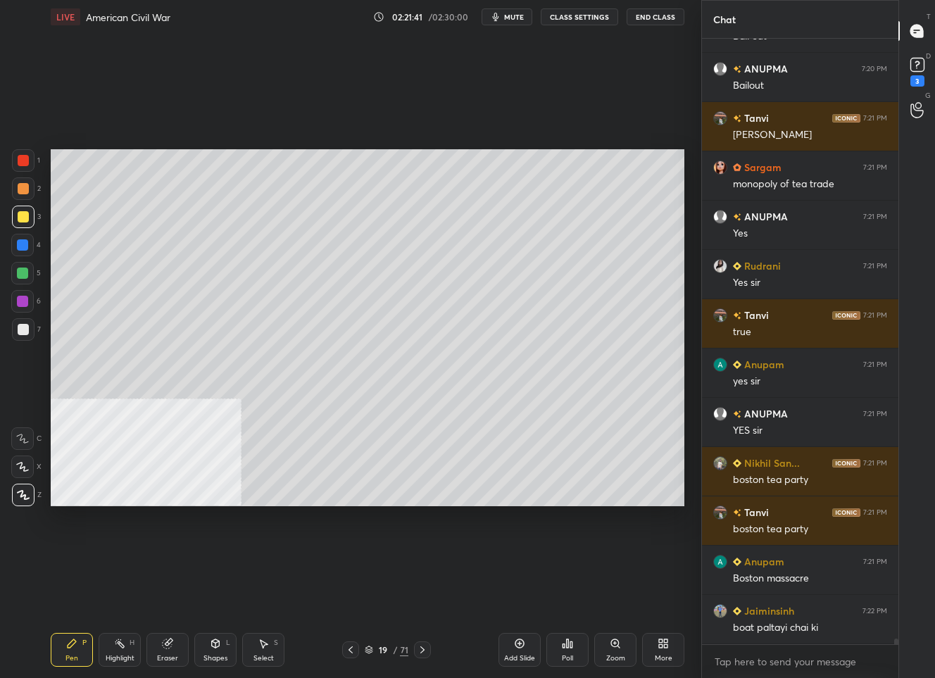
drag, startPoint x: 510, startPoint y: 645, endPoint x: 514, endPoint y: 629, distance: 16.6
click at [511, 645] on div "Add Slide" at bounding box center [520, 650] width 42 height 34
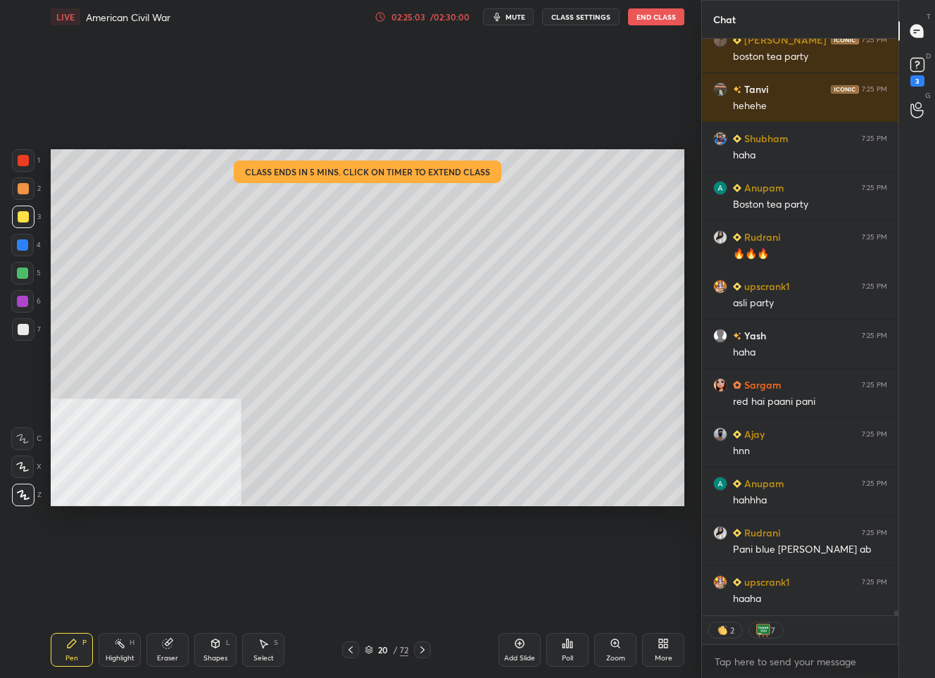
scroll to position [66181, 0]
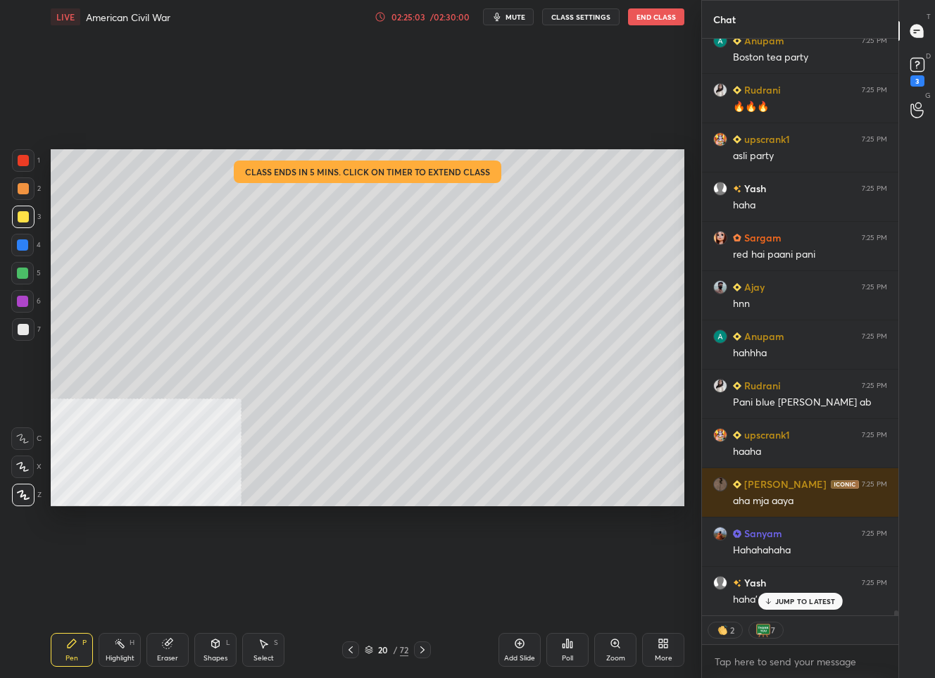
click at [432, 13] on div "/ 02:30:00" at bounding box center [450, 17] width 44 height 8
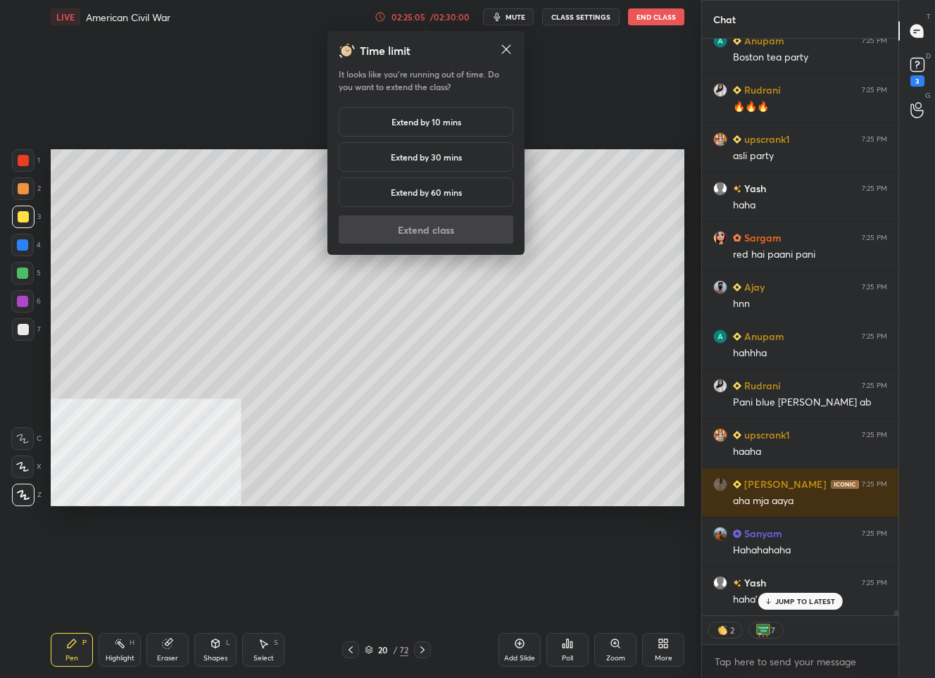
click at [405, 162] on h5 "Extend by 30 mins" at bounding box center [426, 157] width 71 height 13
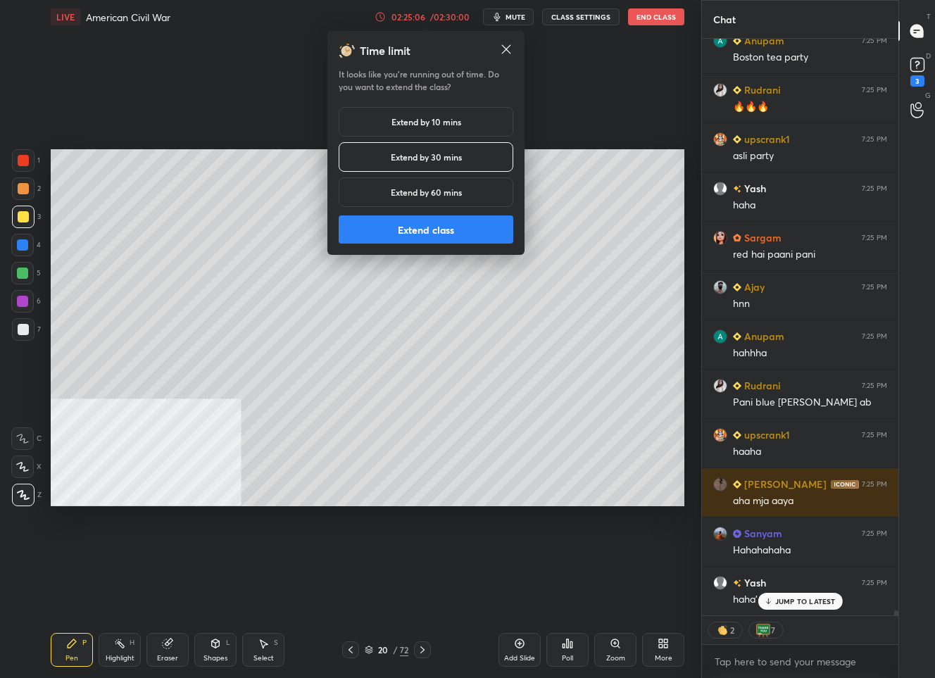
click at [397, 222] on button "Extend class" at bounding box center [426, 229] width 175 height 28
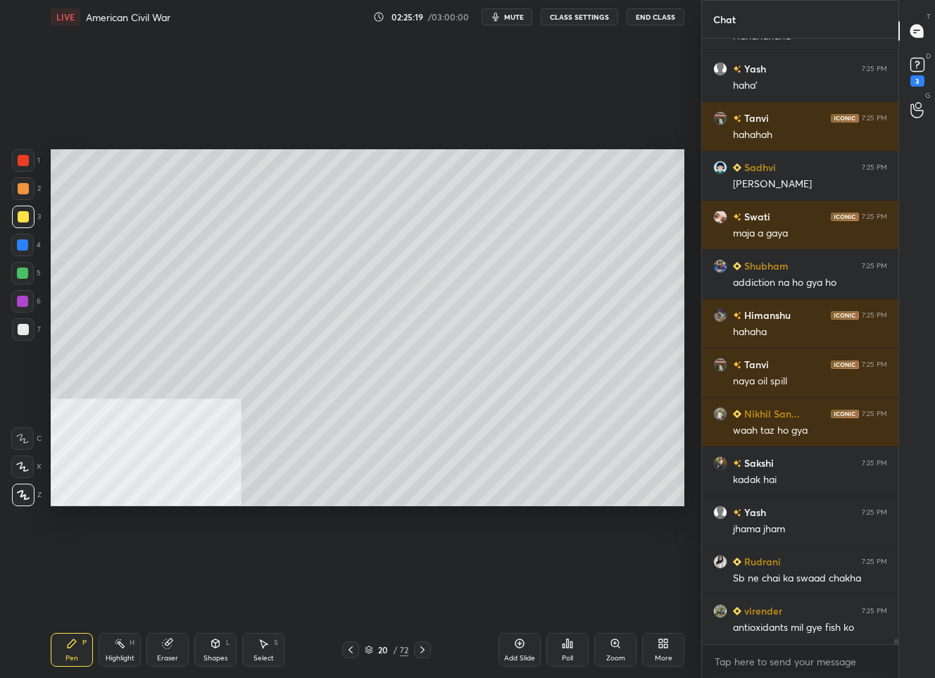
scroll to position [66744, 0]
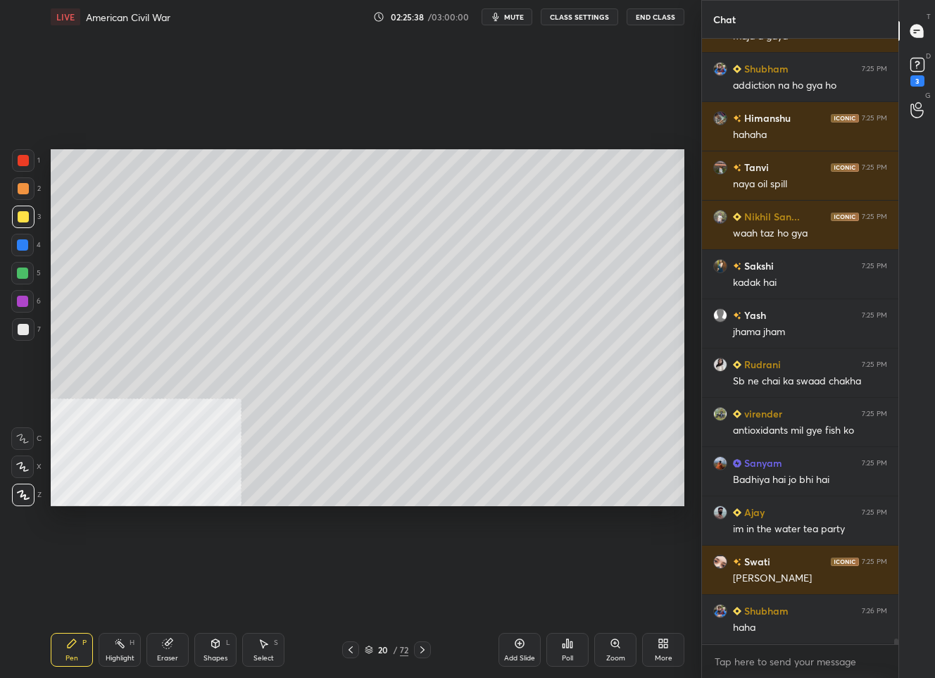
click at [513, 659] on div "Add Slide" at bounding box center [519, 658] width 31 height 7
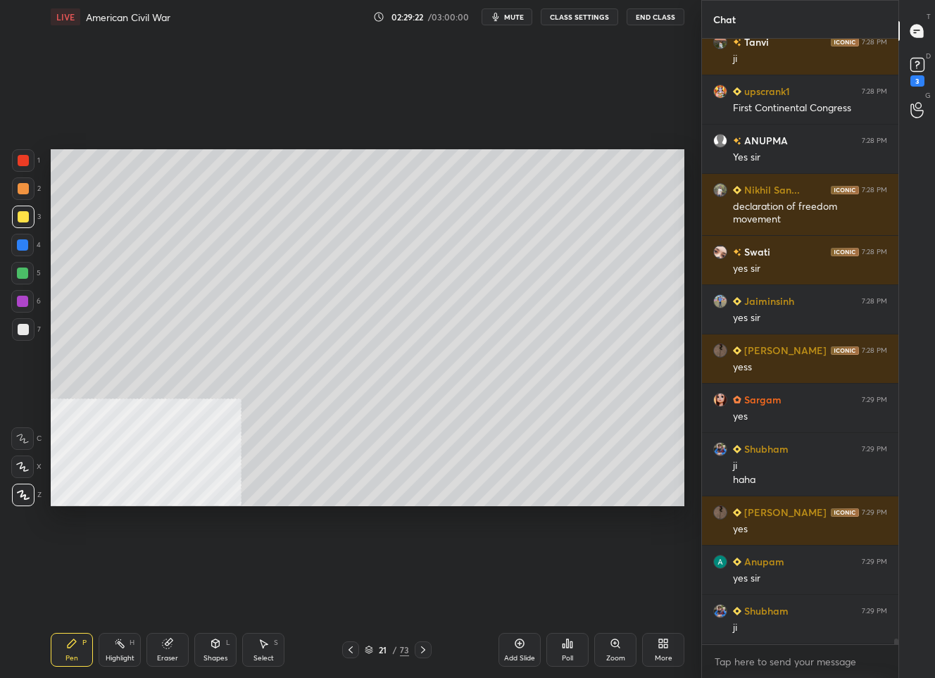
scroll to position [68003, 0]
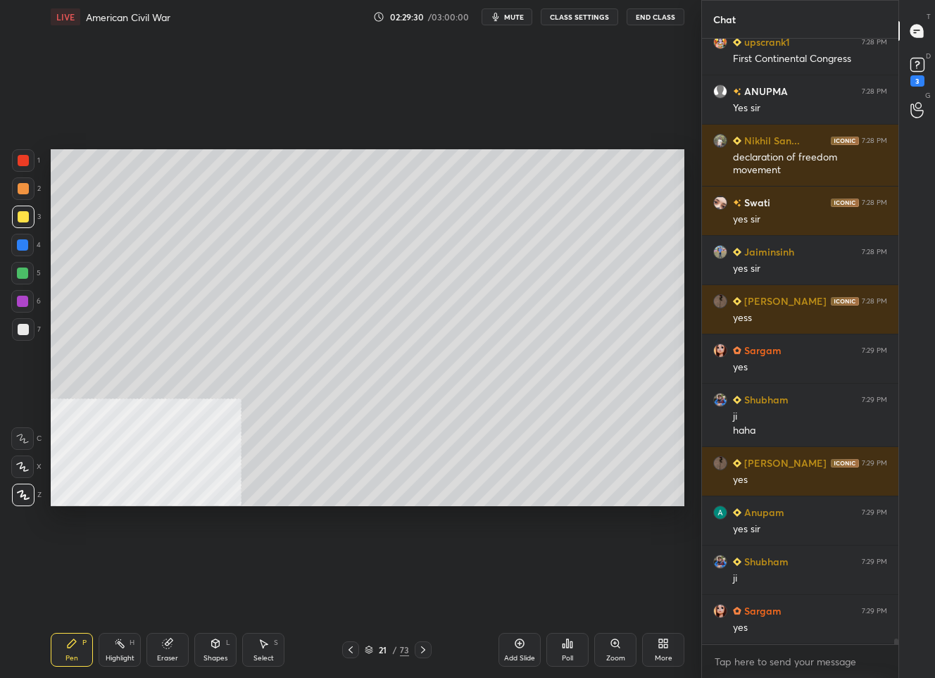
drag, startPoint x: 518, startPoint y: 667, endPoint x: 520, endPoint y: 654, distance: 13.5
click at [520, 663] on div "Add Slide Poll Zoom More" at bounding box center [592, 649] width 186 height 79
click at [518, 655] on div "Add Slide" at bounding box center [519, 658] width 31 height 7
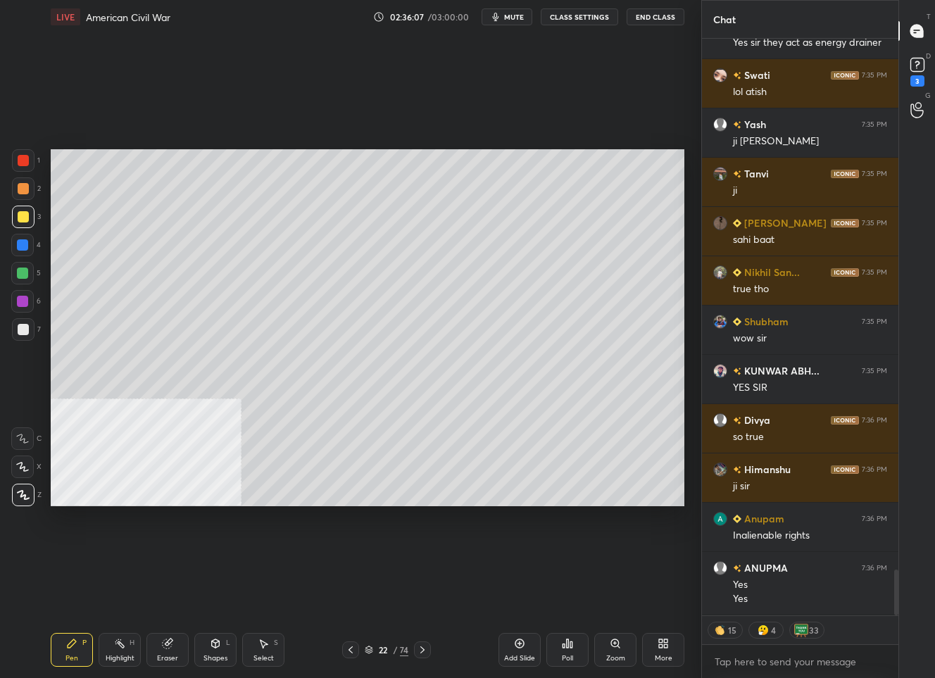
scroll to position [6720, 0]
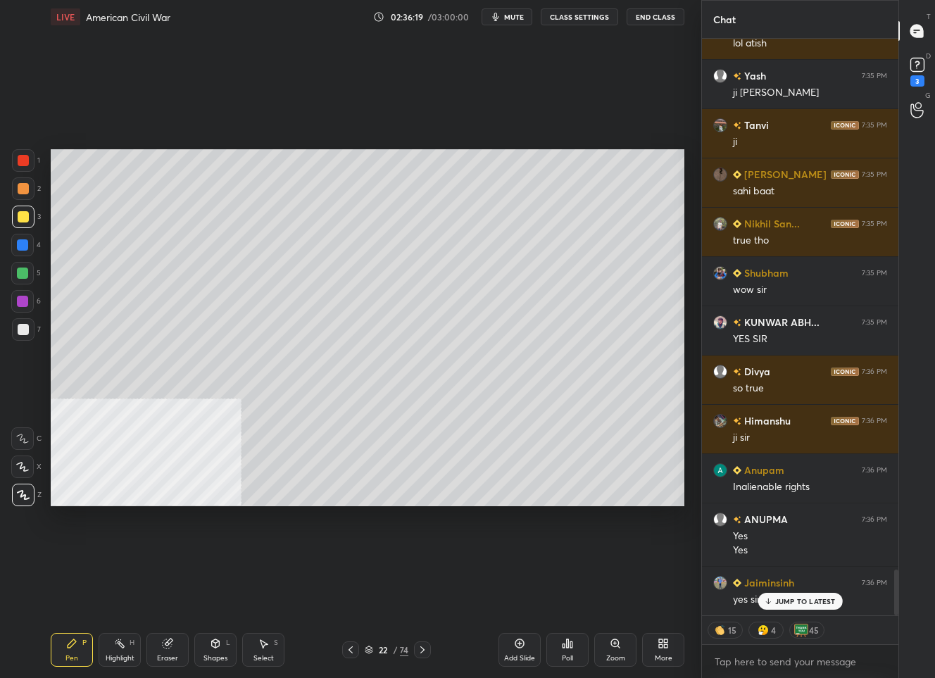
drag, startPoint x: 797, startPoint y: 600, endPoint x: 801, endPoint y: 585, distance: 15.2
click at [798, 600] on p "JUMP TO LATEST" at bounding box center [805, 601] width 61 height 8
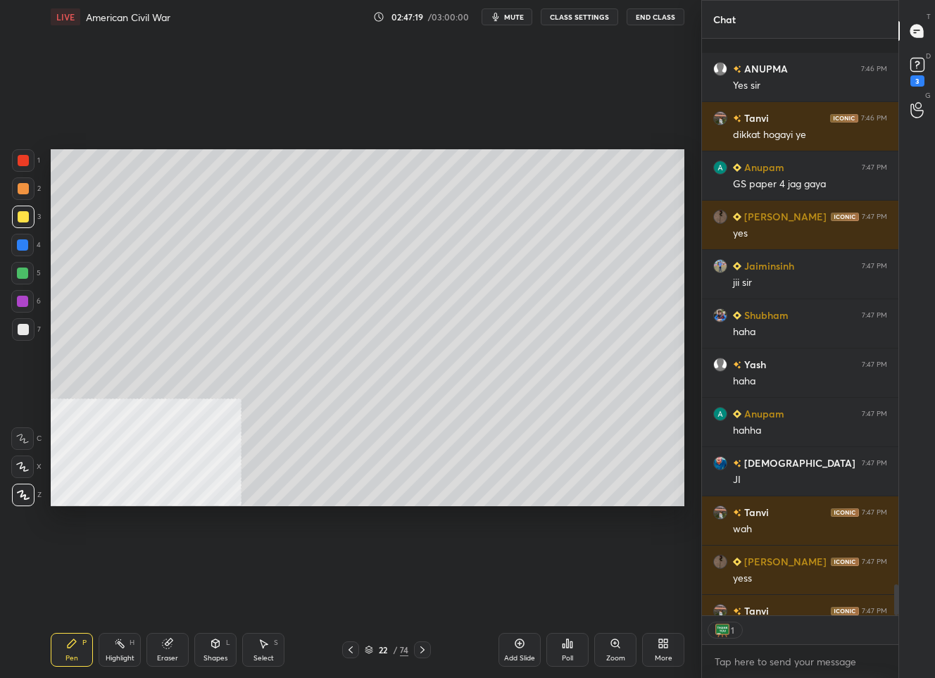
scroll to position [10195, 0]
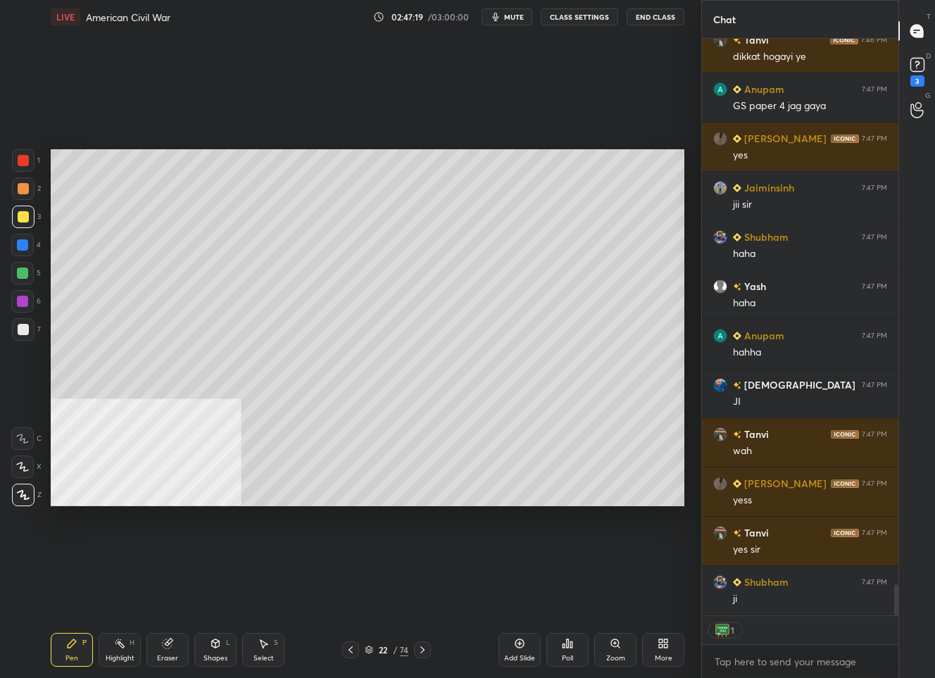
click at [391, 648] on div "22 / 74" at bounding box center [387, 650] width 44 height 13
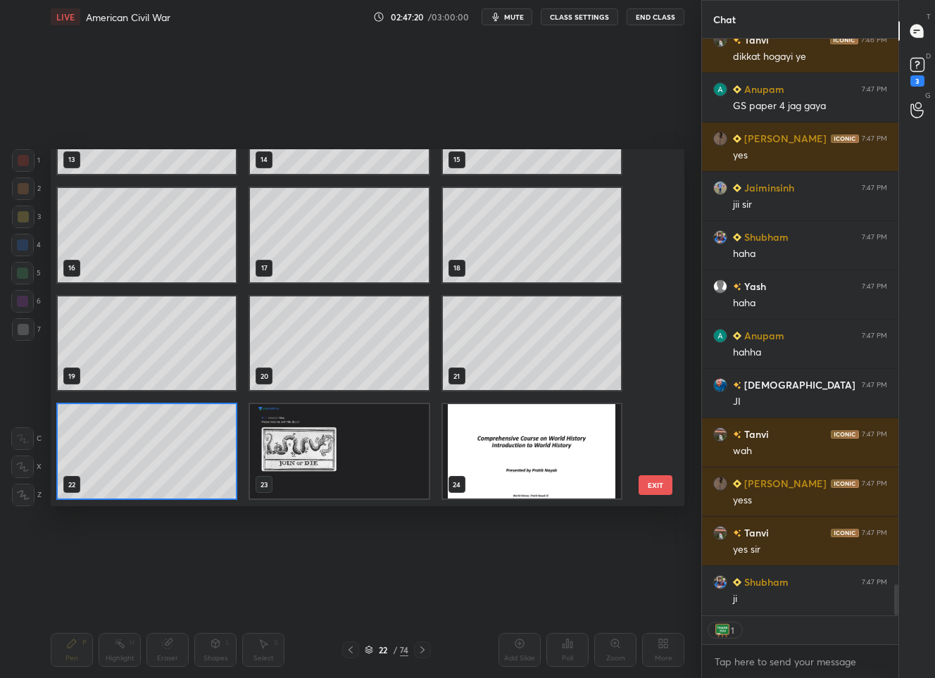
scroll to position [10243, 0]
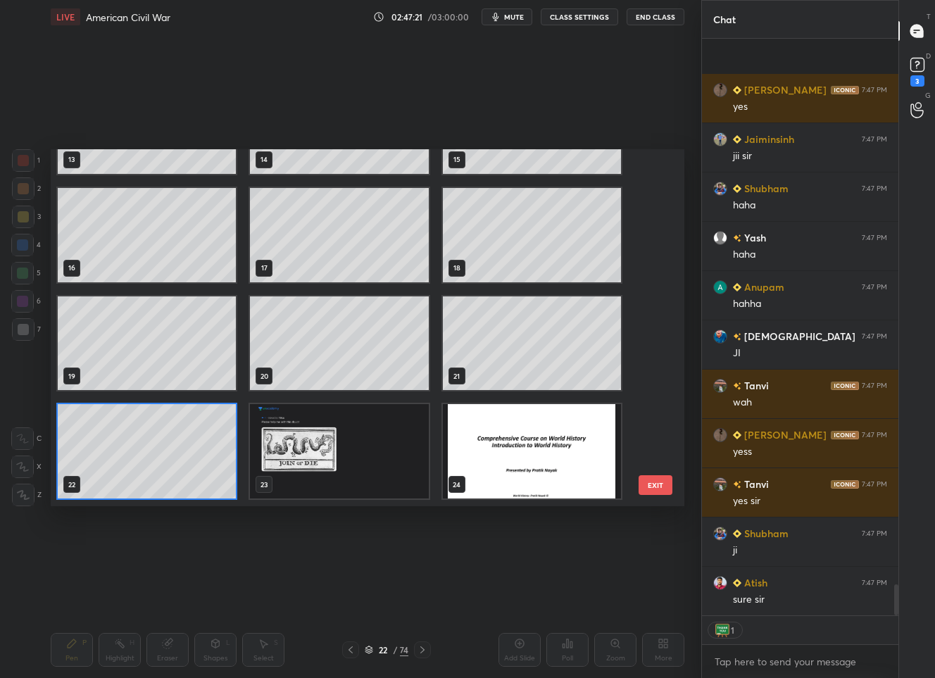
click at [332, 440] on img "grid" at bounding box center [339, 452] width 178 height 94
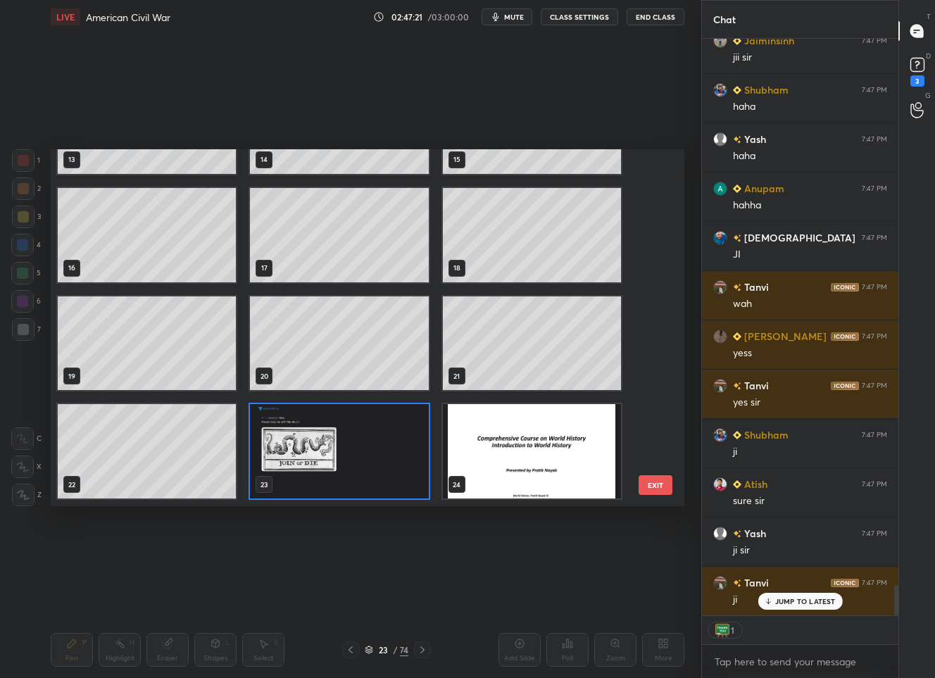
click at [332, 440] on img "grid" at bounding box center [339, 452] width 178 height 94
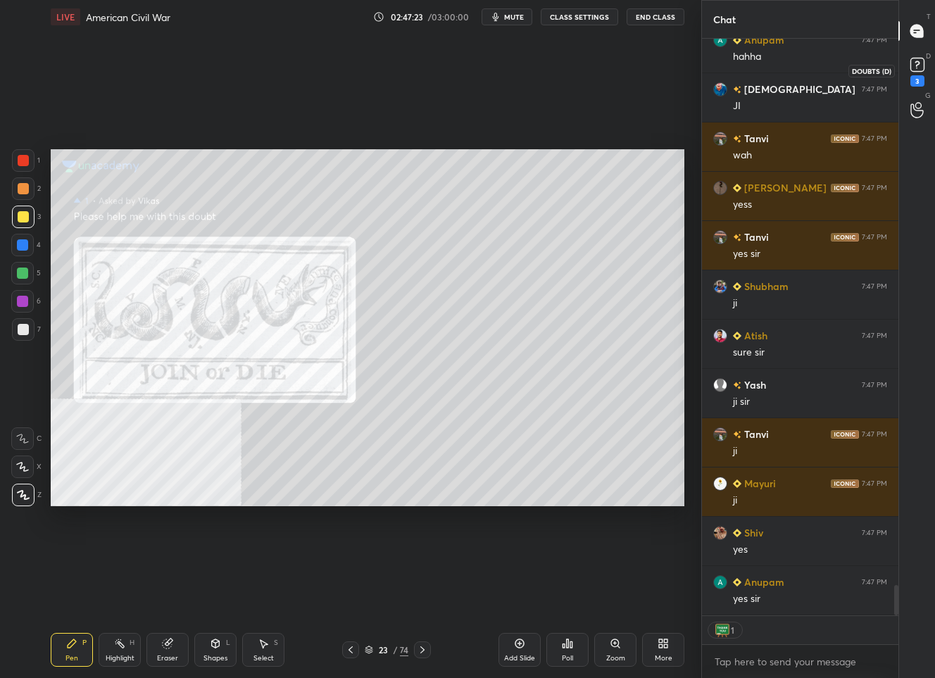
click at [915, 63] on rect at bounding box center [916, 64] width 13 height 13
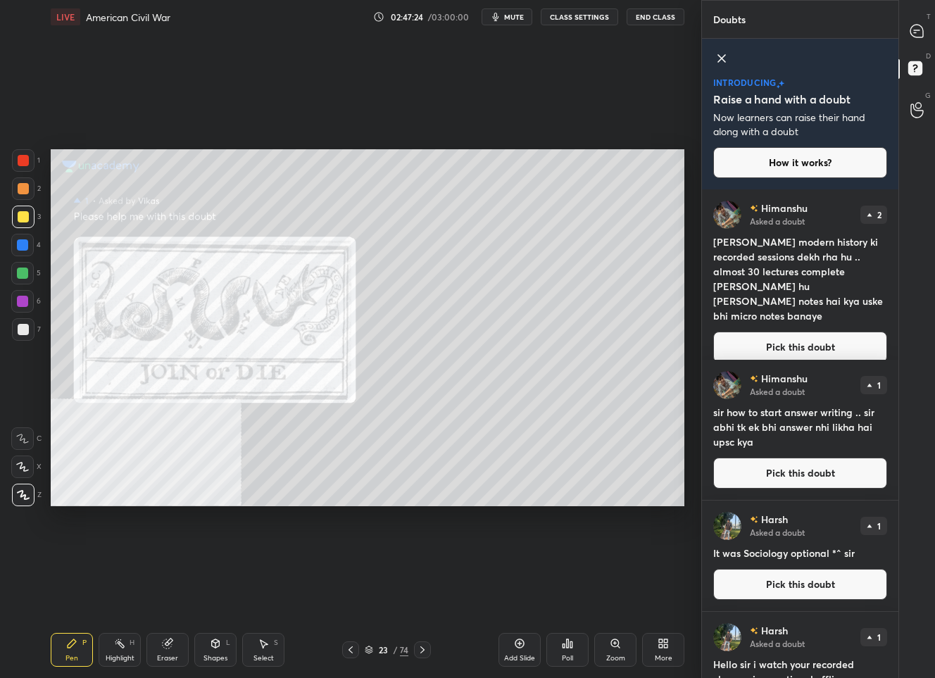
click at [764, 344] on button "Pick this doubt" at bounding box center [800, 347] width 174 height 31
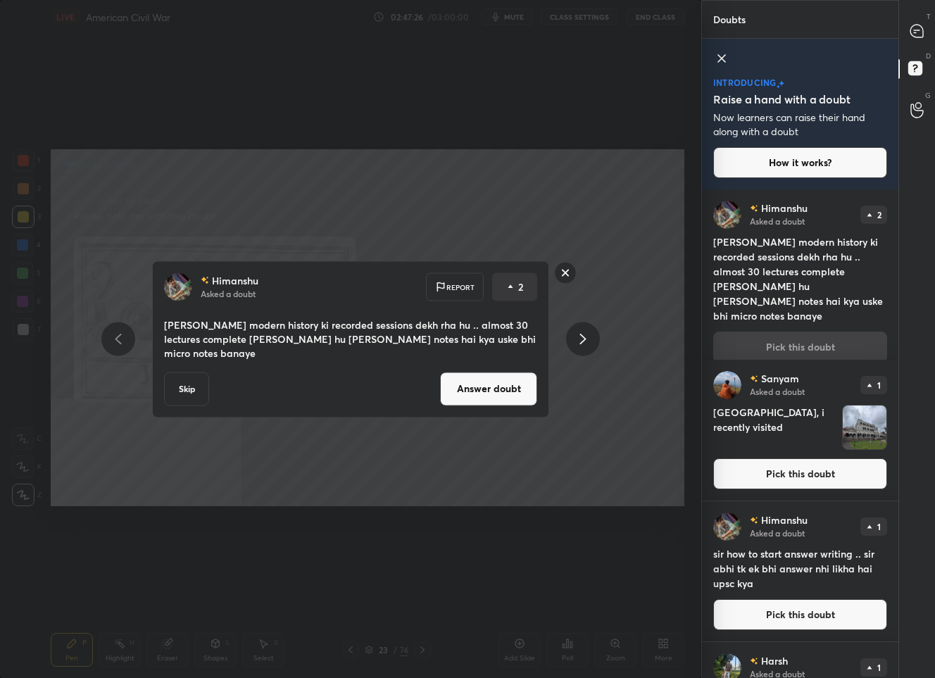
click at [501, 389] on button "Answer doubt" at bounding box center [488, 389] width 97 height 34
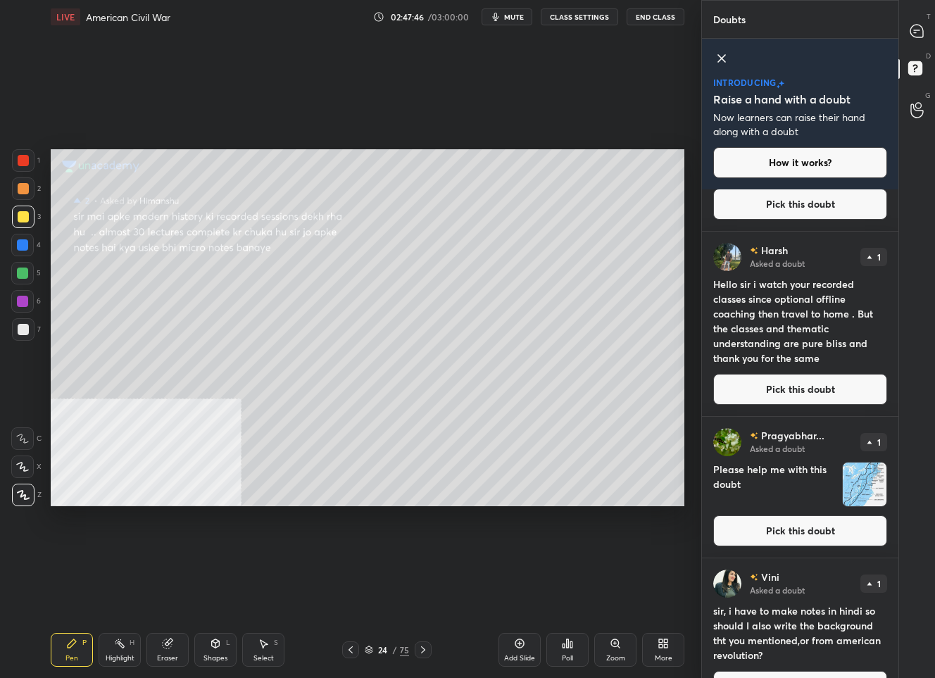
scroll to position [517, 0]
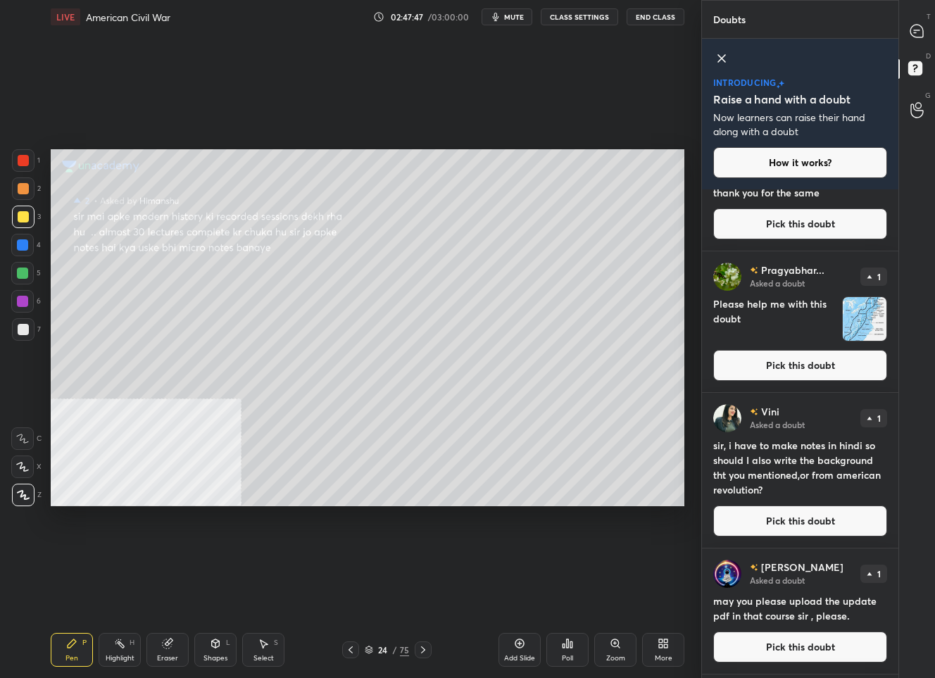
click at [767, 531] on button "Pick this doubt" at bounding box center [800, 521] width 174 height 31
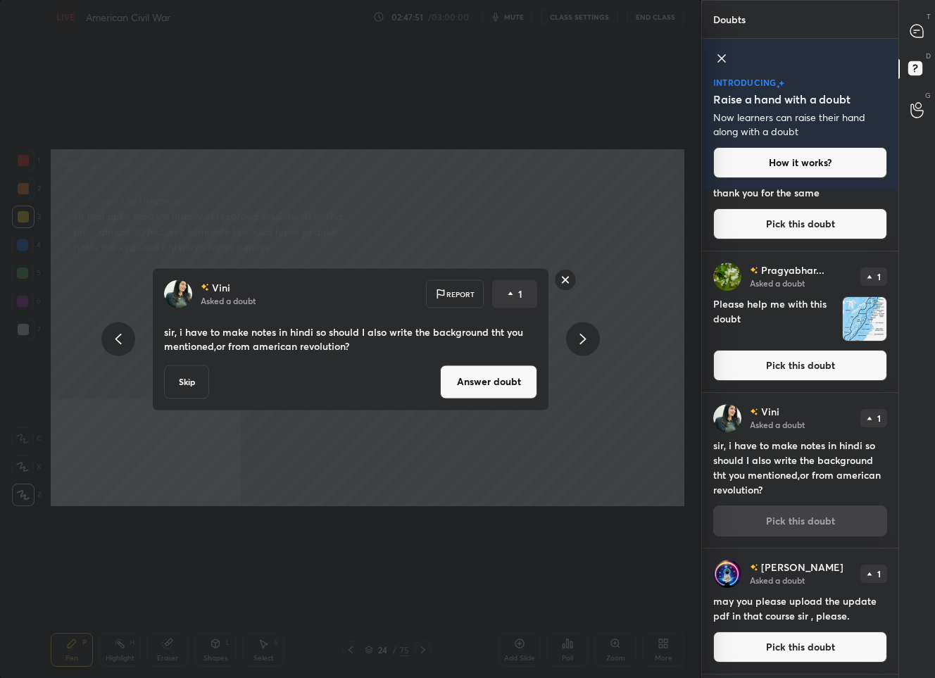
click at [487, 380] on button "Answer doubt" at bounding box center [488, 382] width 97 height 34
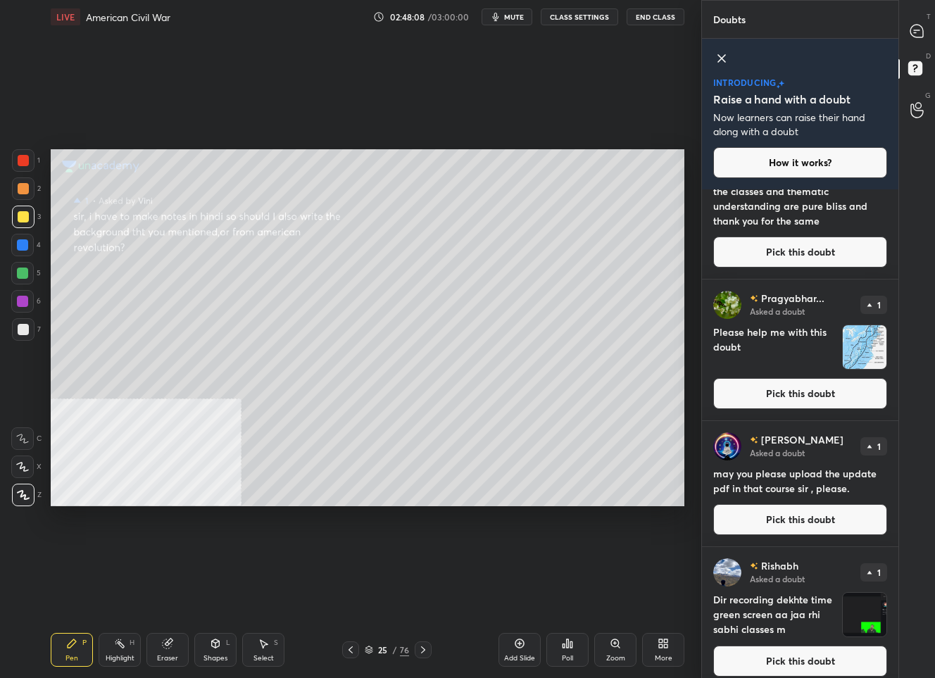
scroll to position [622, 0]
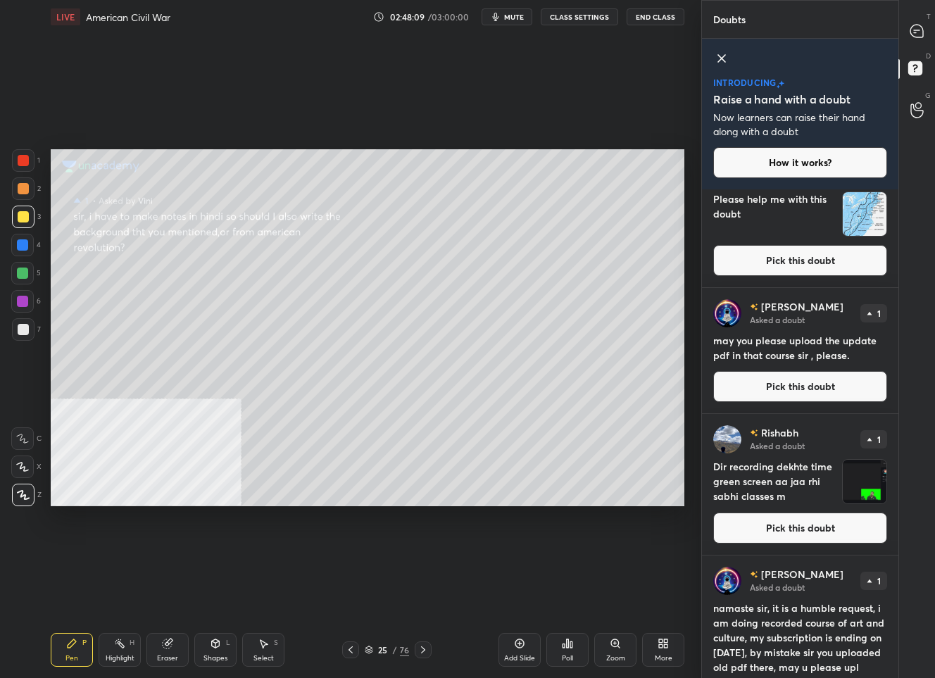
click at [769, 529] on button "Pick this doubt" at bounding box center [800, 528] width 174 height 31
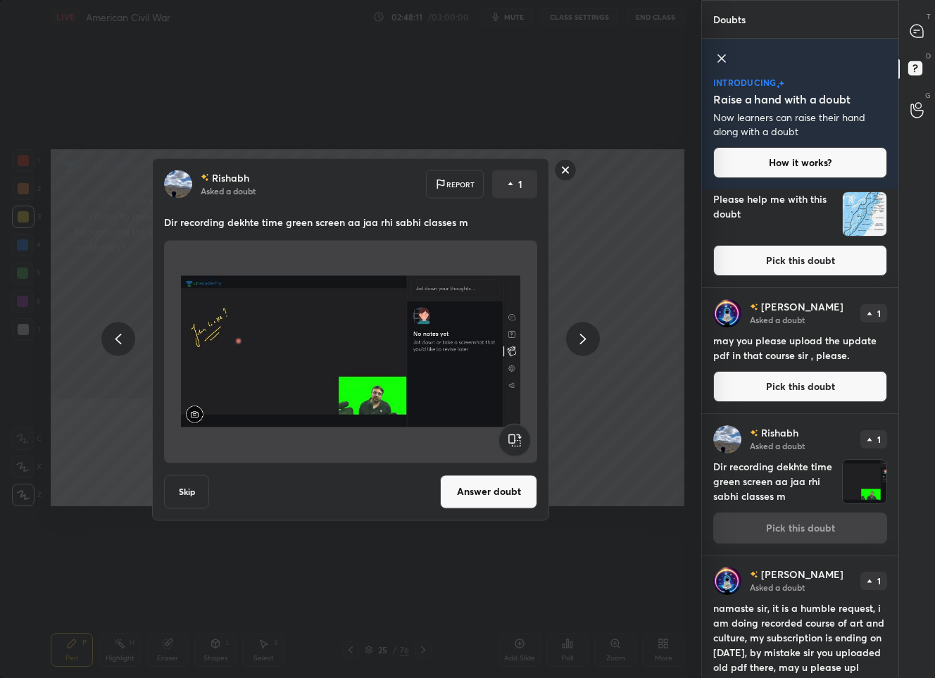
click at [451, 486] on button "Answer doubt" at bounding box center [488, 492] width 97 height 34
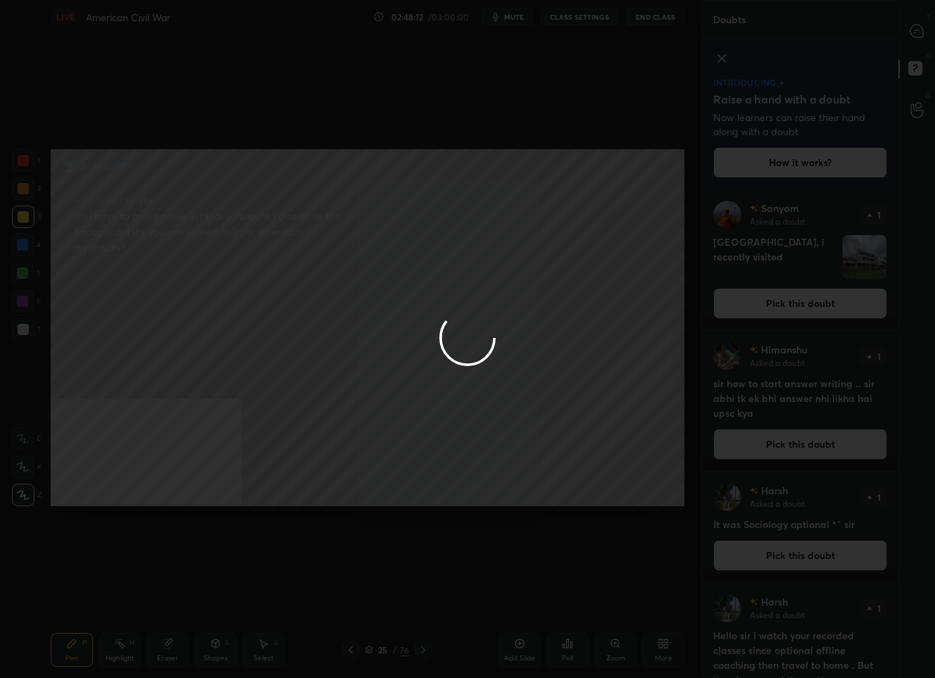
drag, startPoint x: 911, startPoint y: 40, endPoint x: 917, endPoint y: 33, distance: 9.0
click at [917, 33] on div at bounding box center [467, 339] width 935 height 678
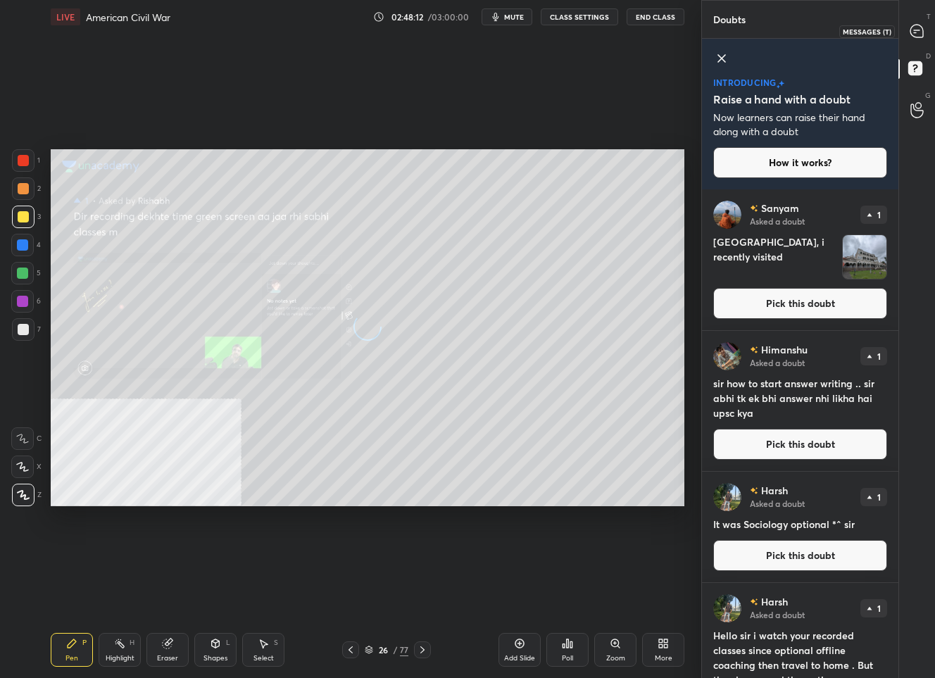
click at [917, 32] on icon at bounding box center [916, 31] width 13 height 13
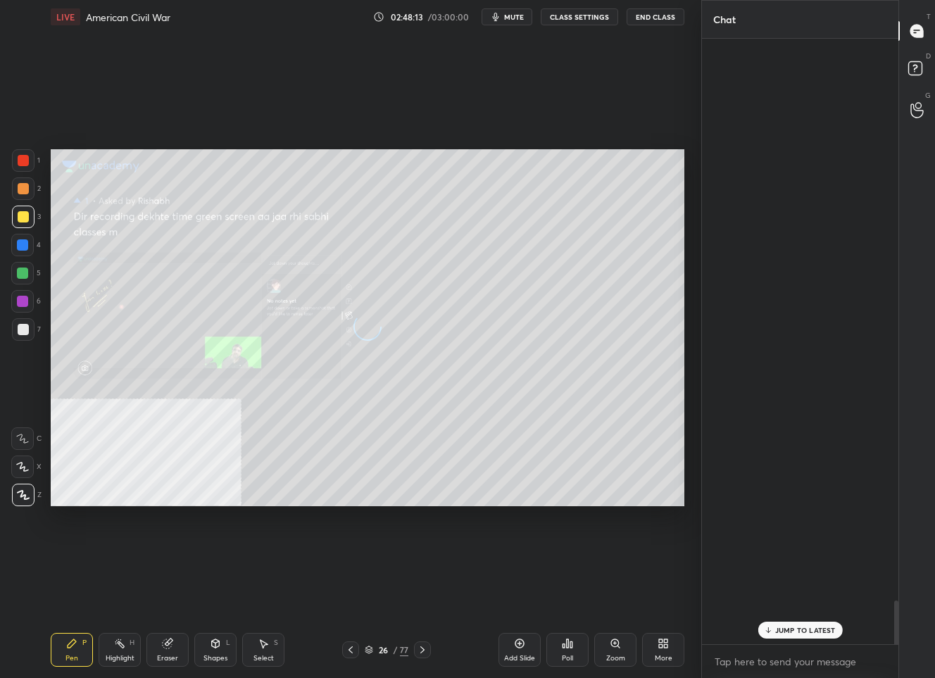
scroll to position [601, 192]
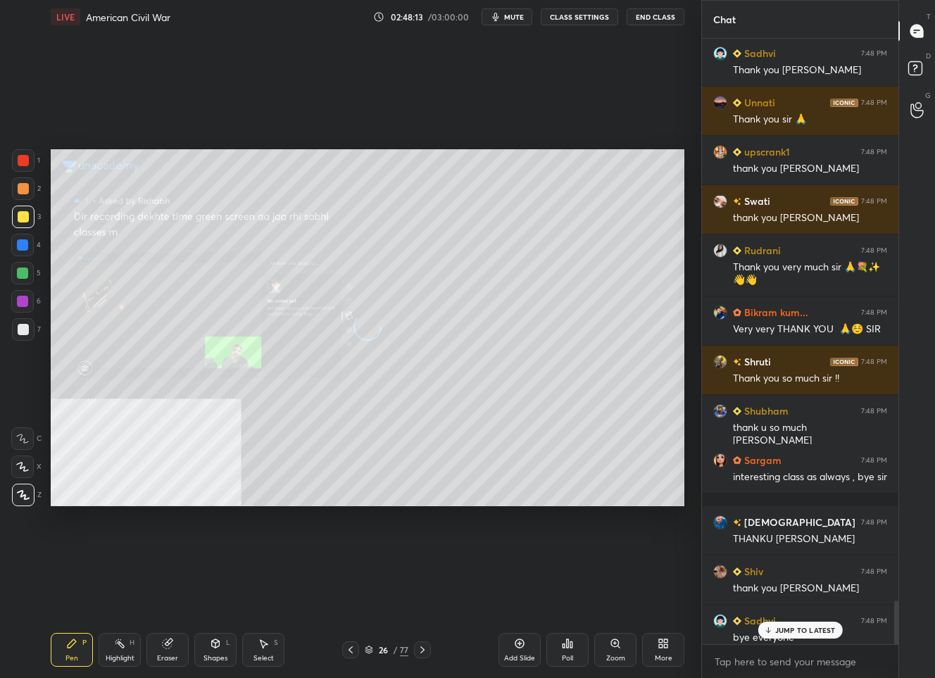
click at [917, 32] on icon at bounding box center [916, 31] width 13 height 13
click at [784, 632] on p "JUMP TO LATEST" at bounding box center [805, 630] width 61 height 8
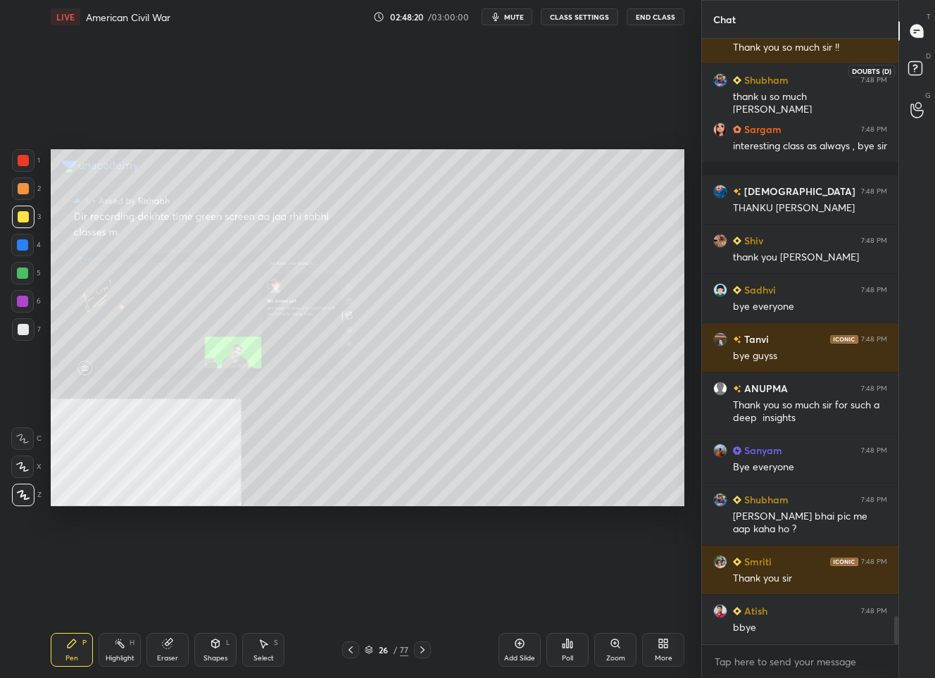
click at [913, 67] on rect at bounding box center [914, 68] width 13 height 13
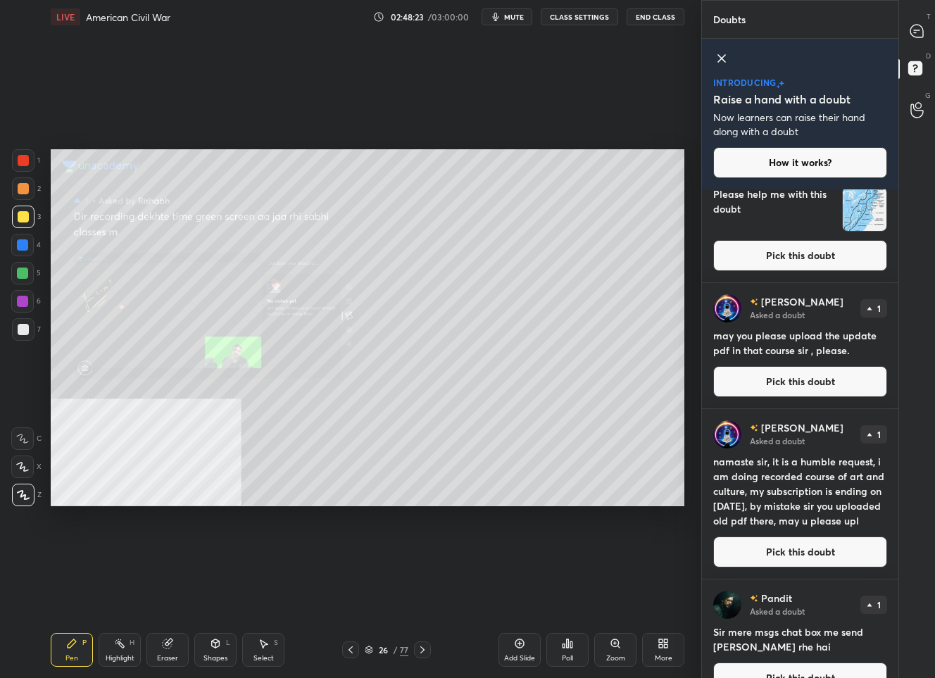
scroll to position [653, 0]
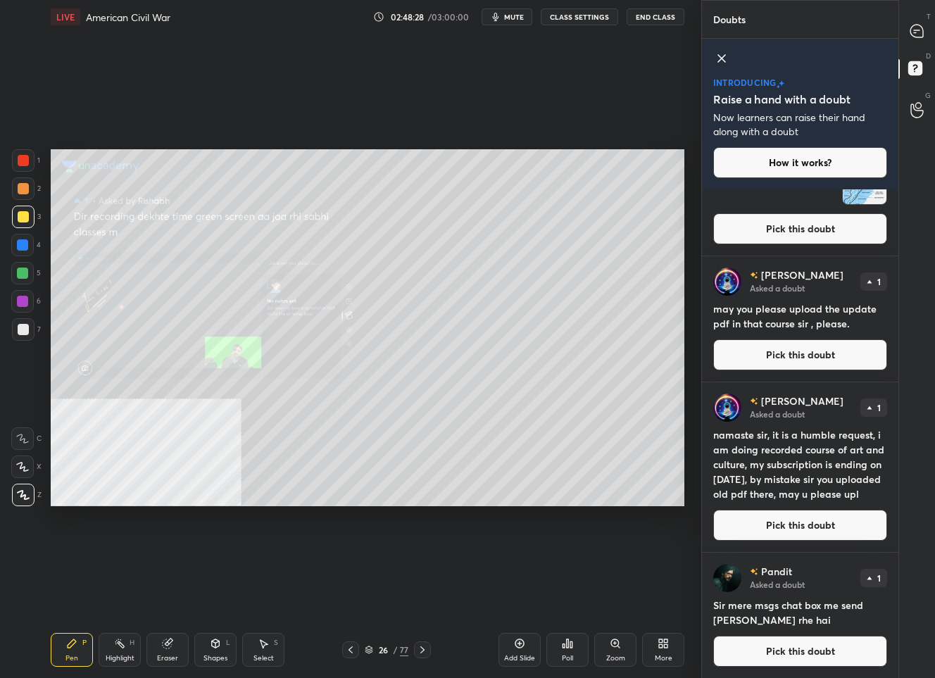
click at [784, 527] on button "Pick this doubt" at bounding box center [800, 525] width 174 height 31
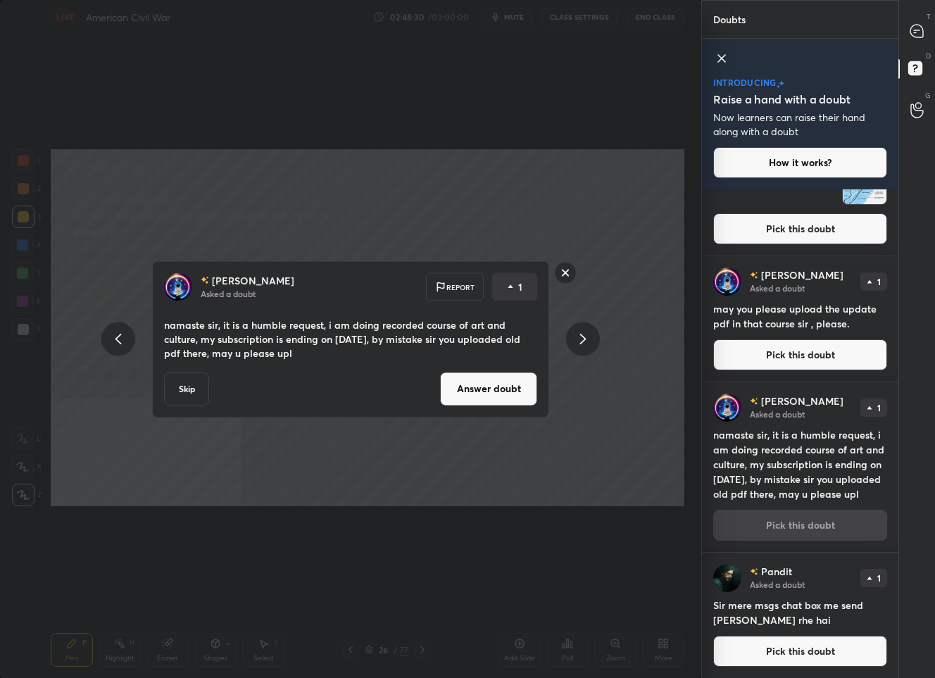
click at [482, 386] on button "Answer doubt" at bounding box center [488, 389] width 97 height 34
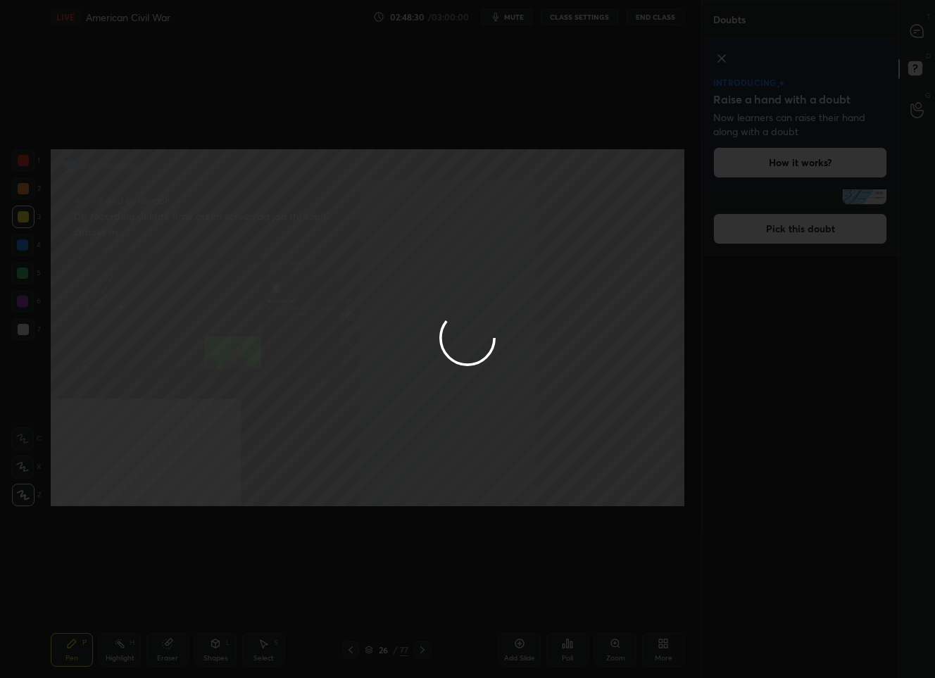
scroll to position [0, 0]
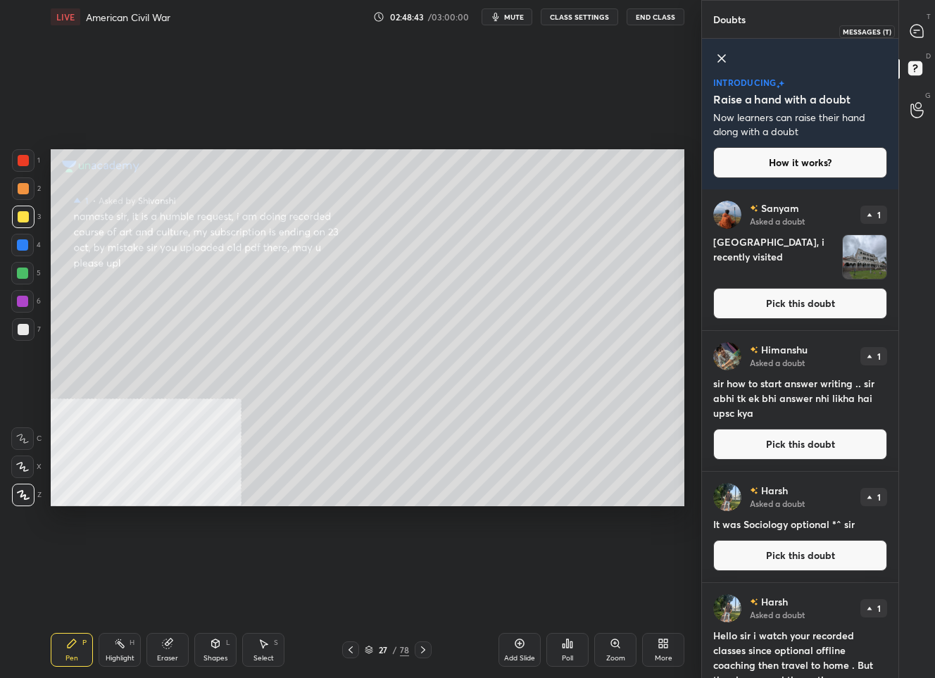
click at [907, 23] on div at bounding box center [917, 30] width 28 height 25
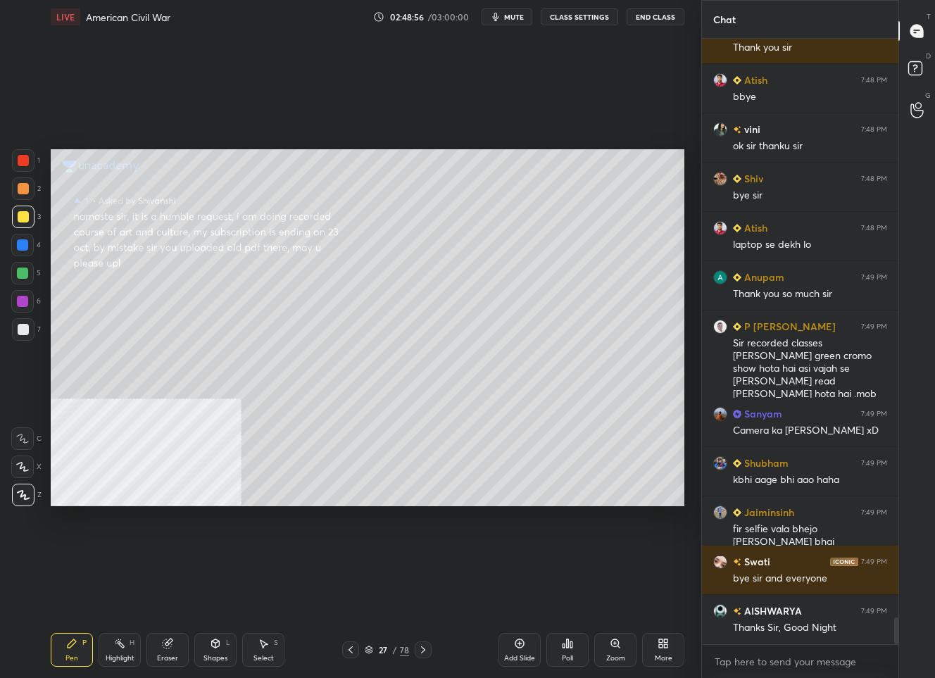
scroll to position [12964, 0]
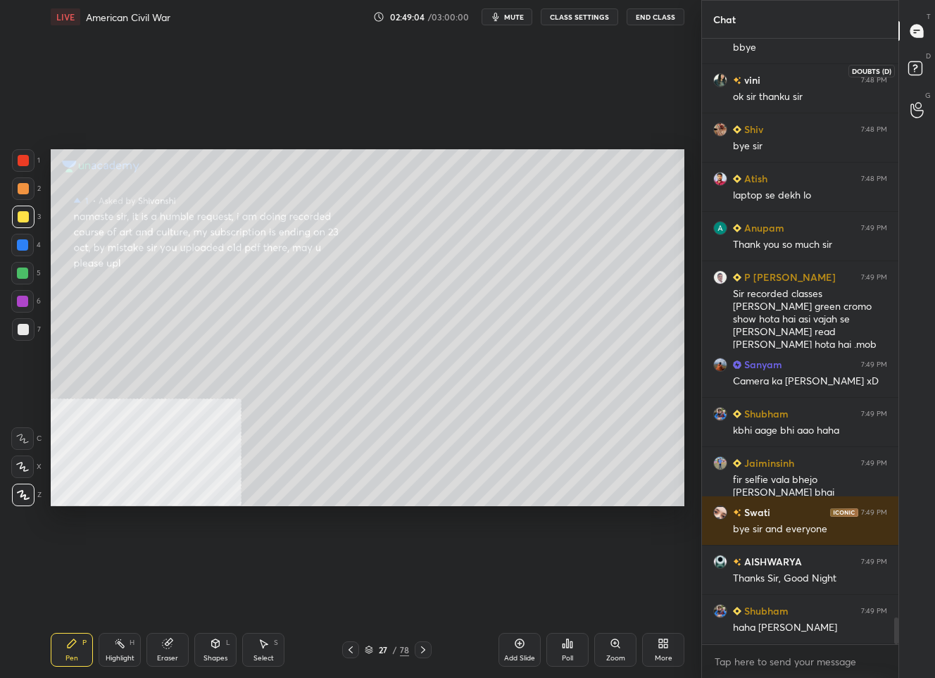
click at [928, 68] on icon at bounding box center [917, 70] width 25 height 25
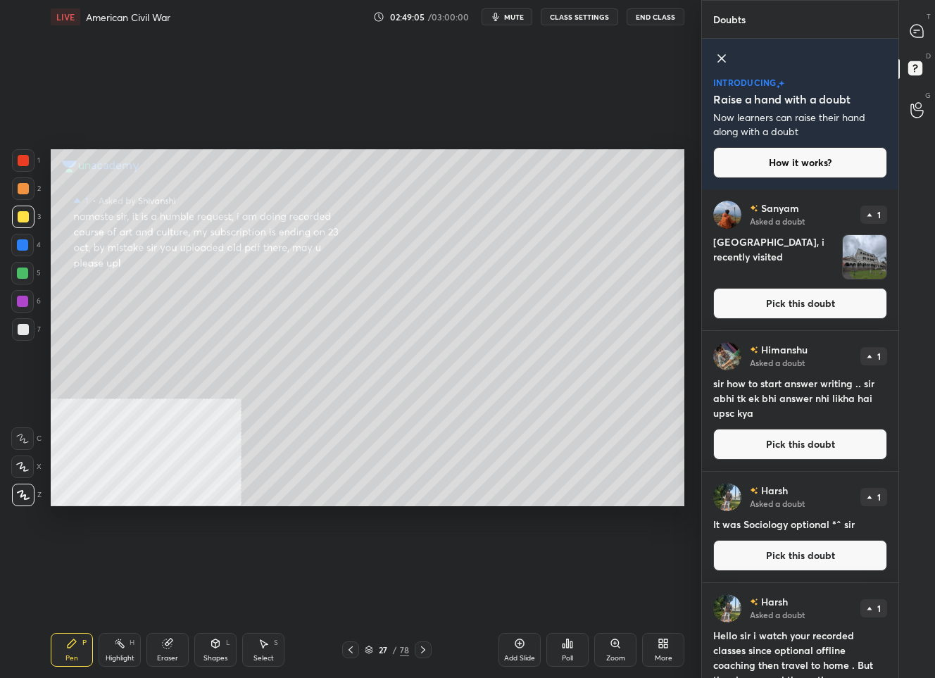
scroll to position [44, 0]
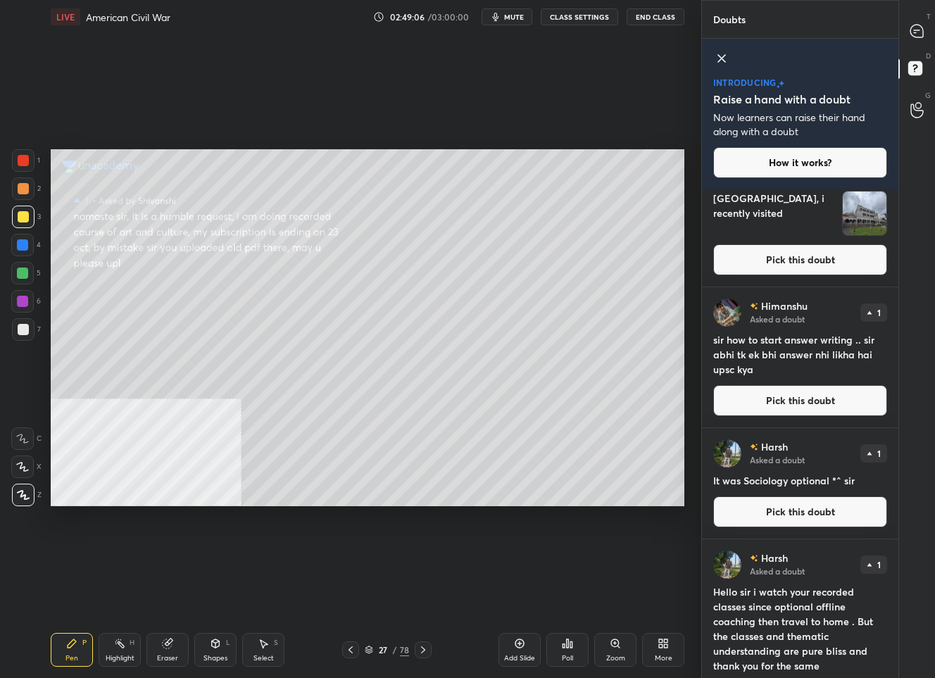
click at [786, 406] on button "Pick this doubt" at bounding box center [800, 400] width 174 height 31
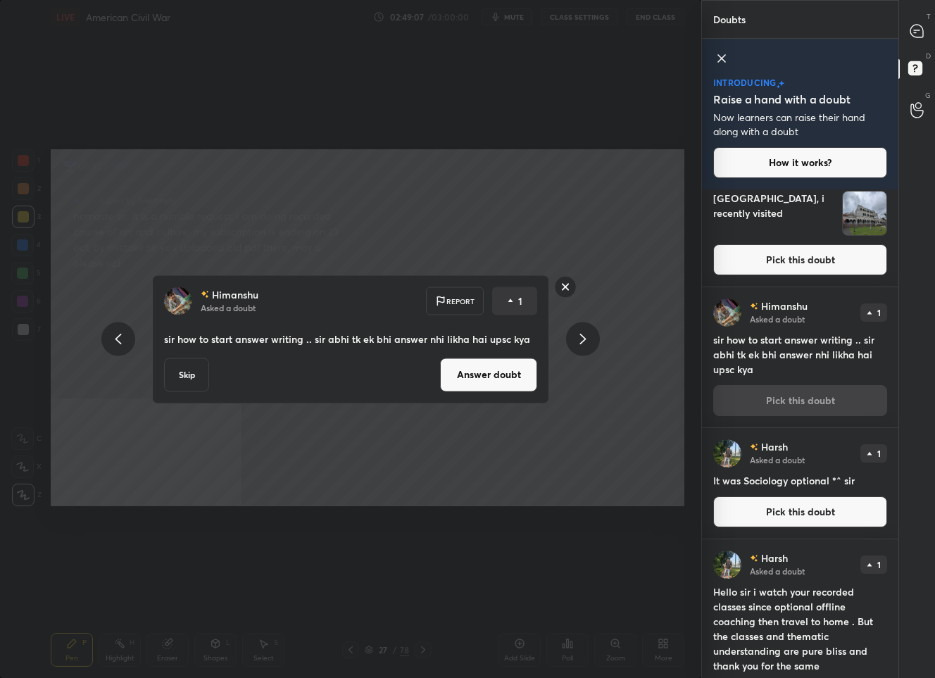
click at [476, 377] on button "Answer doubt" at bounding box center [488, 375] width 97 height 34
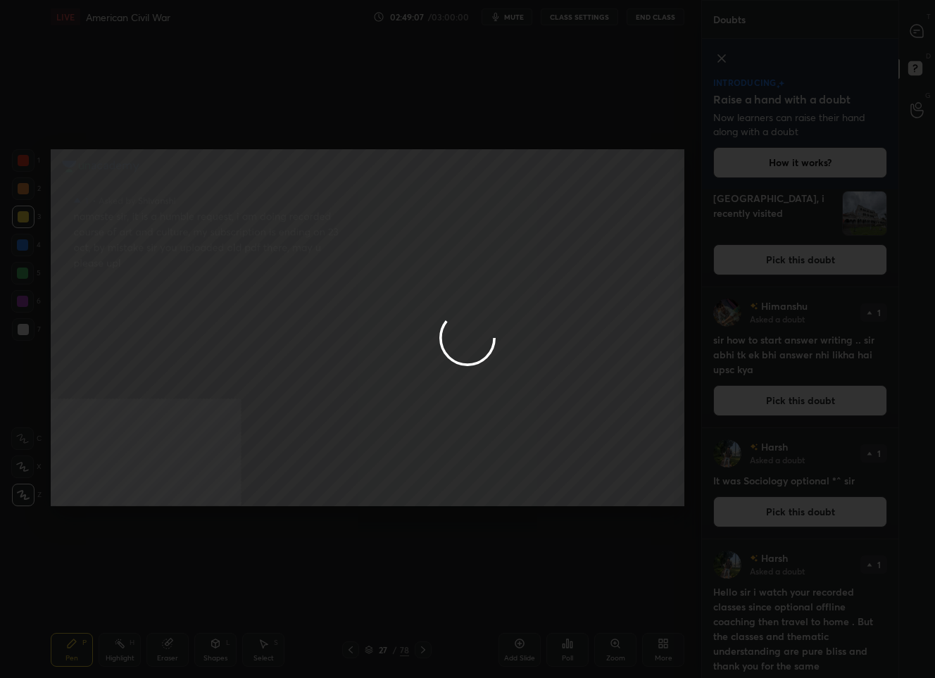
scroll to position [0, 0]
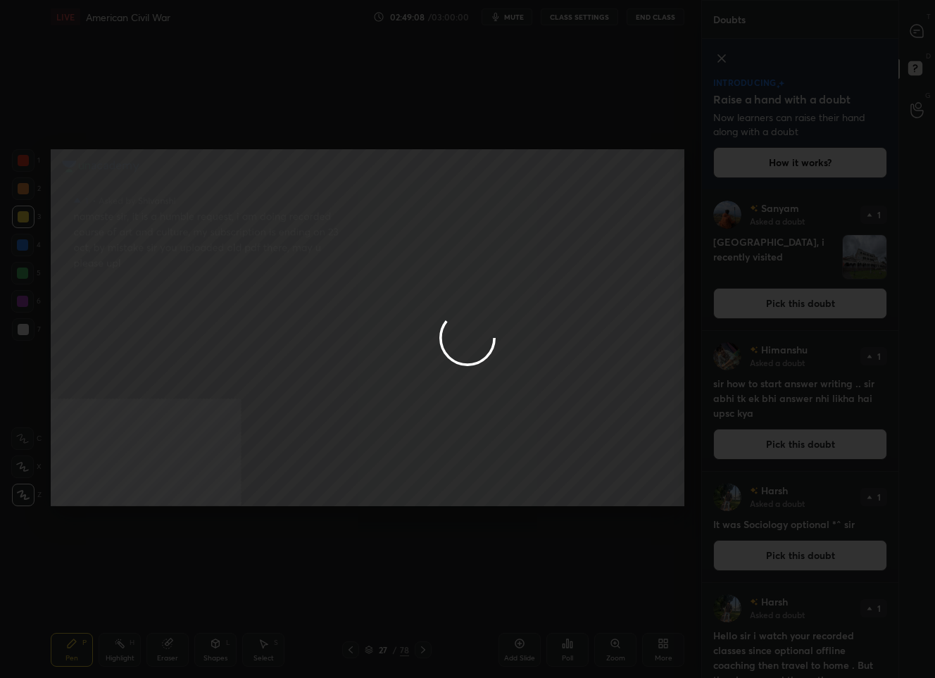
click at [916, 32] on div at bounding box center [467, 339] width 935 height 678
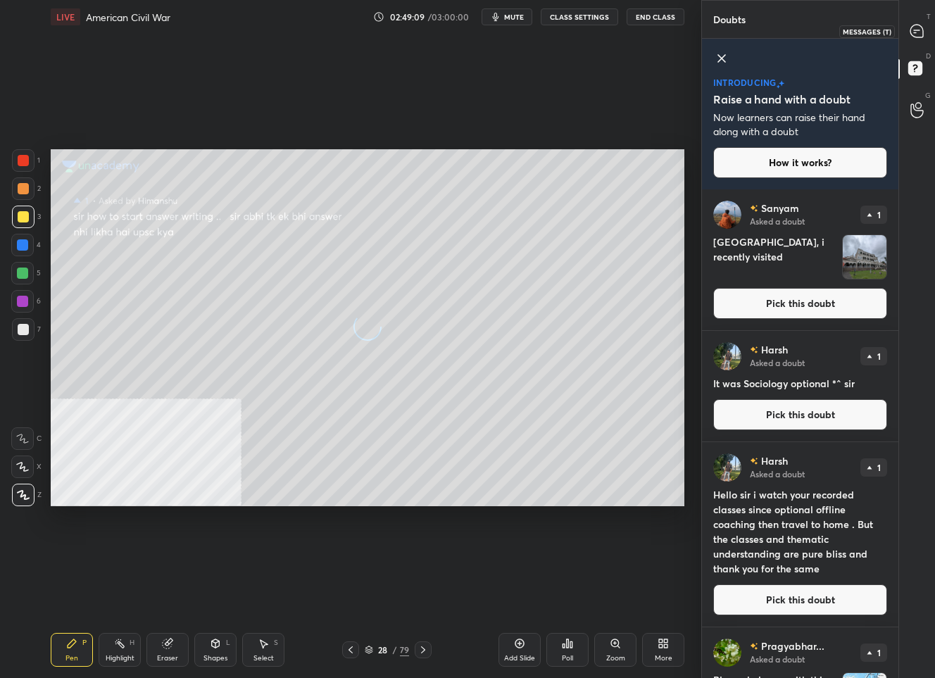
click at [915, 32] on icon at bounding box center [915, 32] width 2 height 0
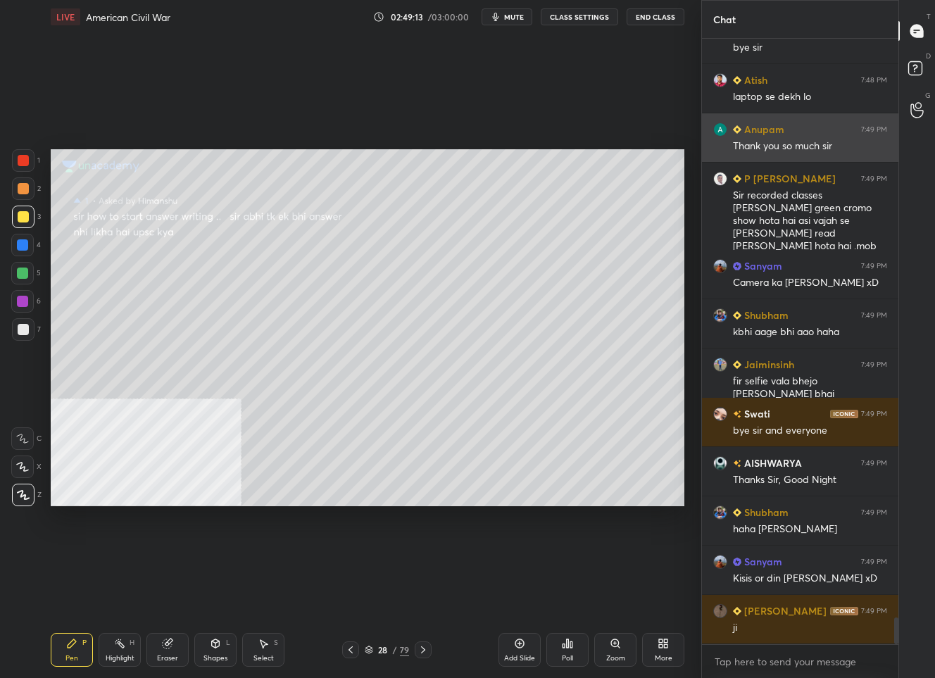
scroll to position [13125, 0]
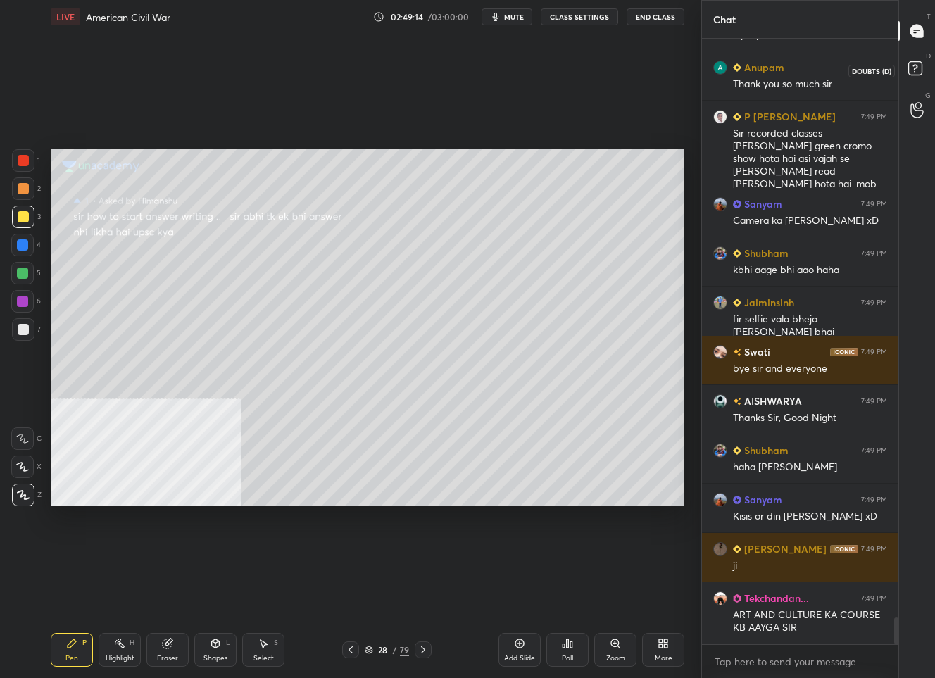
click at [920, 63] on rect at bounding box center [914, 68] width 13 height 13
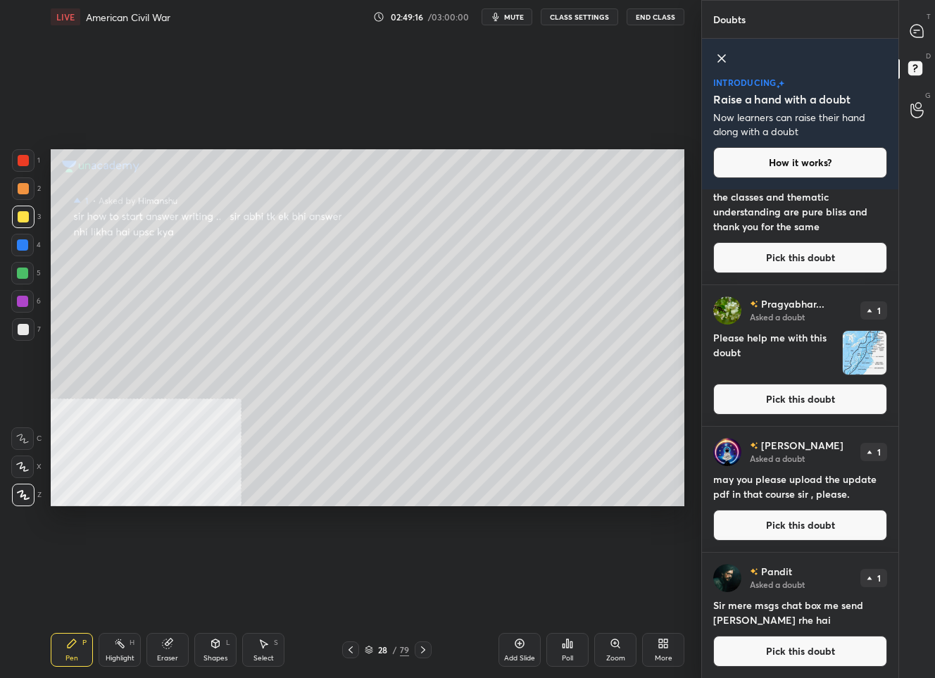
scroll to position [170, 0]
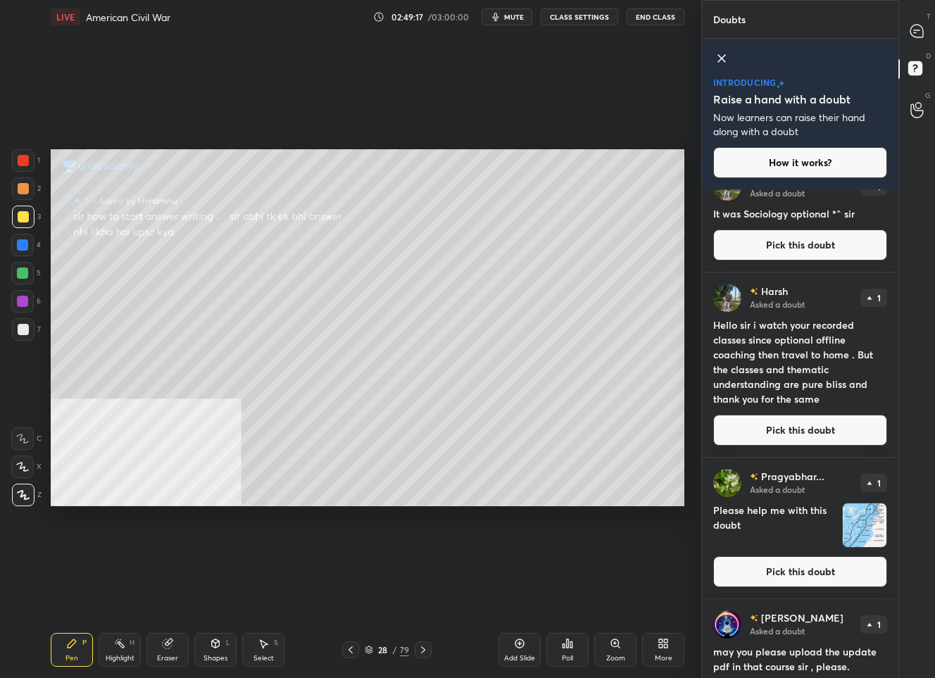
click at [772, 439] on button "Pick this doubt" at bounding box center [800, 430] width 174 height 31
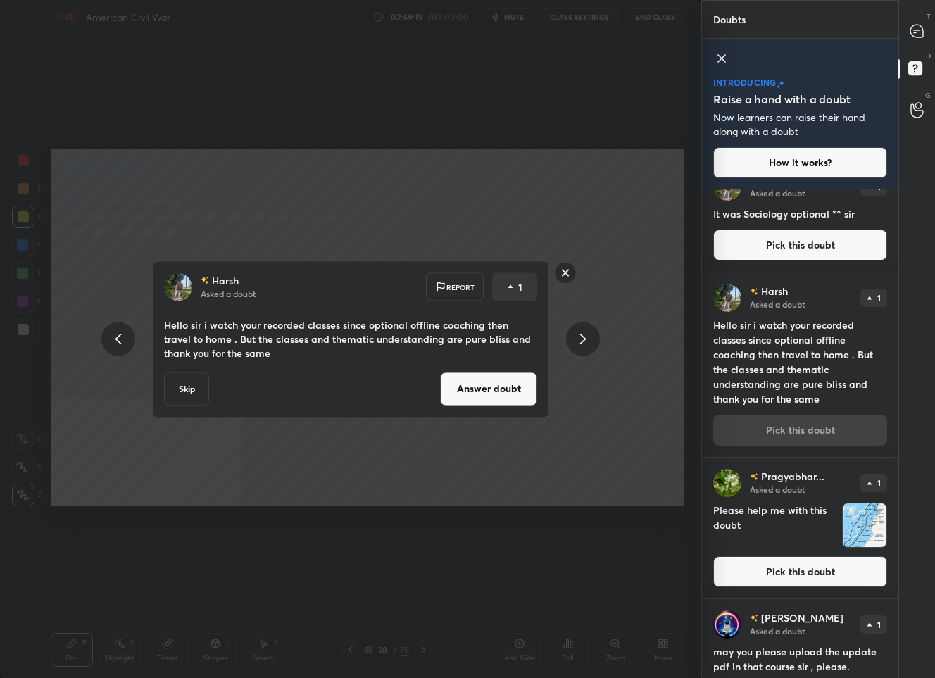
click at [462, 386] on button "Answer doubt" at bounding box center [488, 389] width 97 height 34
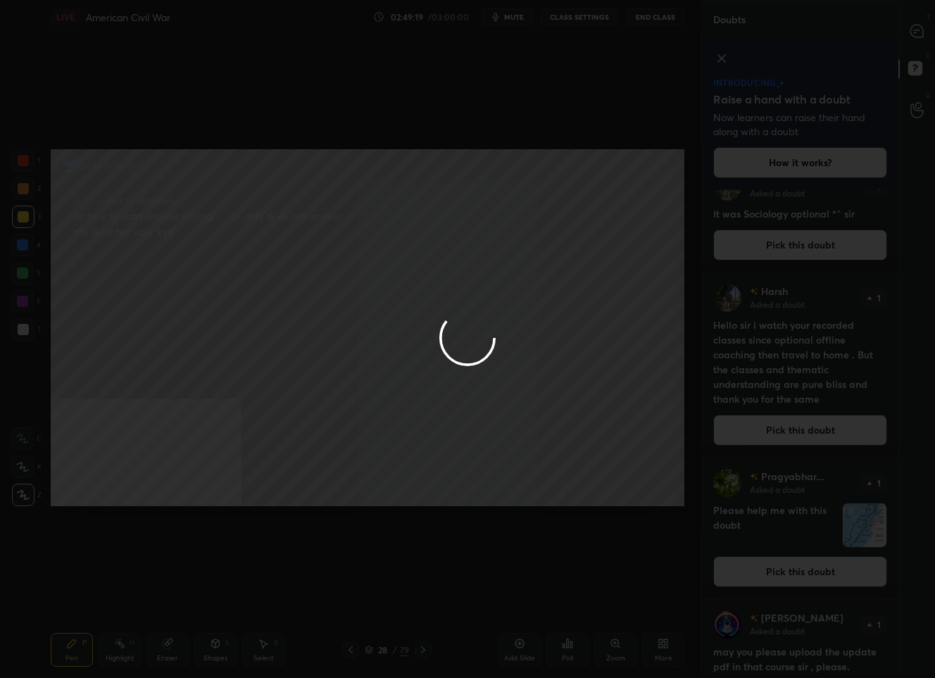
scroll to position [0, 0]
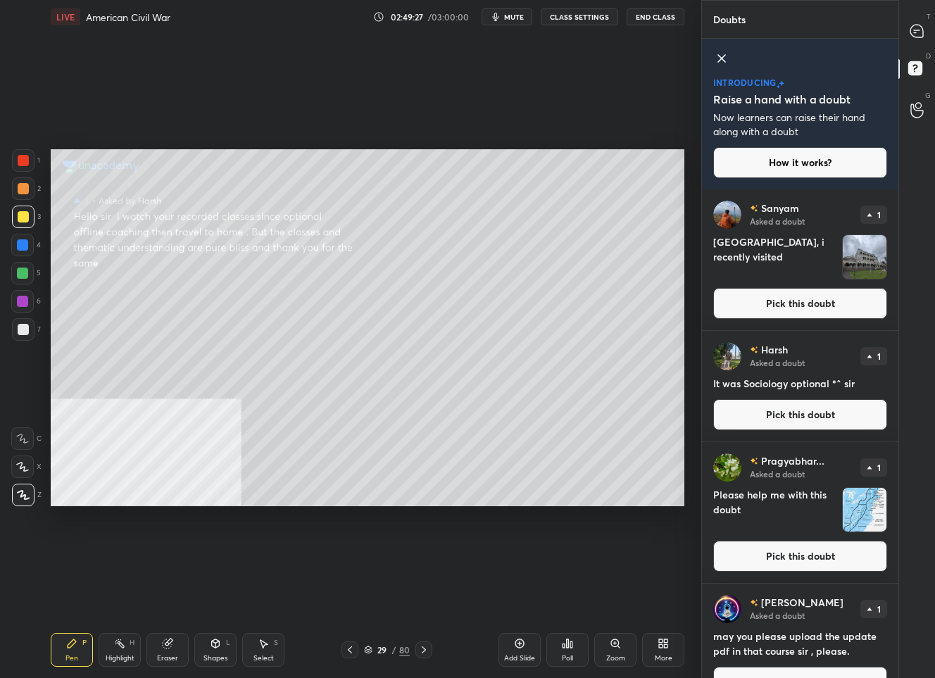
click at [773, 418] on button "Pick this doubt" at bounding box center [800, 414] width 174 height 31
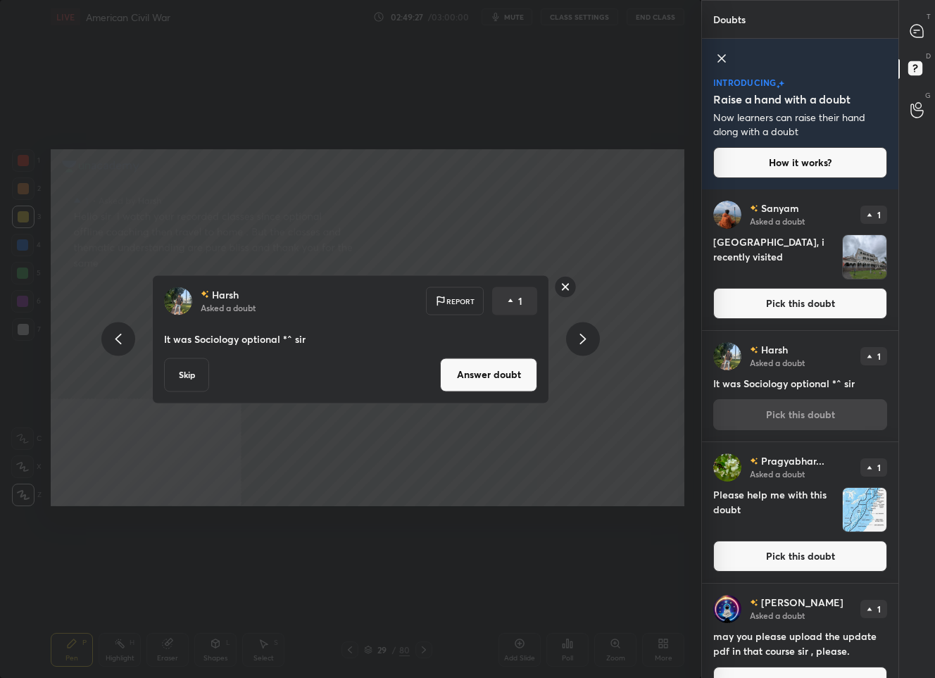
click at [465, 376] on button "Answer doubt" at bounding box center [488, 375] width 97 height 34
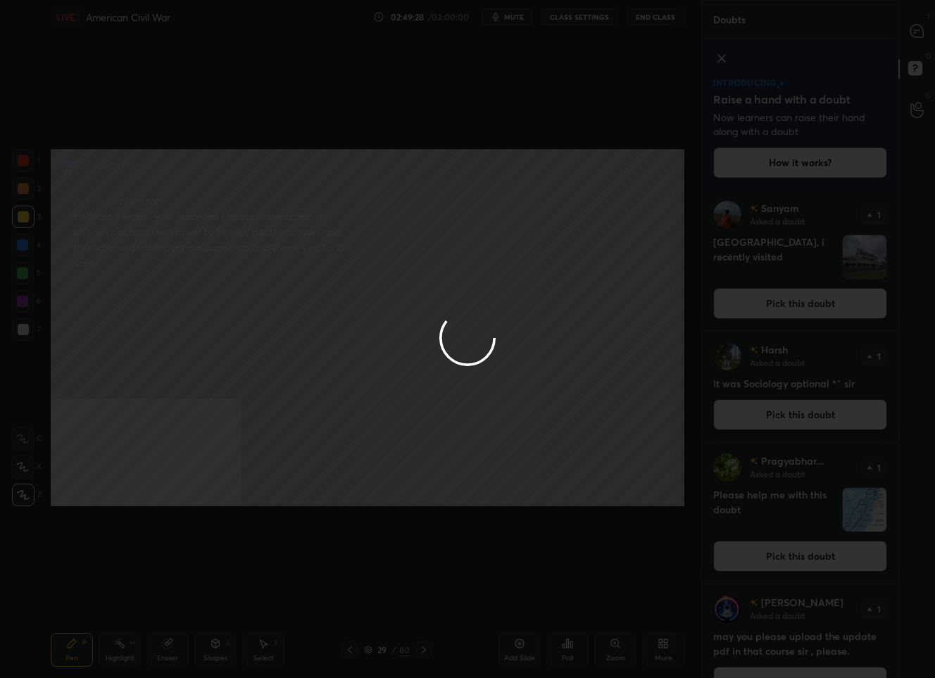
click at [912, 28] on div at bounding box center [467, 339] width 935 height 678
click at [912, 28] on icon at bounding box center [916, 31] width 13 height 13
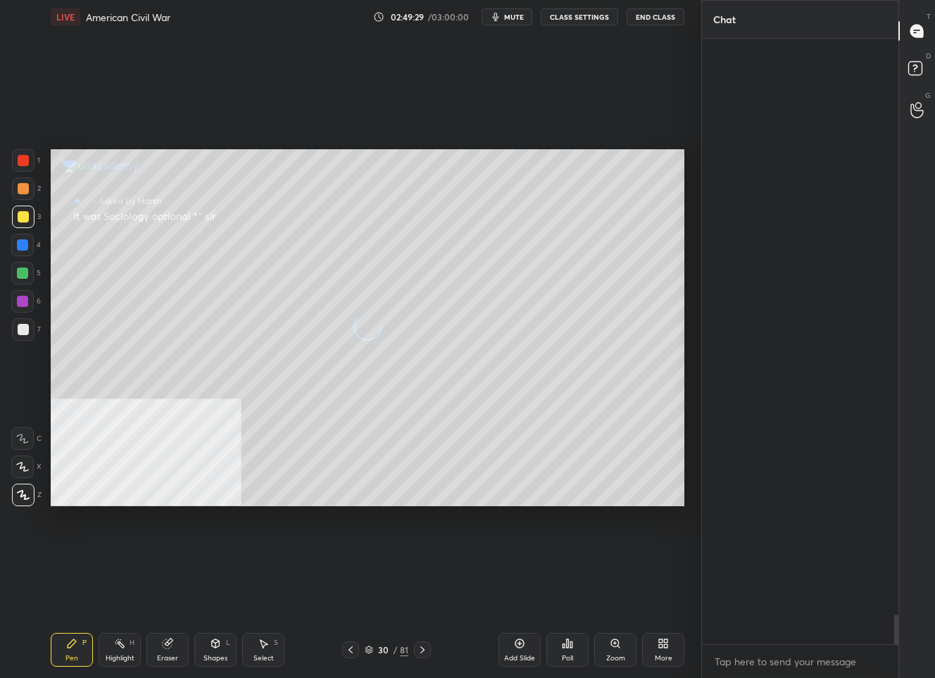
click at [912, 29] on icon at bounding box center [916, 31] width 13 height 13
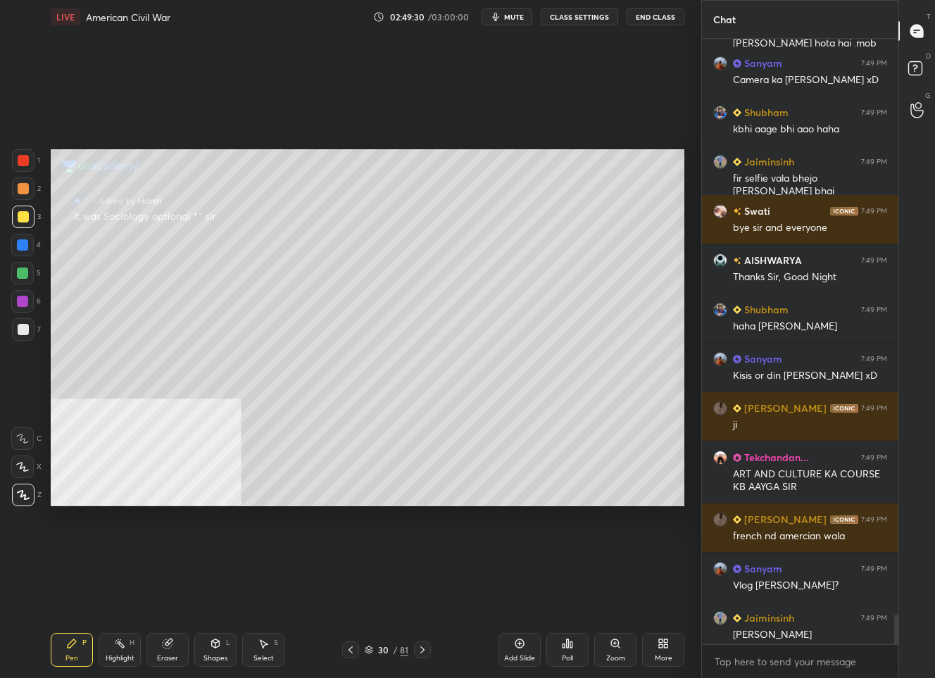
scroll to position [13382, 0]
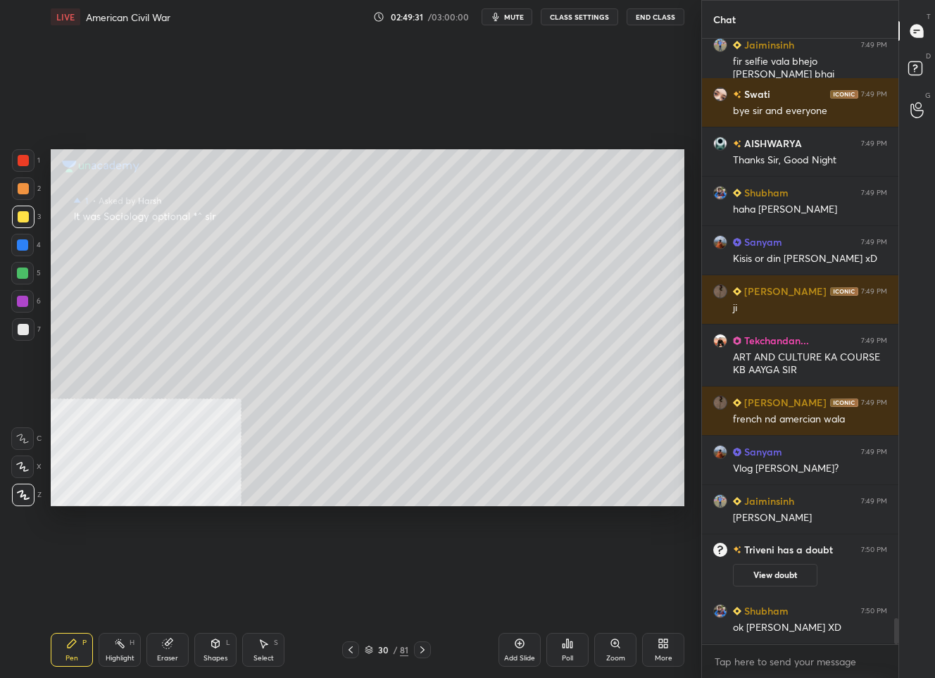
click at [349, 653] on icon at bounding box center [350, 649] width 11 height 11
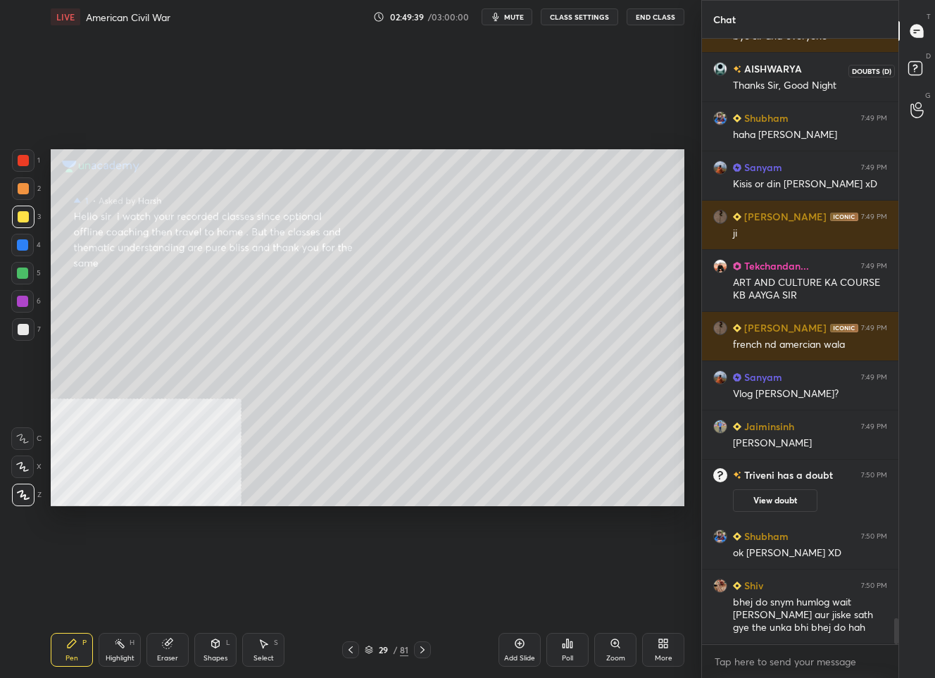
click at [910, 68] on rect at bounding box center [914, 68] width 13 height 13
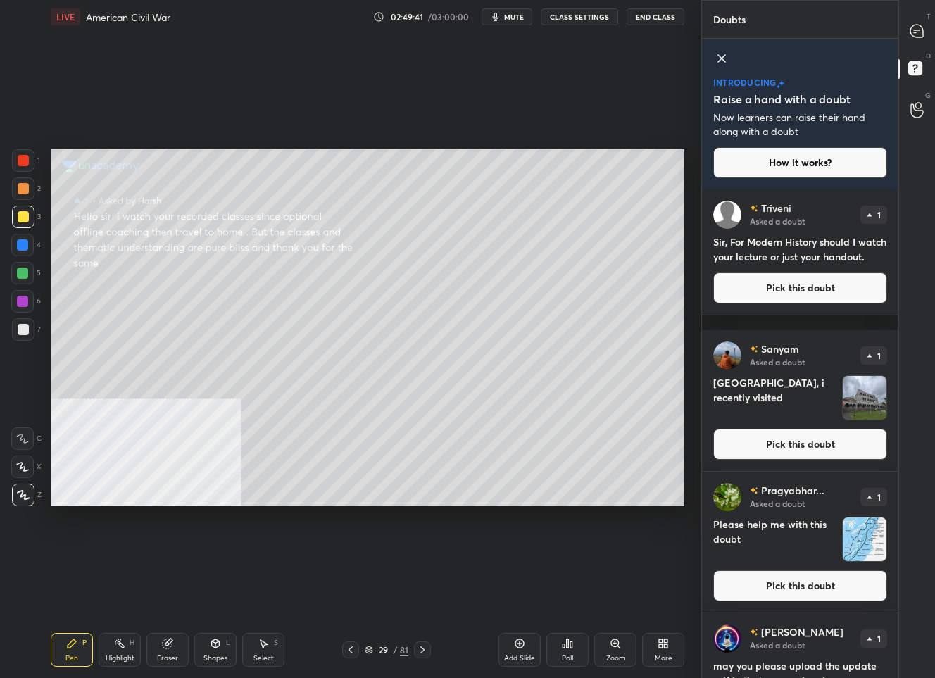
click at [784, 303] on button "Pick this doubt" at bounding box center [800, 287] width 174 height 31
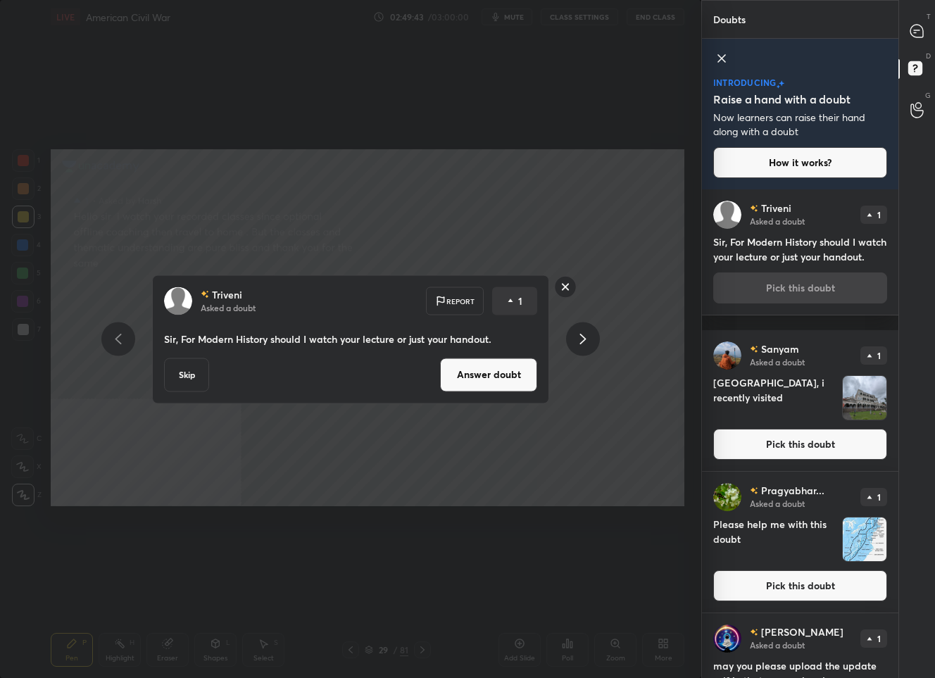
click at [489, 382] on button "Answer doubt" at bounding box center [488, 375] width 97 height 34
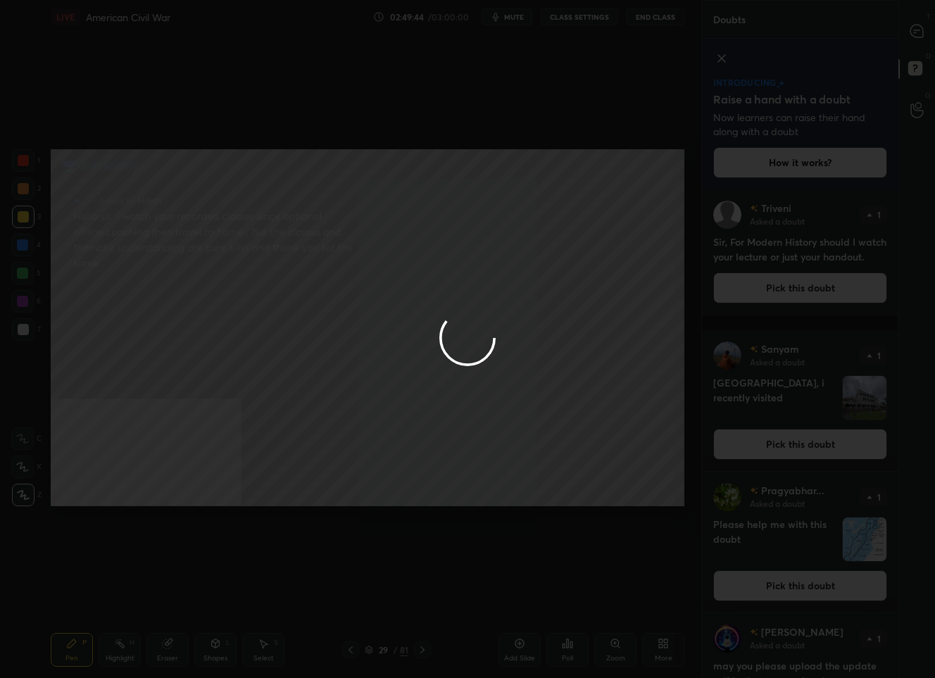
click at [914, 30] on div at bounding box center [467, 339] width 935 height 678
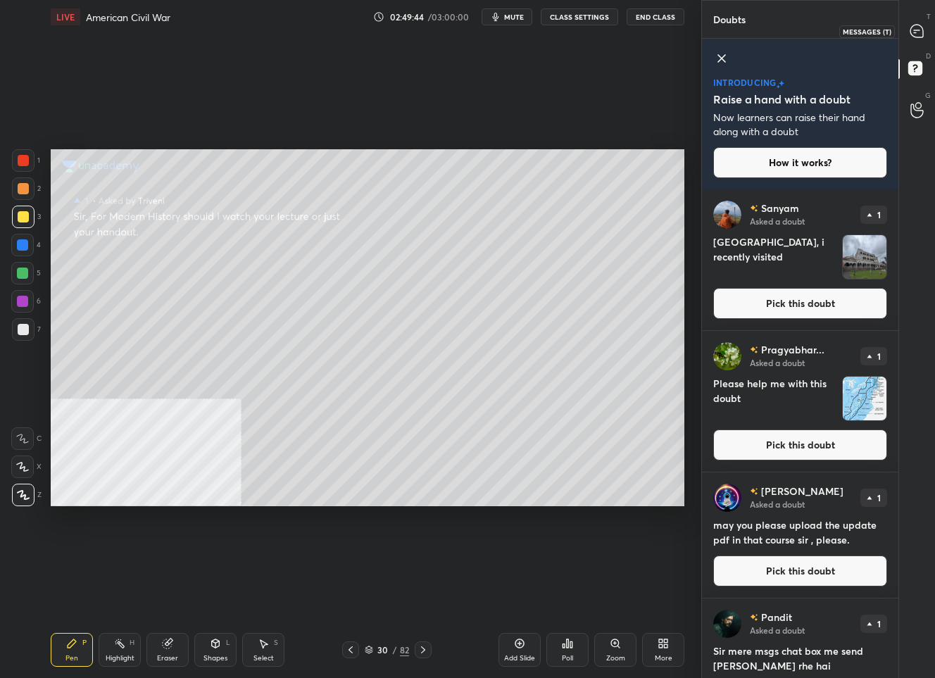
click at [914, 30] on icon at bounding box center [917, 30] width 6 height 0
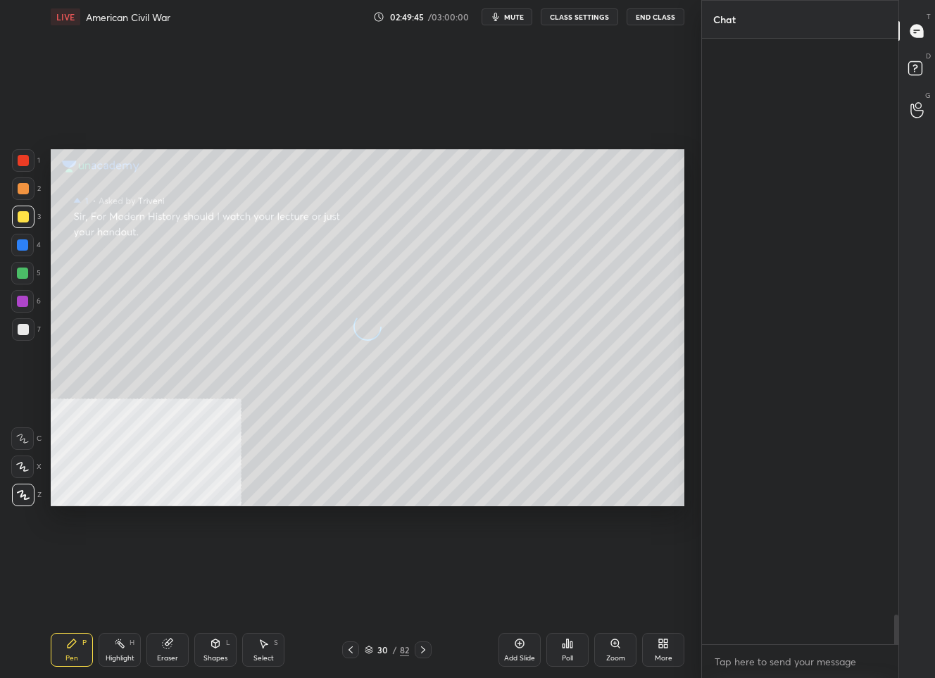
click at [914, 30] on icon at bounding box center [917, 30] width 6 height 0
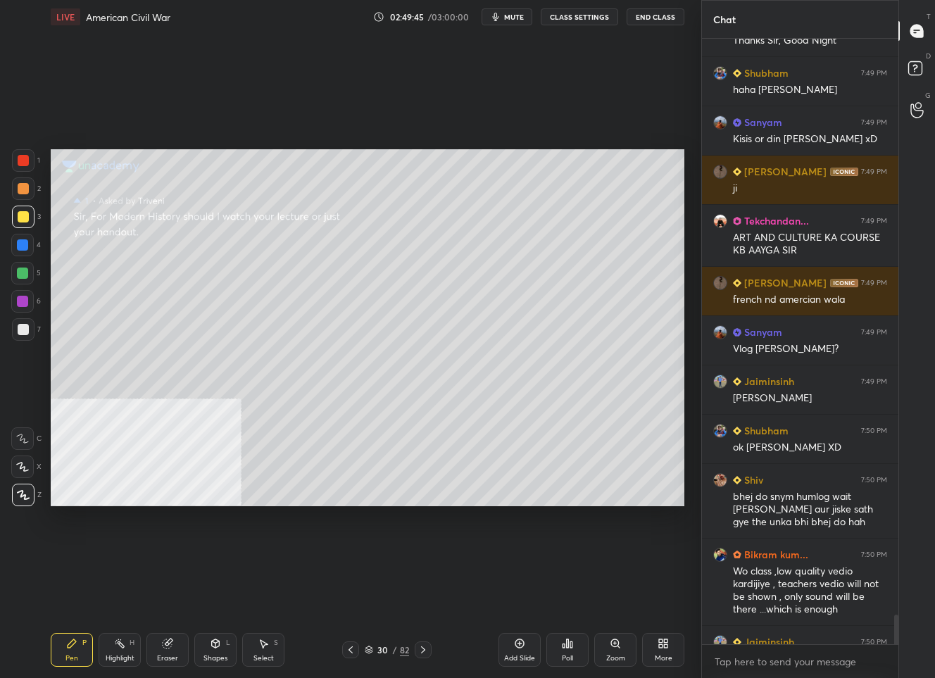
click at [914, 30] on icon at bounding box center [917, 30] width 6 height 0
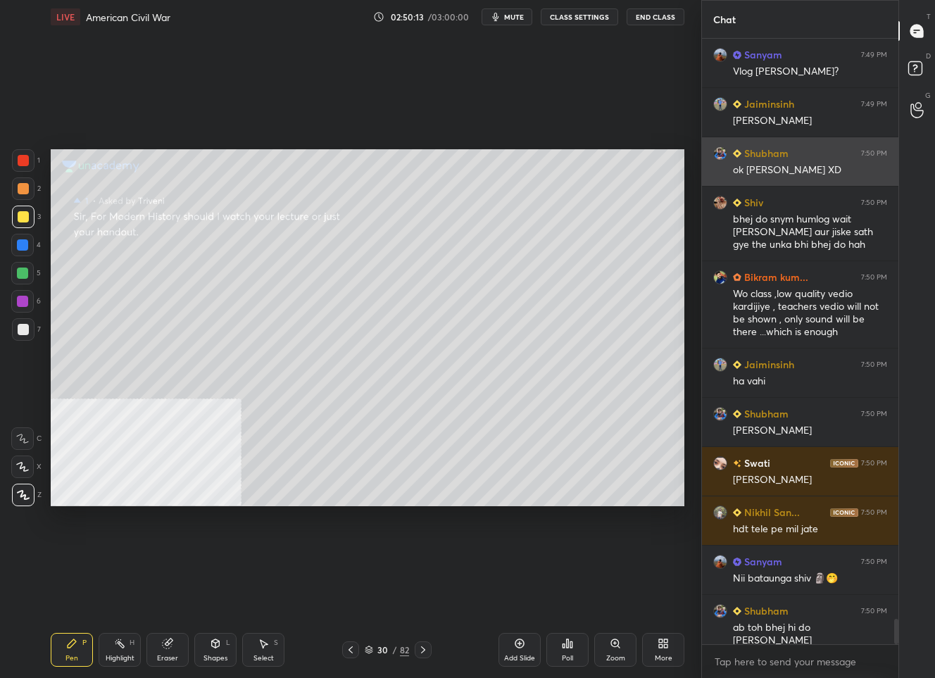
scroll to position [13829, 0]
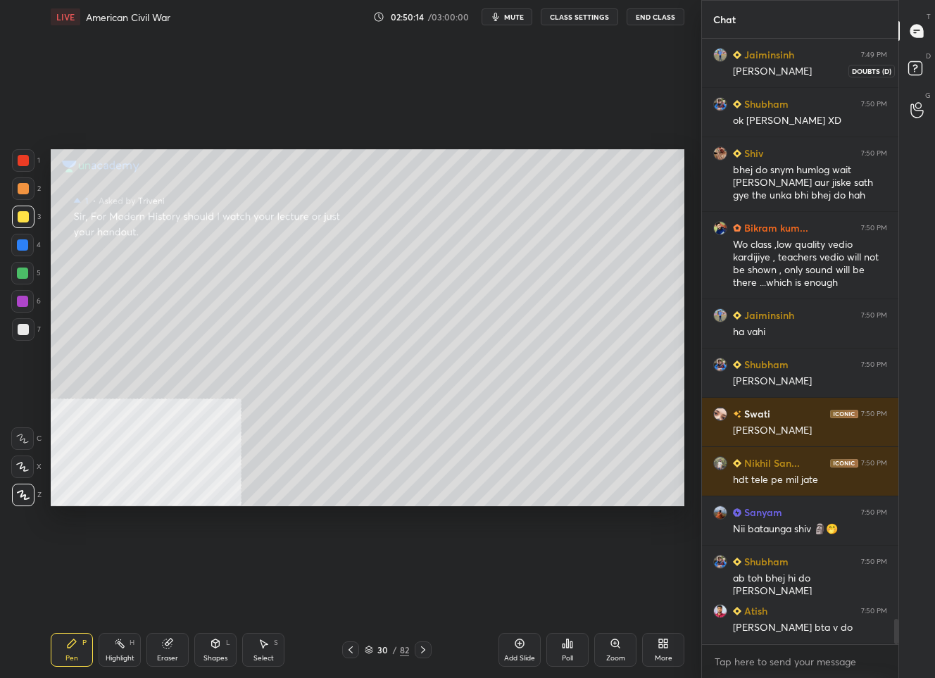
click at [912, 67] on rect at bounding box center [914, 68] width 13 height 13
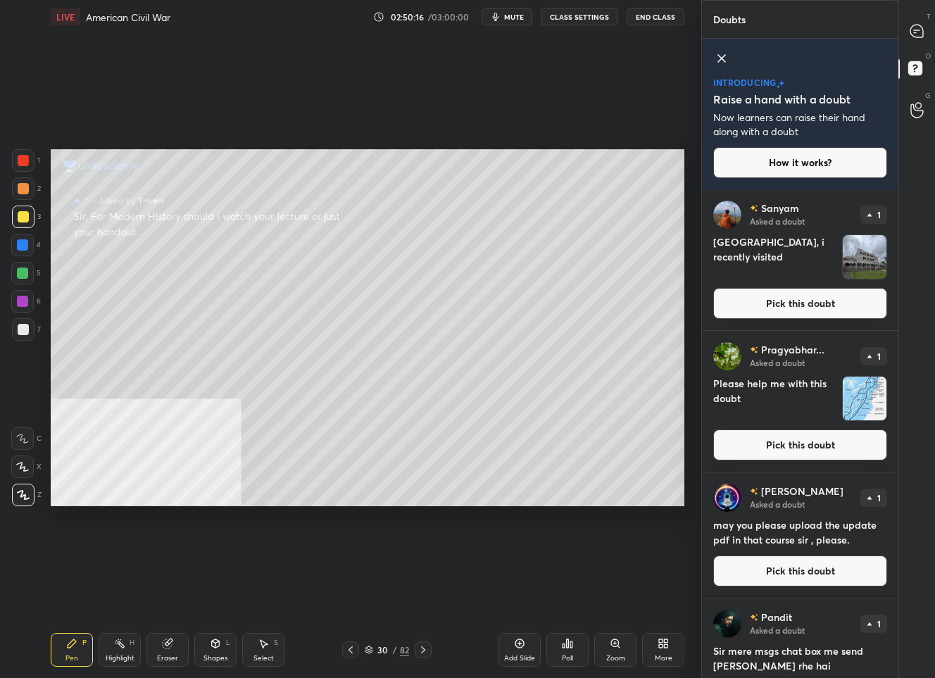
click at [804, 310] on button "Pick this doubt" at bounding box center [800, 303] width 174 height 31
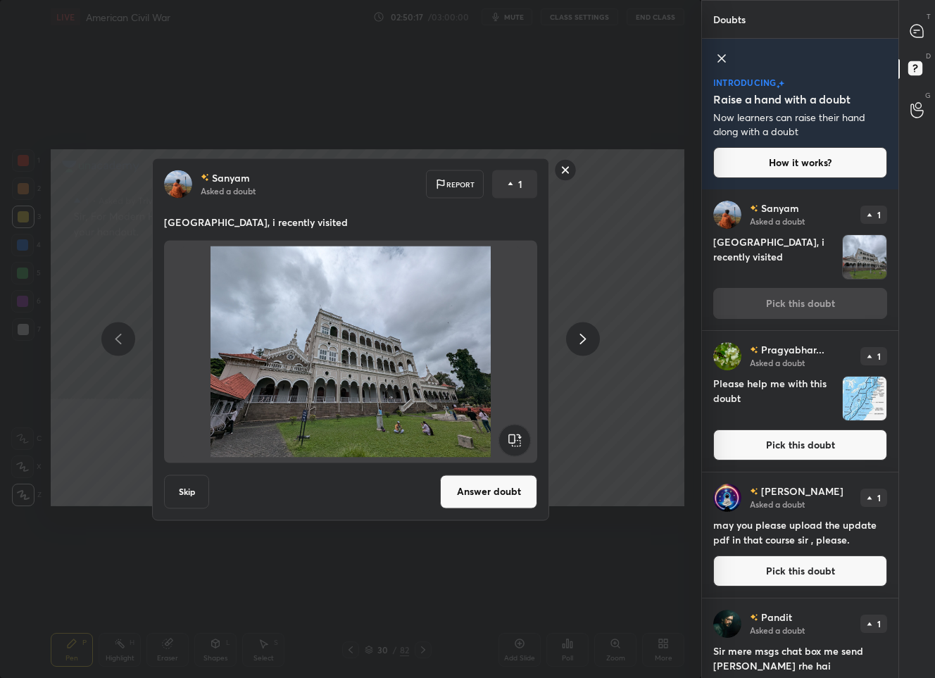
click at [484, 493] on button "Answer doubt" at bounding box center [488, 492] width 97 height 34
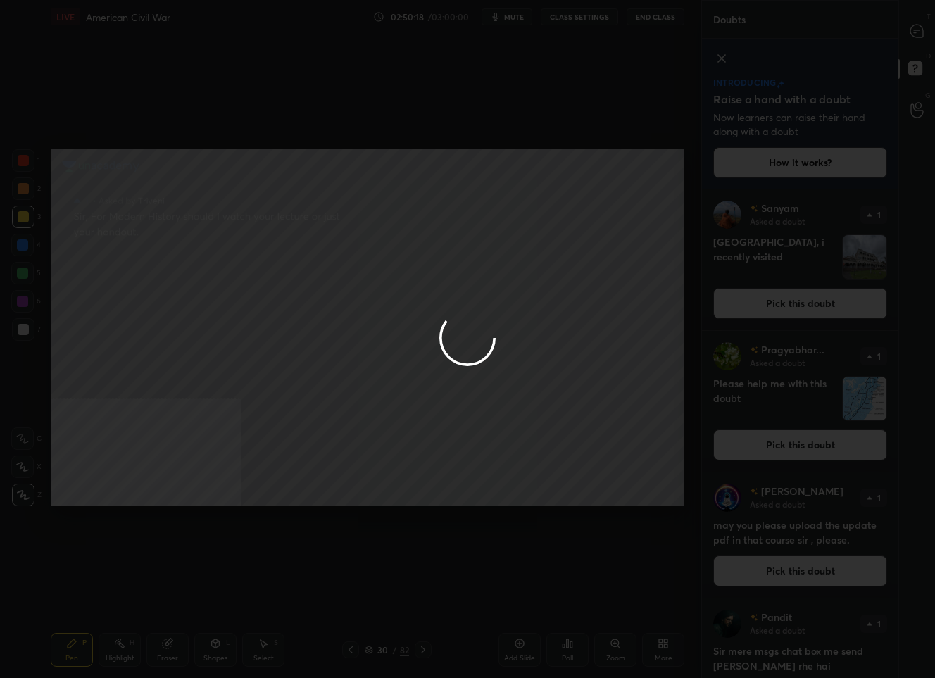
click at [929, 30] on div at bounding box center [467, 339] width 935 height 678
click at [914, 28] on div at bounding box center [467, 339] width 935 height 678
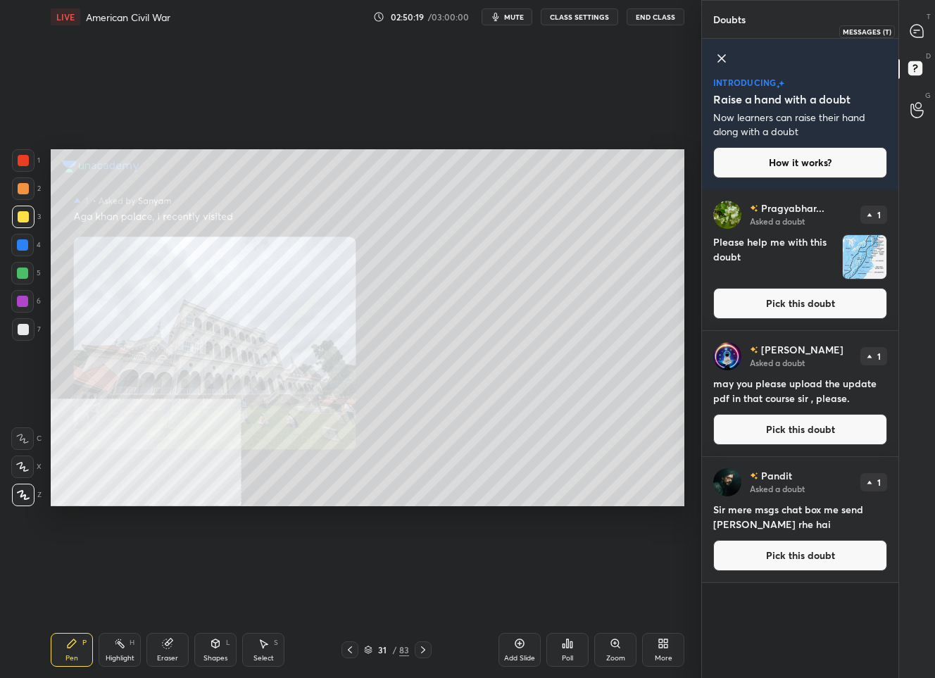
click at [914, 28] on icon at bounding box center [916, 31] width 13 height 13
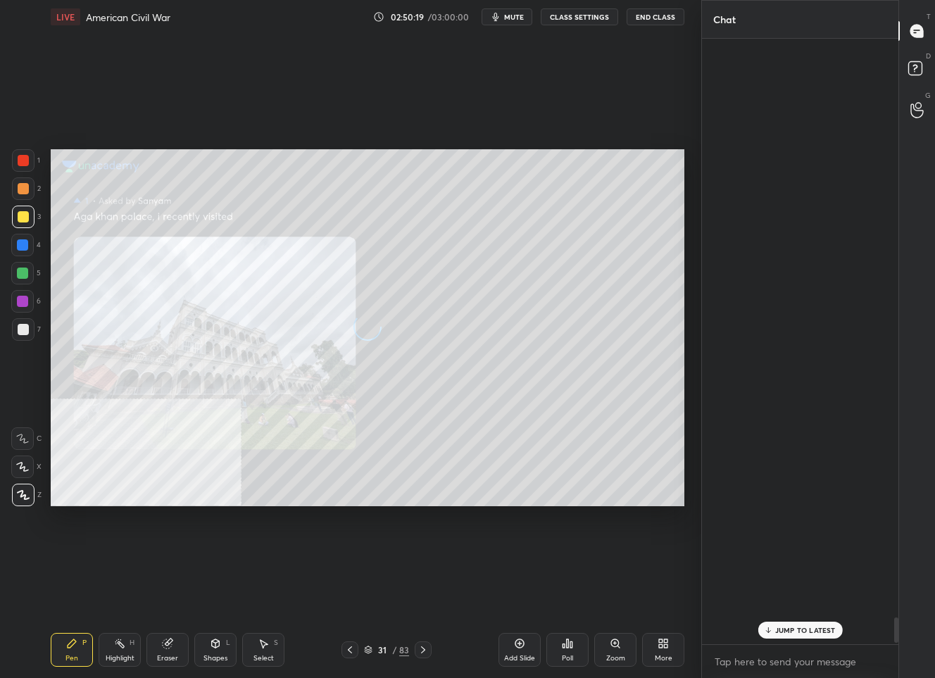
scroll to position [601, 192]
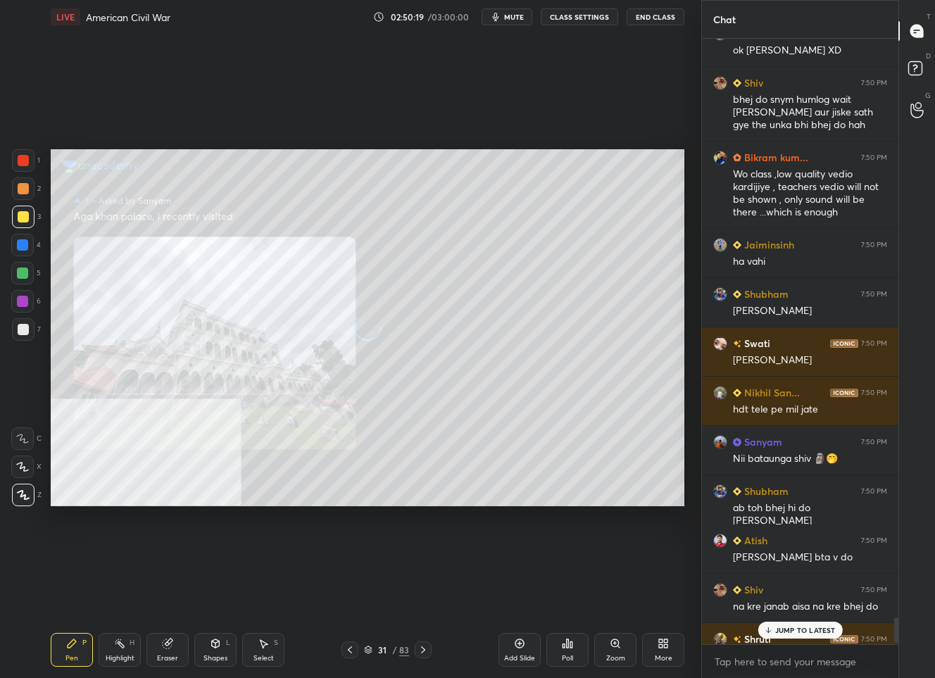
click at [914, 30] on icon at bounding box center [917, 30] width 6 height 0
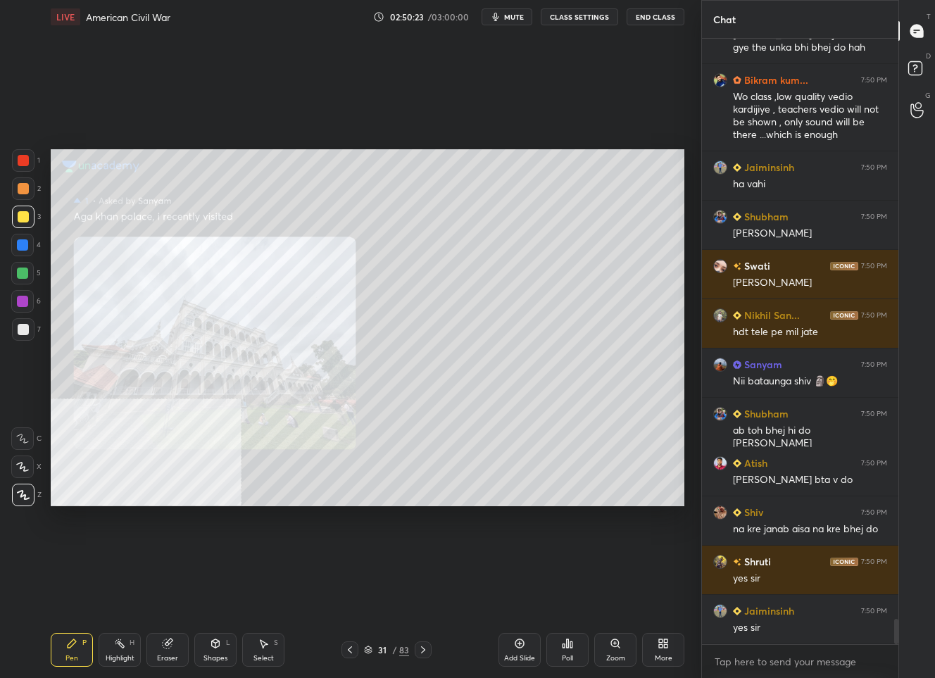
scroll to position [13991, 0]
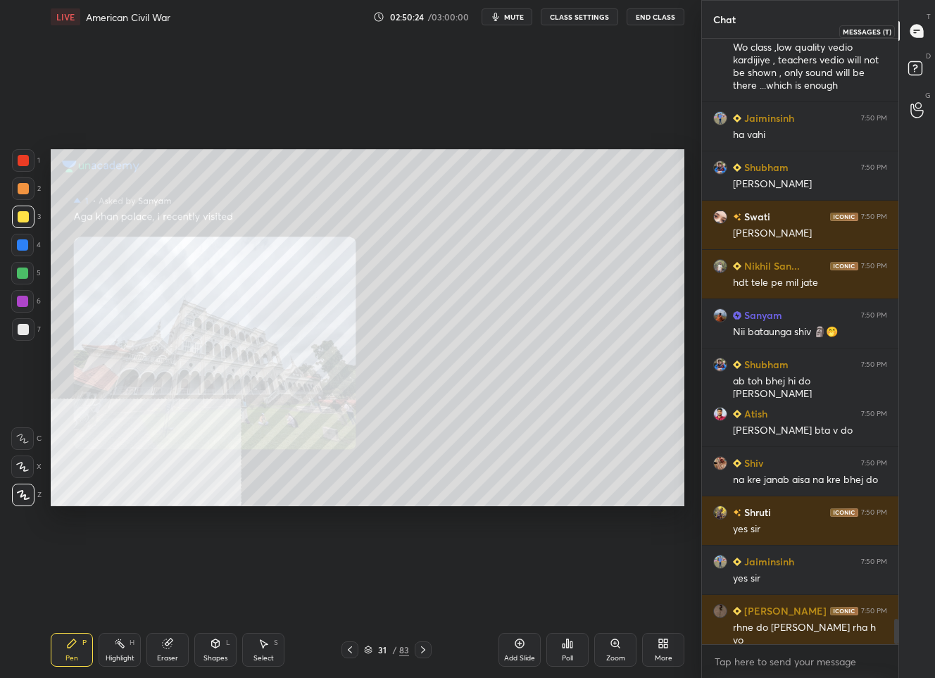
click at [919, 20] on div at bounding box center [917, 30] width 28 height 25
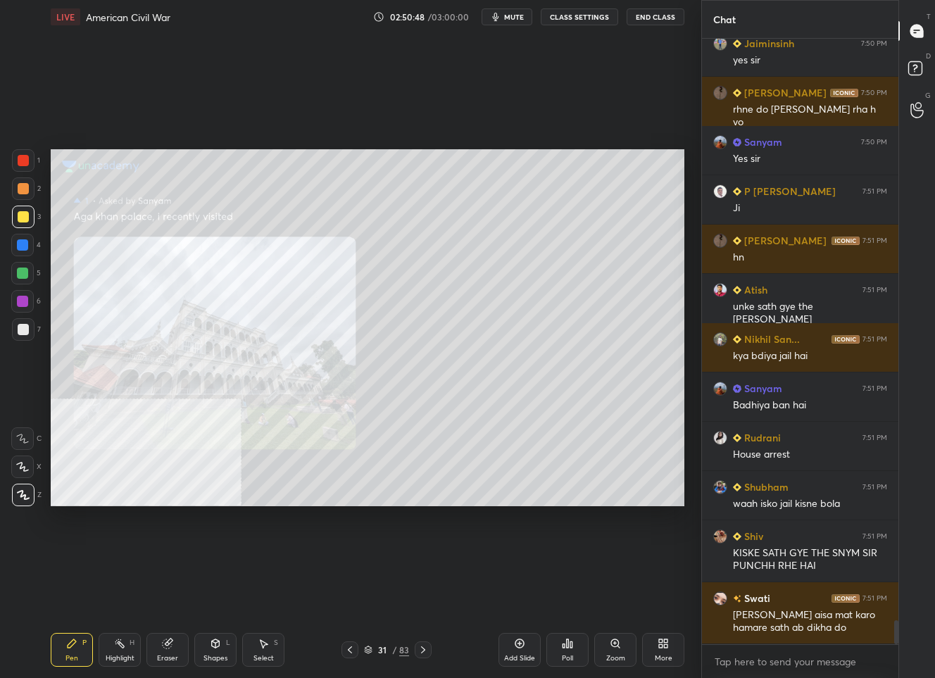
scroll to position [14558, 0]
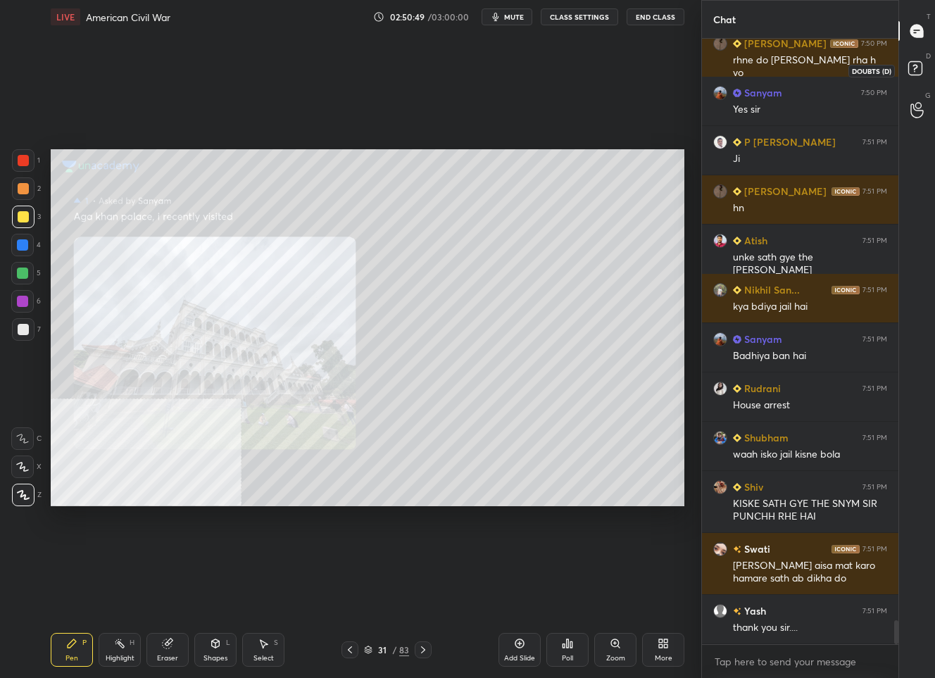
click at [910, 61] on icon at bounding box center [917, 70] width 25 height 25
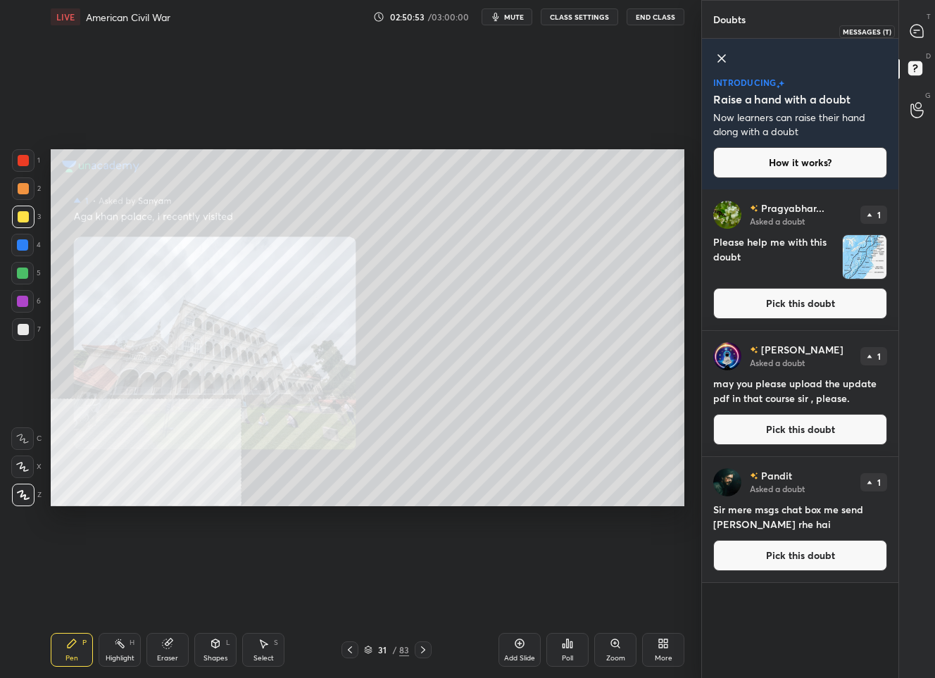
click at [920, 28] on icon at bounding box center [916, 31] width 13 height 13
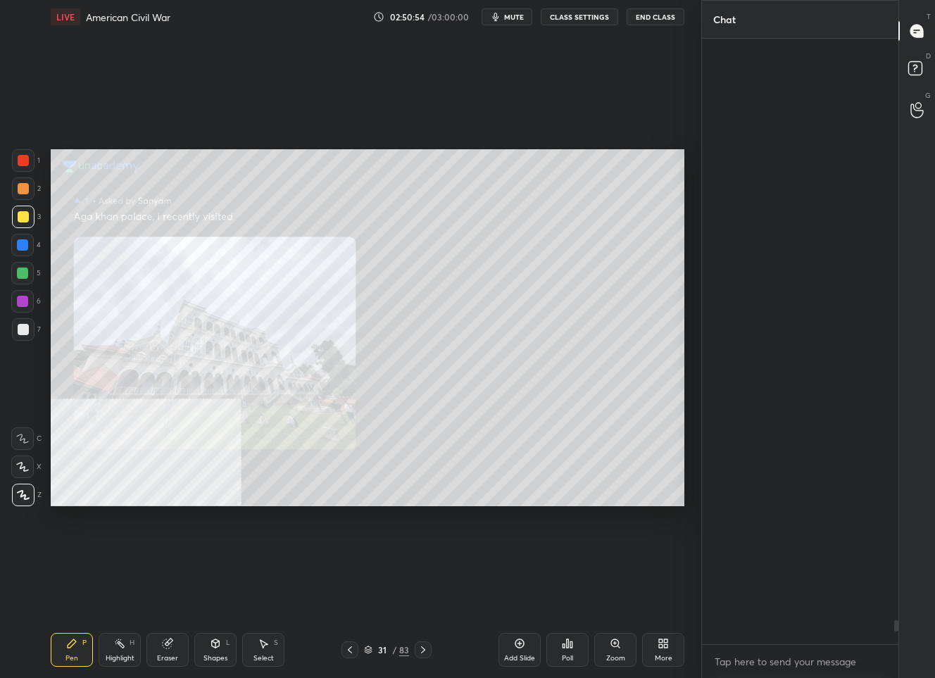
scroll to position [601, 192]
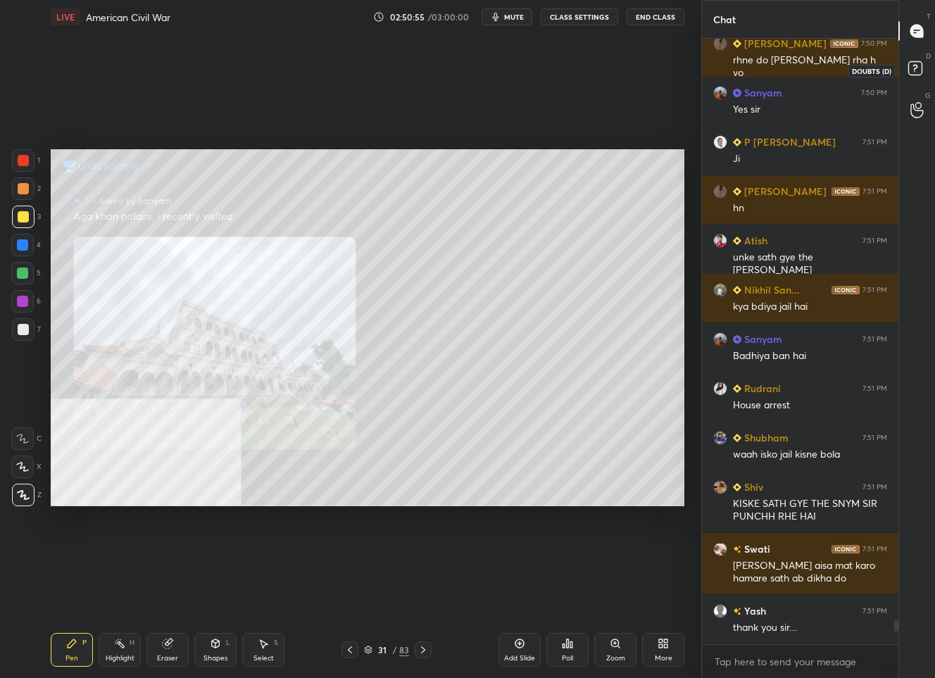
click at [912, 70] on rect at bounding box center [914, 68] width 13 height 13
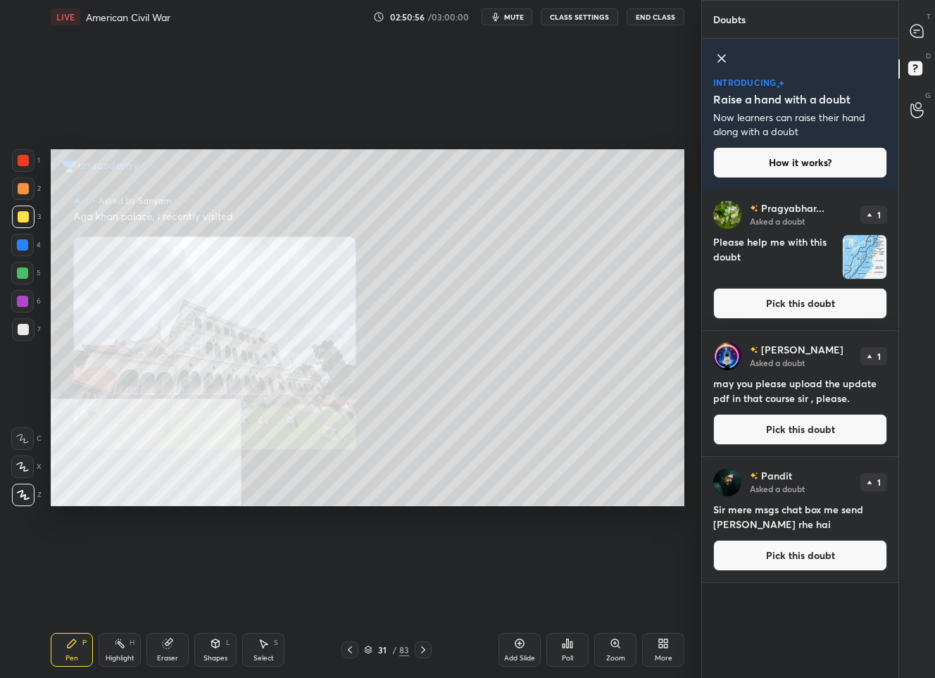
click at [775, 437] on button "Pick this doubt" at bounding box center [800, 429] width 174 height 31
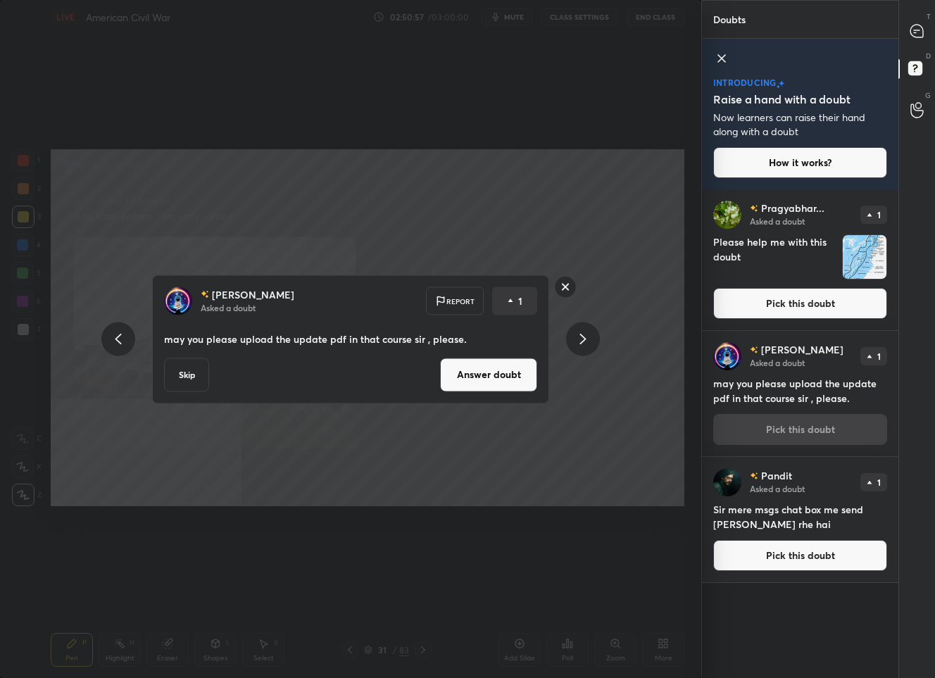
click at [482, 382] on button "Answer doubt" at bounding box center [488, 375] width 97 height 34
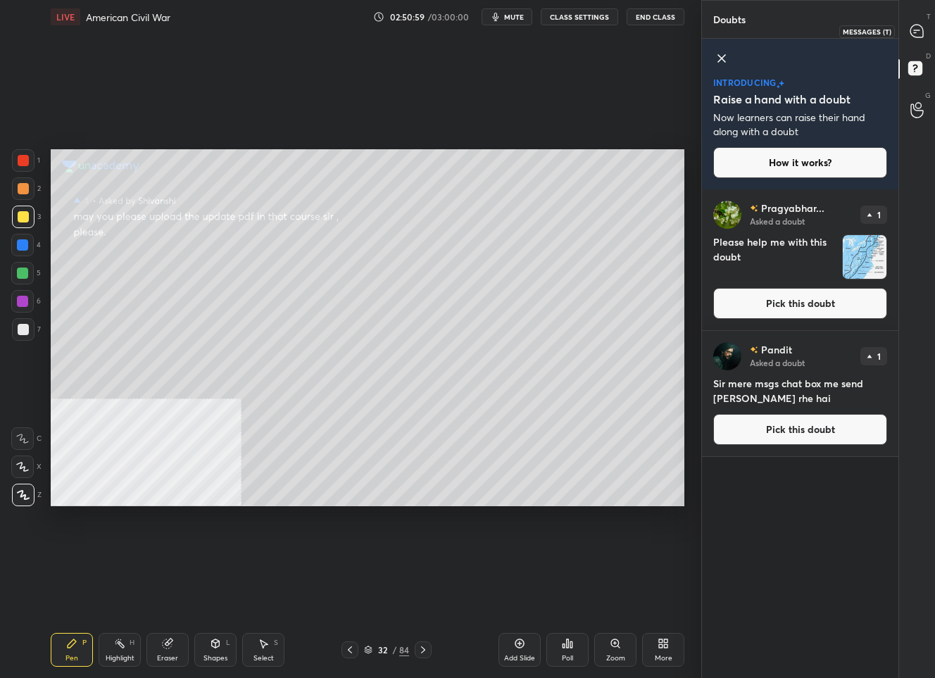
click at [922, 24] on icon at bounding box center [917, 31] width 15 height 15
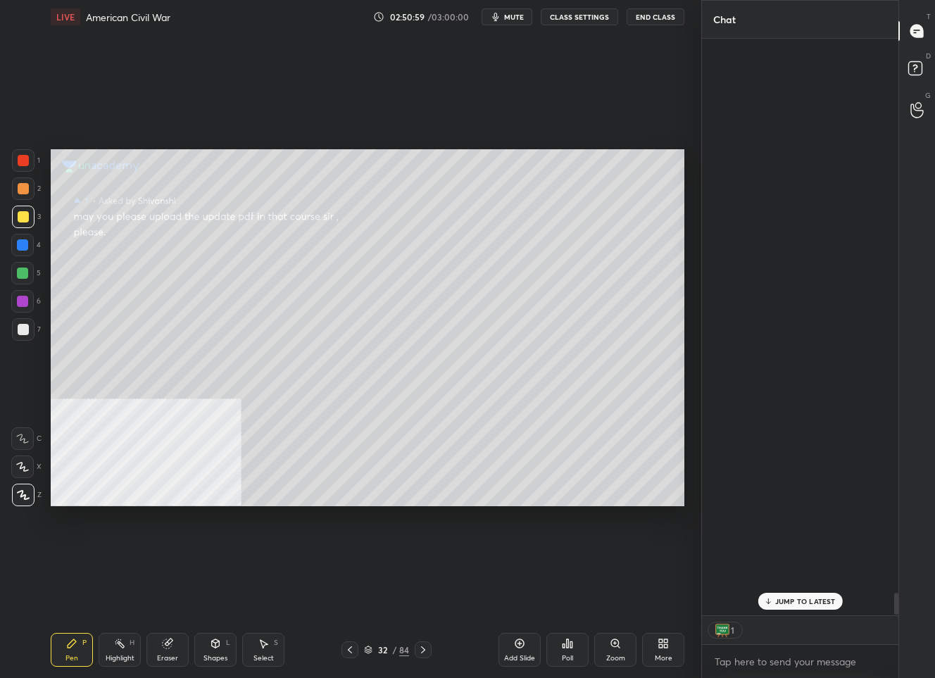
click at [922, 24] on icon at bounding box center [917, 31] width 15 height 15
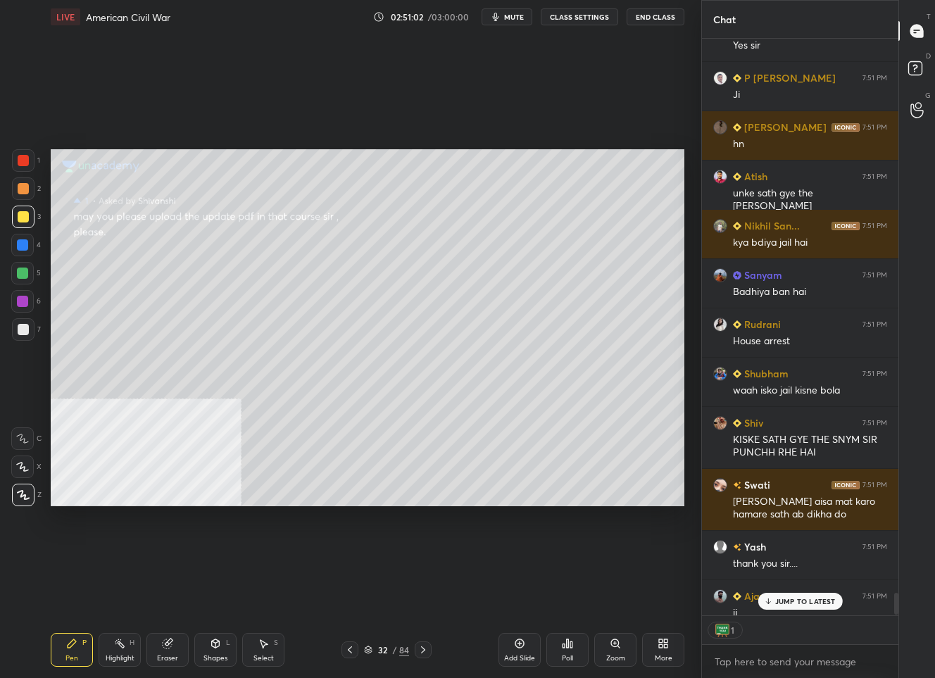
click at [783, 601] on p "JUMP TO LATEST" at bounding box center [805, 601] width 61 height 8
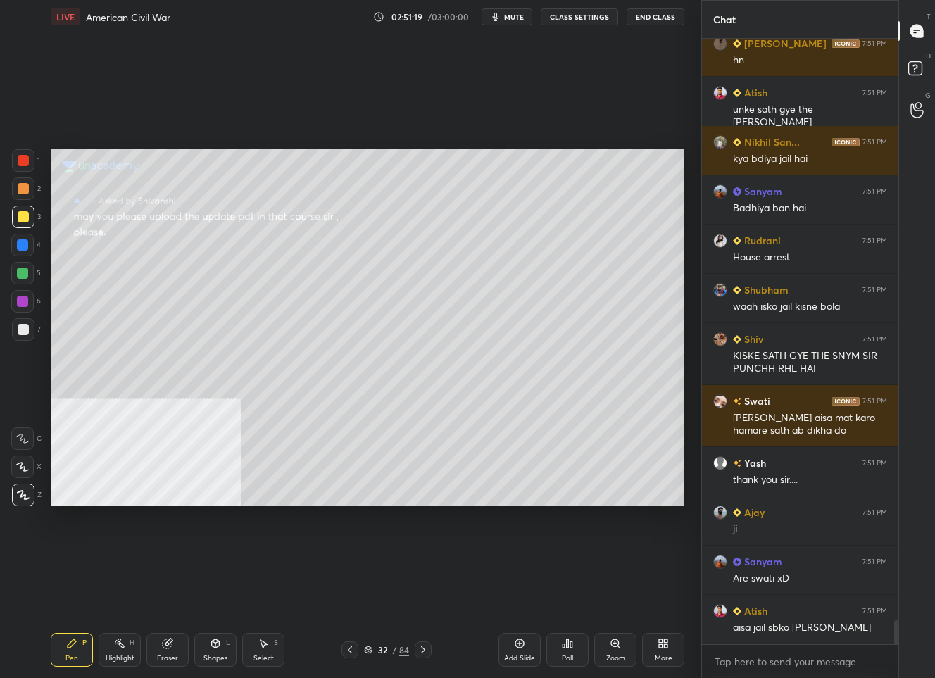
scroll to position [14755, 0]
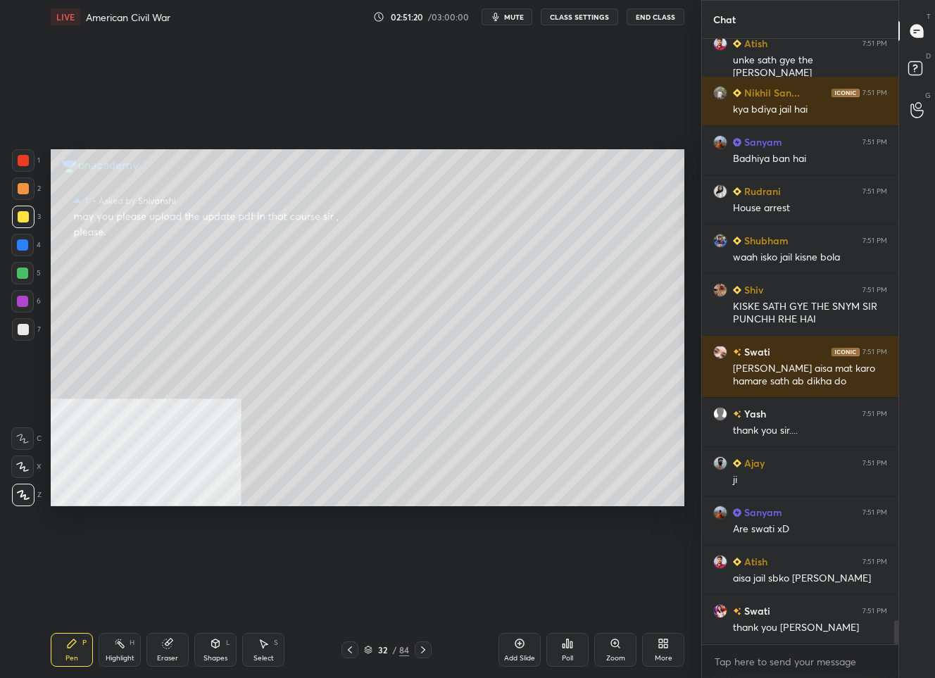
click at [656, 19] on button "End Class" at bounding box center [656, 16] width 58 height 17
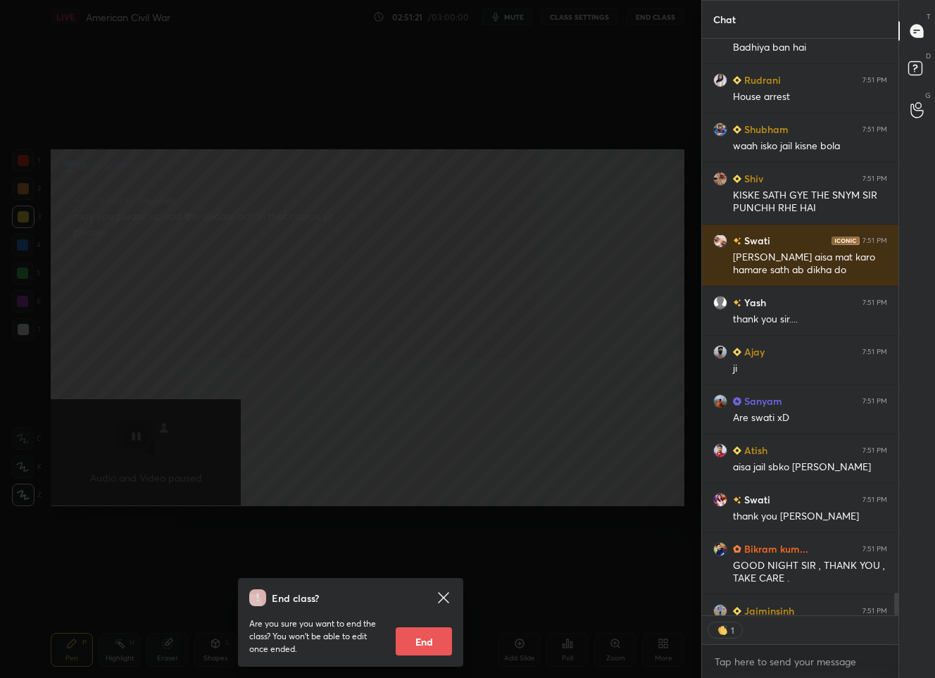
scroll to position [4, 4]
click at [416, 646] on button "End" at bounding box center [424, 641] width 56 height 28
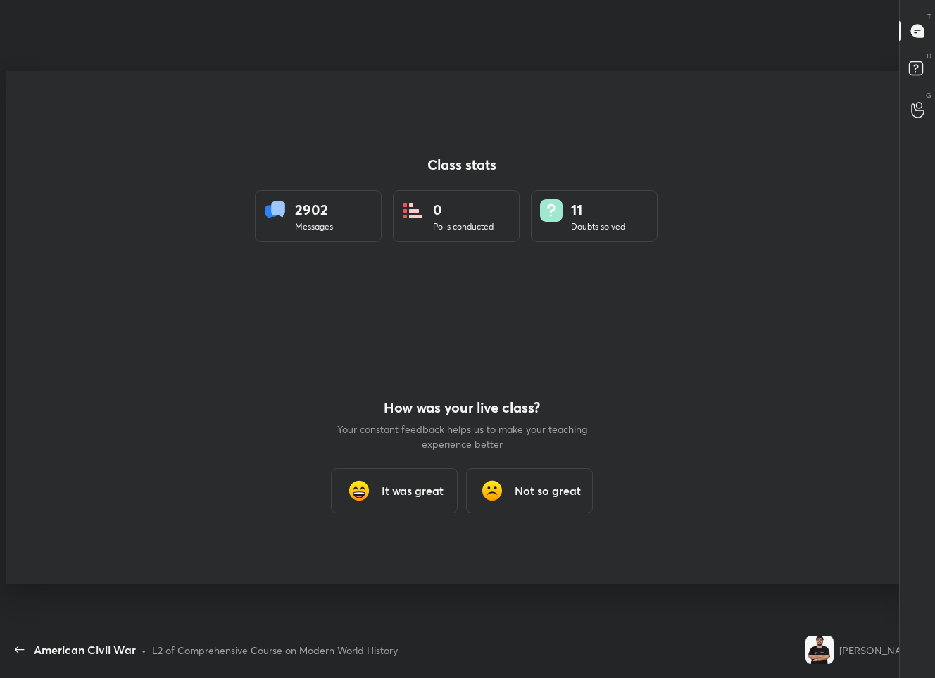
click at [389, 501] on div "It was great" at bounding box center [394, 490] width 127 height 45
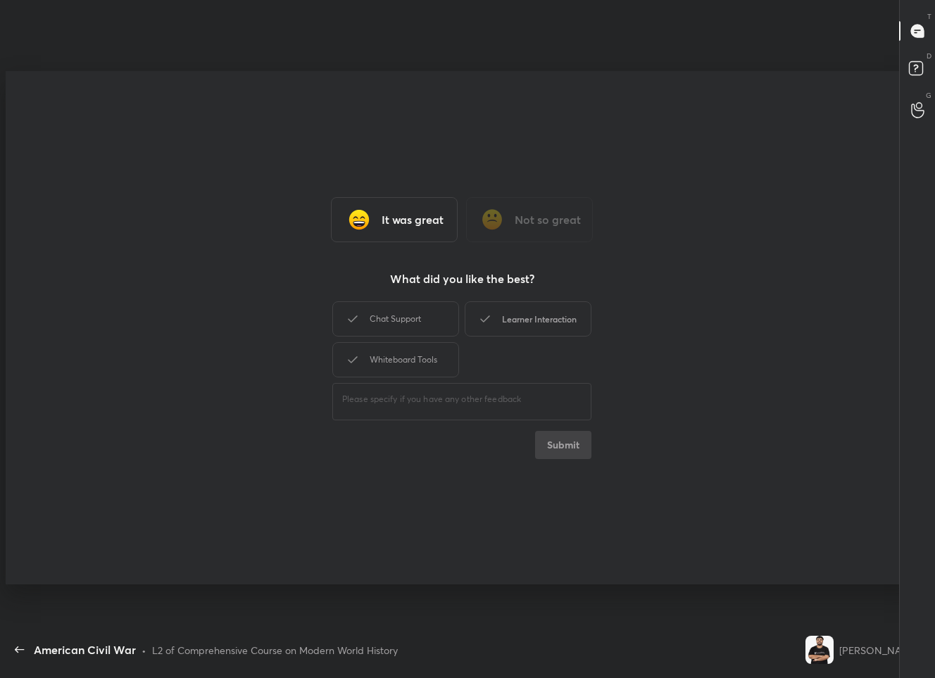
click at [532, 322] on div "Learner Interaction" at bounding box center [528, 318] width 127 height 35
click at [554, 448] on button "Submit" at bounding box center [563, 445] width 56 height 28
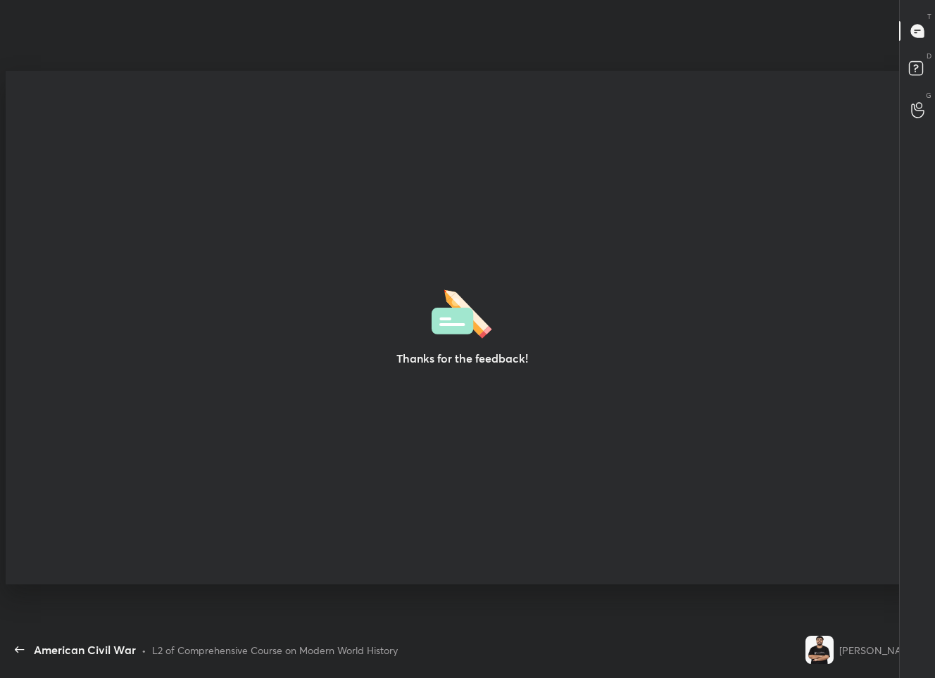
type textarea "x"
